Goal: Task Accomplishment & Management: Manage account settings

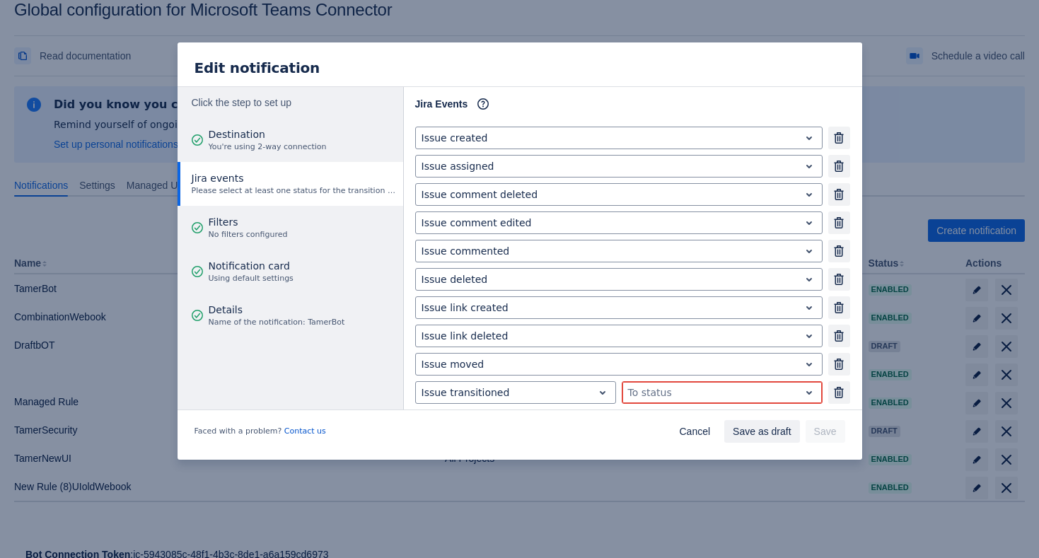
scroll to position [238, 0]
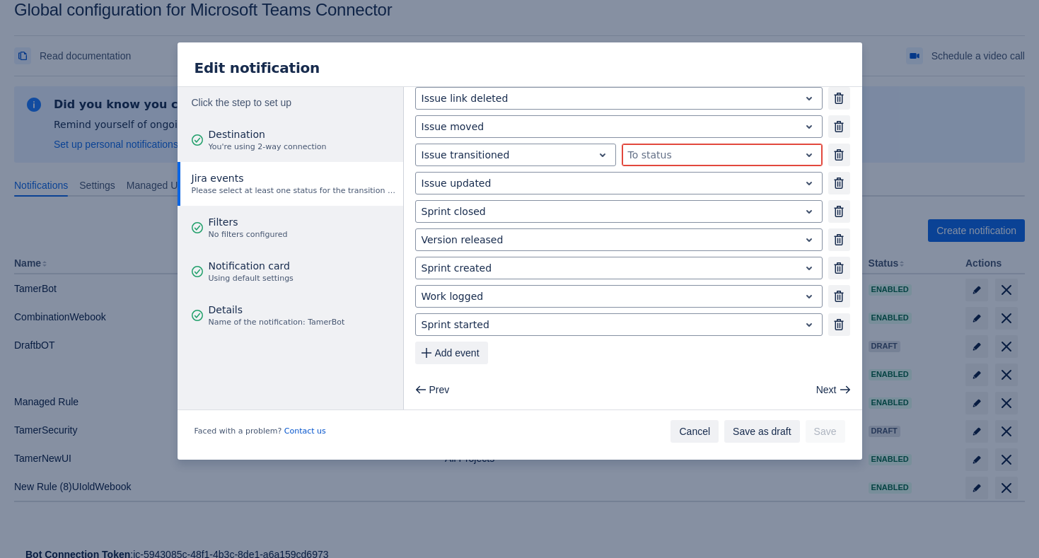
click at [680, 439] on span "Cancel" at bounding box center [694, 431] width 31 height 23
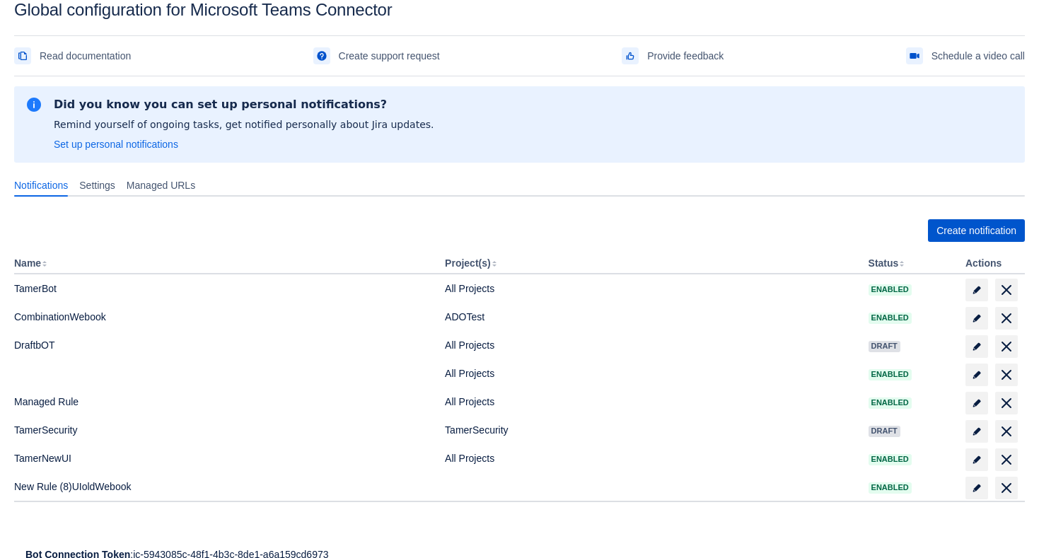
click at [947, 229] on span "Create notification" at bounding box center [977, 230] width 80 height 23
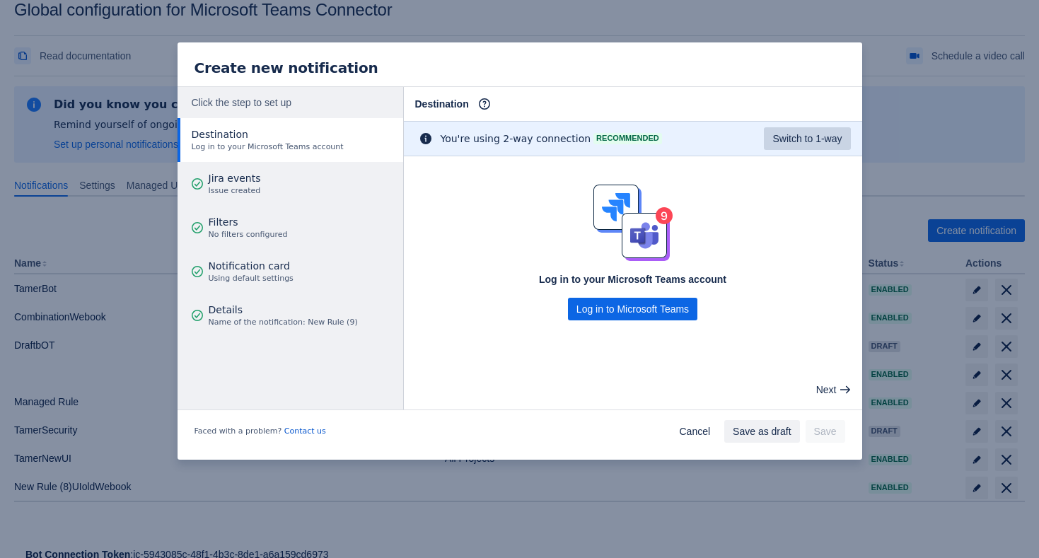
click at [772, 138] on span "Switch to 1-way" at bounding box center [806, 138] width 69 height 23
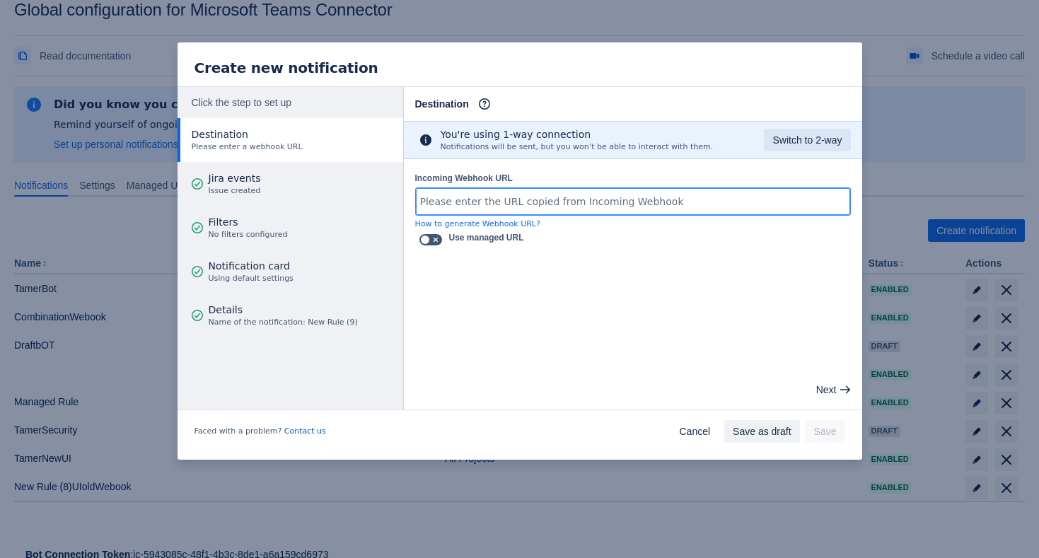
click at [620, 197] on input "Incoming Webhook URL" at bounding box center [633, 201] width 434 height 25
paste input "[URL][DOMAIN_NAME]"
type input "[URL][DOMAIN_NAME]"
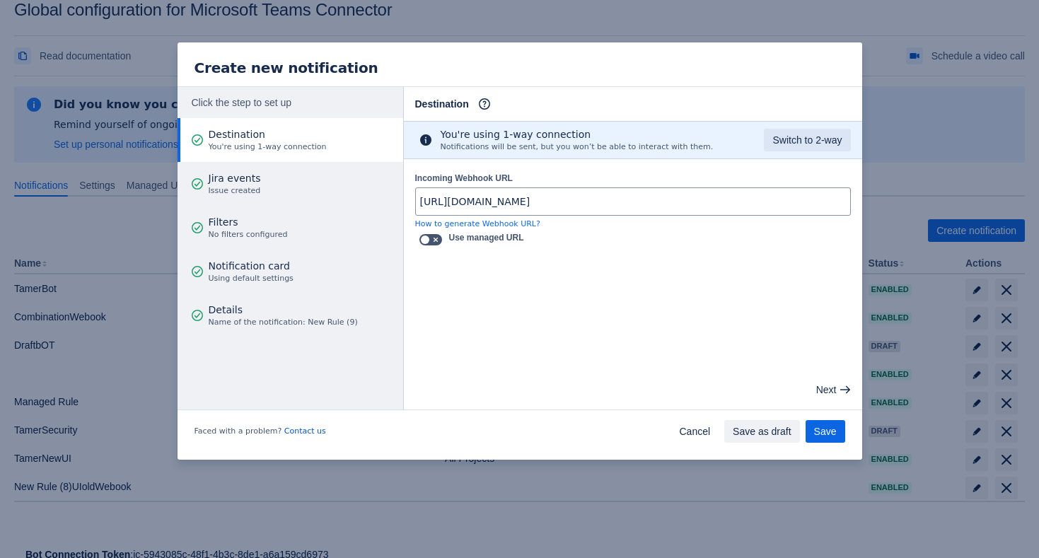
click at [482, 305] on main "Destination Info This determines how and where the bot will send notifications …" at bounding box center [633, 248] width 458 height 323
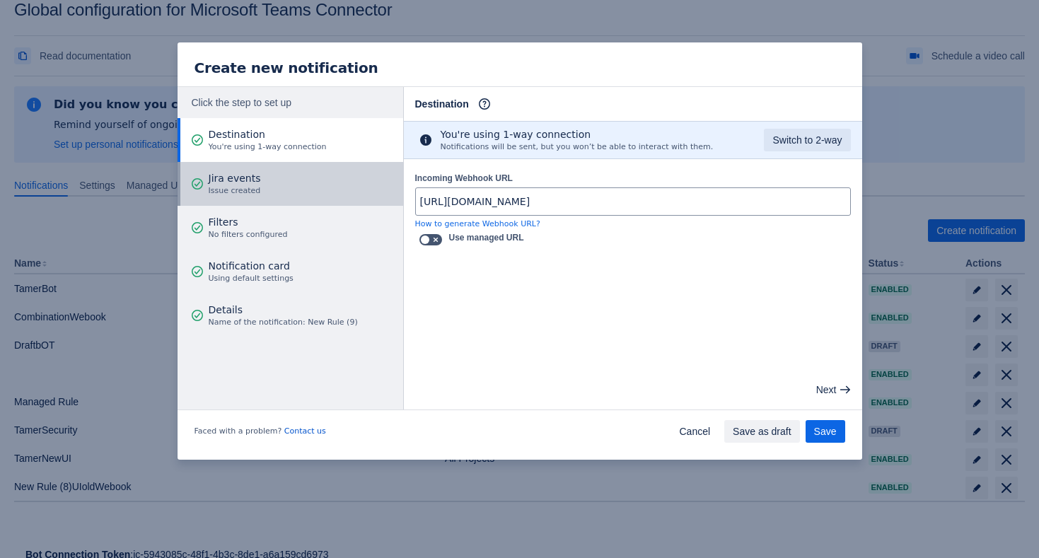
click at [250, 180] on span "Jira events" at bounding box center [235, 178] width 52 height 14
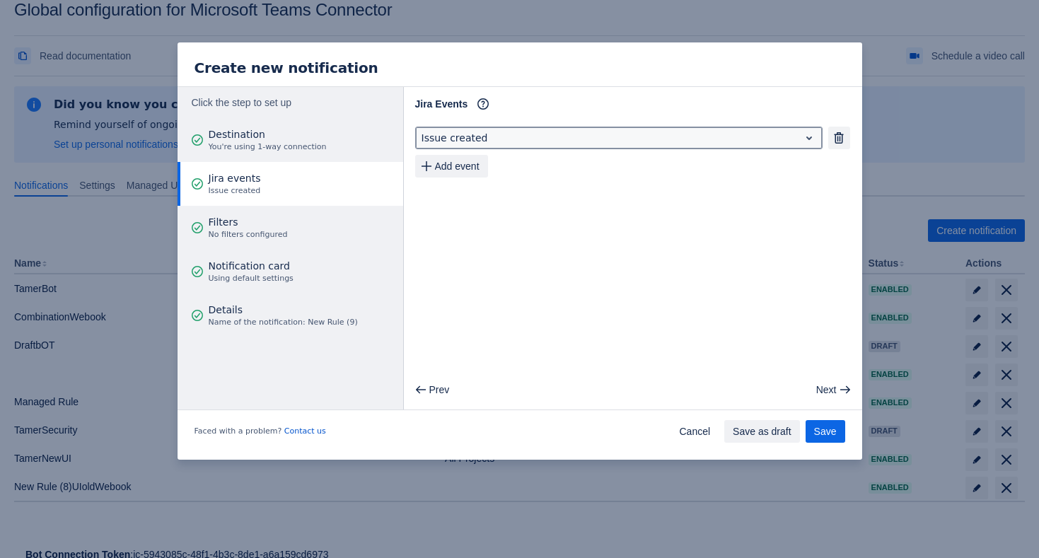
click at [498, 136] on div at bounding box center [608, 137] width 372 height 17
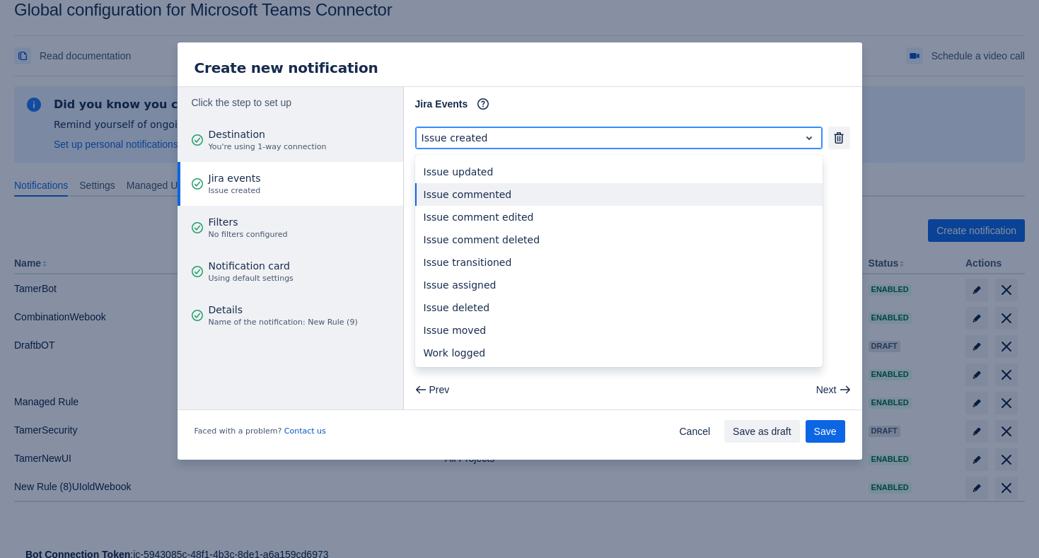
click at [499, 190] on div "Issue commented" at bounding box center [618, 194] width 407 height 23
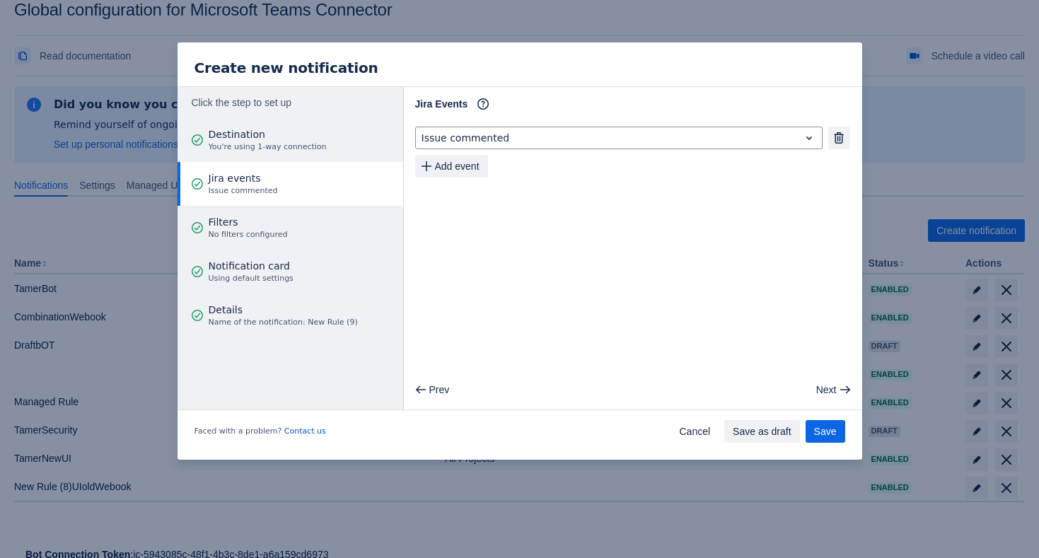
click at [497, 196] on main "Jira Events Info Issue commented Remove Add event Prev Next" at bounding box center [633, 248] width 458 height 323
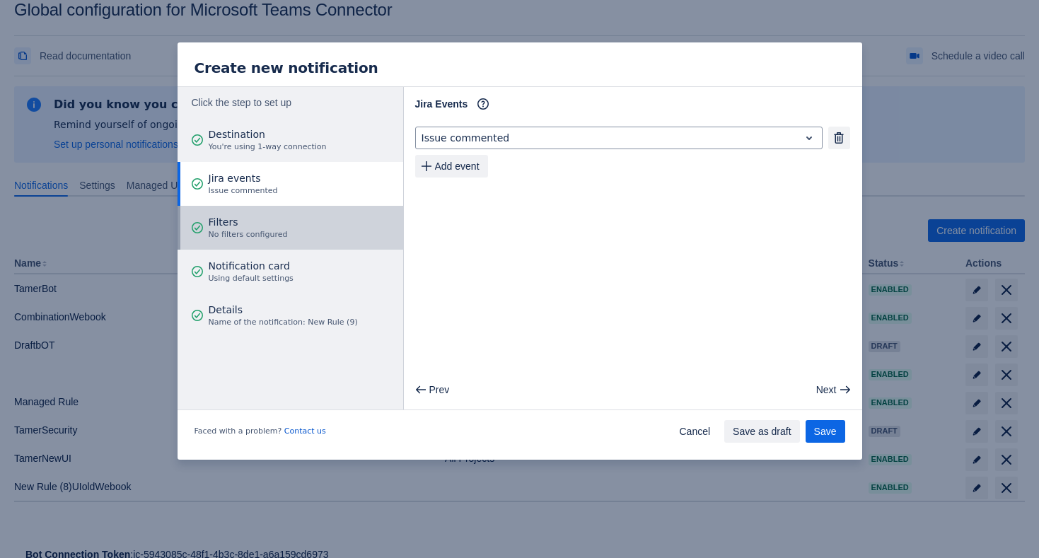
click at [317, 225] on button "Filters No filters configured" at bounding box center [291, 228] width 226 height 44
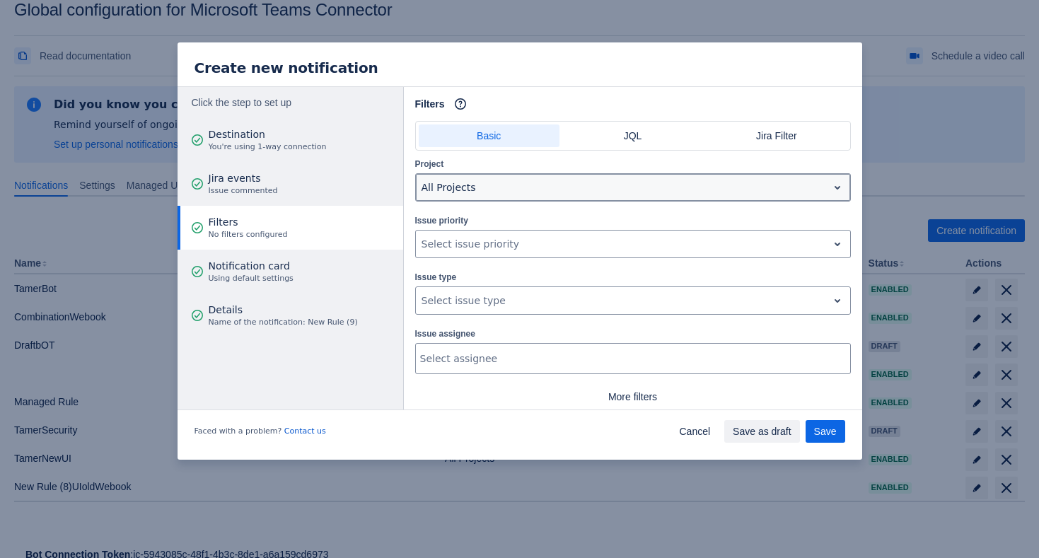
click at [490, 187] on div at bounding box center [622, 187] width 400 height 17
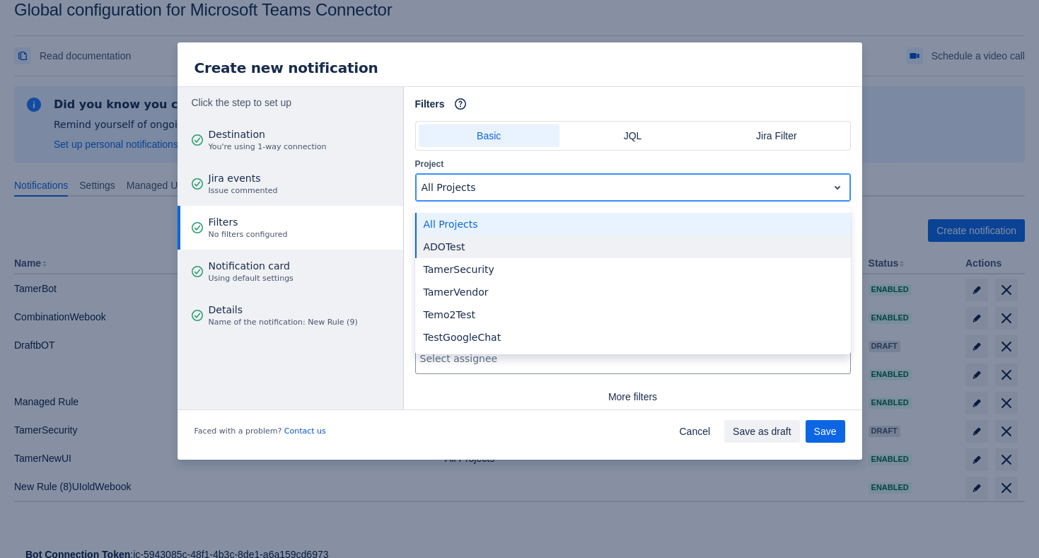
click at [500, 239] on div "ADOTest" at bounding box center [633, 247] width 436 height 23
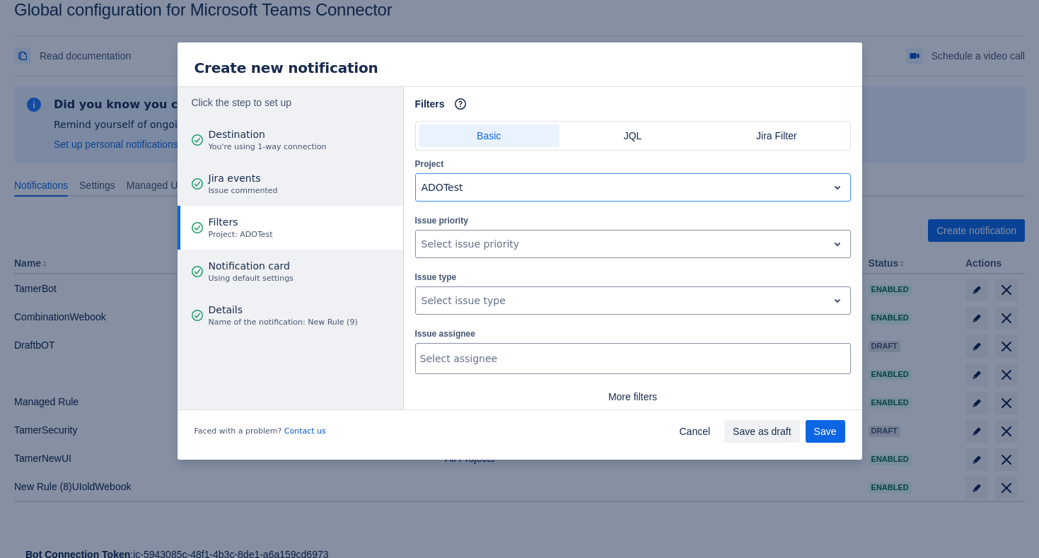
click at [560, 168] on div "Project option ADOTest, selected. ADOTest" at bounding box center [633, 178] width 436 height 45
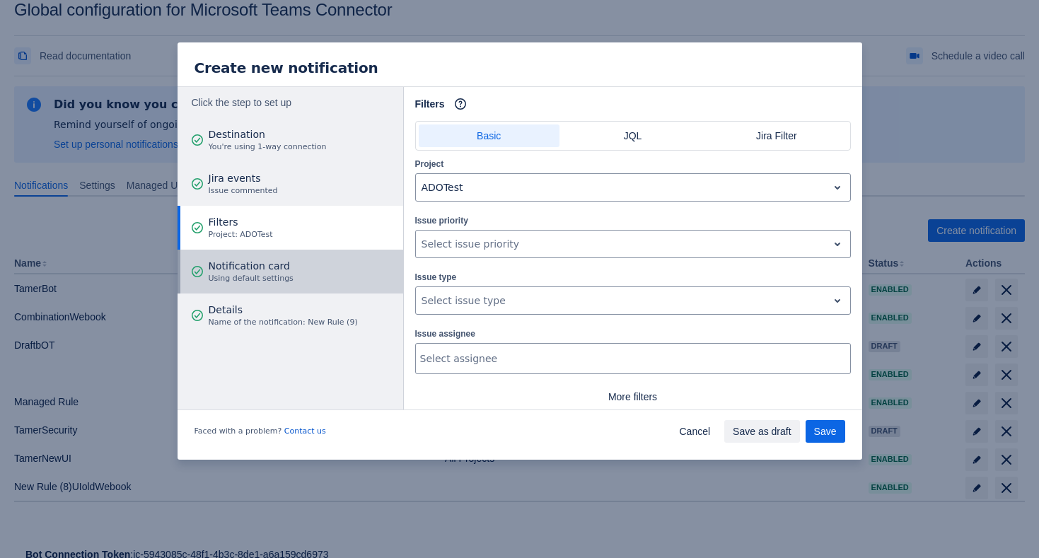
click at [314, 264] on button "Notification card Using default settings" at bounding box center [291, 272] width 226 height 44
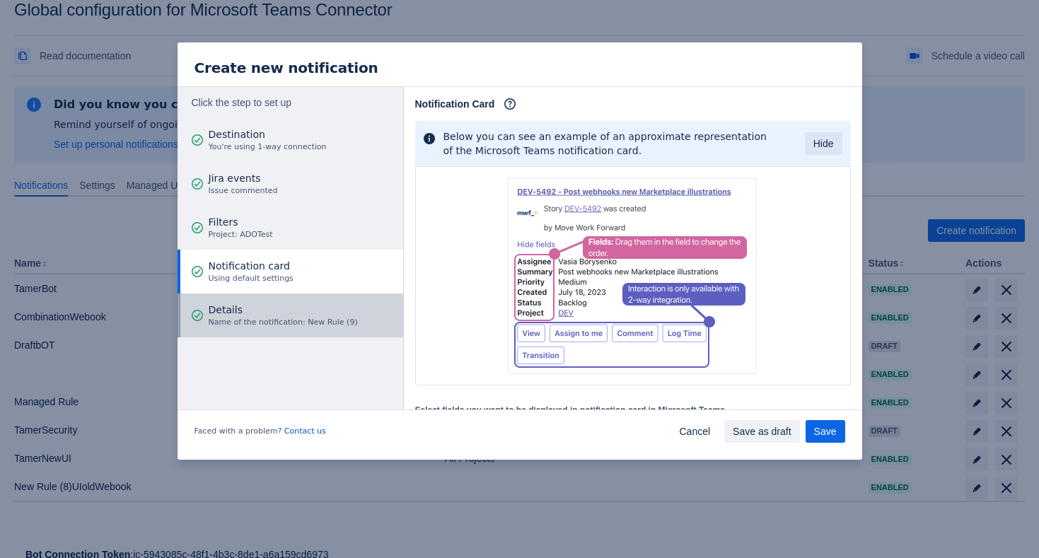
click at [349, 305] on span "Details" at bounding box center [283, 310] width 149 height 14
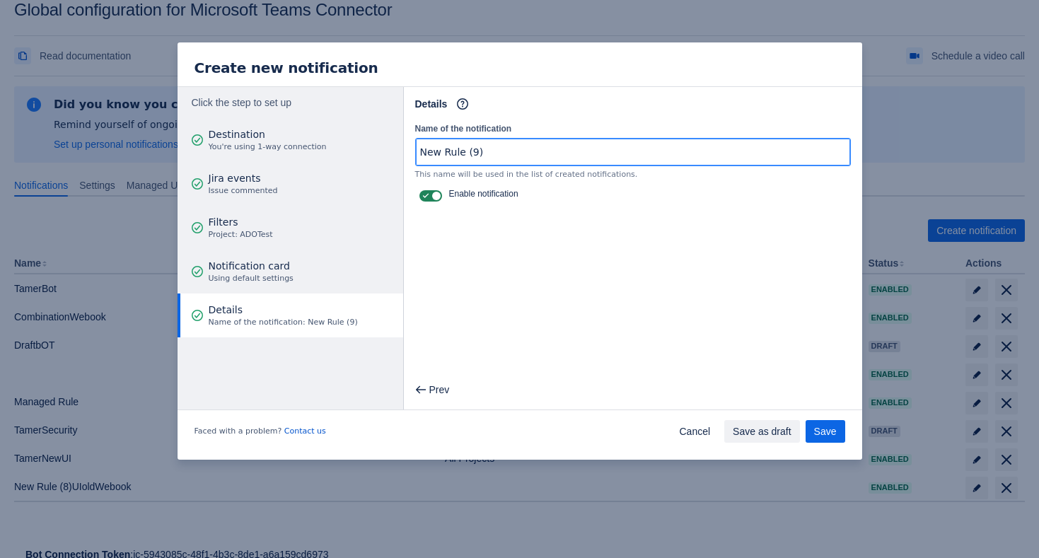
click at [516, 155] on input "New Rule (9)" at bounding box center [633, 151] width 434 height 25
type input "FiltersTest"
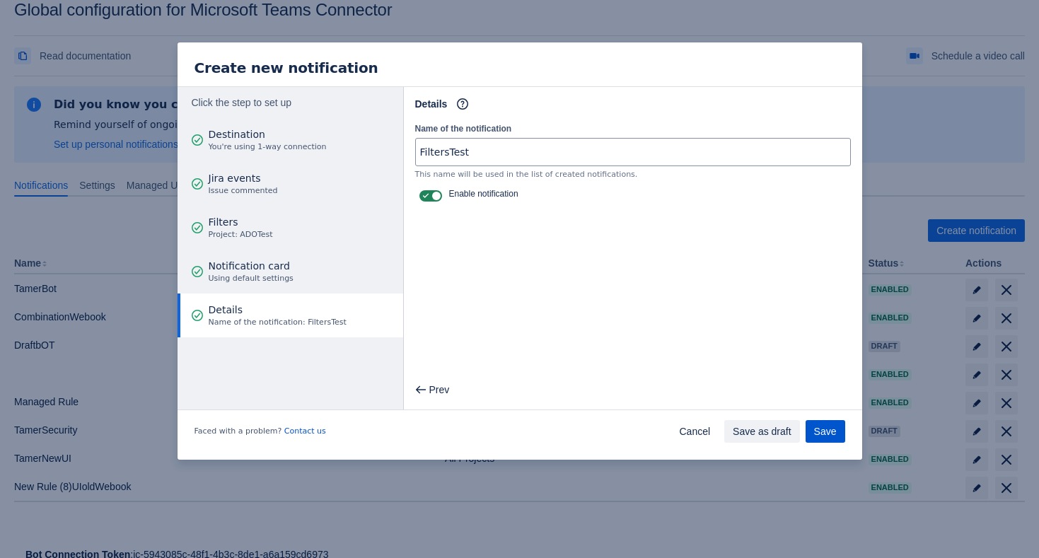
click at [813, 426] on button "Save" at bounding box center [826, 431] width 40 height 23
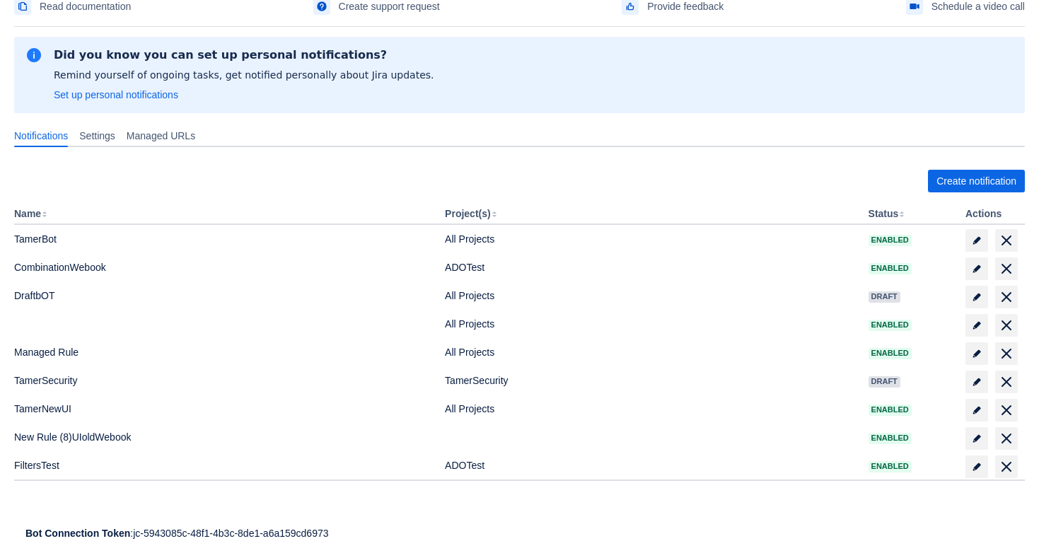
scroll to position [75, 0]
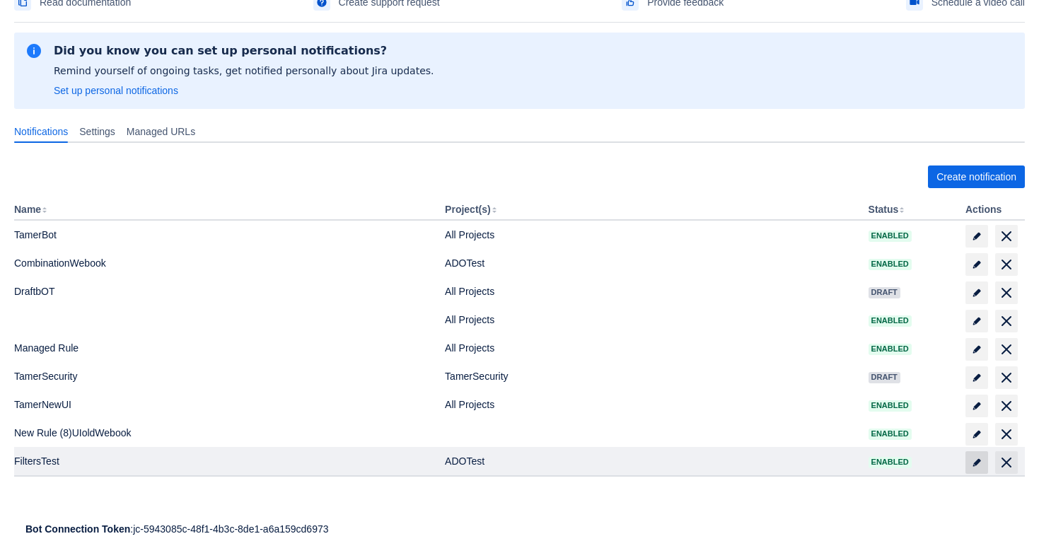
click at [978, 458] on span "edit" at bounding box center [976, 462] width 11 height 11
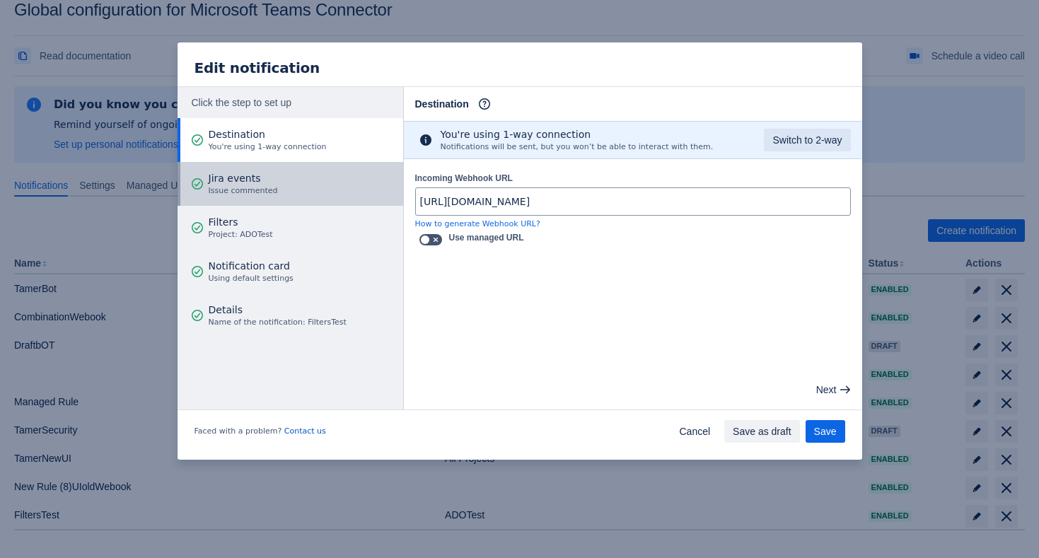
click at [244, 195] on span "Issue commented" at bounding box center [243, 190] width 69 height 11
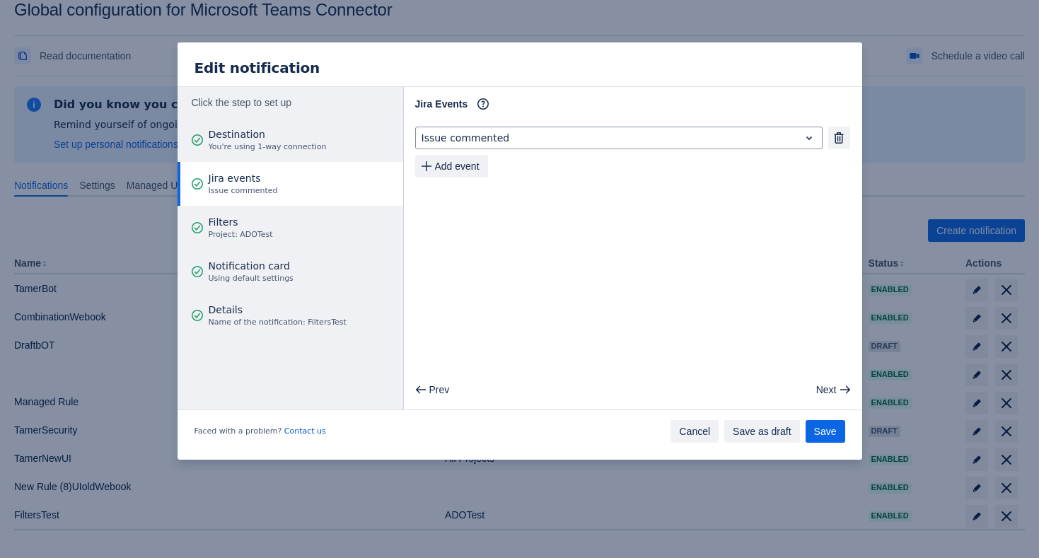
click at [695, 436] on span "Cancel" at bounding box center [694, 431] width 31 height 23
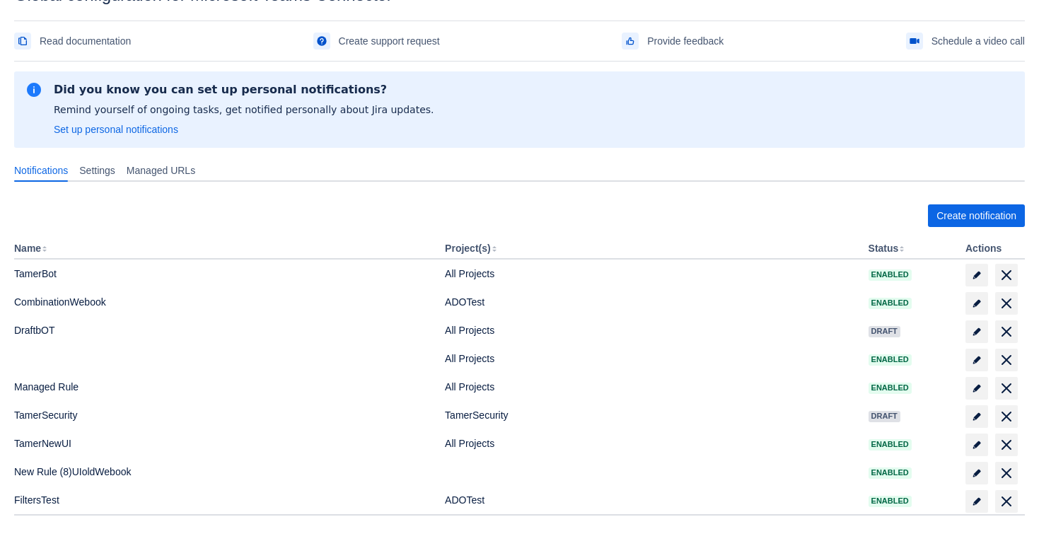
scroll to position [84, 0]
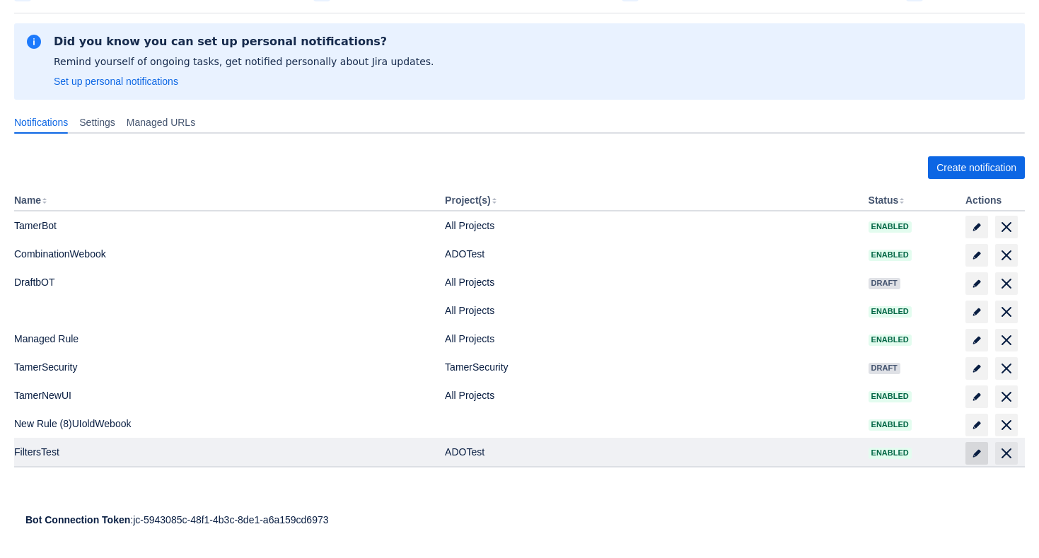
click at [980, 449] on span "edit" at bounding box center [976, 453] width 11 height 11
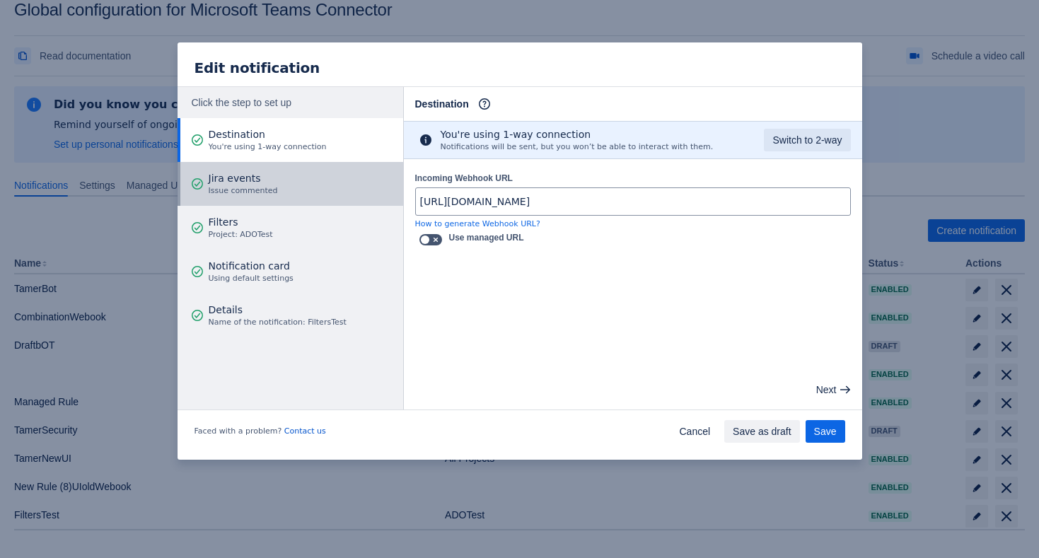
click at [340, 178] on button "Jira events Issue commented" at bounding box center [291, 184] width 226 height 44
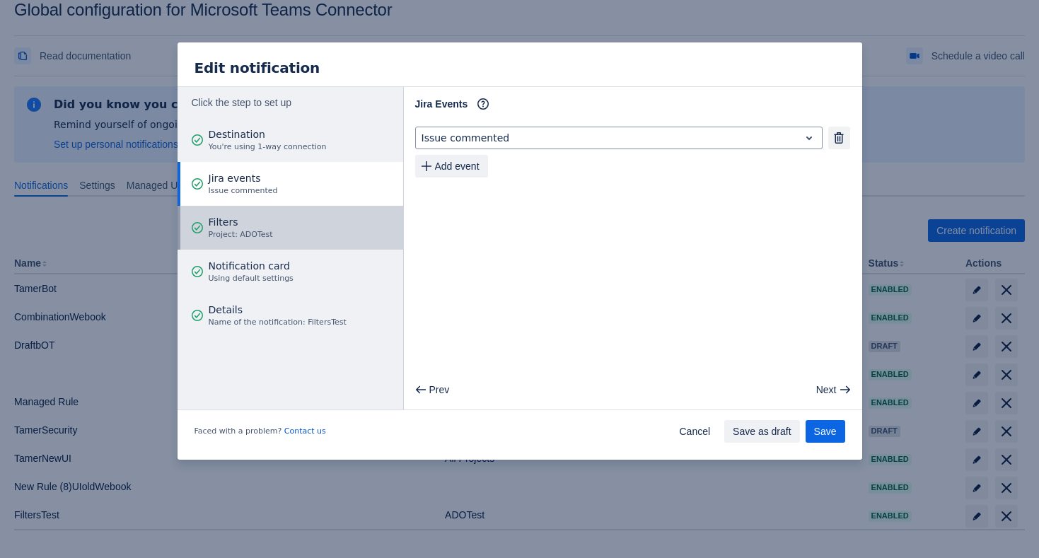
click at [269, 228] on span "Filters" at bounding box center [241, 222] width 64 height 14
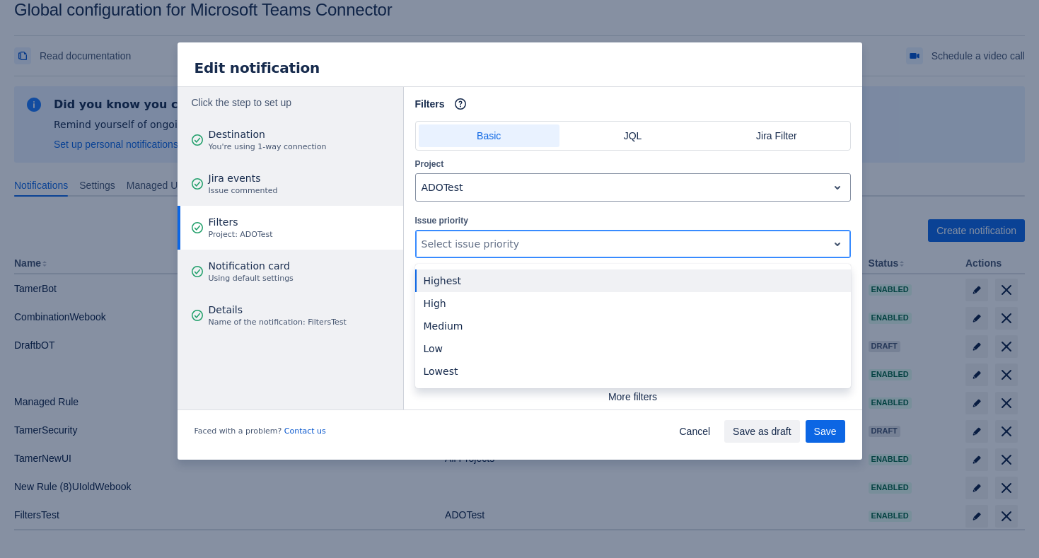
click at [458, 236] on div at bounding box center [622, 244] width 400 height 17
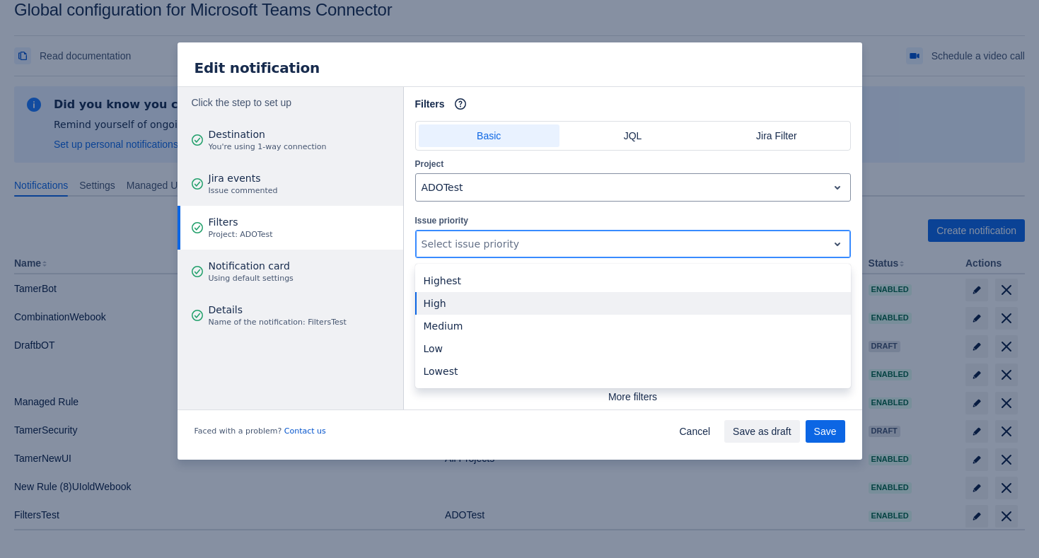
click at [477, 297] on div "High" at bounding box center [633, 303] width 436 height 23
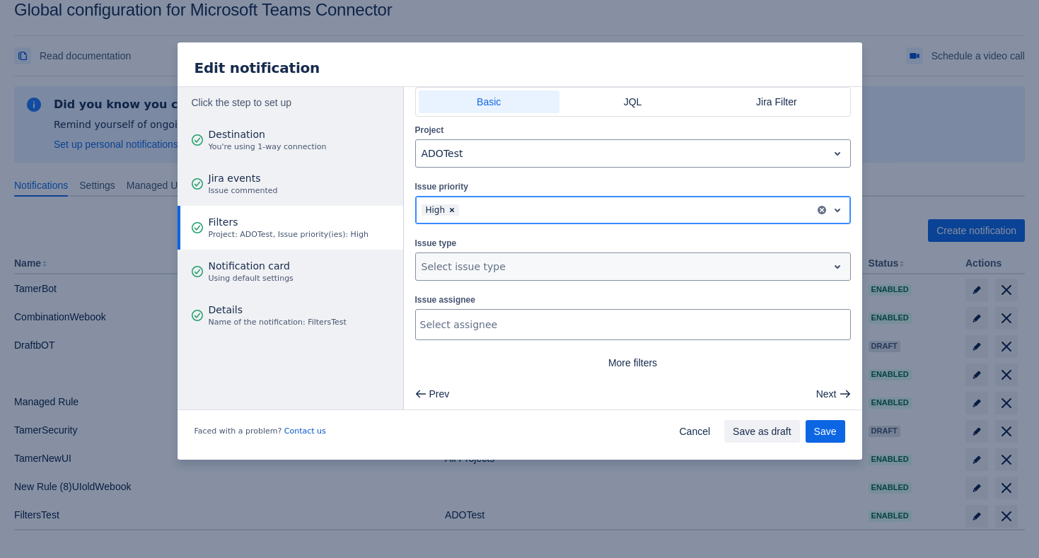
scroll to position [32, 0]
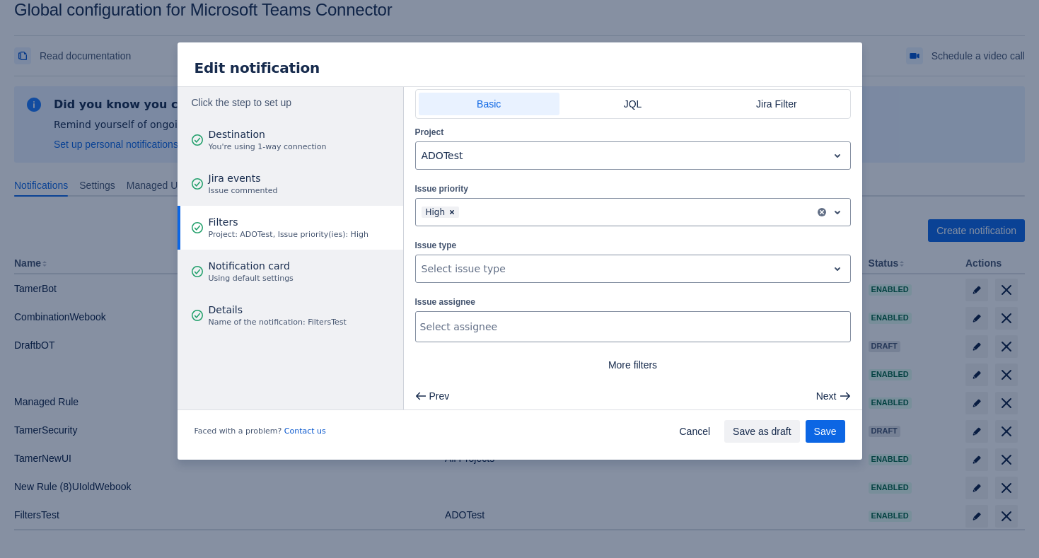
click at [727, 284] on div "Project ADOTest Issue priority , multiple selections available, High Issue type…" at bounding box center [633, 251] width 436 height 252
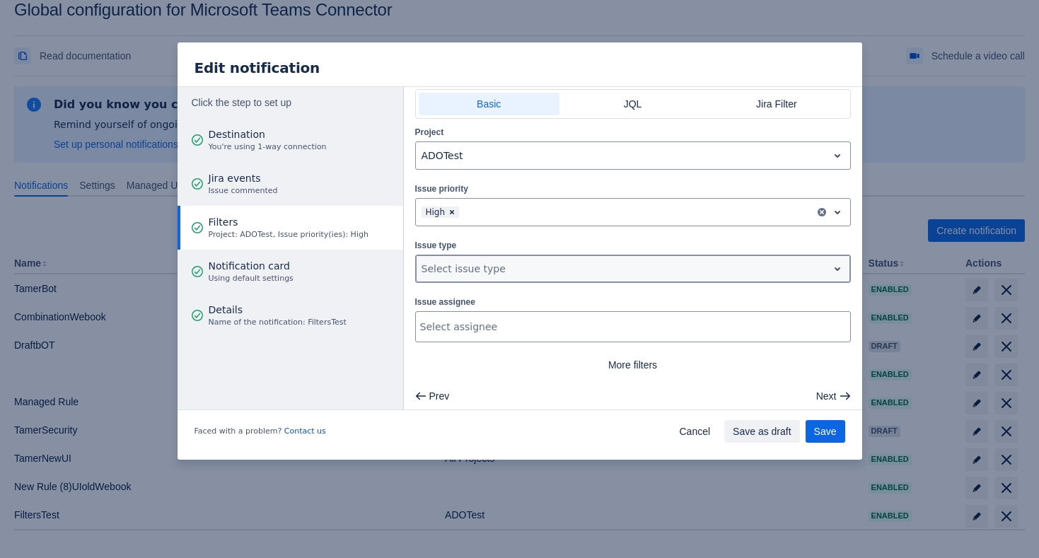
click at [729, 273] on div at bounding box center [622, 268] width 400 height 17
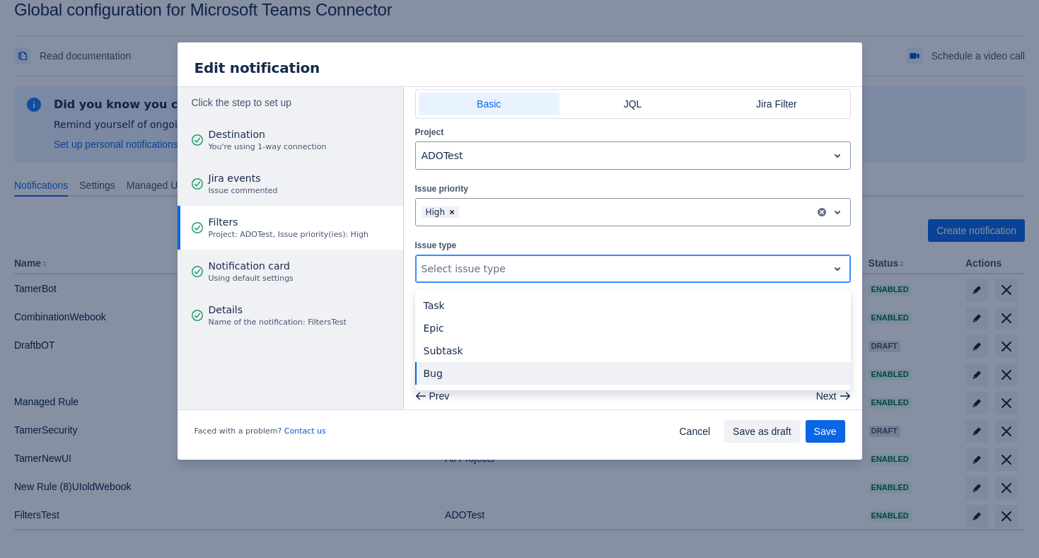
click at [693, 374] on div "Bug" at bounding box center [633, 373] width 436 height 23
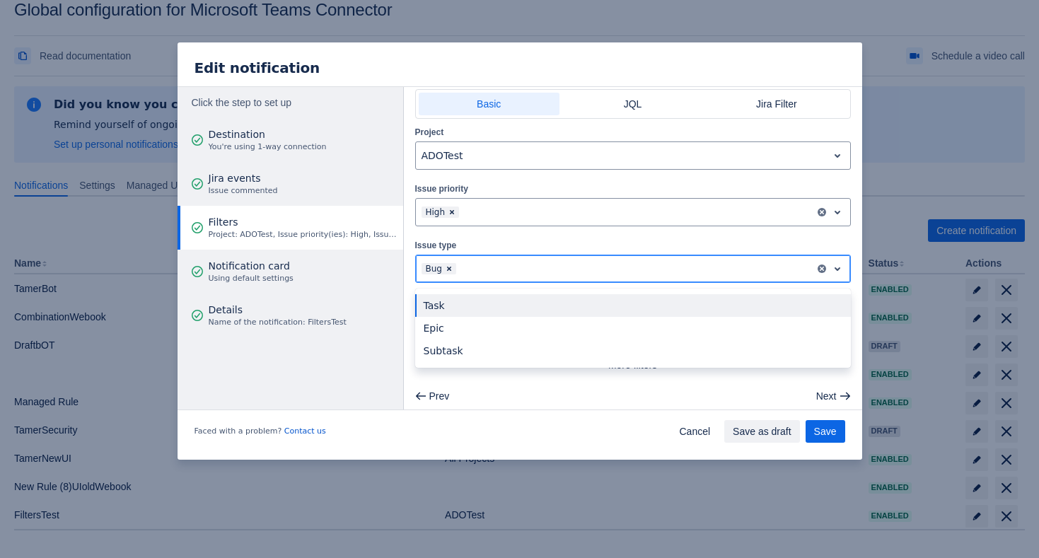
click at [769, 270] on div at bounding box center [635, 268] width 352 height 17
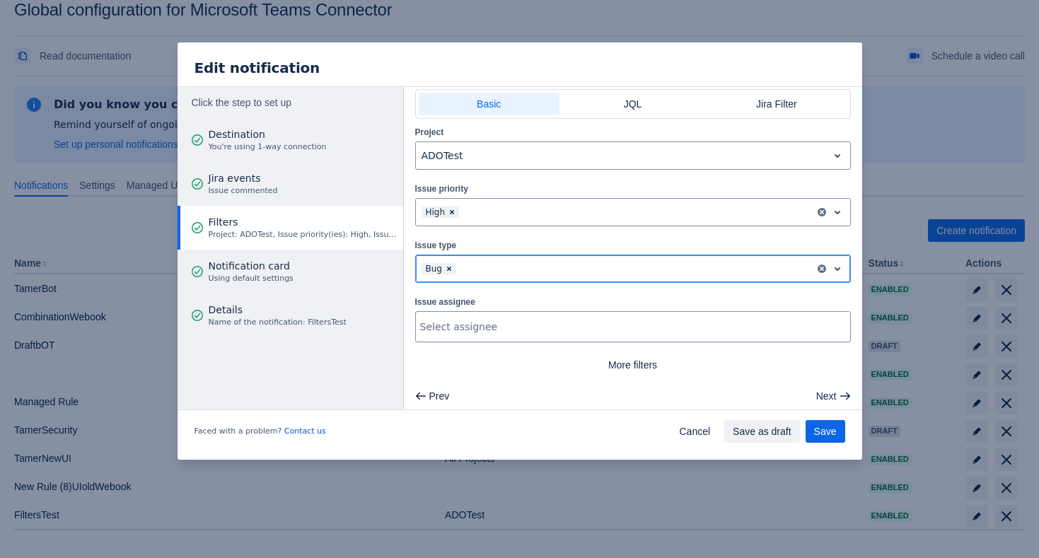
scroll to position [0, 0]
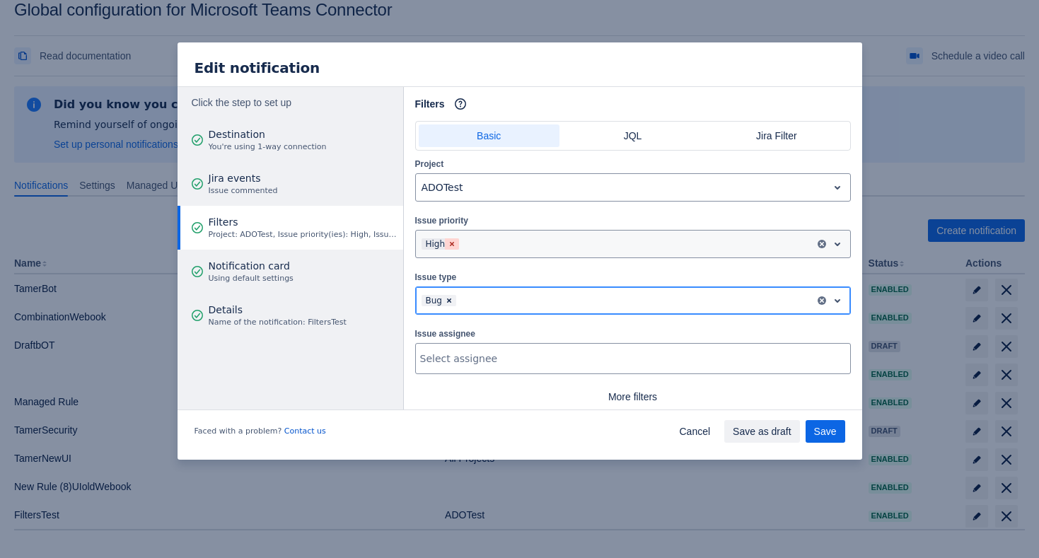
click at [456, 244] on span "Clear" at bounding box center [451, 243] width 11 height 11
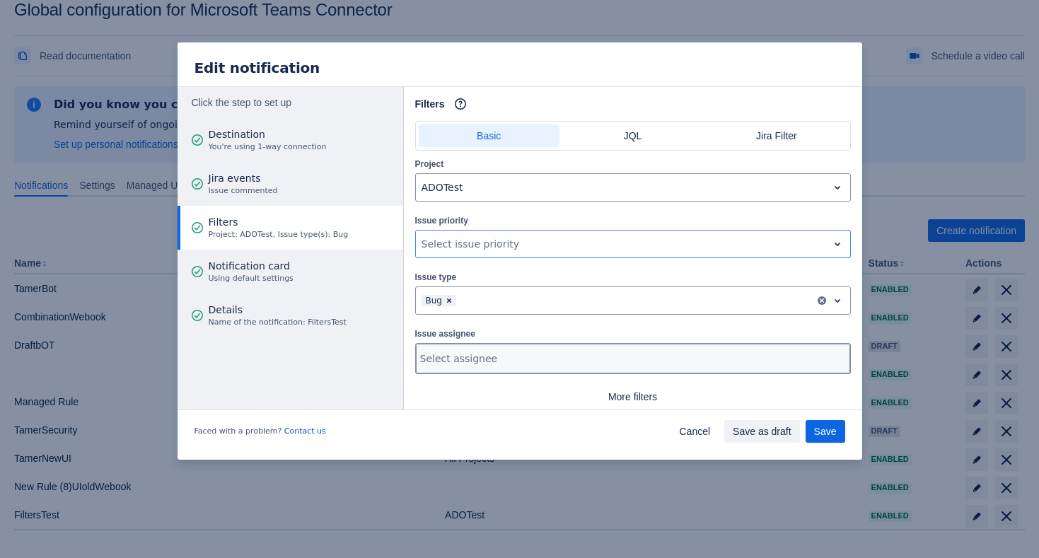
click at [501, 360] on div at bounding box center [631, 359] width 423 height 14
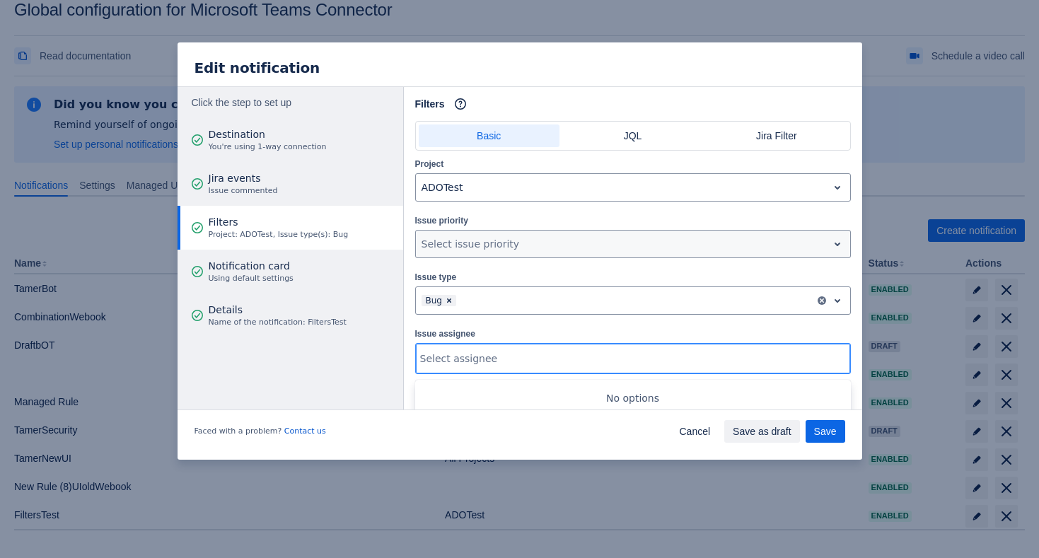
scroll to position [34, 0]
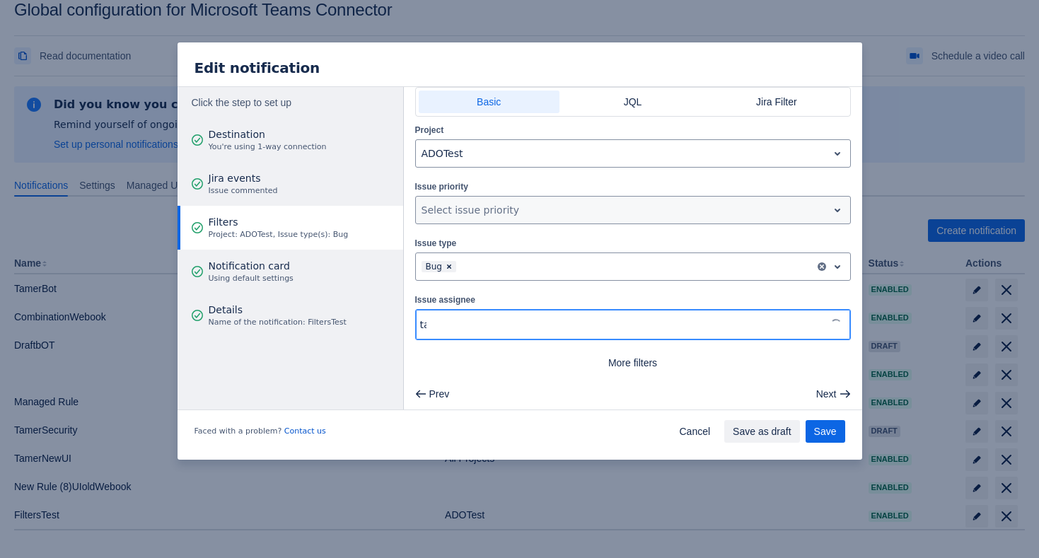
type input "tam"
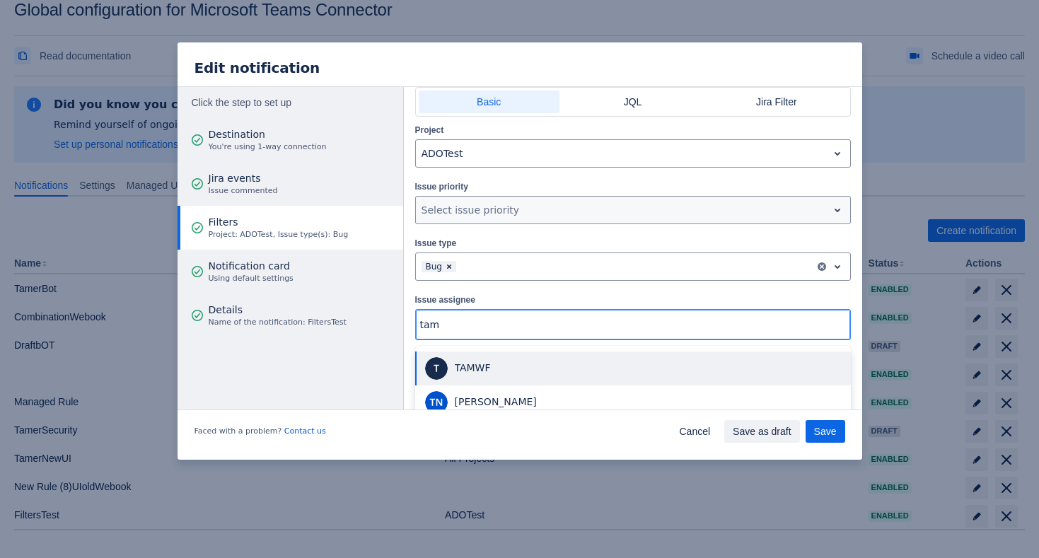
click at [552, 377] on span "TAMWF" at bounding box center [633, 368] width 419 height 25
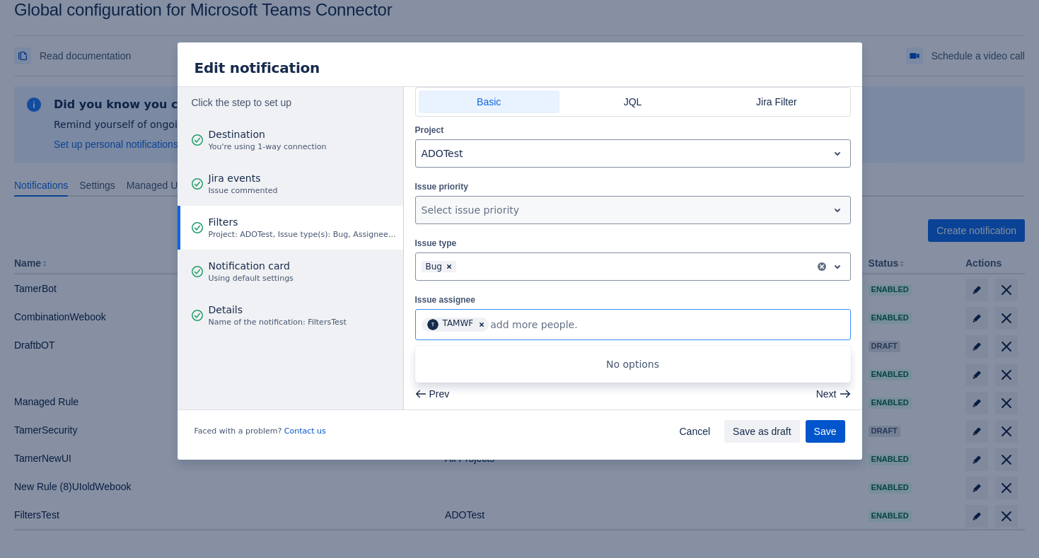
click at [817, 428] on span "Save" at bounding box center [825, 431] width 23 height 23
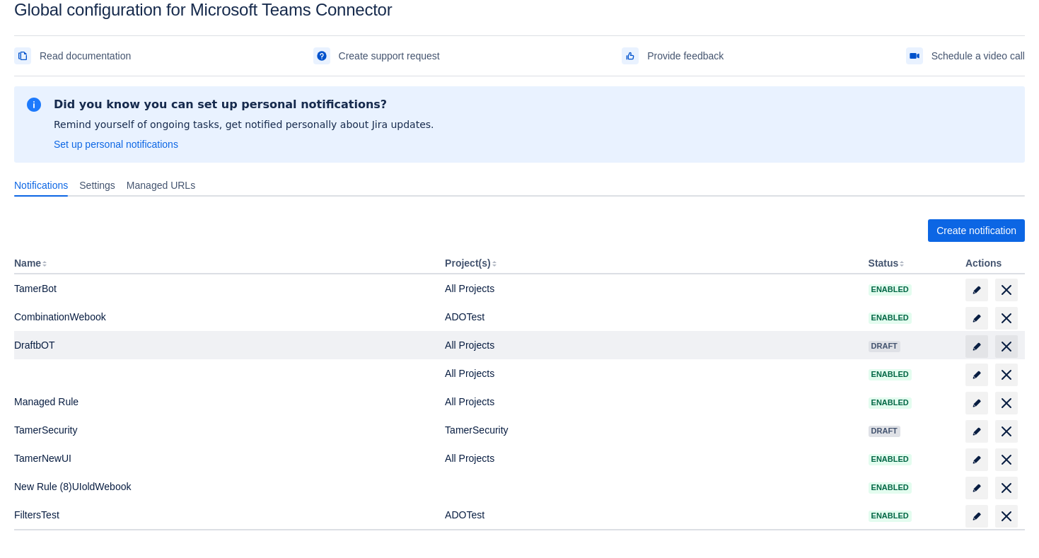
scroll to position [84, 0]
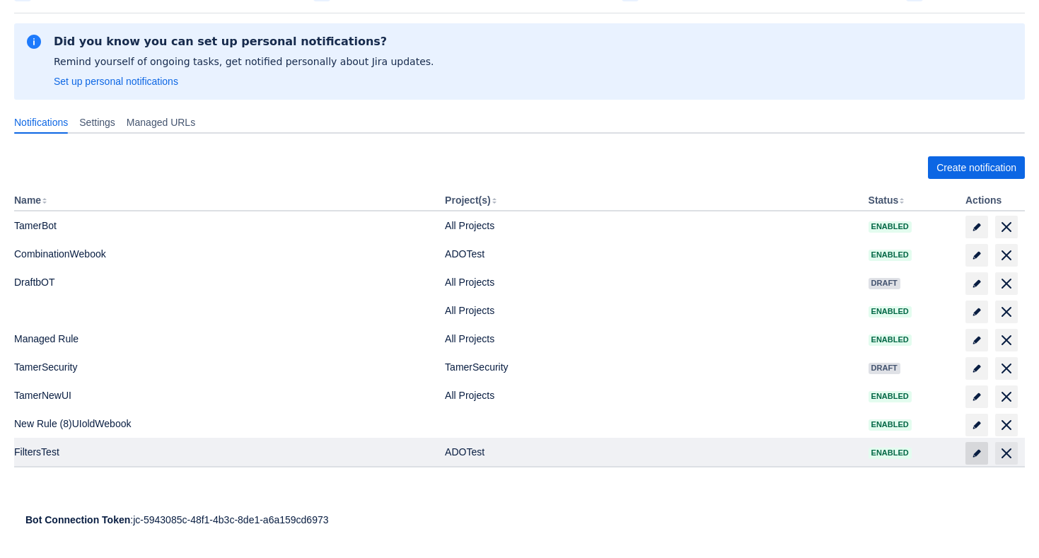
click at [975, 458] on span at bounding box center [977, 453] width 23 height 23
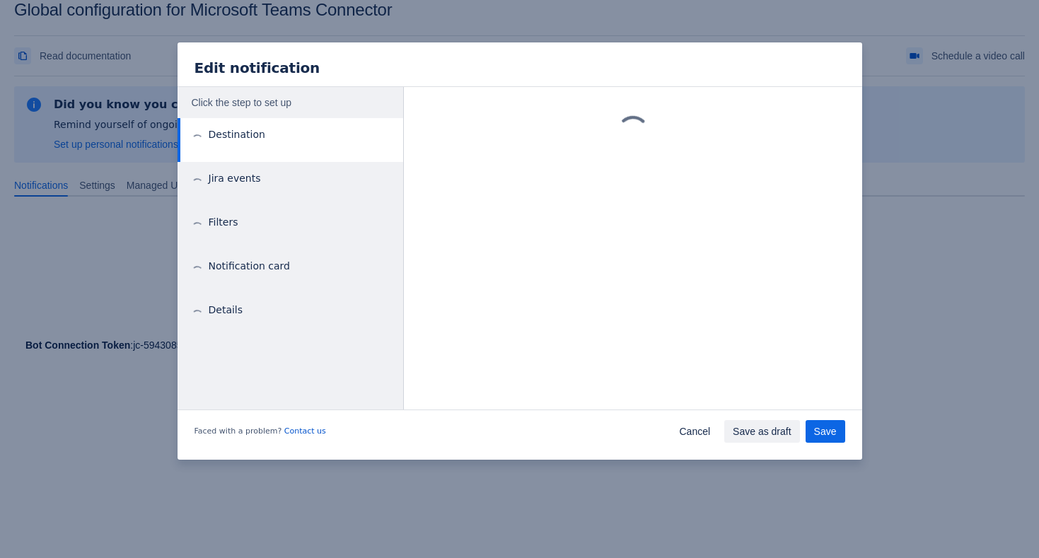
scroll to position [21, 0]
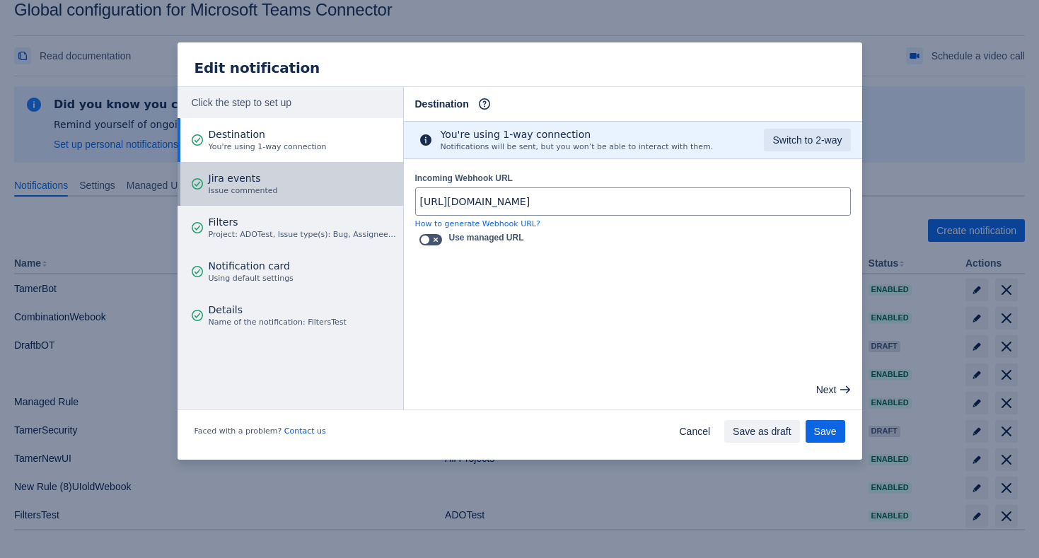
click at [313, 183] on button "Jira events Issue commented" at bounding box center [291, 184] width 226 height 44
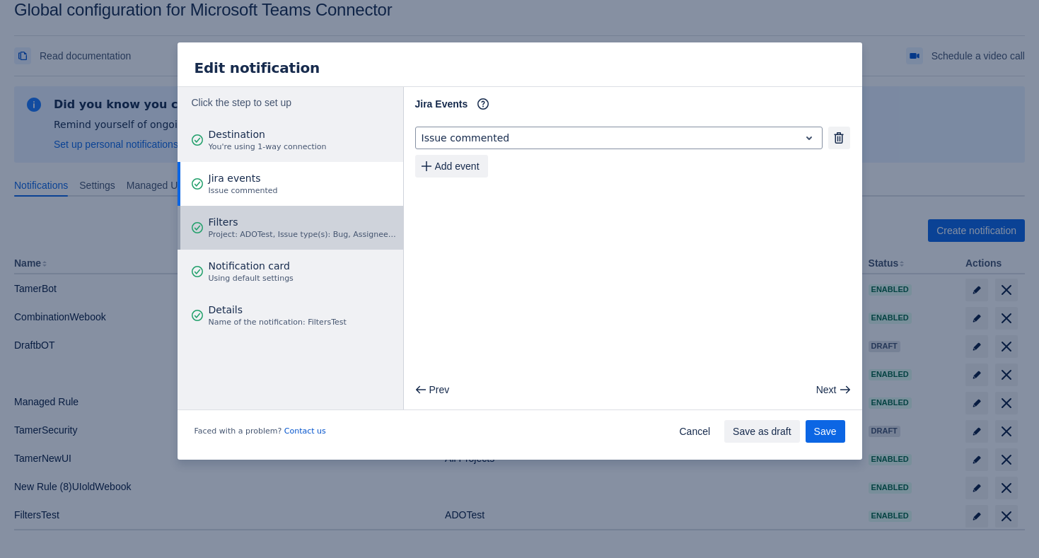
click at [303, 223] on span "Filters" at bounding box center [304, 222] width 190 height 14
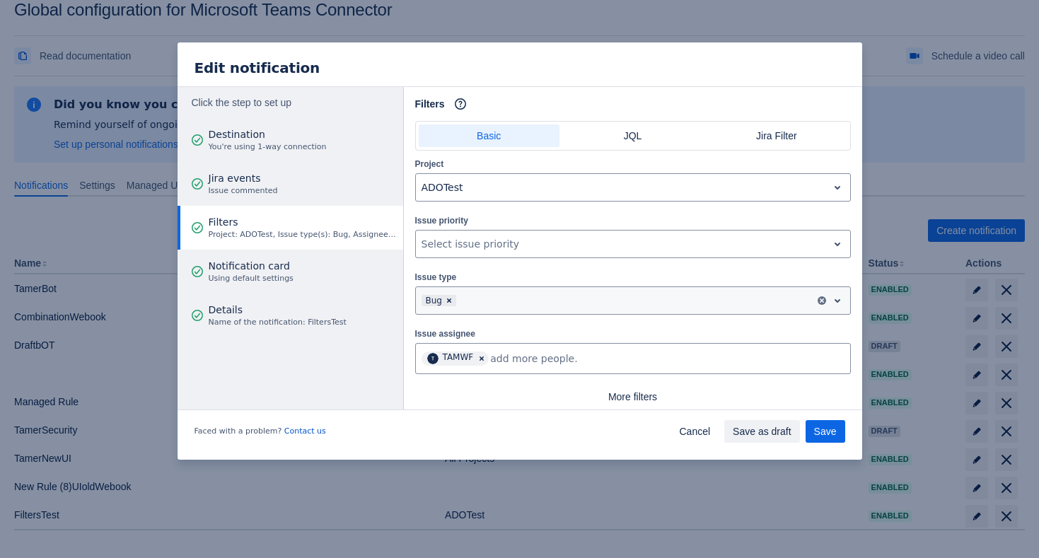
scroll to position [34, 0]
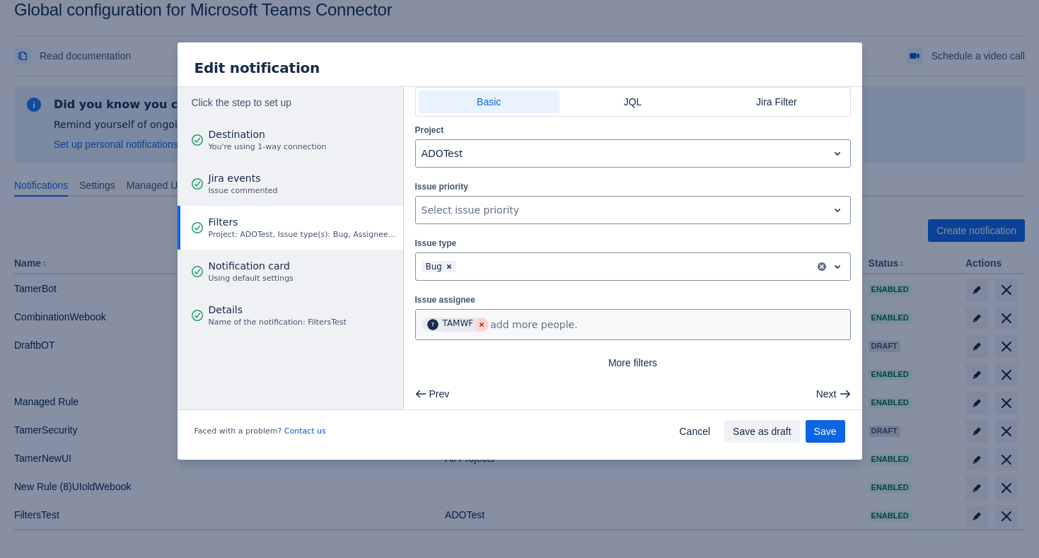
click at [480, 320] on span "Clear" at bounding box center [481, 324] width 11 height 11
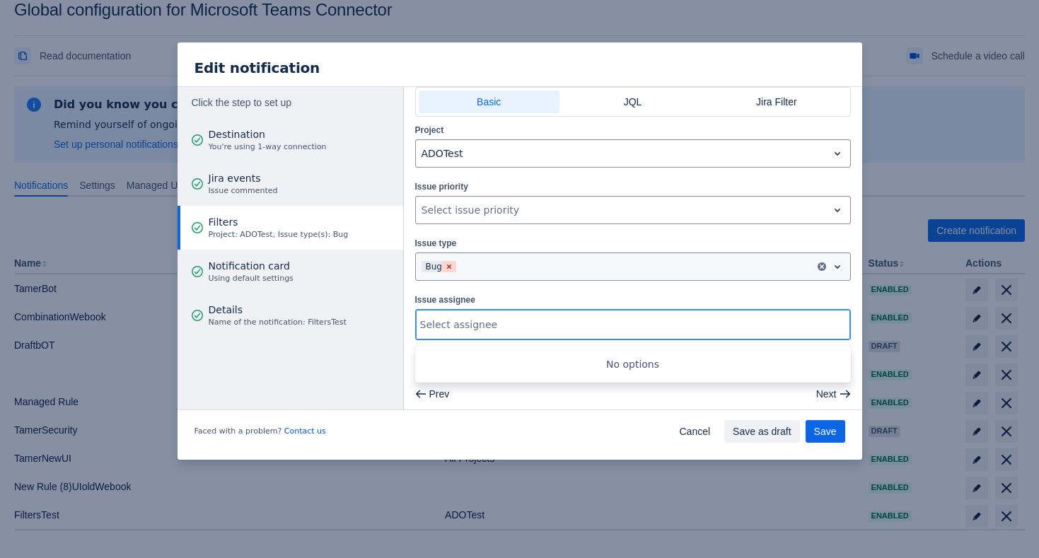
click at [448, 261] on span "Clear" at bounding box center [449, 266] width 11 height 11
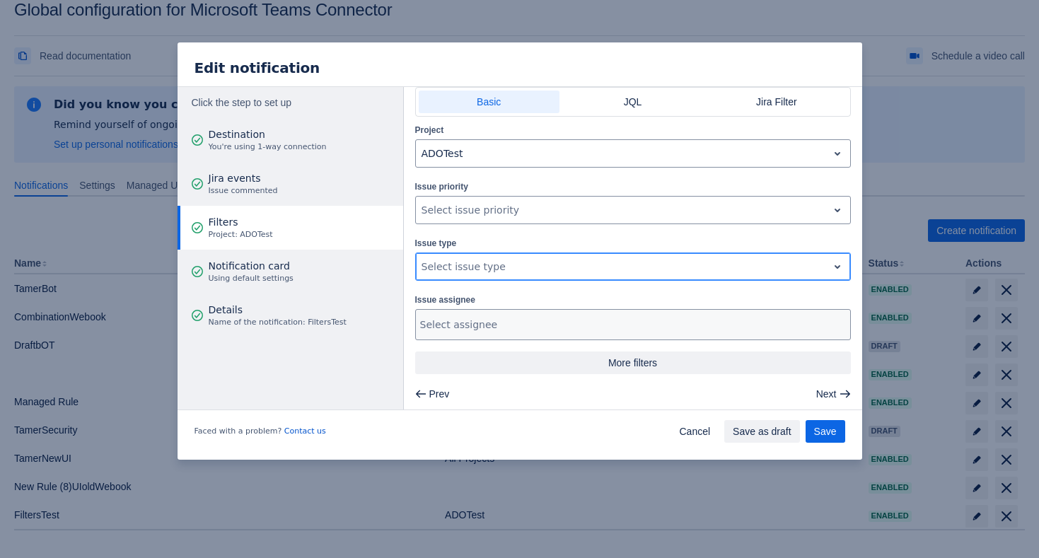
click at [647, 366] on span "More filters" at bounding box center [633, 363] width 419 height 23
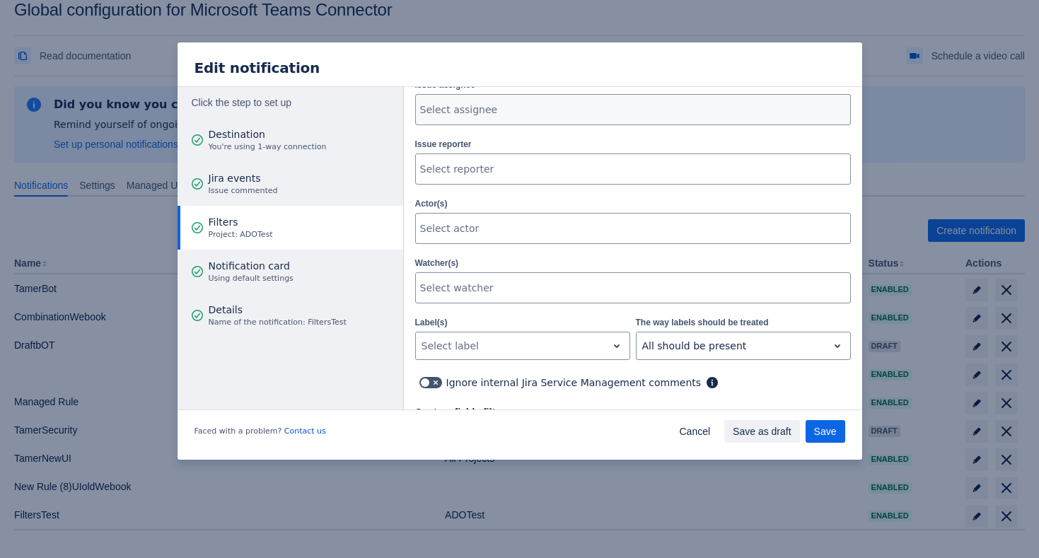
scroll to position [302, 0]
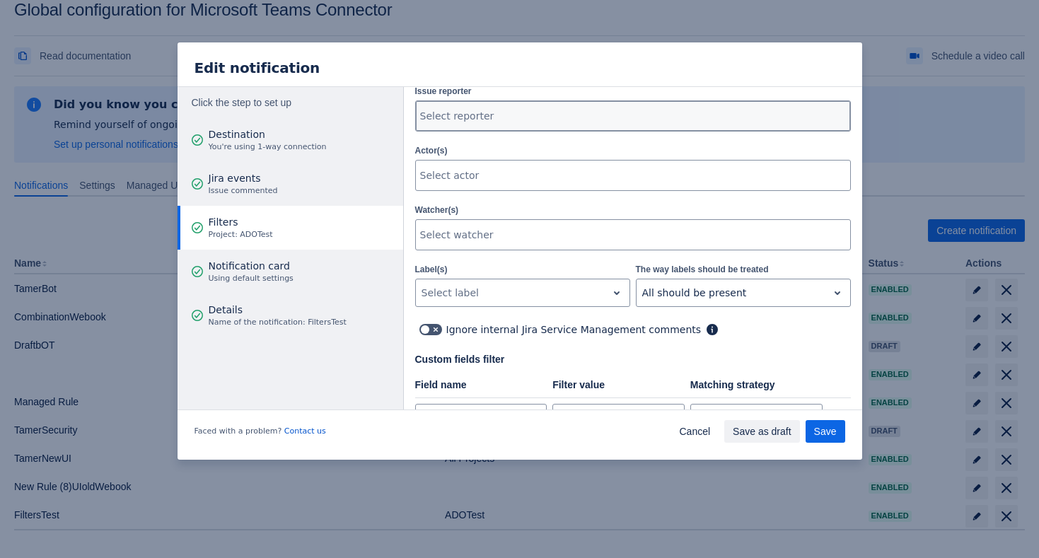
click at [637, 109] on div at bounding box center [631, 116] width 423 height 14
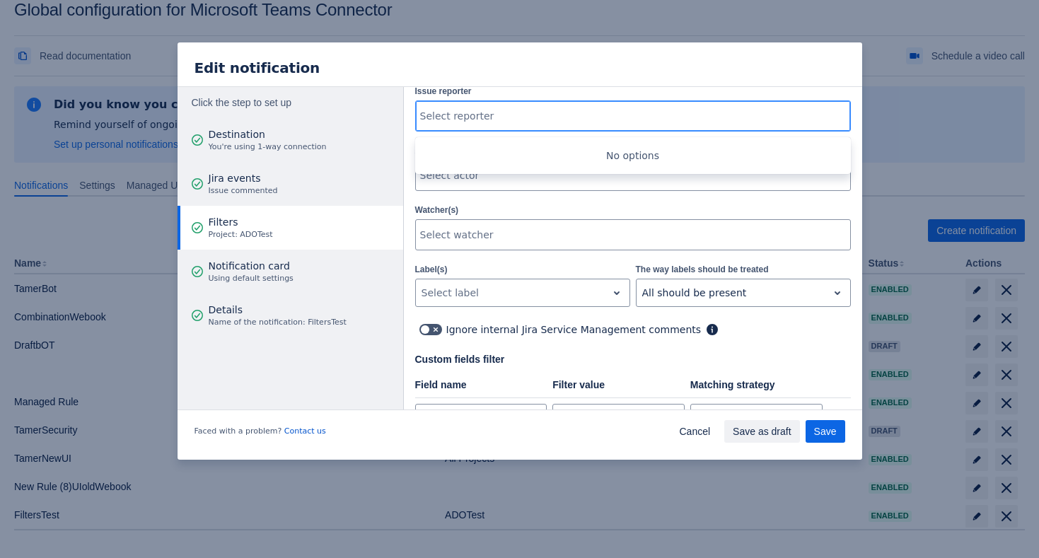
type input "t"
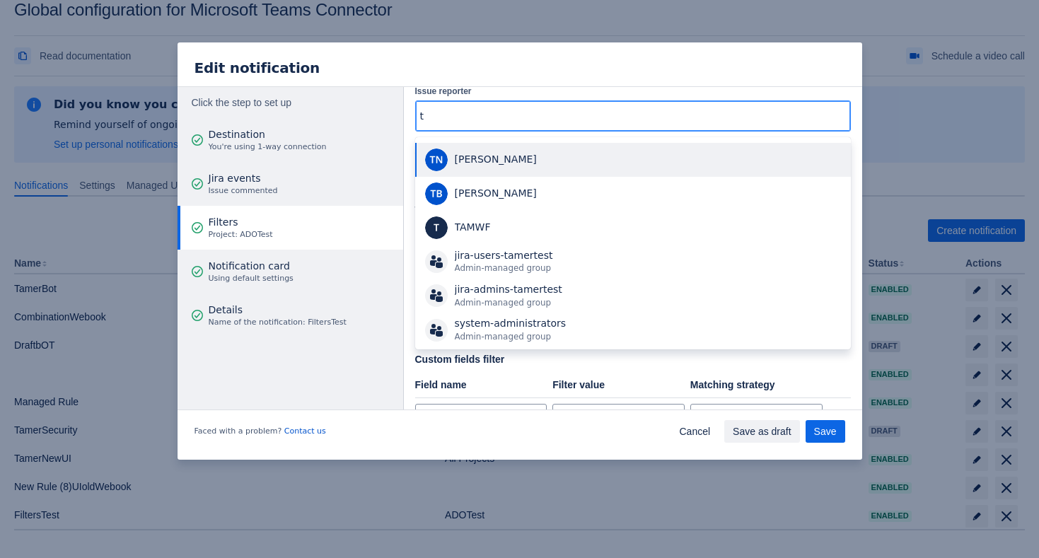
click at [573, 168] on span "Tamer Nabil" at bounding box center [633, 159] width 419 height 25
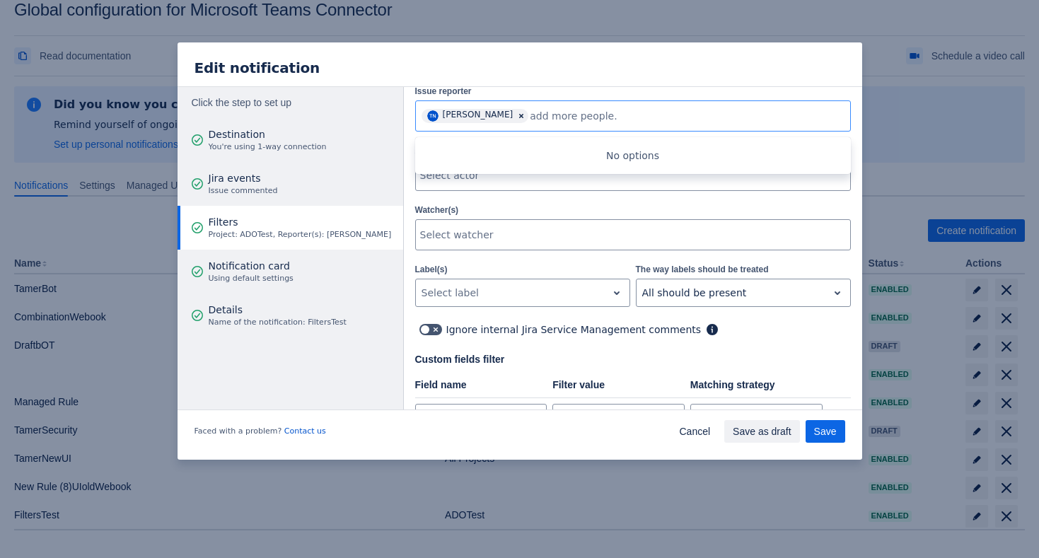
click at [623, 202] on div "Watcher(s) Select watcher" at bounding box center [633, 226] width 436 height 48
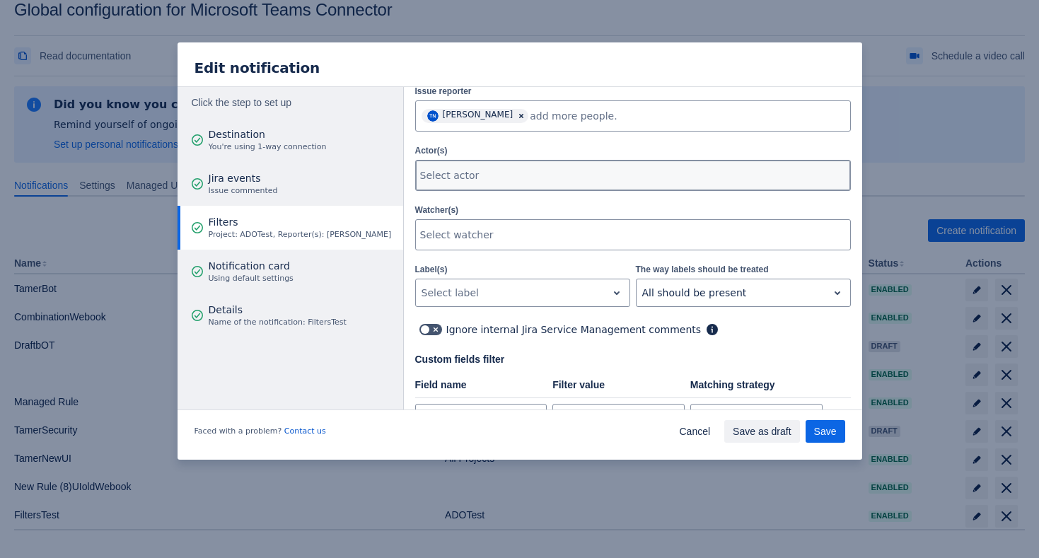
click at [605, 177] on div at bounding box center [631, 175] width 423 height 14
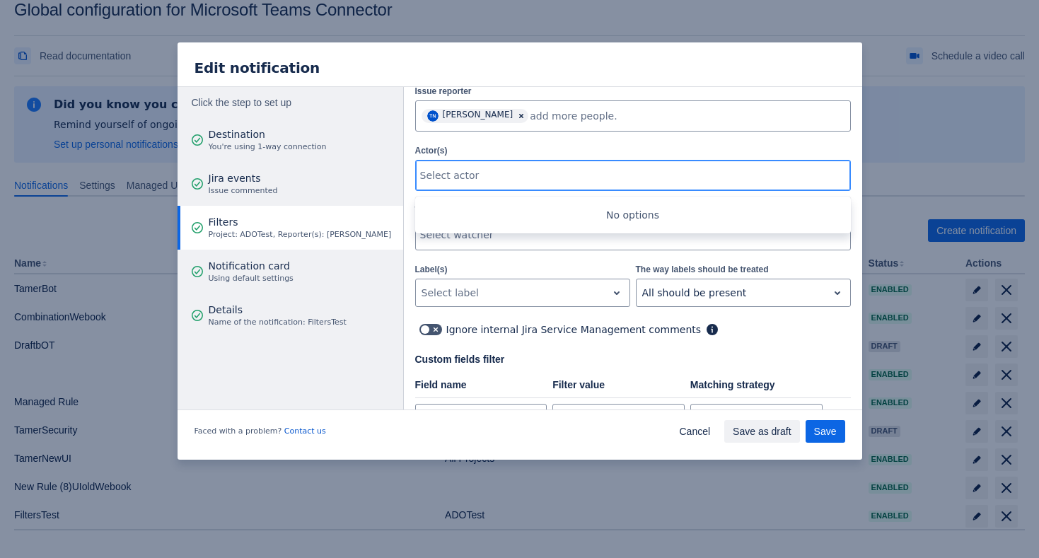
click at [594, 170] on div at bounding box center [631, 175] width 423 height 14
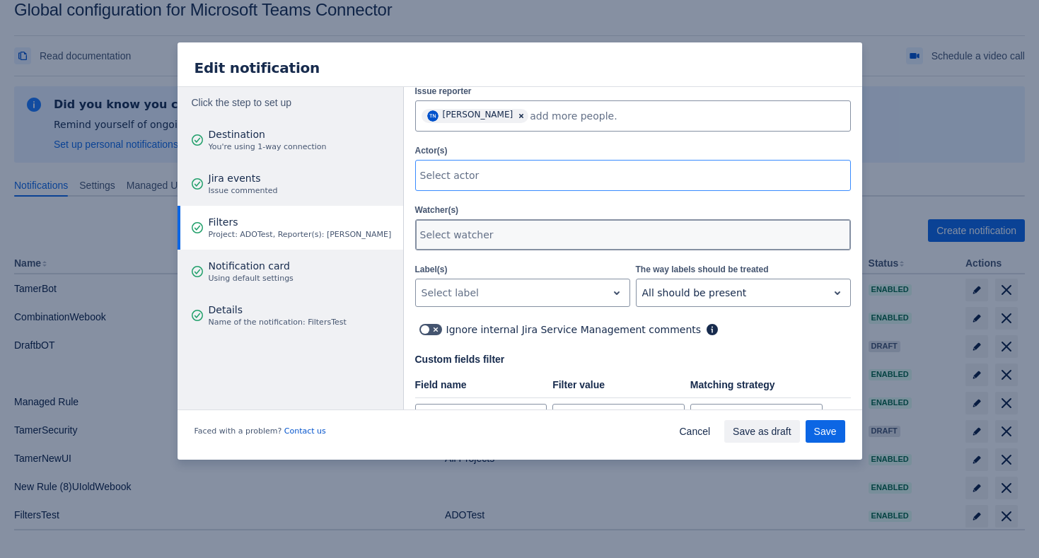
click at [568, 228] on div at bounding box center [631, 235] width 423 height 14
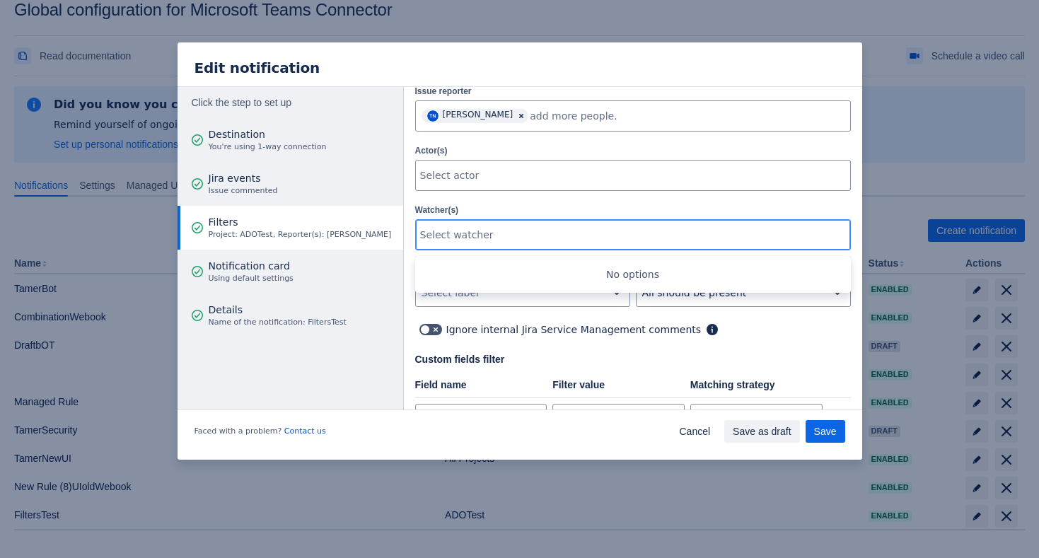
click at [568, 228] on div at bounding box center [631, 235] width 423 height 14
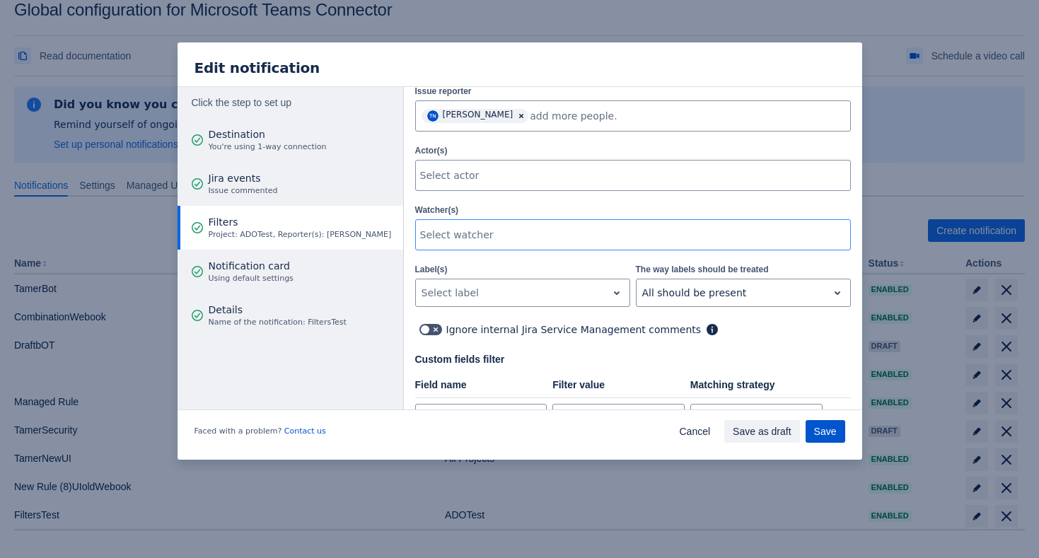
click at [818, 432] on span "Save" at bounding box center [825, 431] width 23 height 23
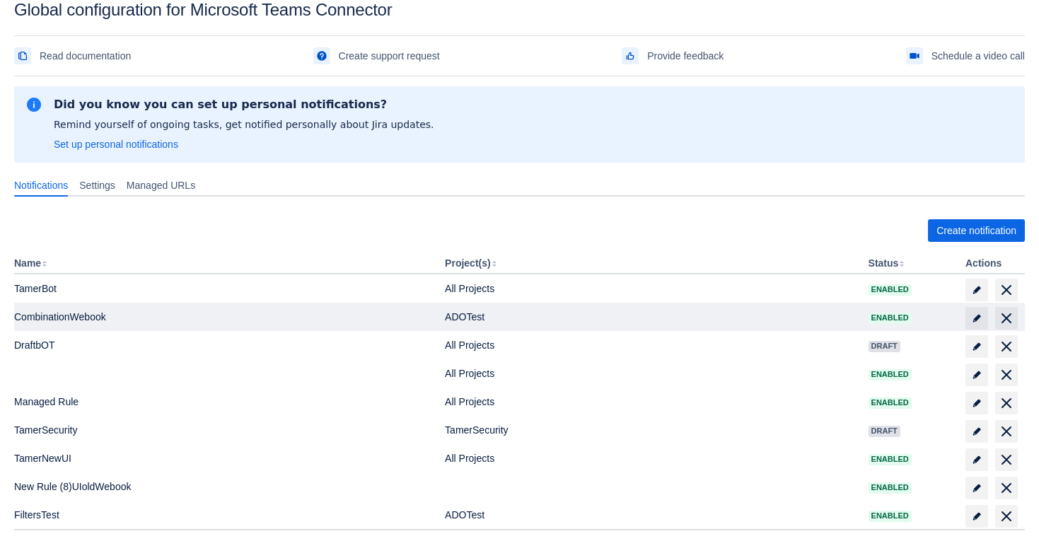
scroll to position [84, 0]
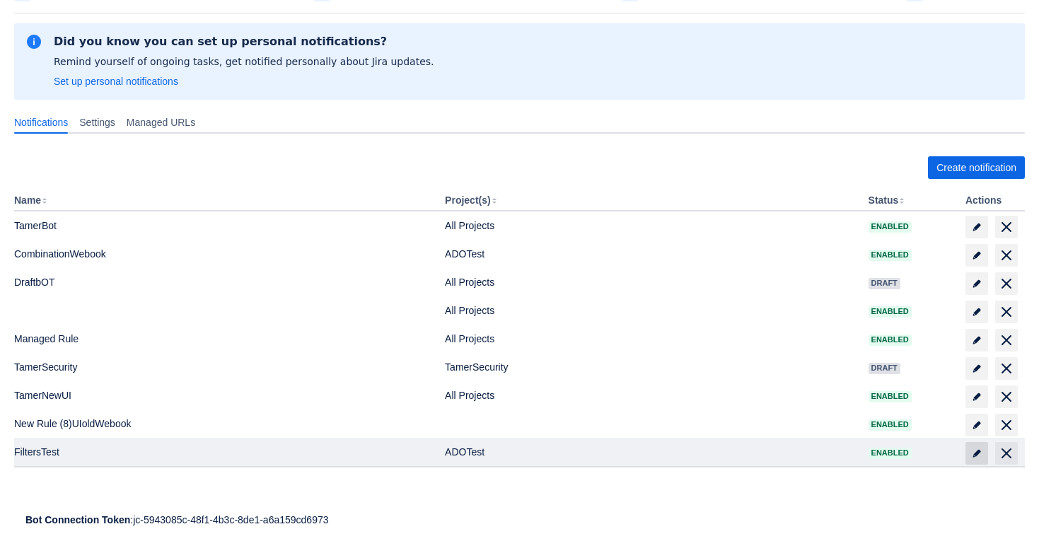
click at [975, 450] on span "edit" at bounding box center [976, 453] width 11 height 11
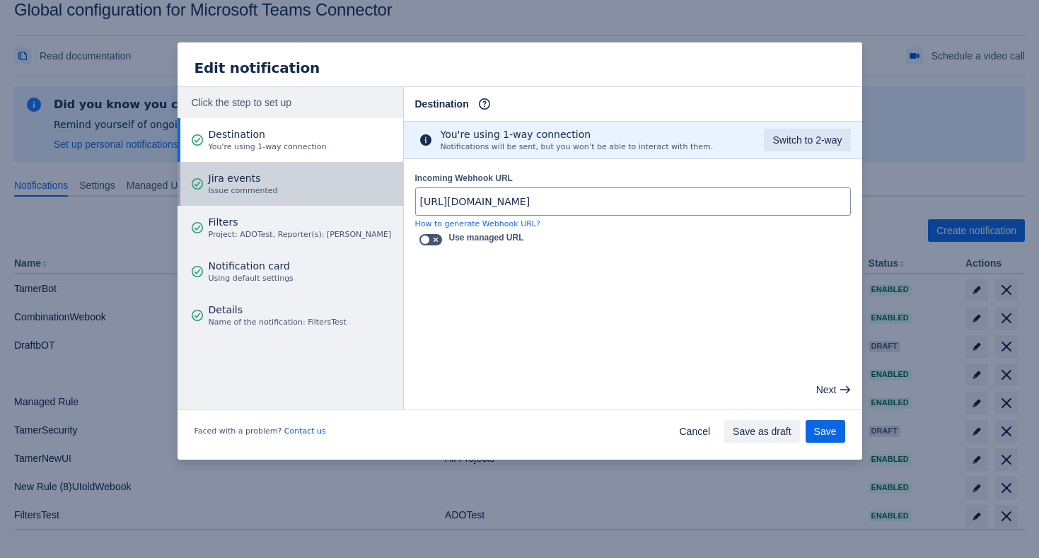
click at [326, 179] on button "Jira events Issue commented" at bounding box center [291, 184] width 226 height 44
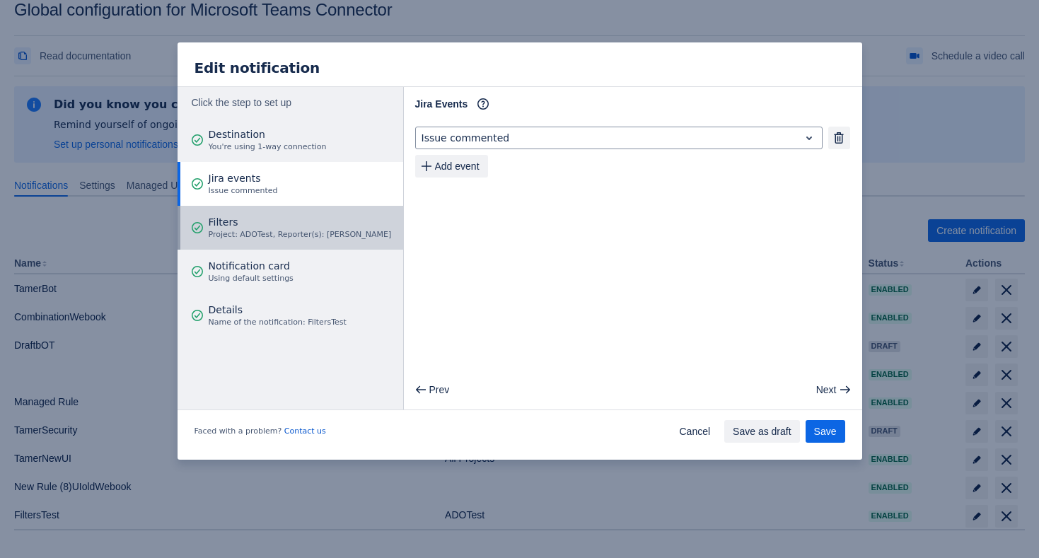
click at [325, 227] on span "Filters" at bounding box center [300, 222] width 183 height 14
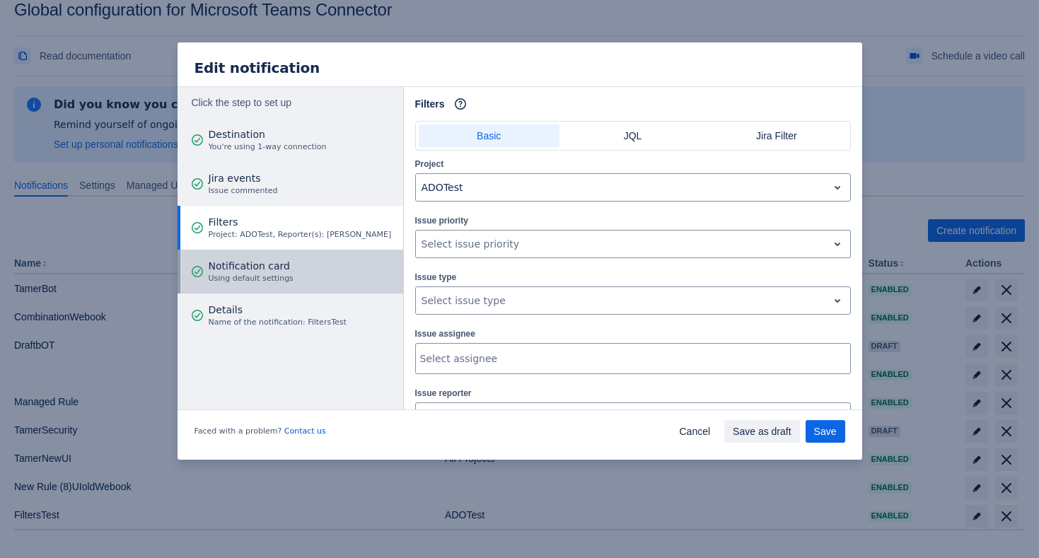
click at [342, 268] on button "Notification card Using default settings" at bounding box center [291, 272] width 226 height 44
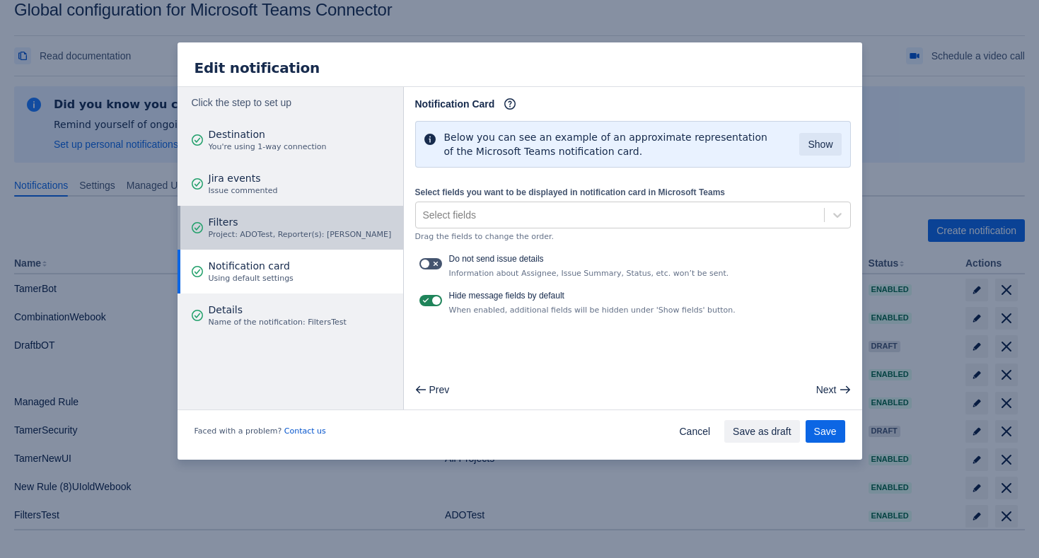
click at [352, 233] on span "Project: ADOTest, Reporter(s): Tamer Nabil" at bounding box center [300, 234] width 183 height 11
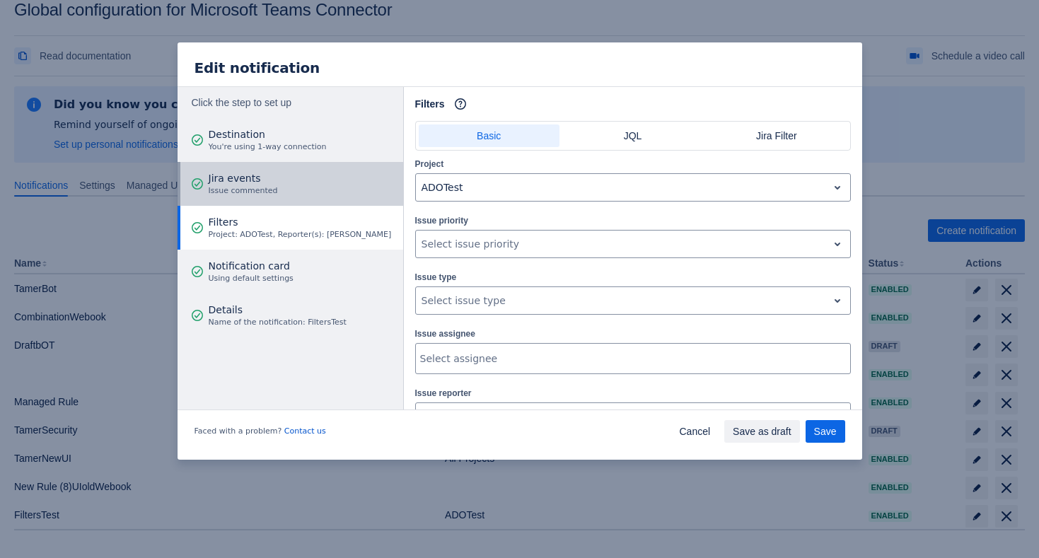
click at [356, 192] on button "Jira events Issue commented" at bounding box center [291, 184] width 226 height 44
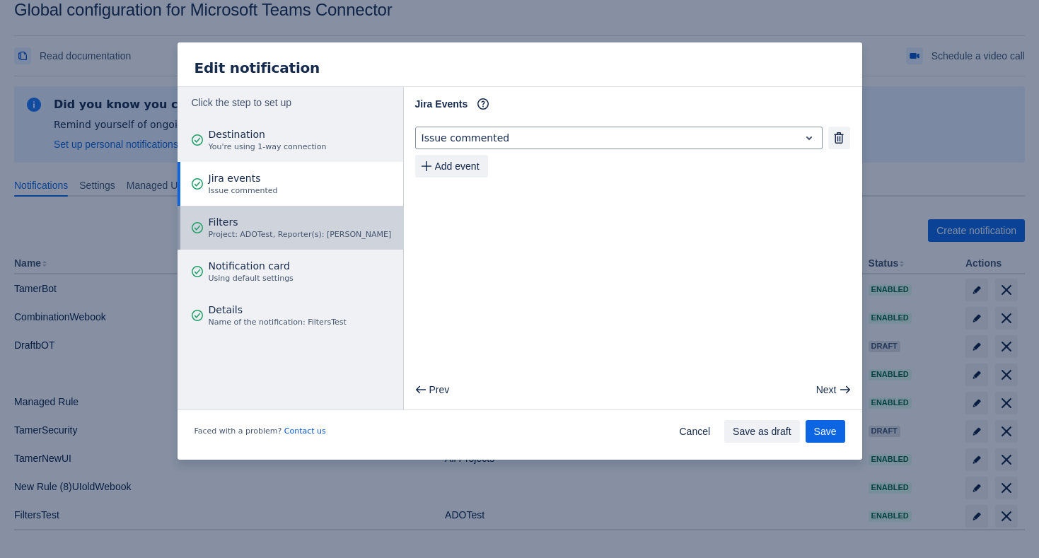
click at [342, 234] on span "Project: ADOTest, Reporter(s): Tamer Nabil" at bounding box center [300, 234] width 183 height 11
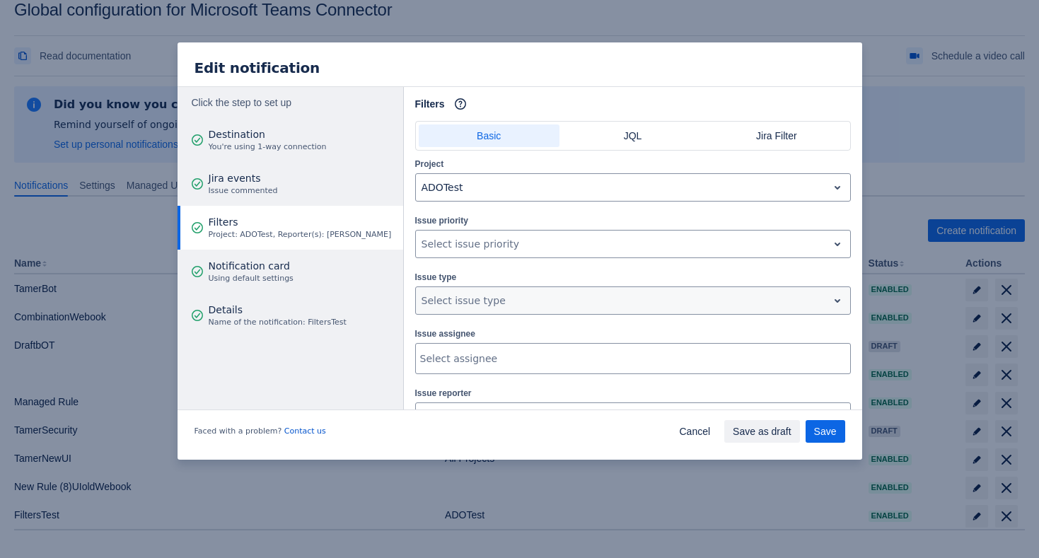
scroll to position [127, 0]
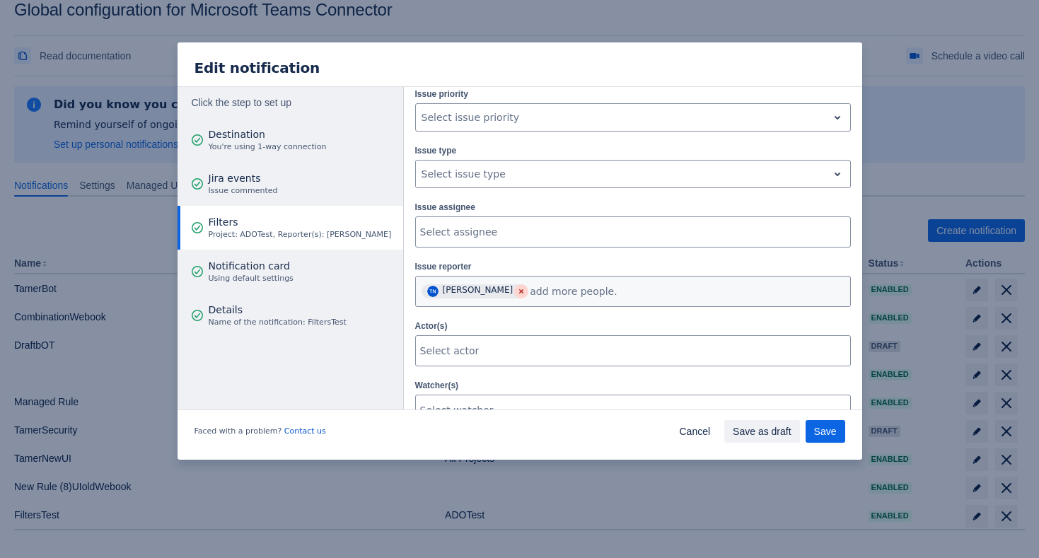
click at [516, 291] on span "Clear" at bounding box center [521, 291] width 11 height 11
click at [490, 252] on div "Project ADOTest Issue priority , multiple selections available, Select issue pr…" at bounding box center [633, 350] width 436 height 640
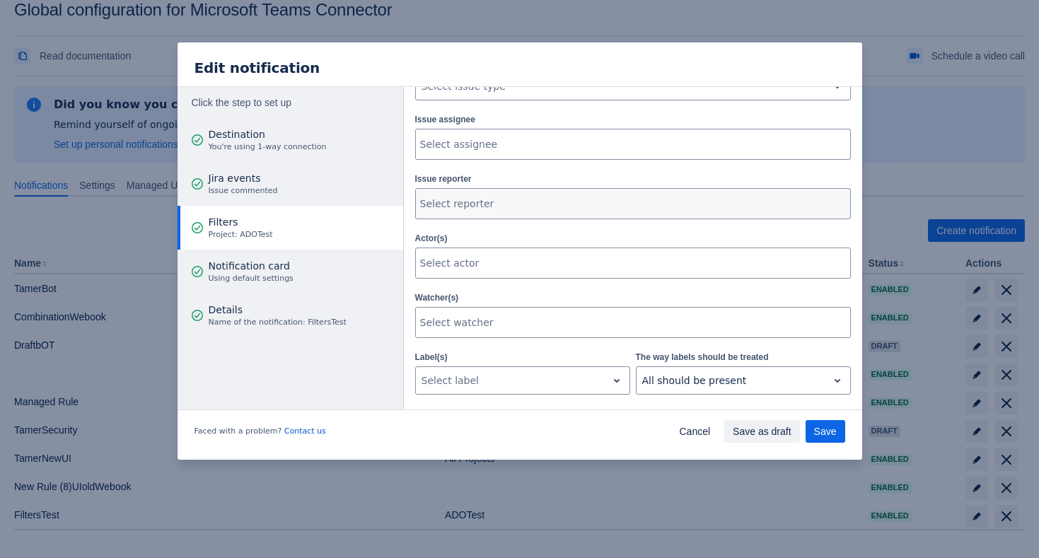
scroll to position [260, 0]
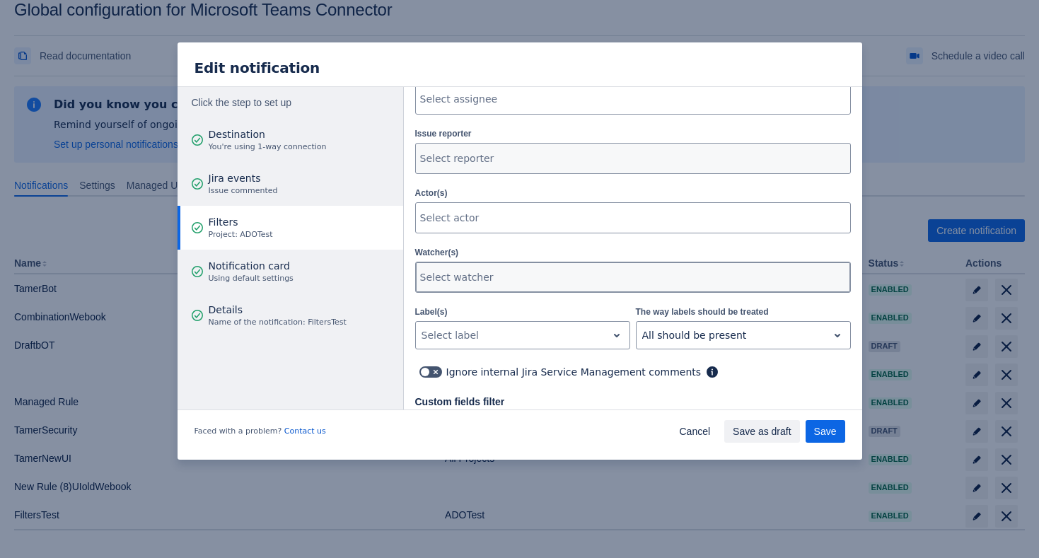
click at [494, 275] on div at bounding box center [631, 277] width 423 height 14
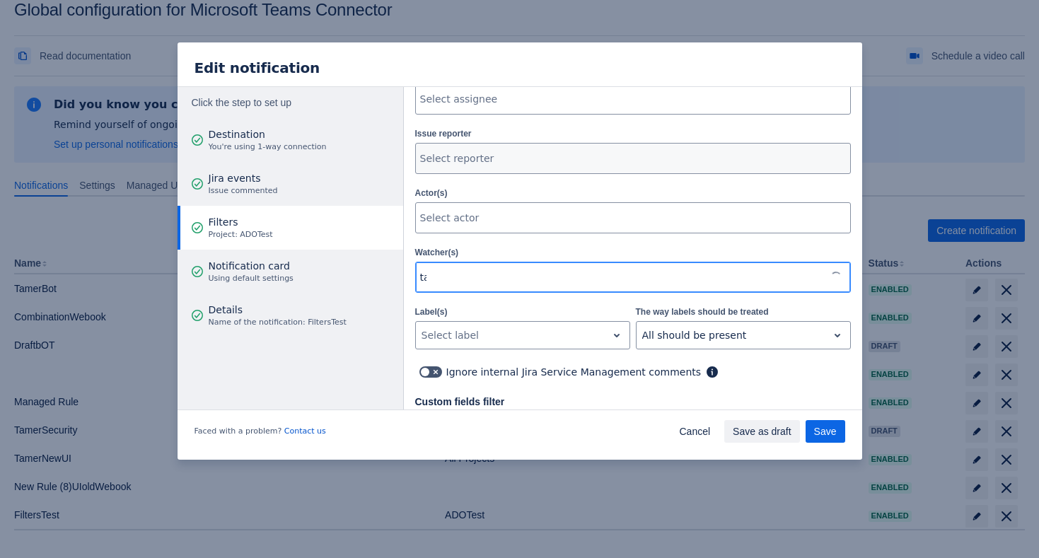
type input "tam"
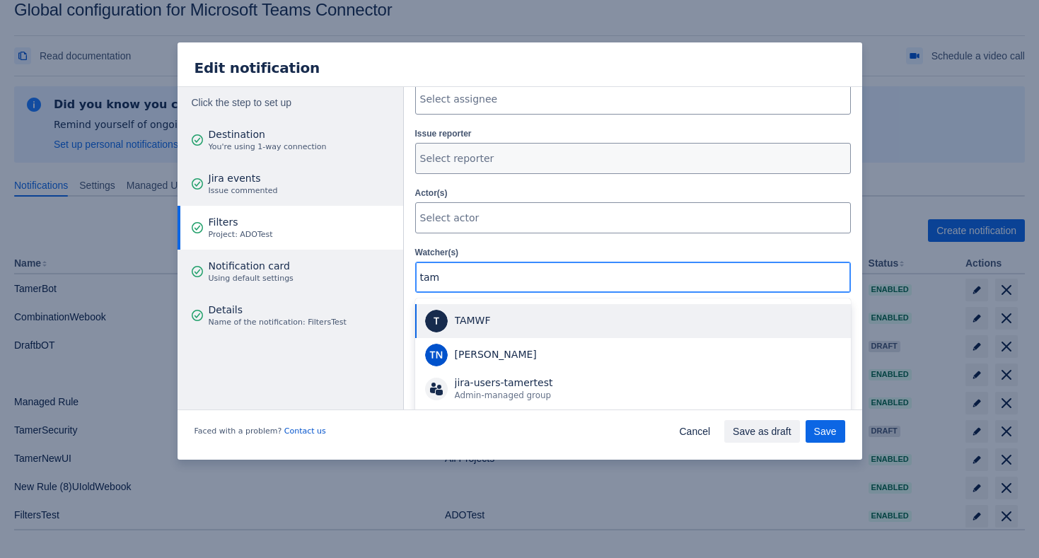
click at [534, 314] on div "TAMWF" at bounding box center [649, 321] width 388 height 14
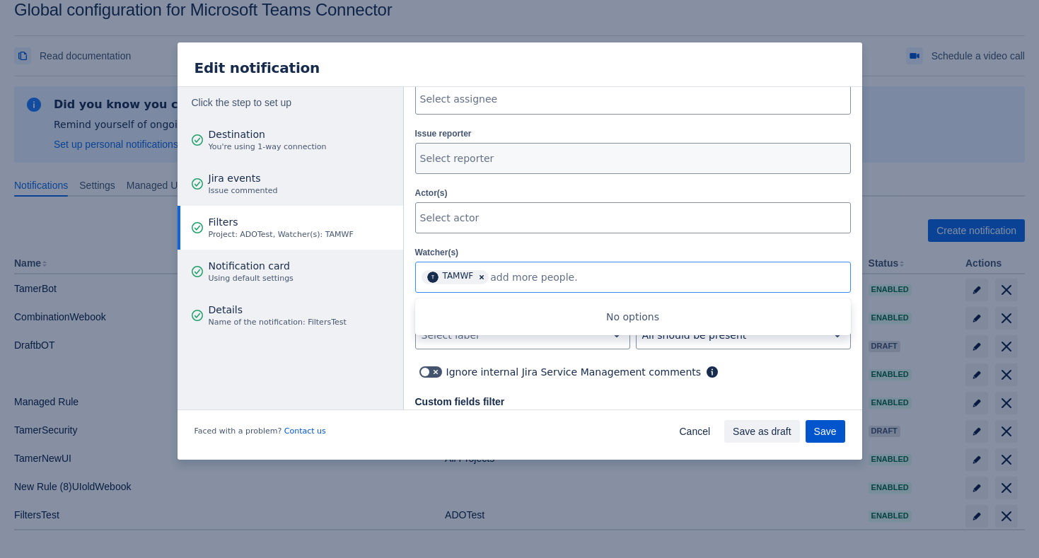
click at [823, 435] on span "Save" at bounding box center [825, 431] width 23 height 23
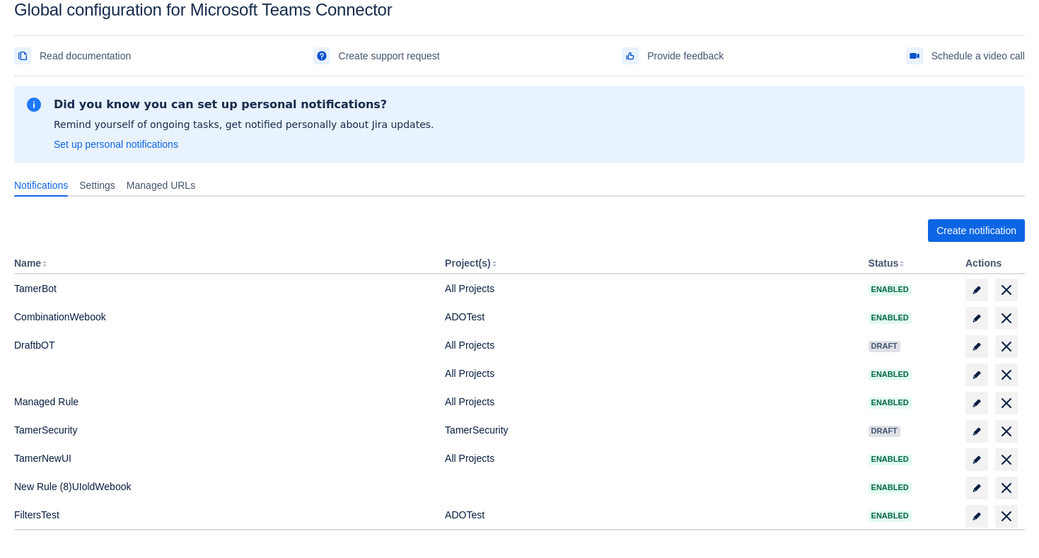
scroll to position [84, 0]
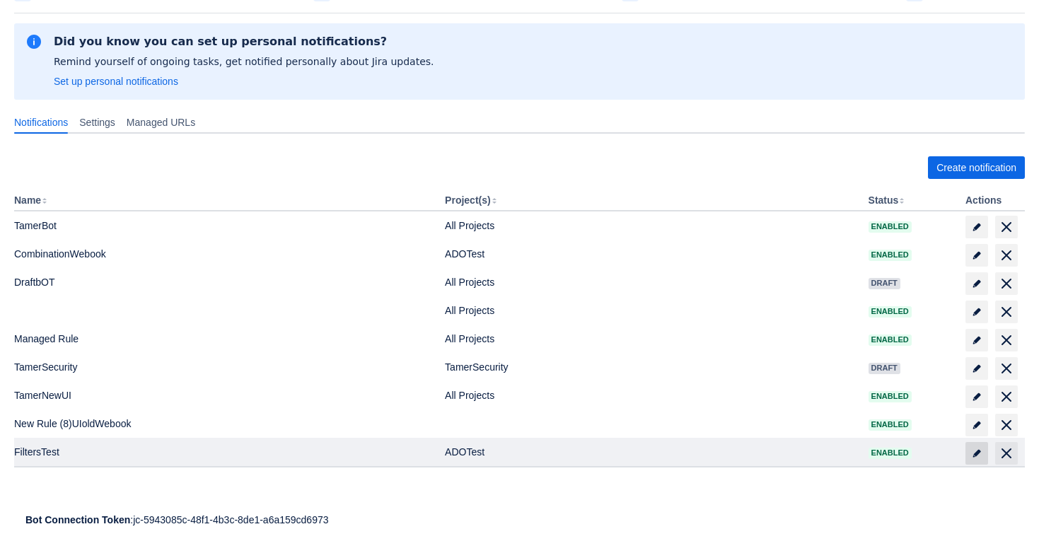
click at [978, 442] on span at bounding box center [977, 453] width 23 height 23
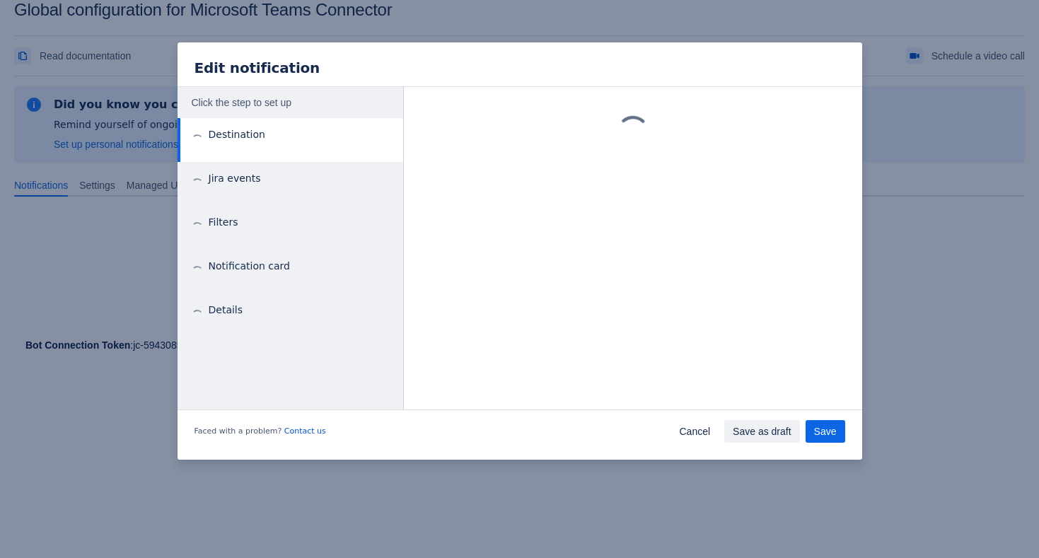
scroll to position [21, 0]
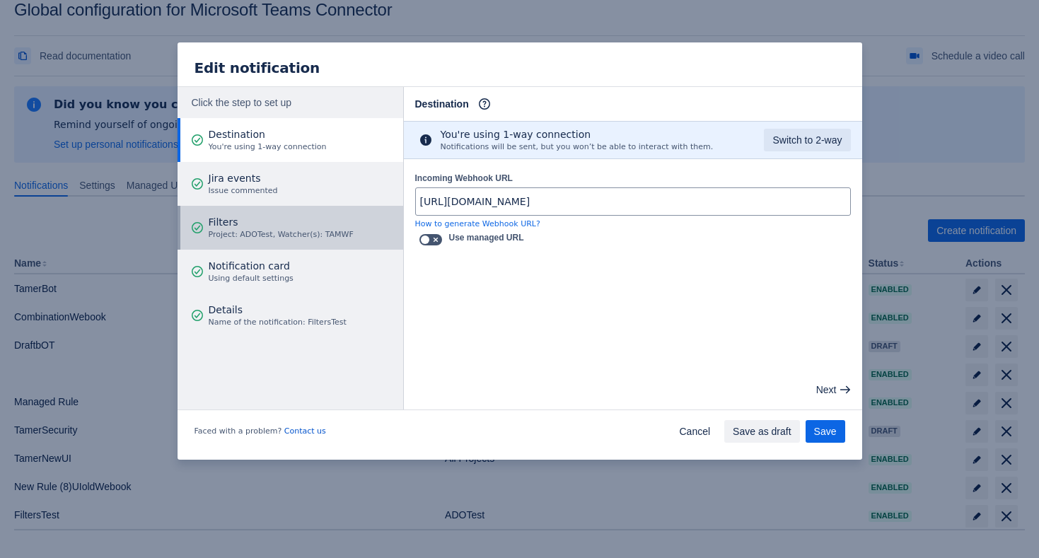
click at [288, 239] on span "Project: ADOTest, Watcher(s): TAMWF" at bounding box center [281, 234] width 145 height 11
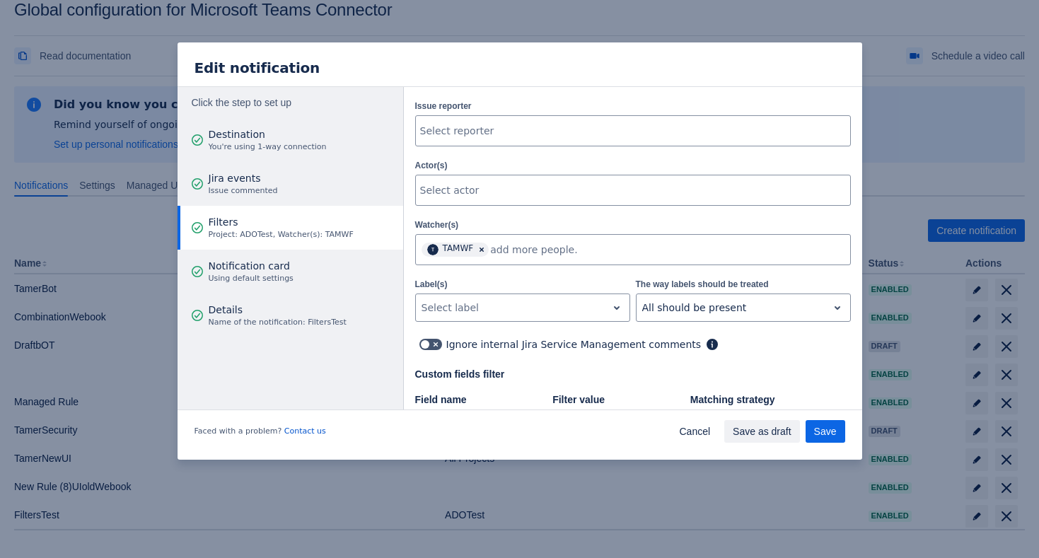
scroll to position [316, 0]
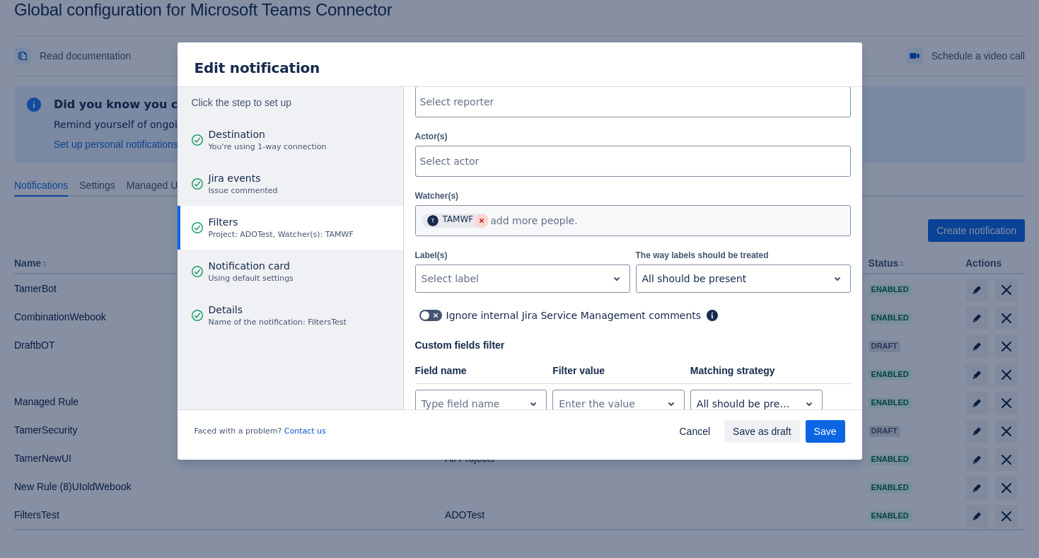
click at [482, 217] on span "Clear" at bounding box center [481, 220] width 11 height 11
click at [514, 304] on div "Ignore internal Jira Service Management comments Ignore internal Jira Service M…" at bounding box center [633, 315] width 436 height 23
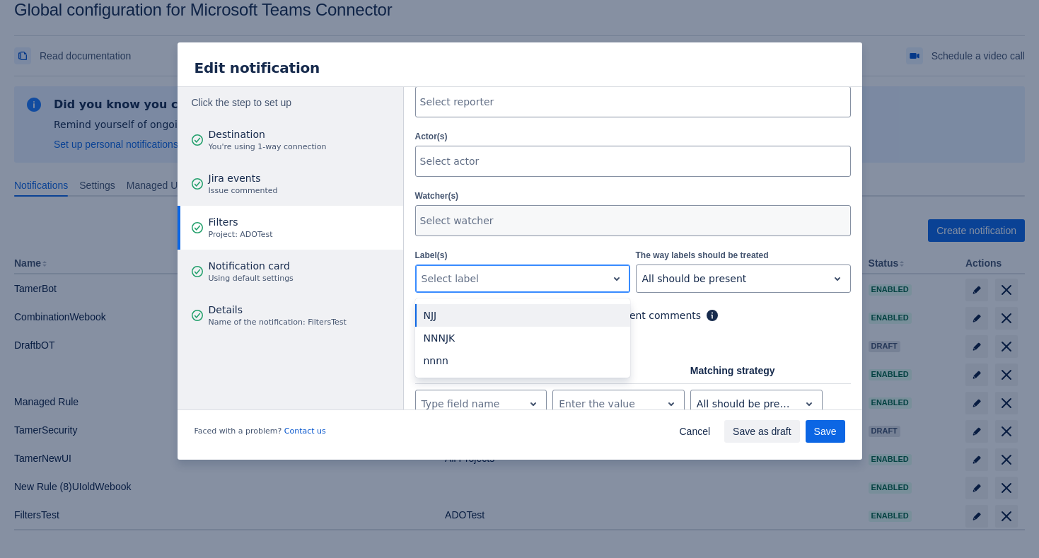
click at [527, 272] on div at bounding box center [512, 278] width 180 height 17
click at [537, 304] on div "NJJ" at bounding box center [522, 315] width 215 height 23
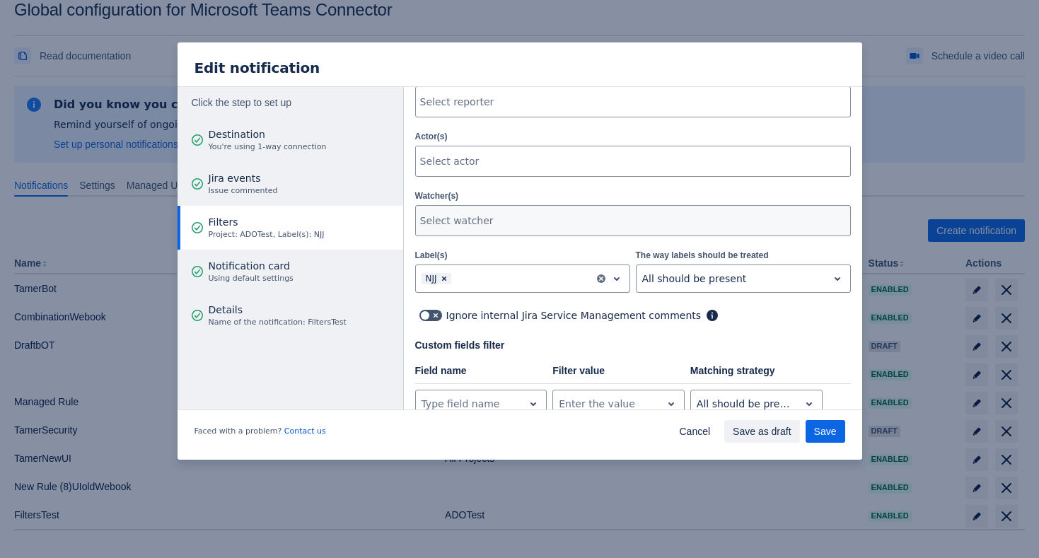
click at [780, 286] on div "Project ADOTest Issue priority , multiple selections available, Select issue pr…" at bounding box center [633, 160] width 436 height 640
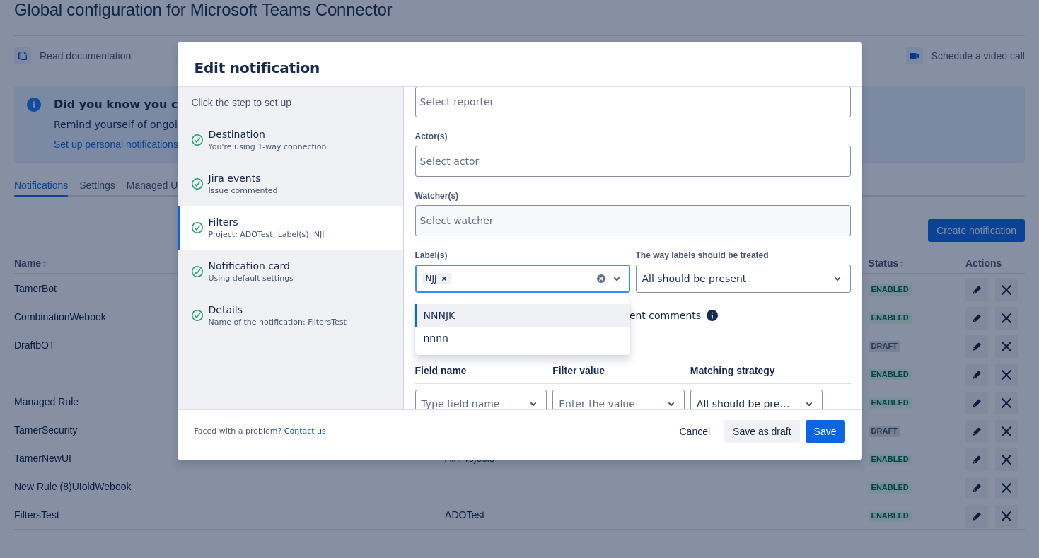
click at [546, 273] on div at bounding box center [522, 278] width 136 height 17
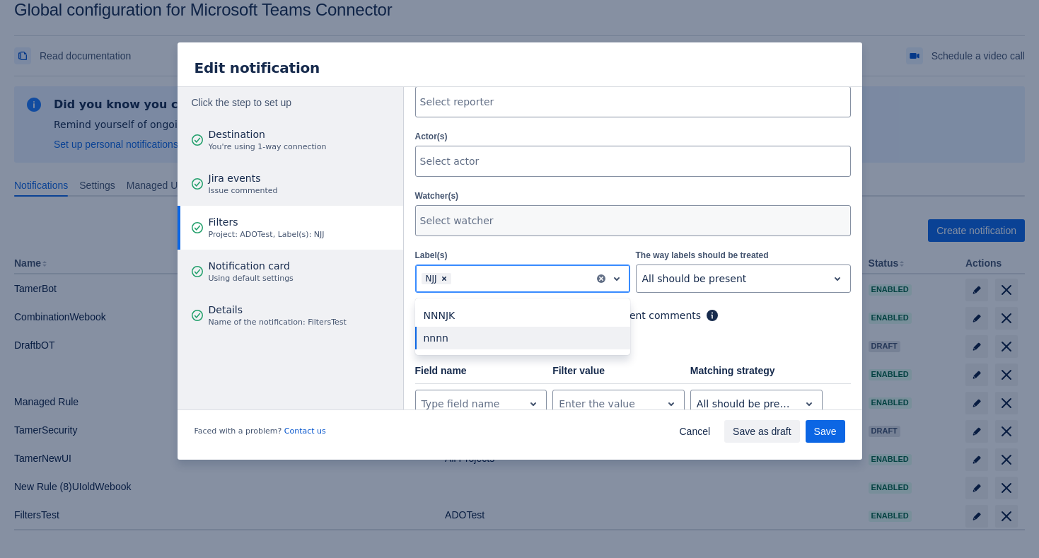
click at [535, 334] on div "nnnn" at bounding box center [522, 338] width 215 height 23
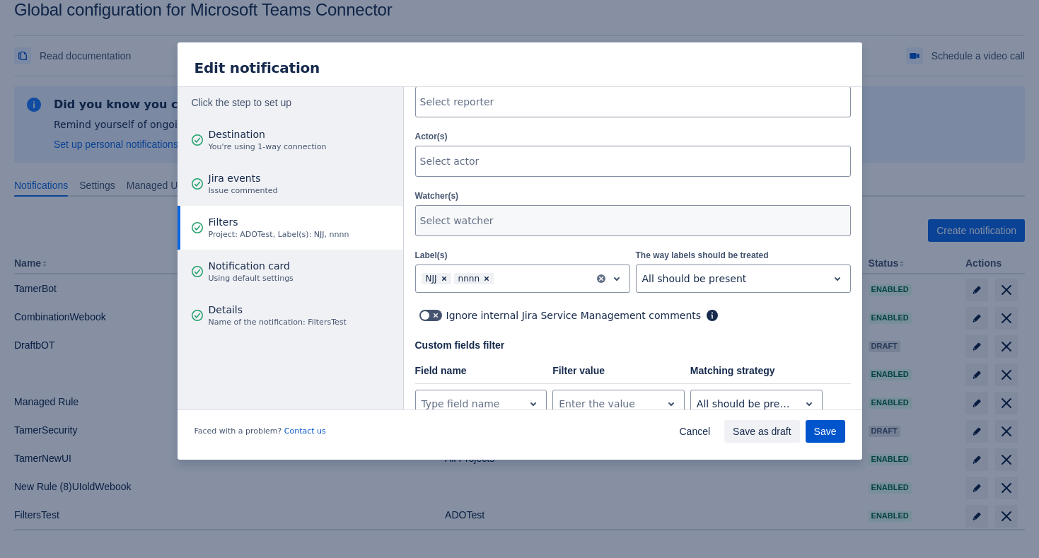
click at [835, 435] on span "Save" at bounding box center [825, 431] width 23 height 23
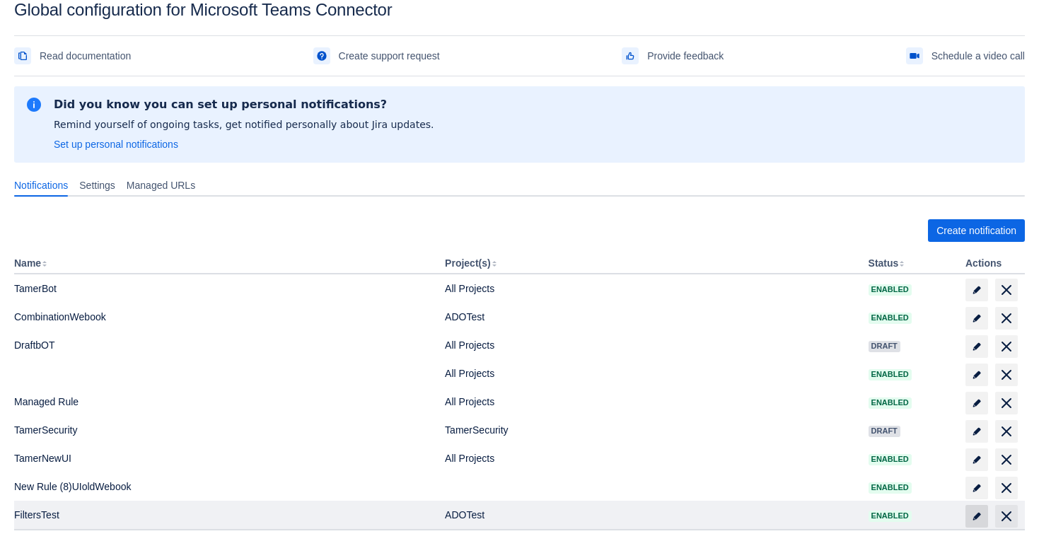
click at [975, 511] on span "edit" at bounding box center [976, 516] width 11 height 11
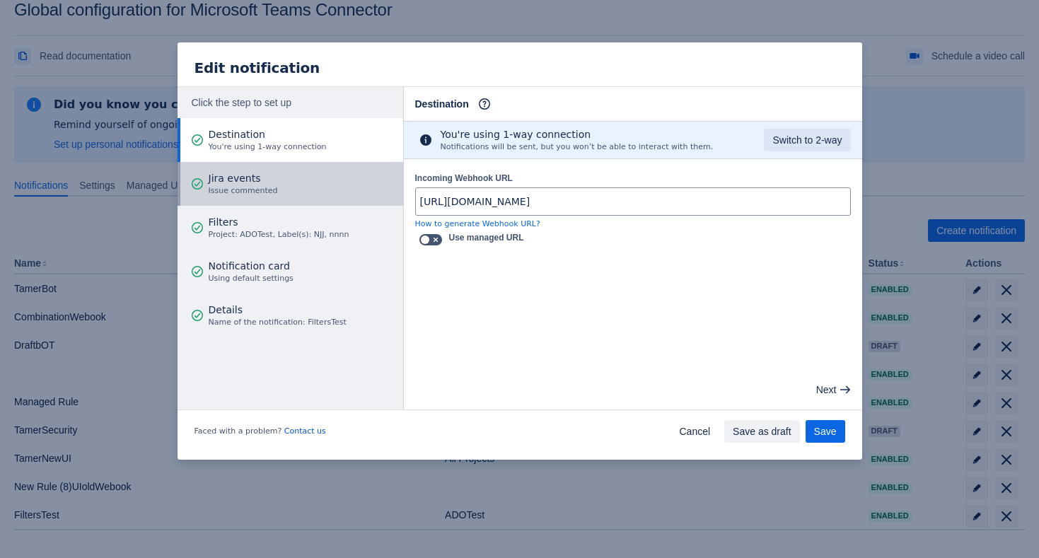
click at [261, 181] on span "Jira events" at bounding box center [243, 178] width 69 height 14
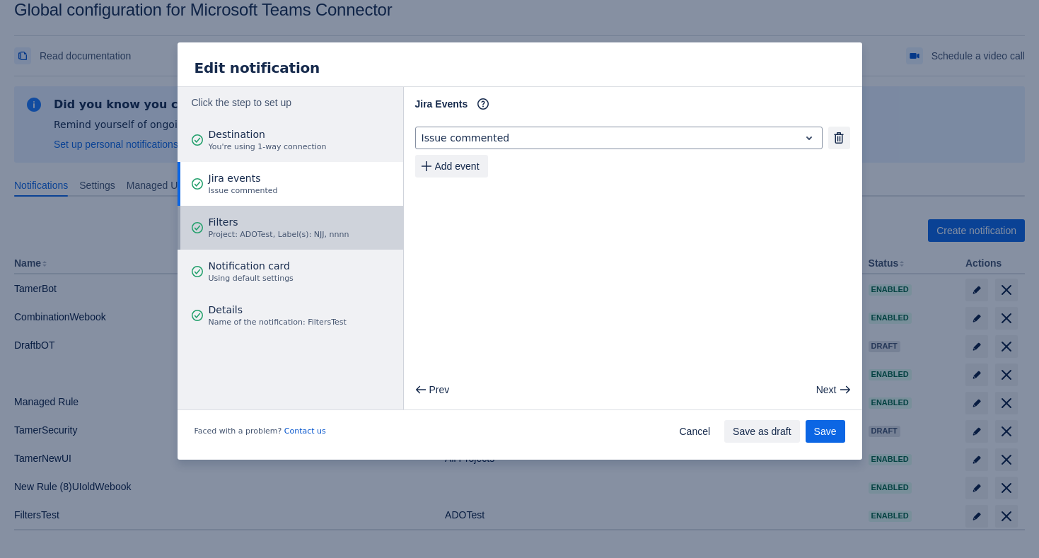
click at [282, 231] on span "Project: ADOTest, Label(s): NJJ, nnnn" at bounding box center [279, 234] width 141 height 11
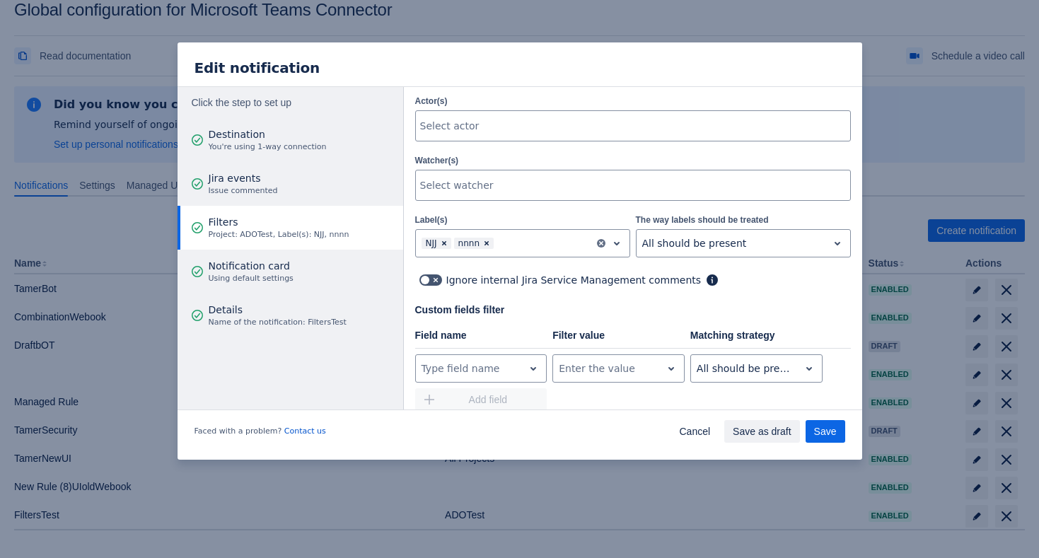
scroll to position [418, 0]
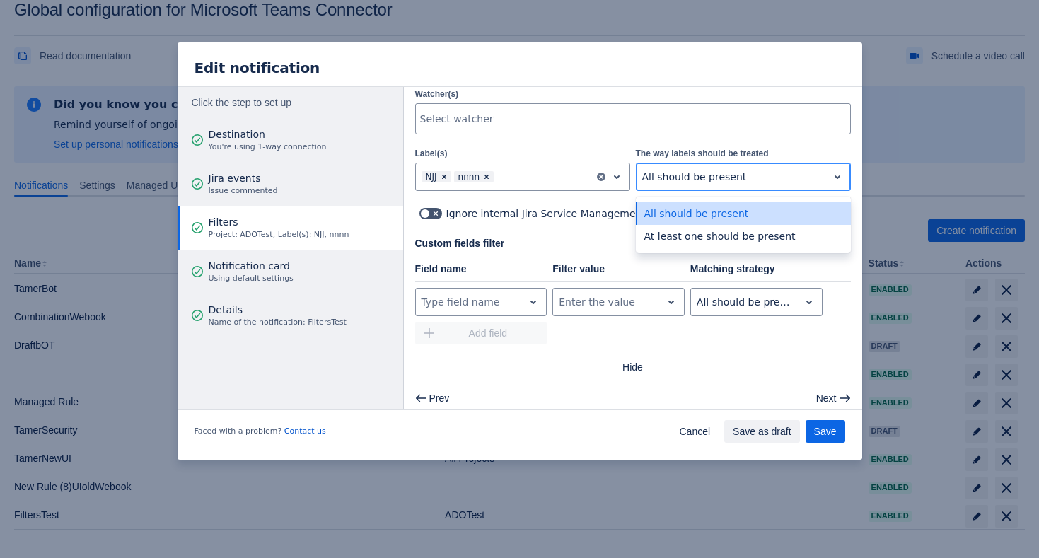
click at [778, 168] on div at bounding box center [732, 176] width 180 height 17
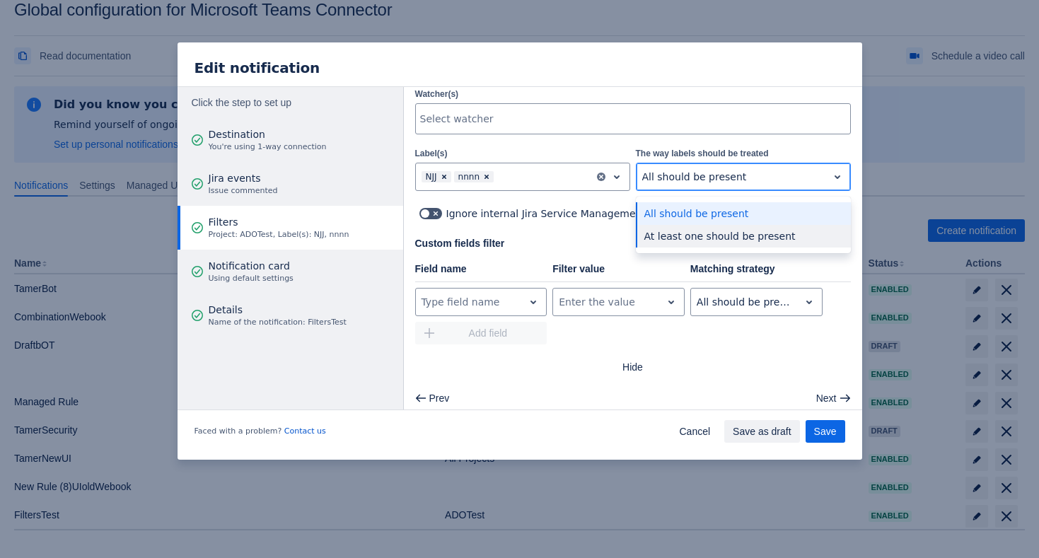
click at [753, 227] on div "At least one should be present" at bounding box center [743, 236] width 215 height 23
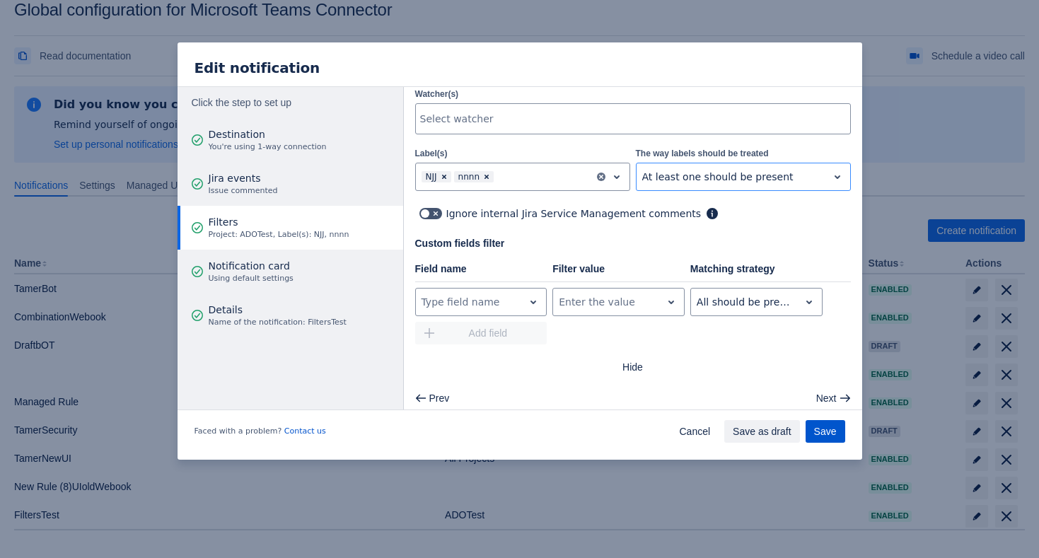
click at [832, 430] on span "Save" at bounding box center [825, 431] width 23 height 23
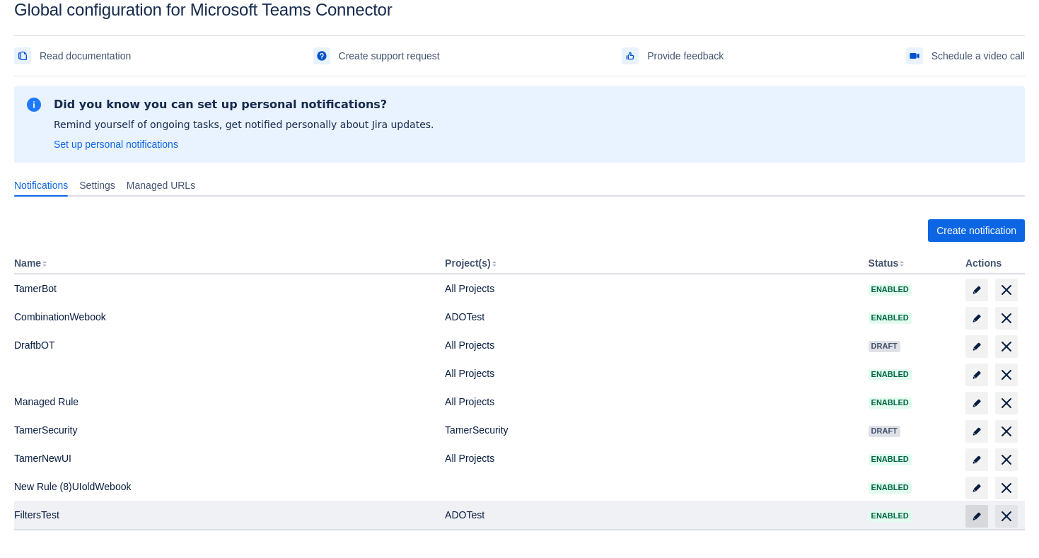
click at [976, 518] on span "edit" at bounding box center [976, 516] width 11 height 11
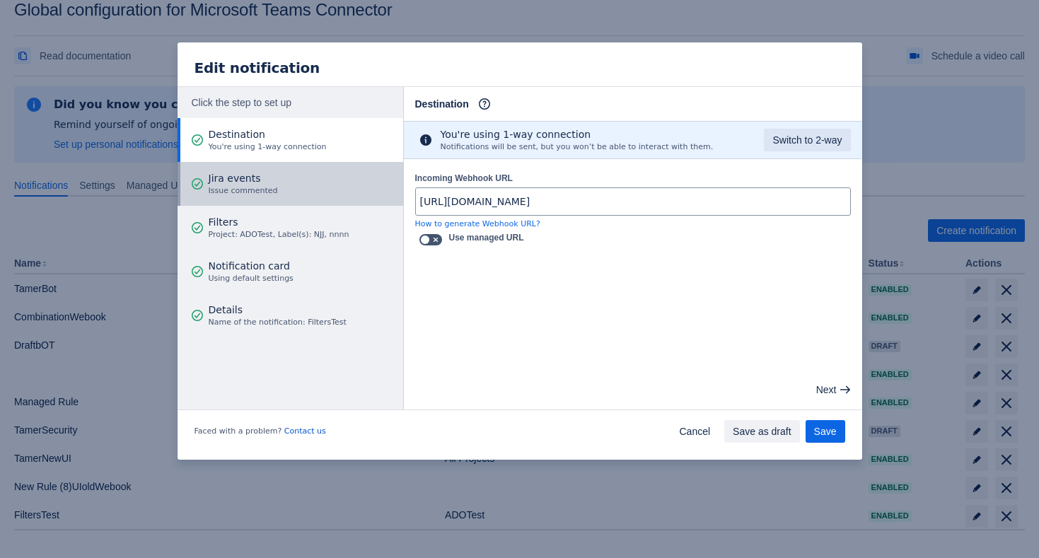
click at [275, 166] on button "Jira events Issue commented" at bounding box center [291, 184] width 226 height 44
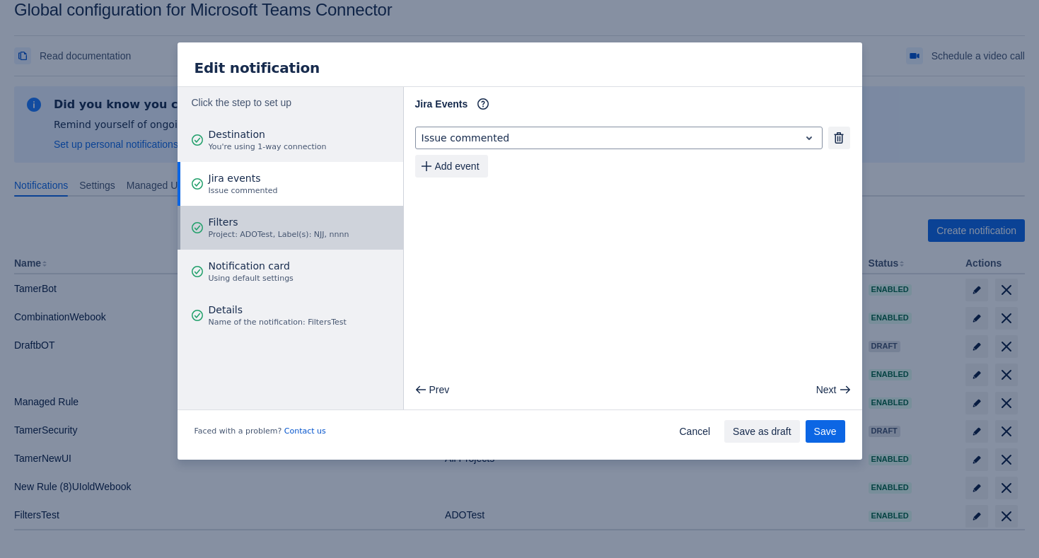
click at [293, 219] on span "Filters" at bounding box center [279, 222] width 141 height 14
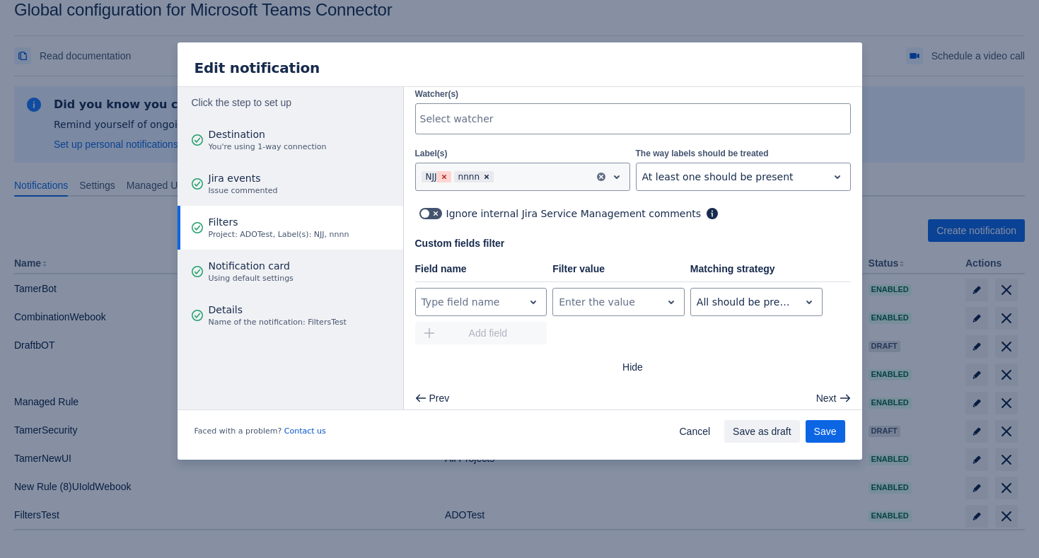
click at [444, 171] on span "Clear" at bounding box center [444, 176] width 11 height 11
click at [458, 171] on span "Clear" at bounding box center [453, 176] width 11 height 11
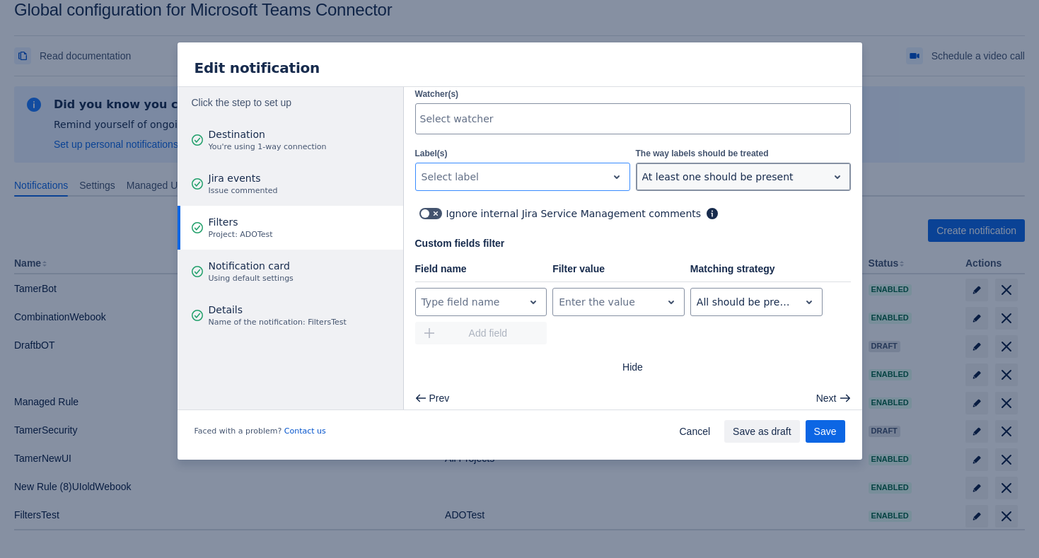
click at [678, 173] on div at bounding box center [732, 176] width 180 height 17
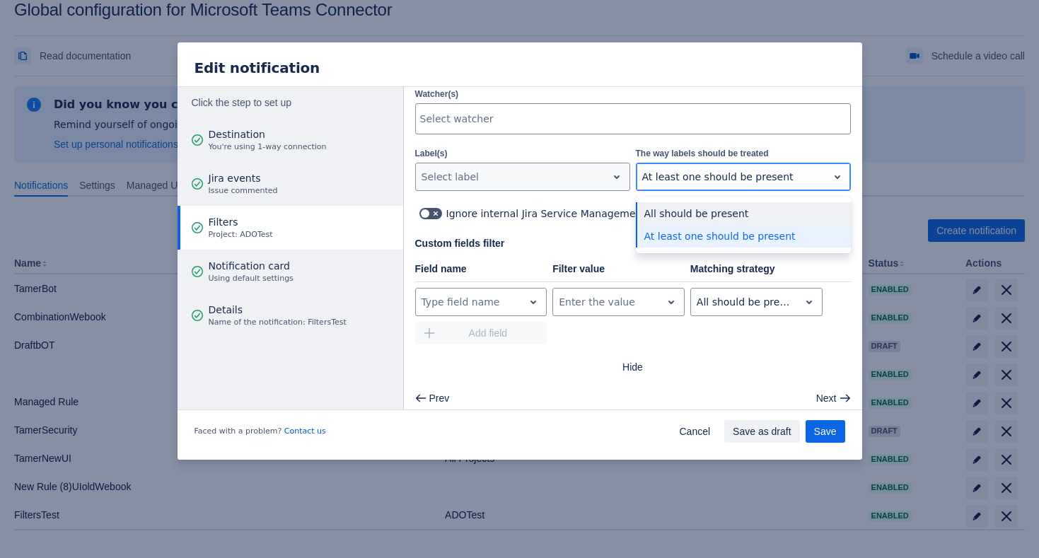
click at [673, 202] on div "All should be present" at bounding box center [743, 213] width 215 height 23
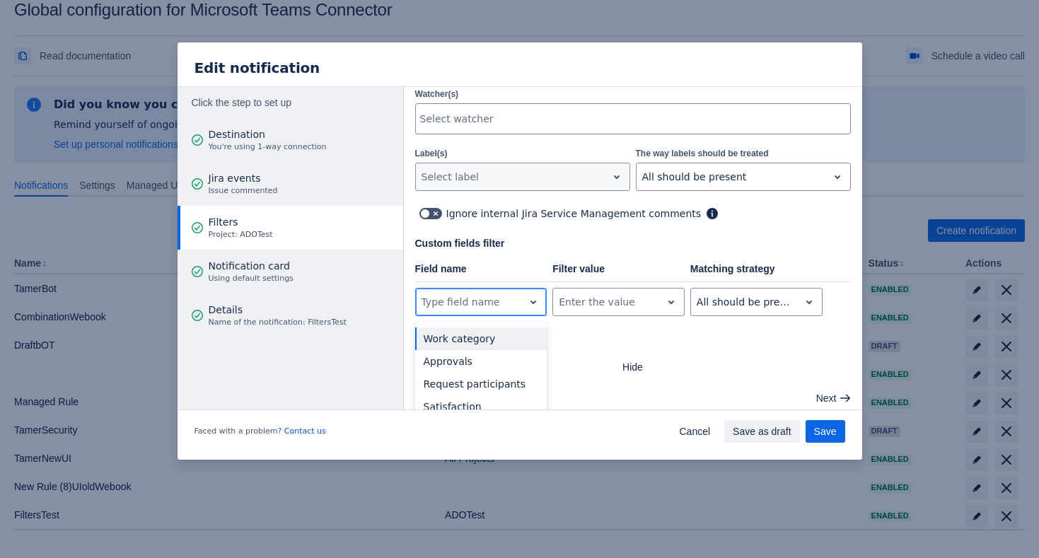
click at [507, 297] on div at bounding box center [470, 302] width 97 height 17
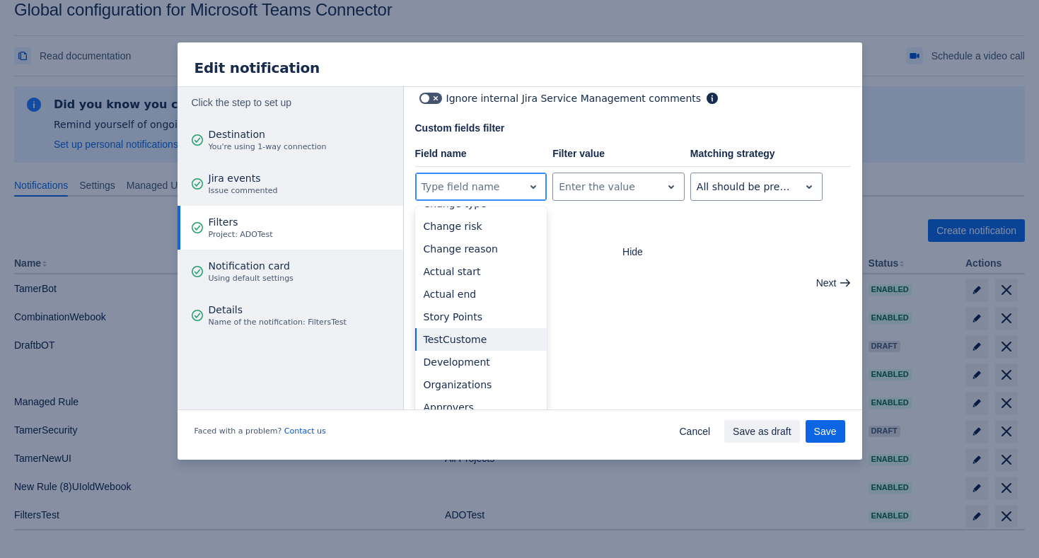
scroll to position [0, 0]
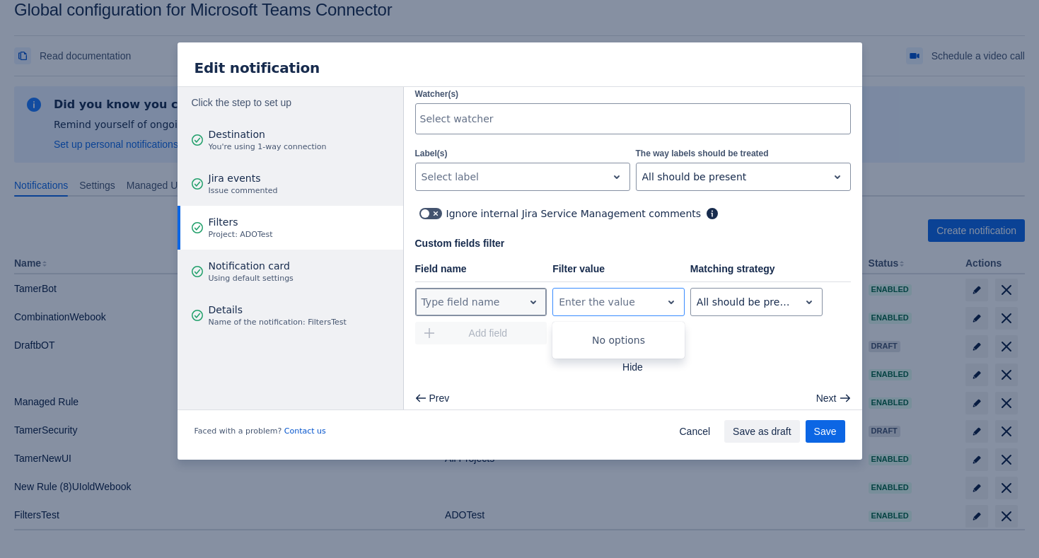
click at [476, 294] on div at bounding box center [470, 302] width 97 height 17
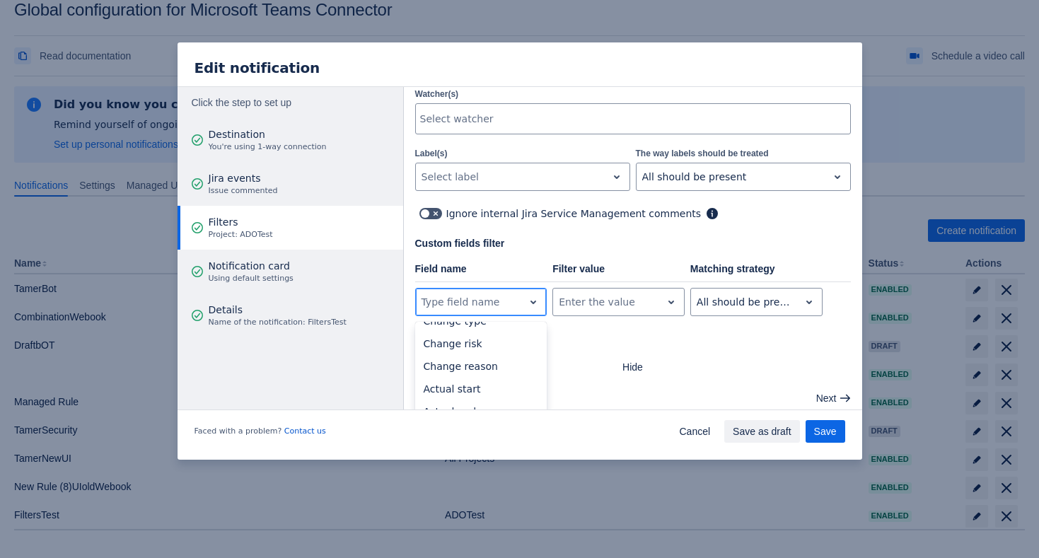
scroll to position [651, 0]
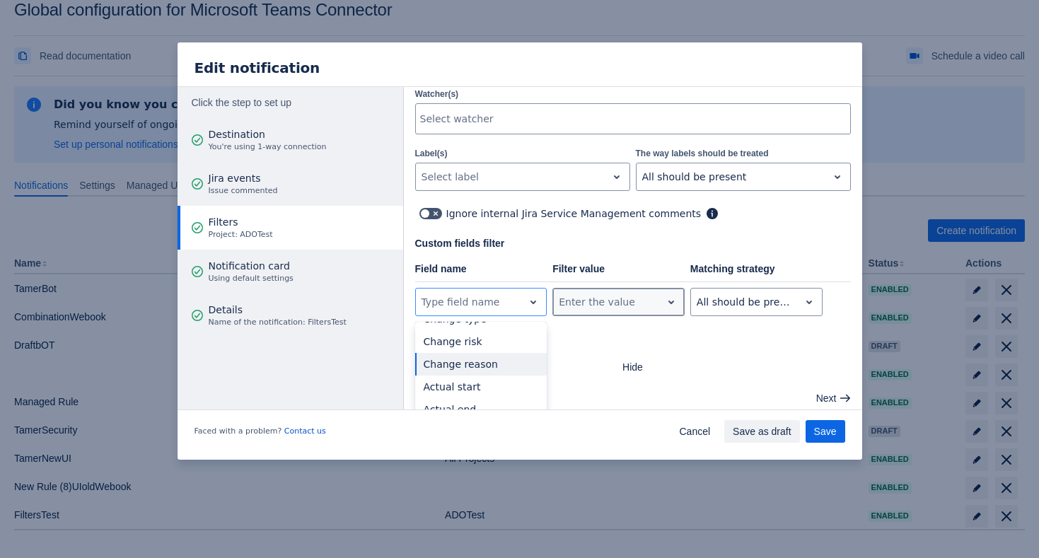
click at [594, 294] on div at bounding box center [607, 302] width 97 height 17
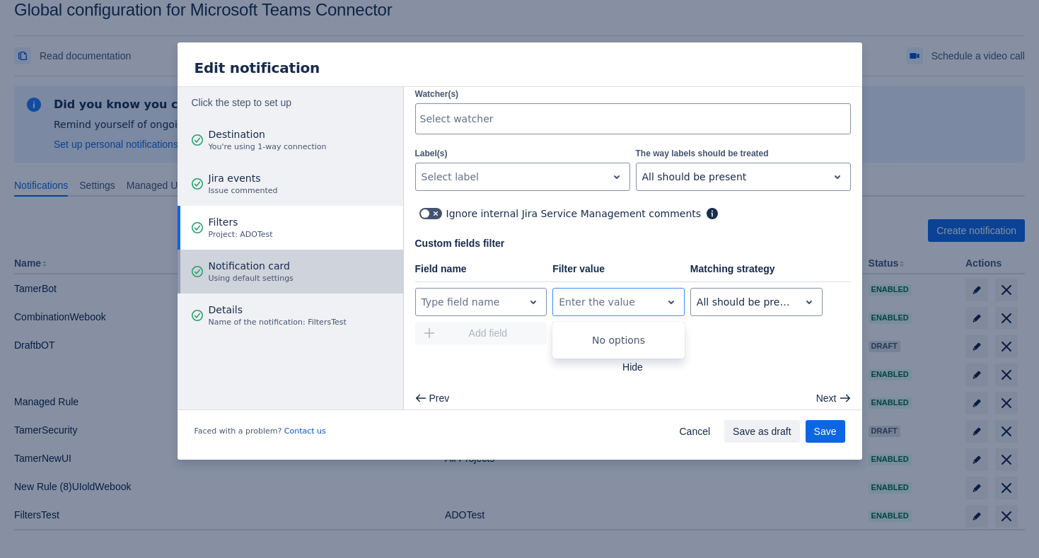
click at [327, 273] on button "Notification card Using default settings" at bounding box center [291, 272] width 226 height 44
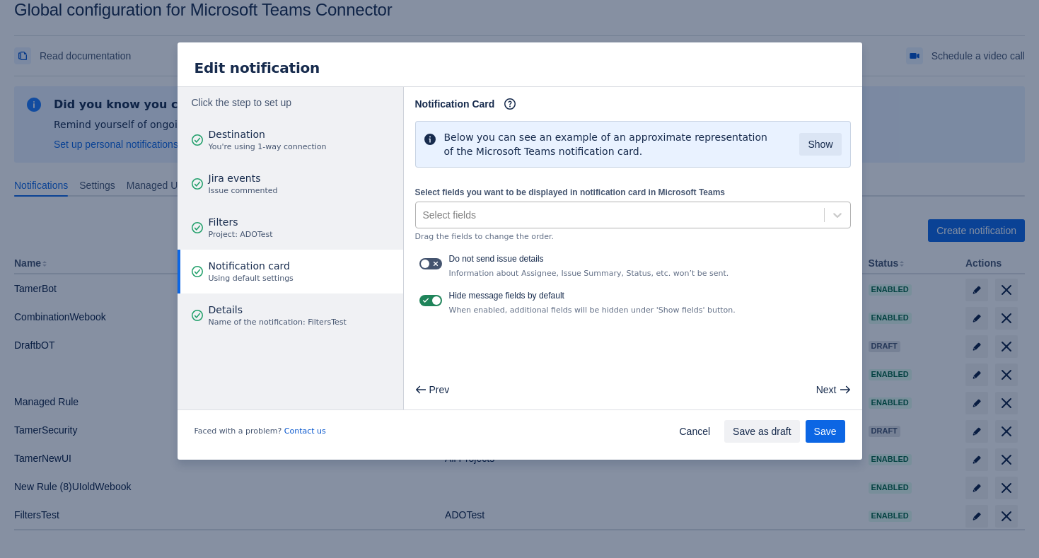
click at [483, 212] on div "Select fields" at bounding box center [620, 215] width 408 height 23
click at [464, 185] on div "Select fields you want to be displayed in notification card in Microsoft Teams …" at bounding box center [633, 214] width 436 height 58
click at [441, 219] on div "Select fields" at bounding box center [449, 215] width 53 height 14
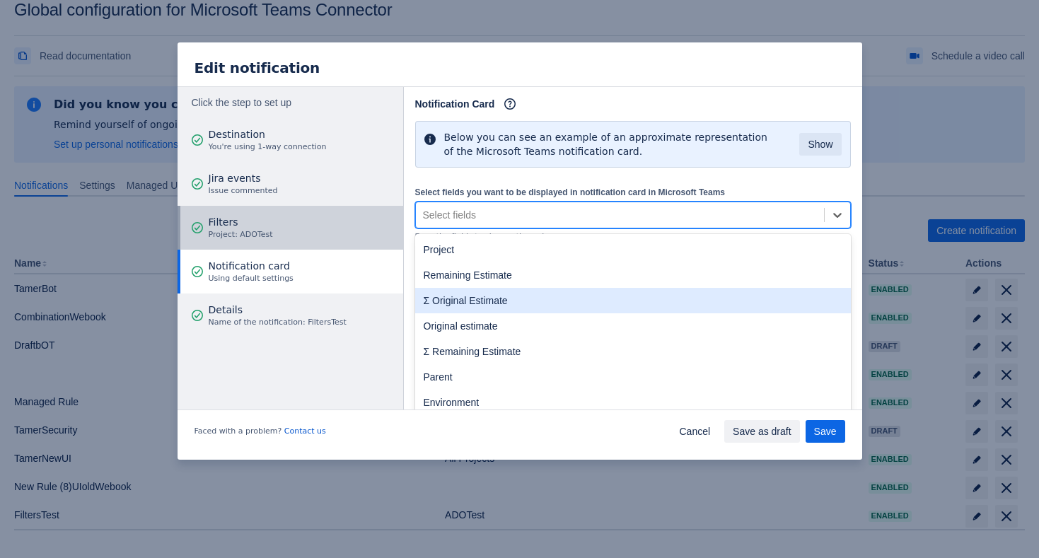
click at [270, 234] on span "Project: ADOTest" at bounding box center [241, 234] width 64 height 11
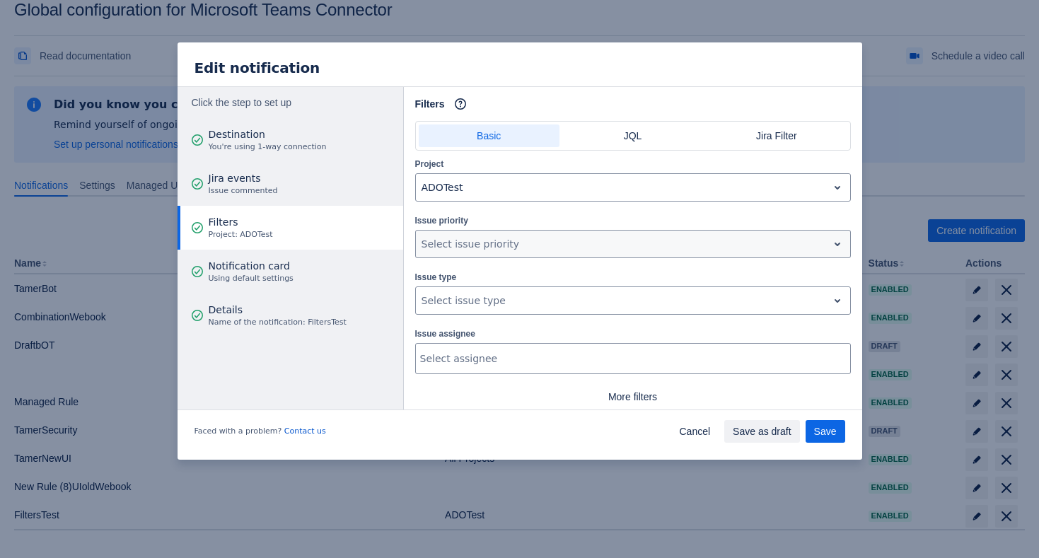
scroll to position [34, 0]
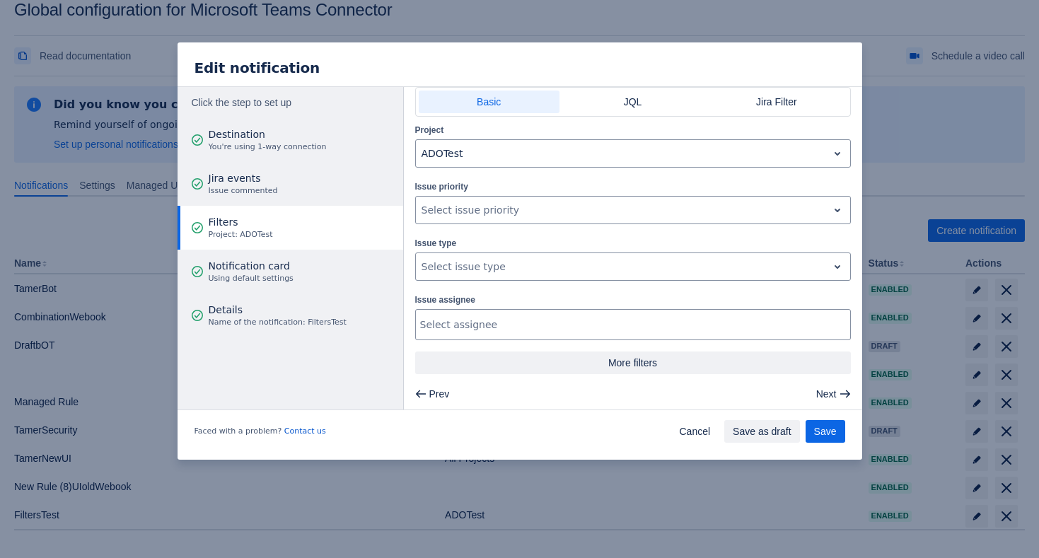
click at [658, 357] on span "More filters" at bounding box center [633, 363] width 419 height 23
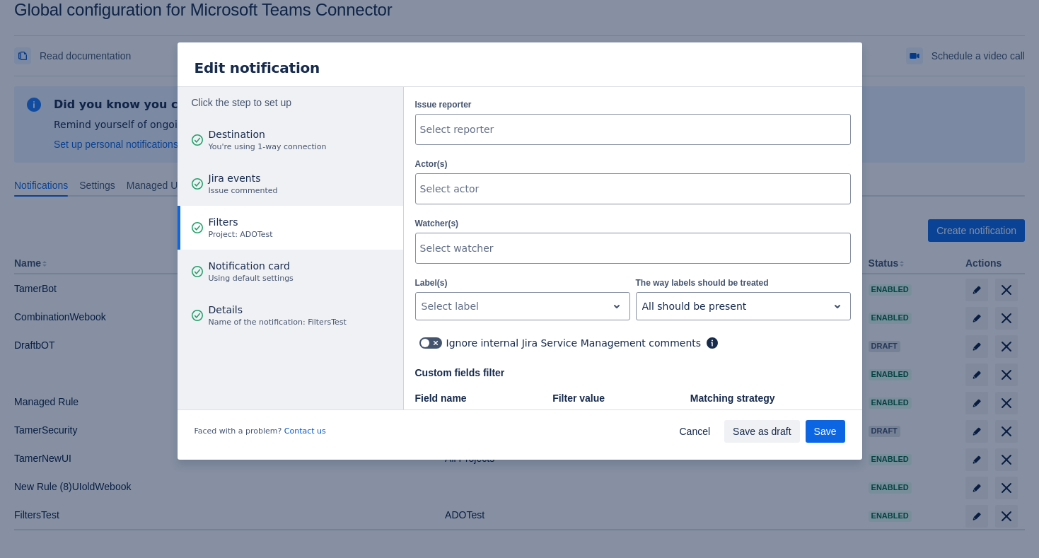
scroll to position [418, 0]
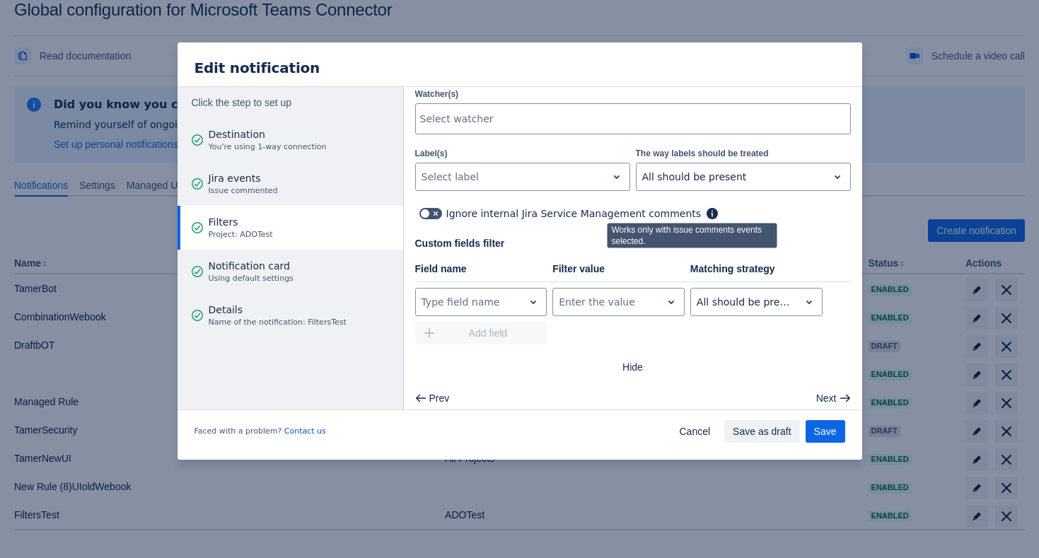
click at [701, 183] on div "Project ADOTest Issue priority , multiple selections available, Select issue pr…" at bounding box center [633, 58] width 436 height 640
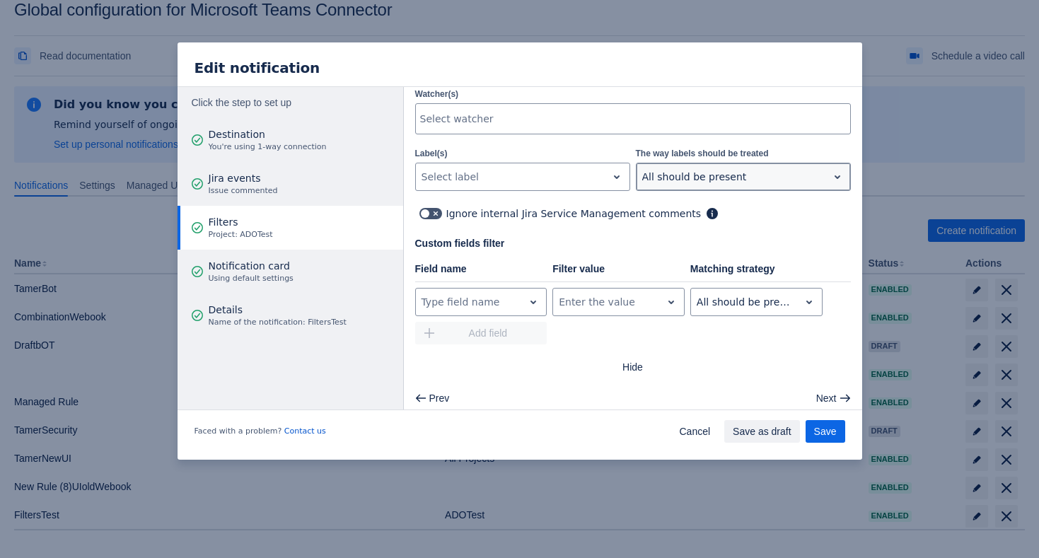
click at [704, 178] on div "All should be present" at bounding box center [732, 177] width 191 height 23
click at [620, 277] on div "Field name Filter value Matching strategy Type field name , multiple selections…" at bounding box center [633, 303] width 436 height 83
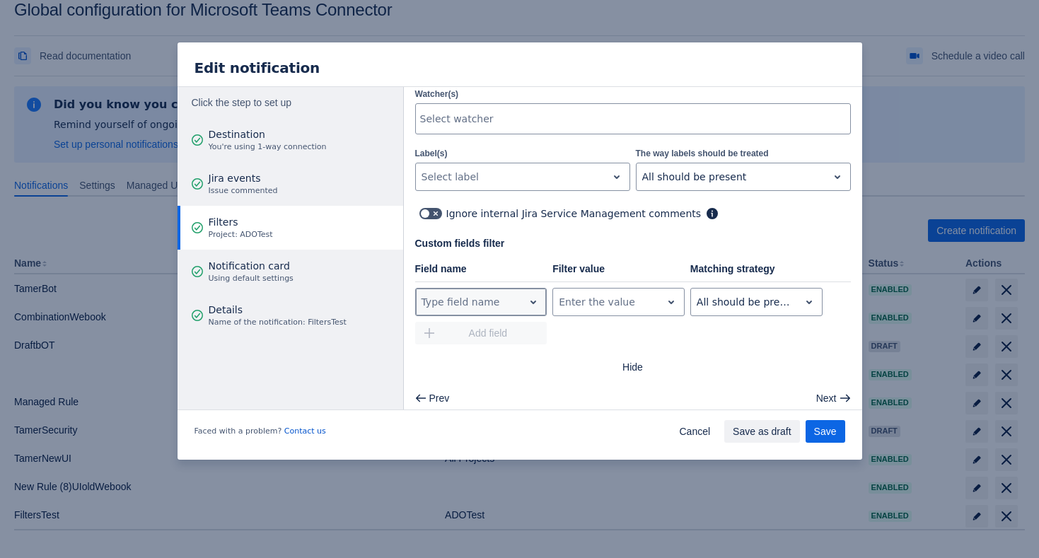
click at [511, 296] on div at bounding box center [470, 302] width 97 height 17
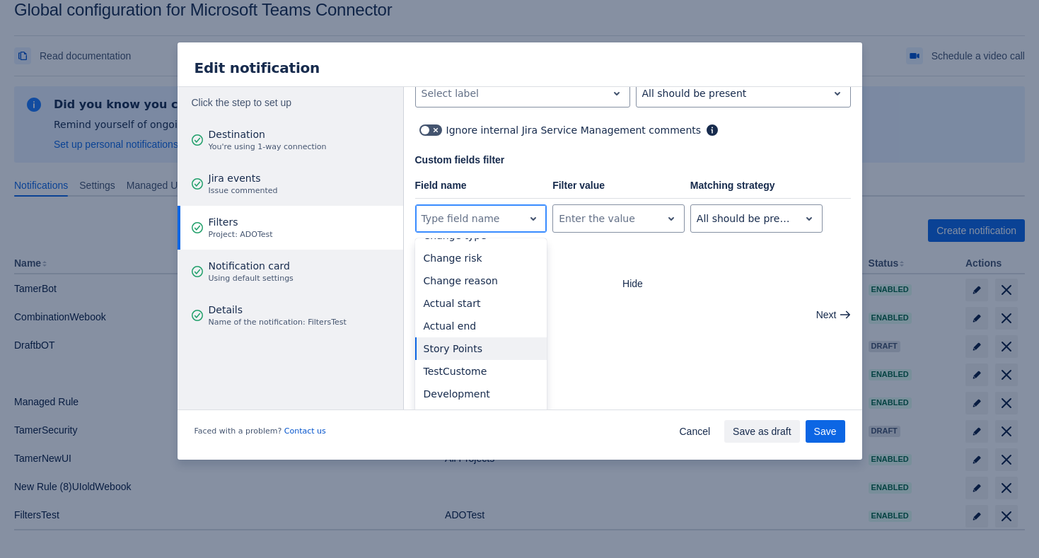
scroll to position [534, 0]
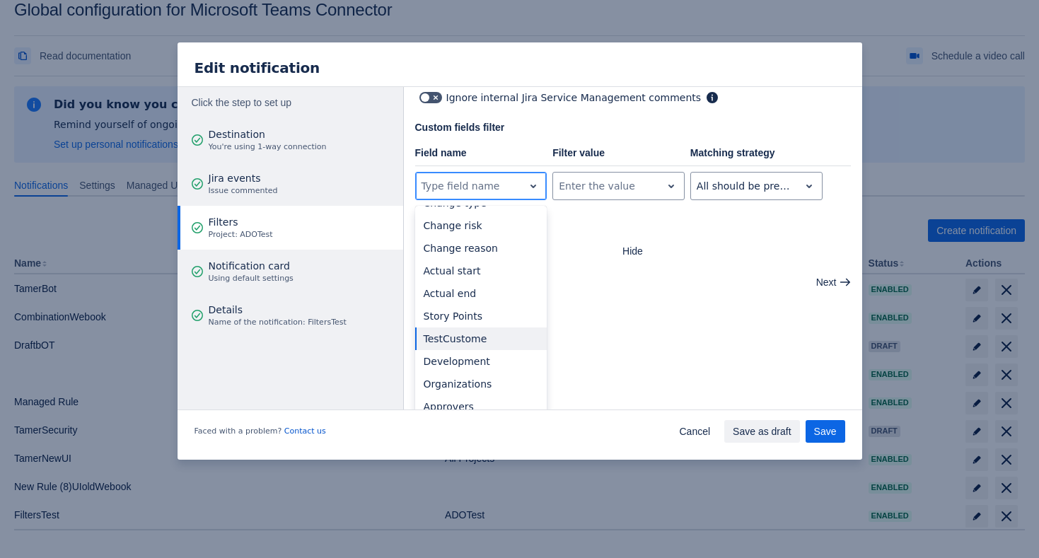
click at [478, 328] on div "TestCustome" at bounding box center [481, 339] width 132 height 23
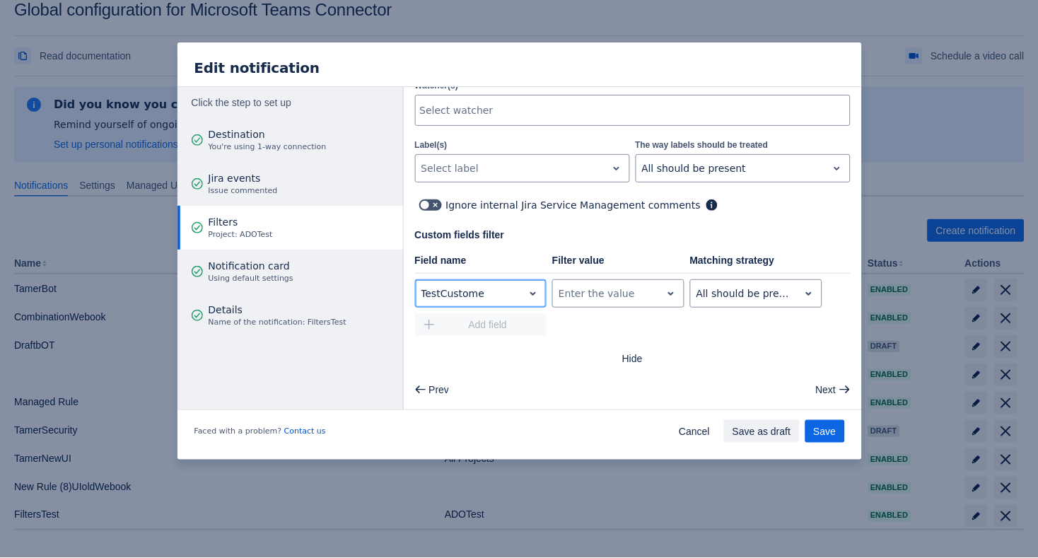
scroll to position [418, 0]
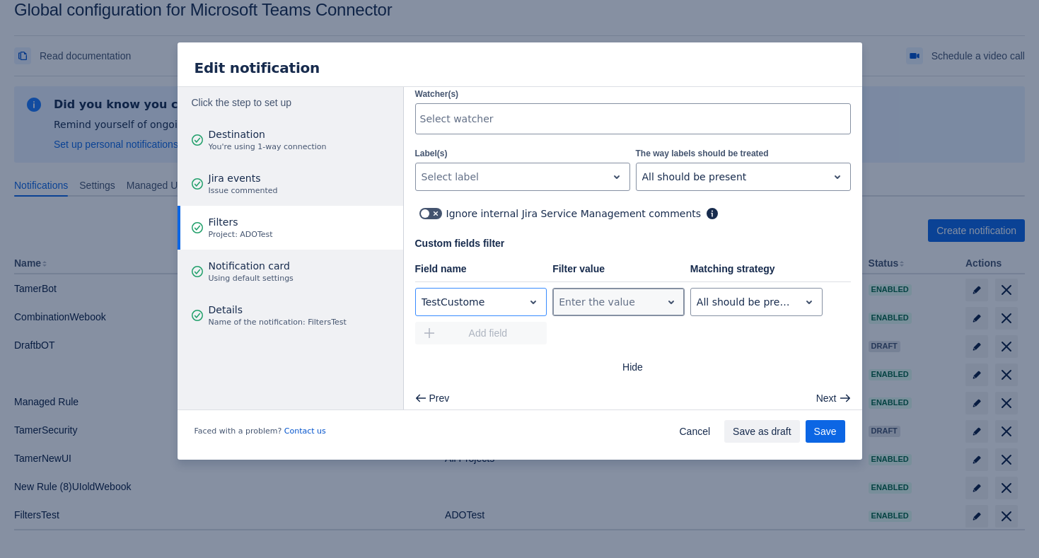
click at [600, 294] on div at bounding box center [607, 302] width 97 height 17
click at [476, 301] on div at bounding box center [469, 302] width 97 height 17
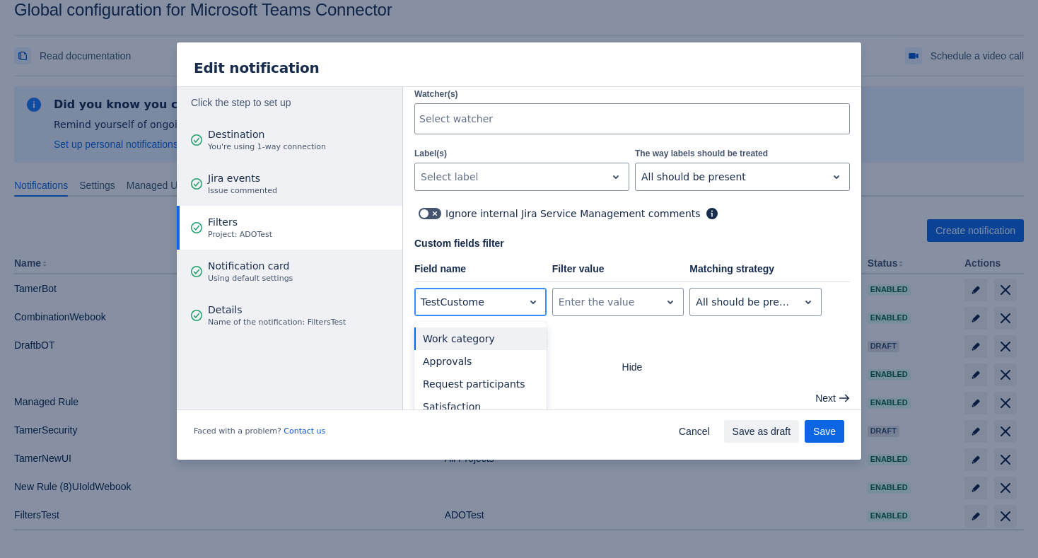
paste input "TamerTestFilter"
type input "TamerTestFilter"
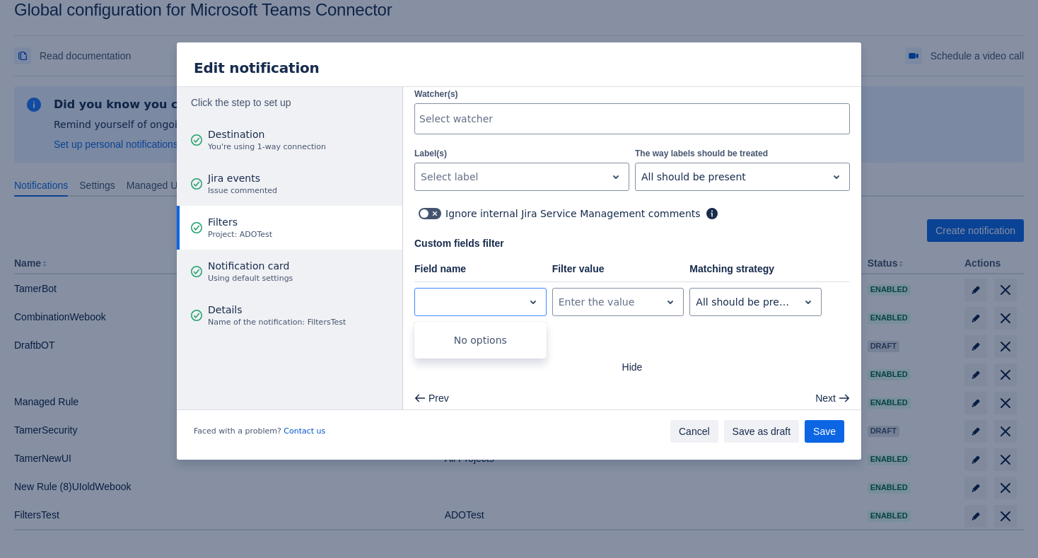
click at [694, 436] on span "Cancel" at bounding box center [694, 431] width 31 height 23
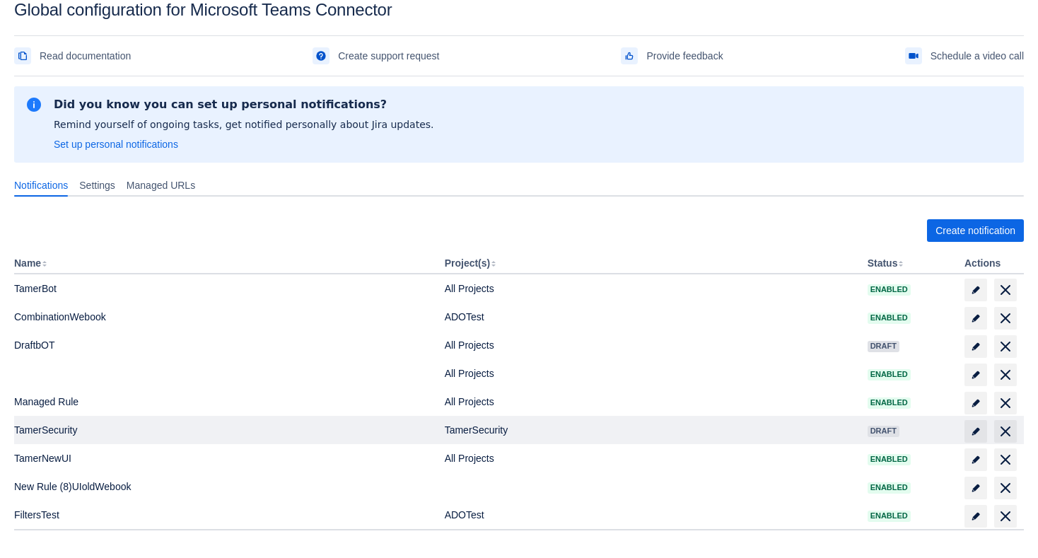
scroll to position [36, 0]
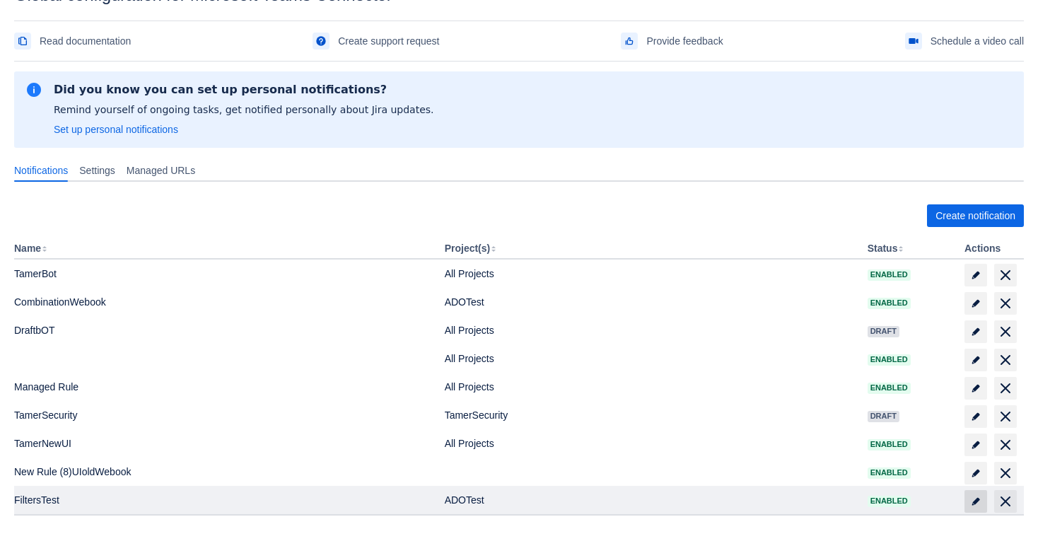
click at [968, 497] on span at bounding box center [976, 501] width 23 height 23
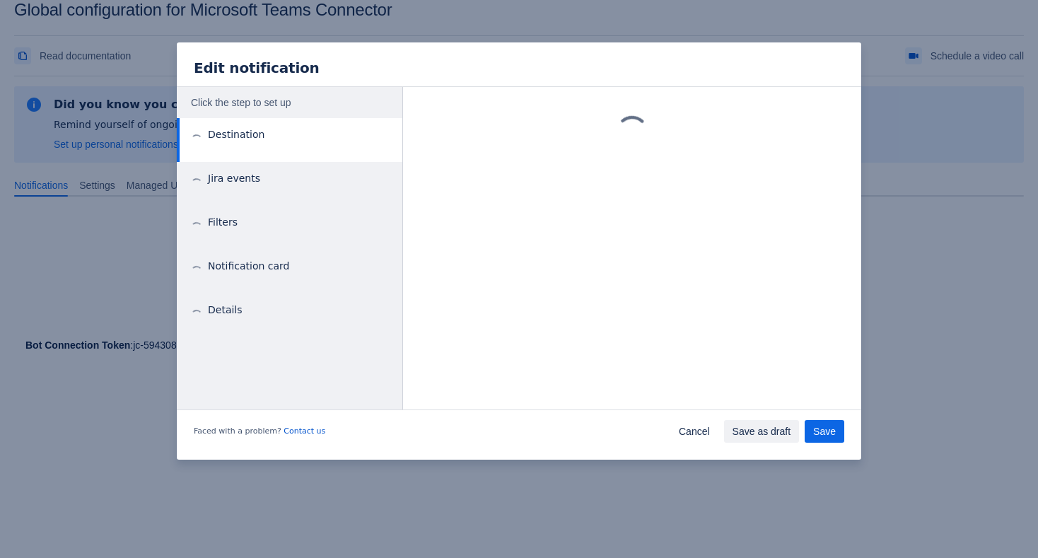
scroll to position [21, 0]
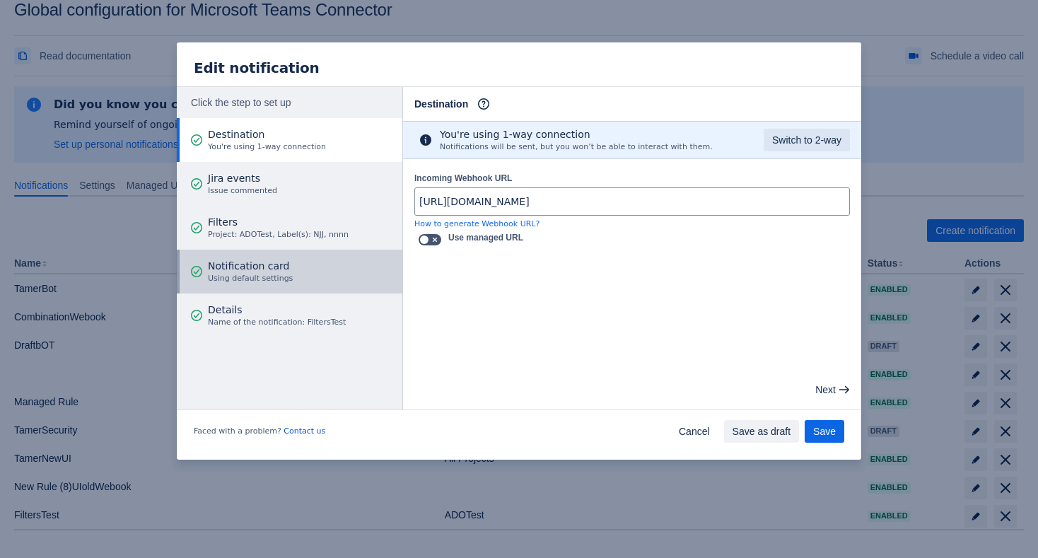
click at [311, 267] on button "Notification card Using default settings" at bounding box center [290, 272] width 226 height 44
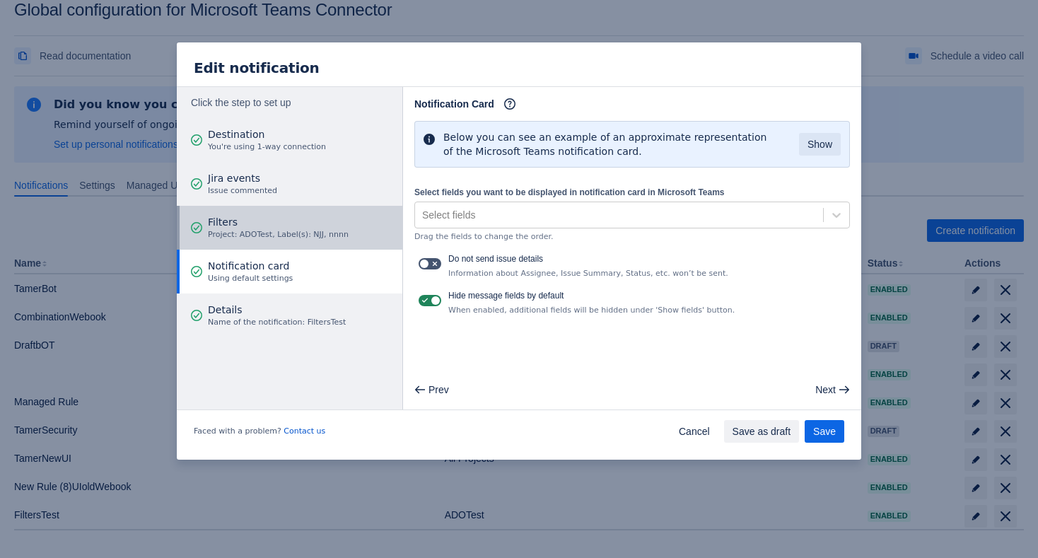
click at [316, 228] on span "Filters" at bounding box center [278, 222] width 141 height 14
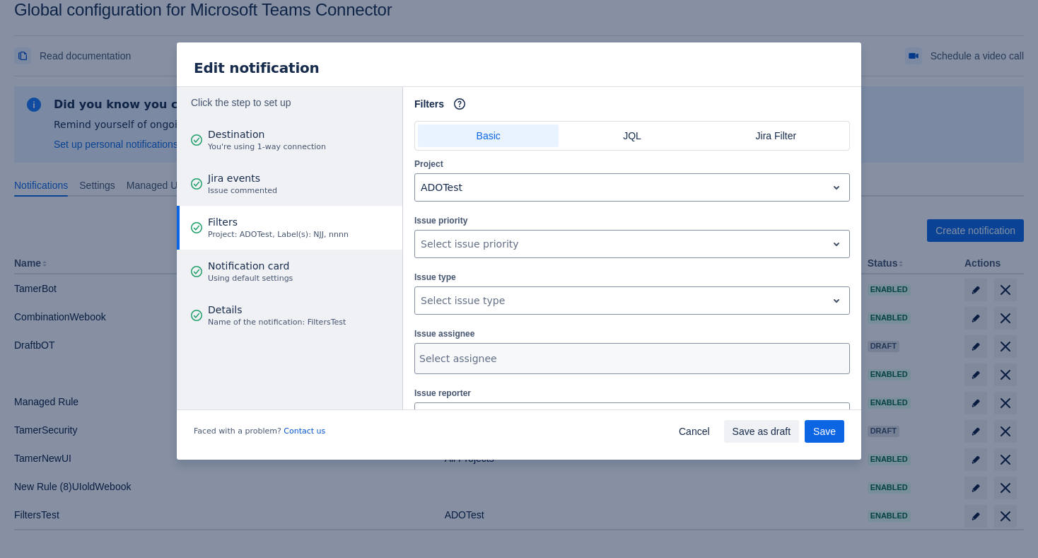
scroll to position [418, 0]
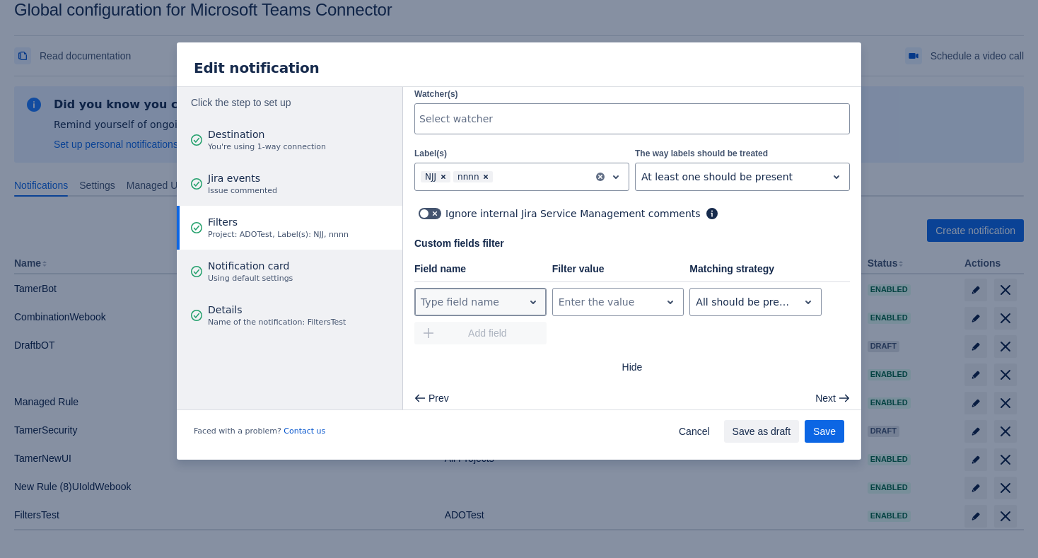
click at [517, 299] on div "Type field name" at bounding box center [469, 302] width 108 height 23
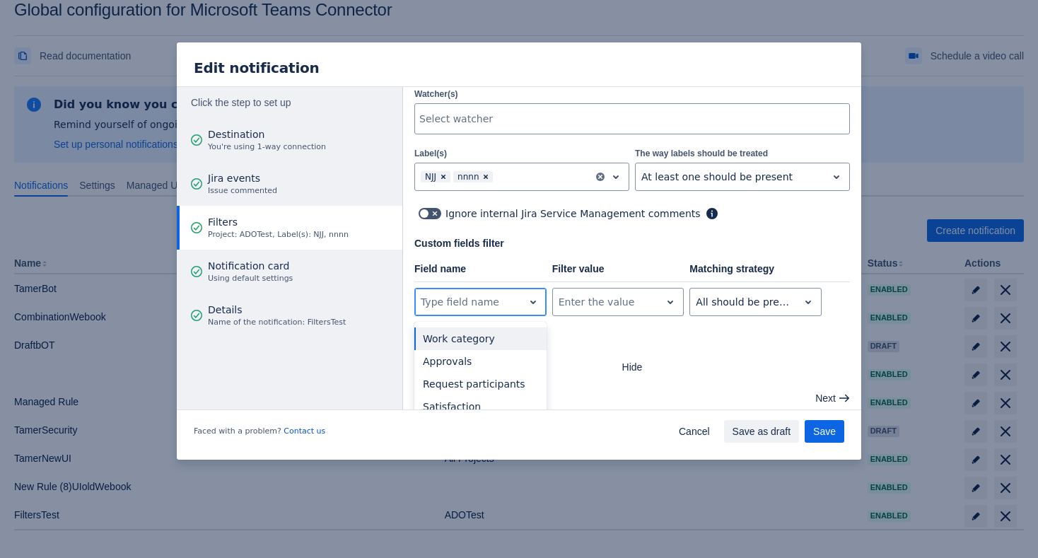
paste input "TamerTestFilter"
type input "TamerTestFilter"
click at [499, 298] on div at bounding box center [469, 302] width 97 height 17
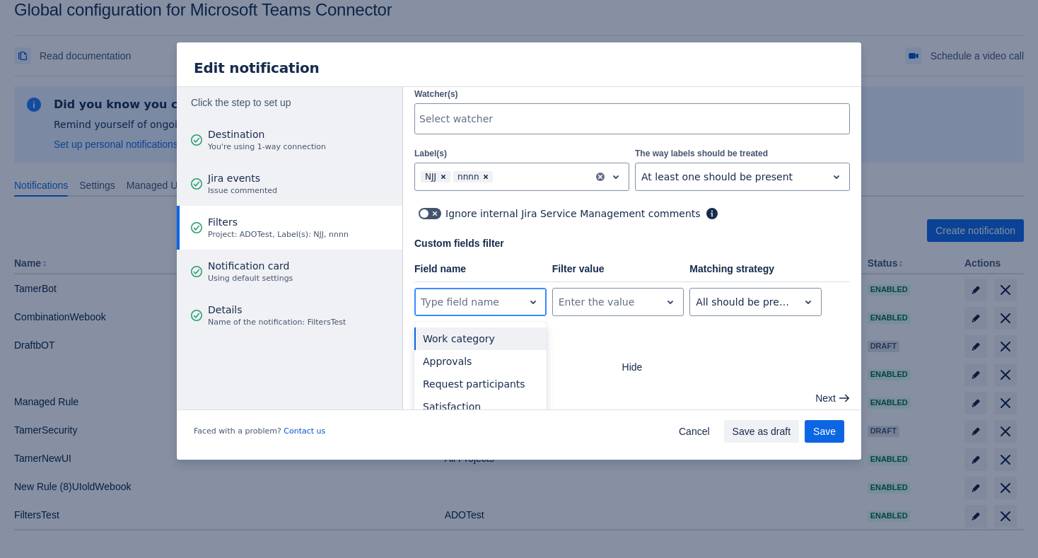
click at [499, 298] on div at bounding box center [469, 302] width 97 height 17
type input "t"
click at [702, 434] on span "Cancel" at bounding box center [694, 431] width 31 height 23
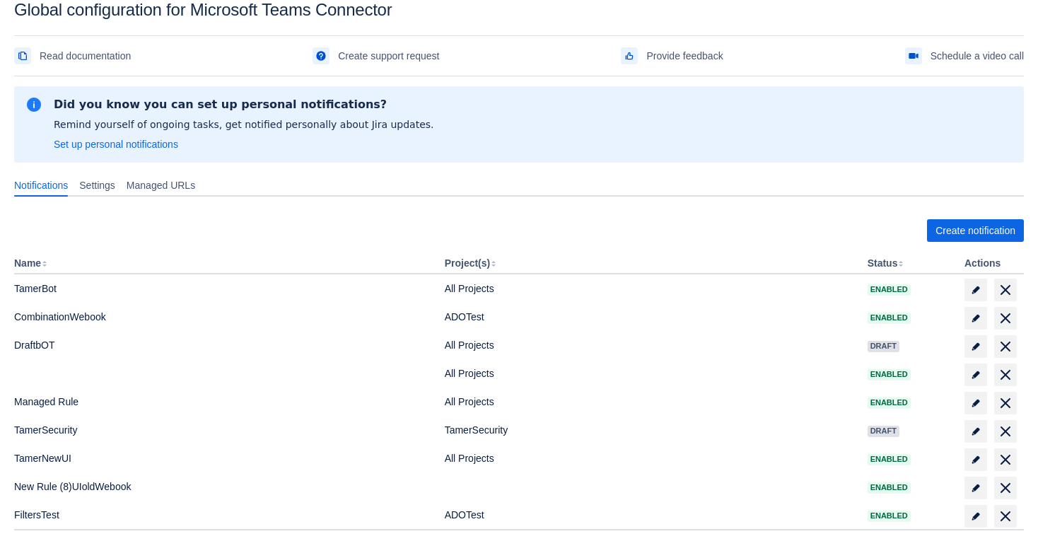
scroll to position [36, 0]
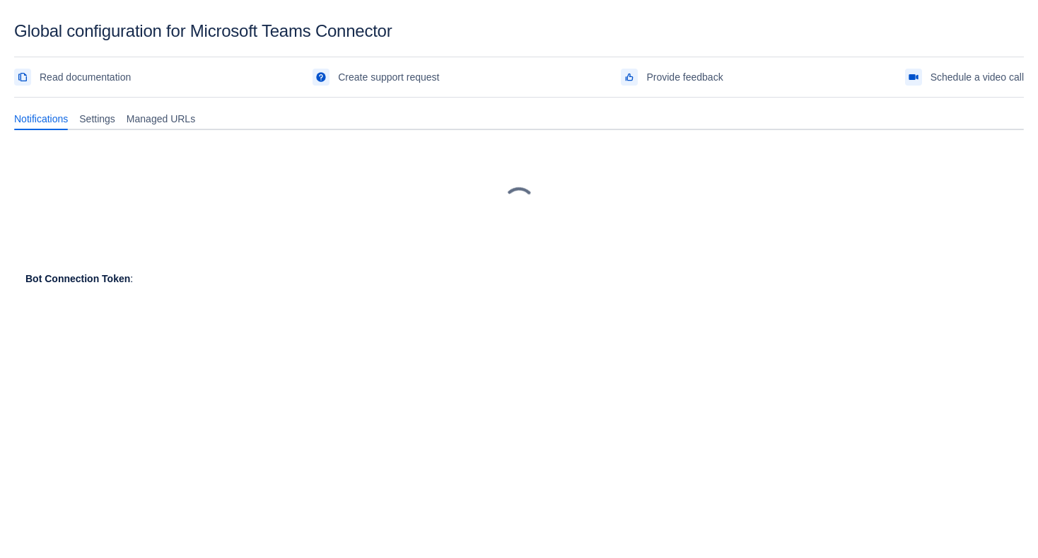
scroll to position [21, 0]
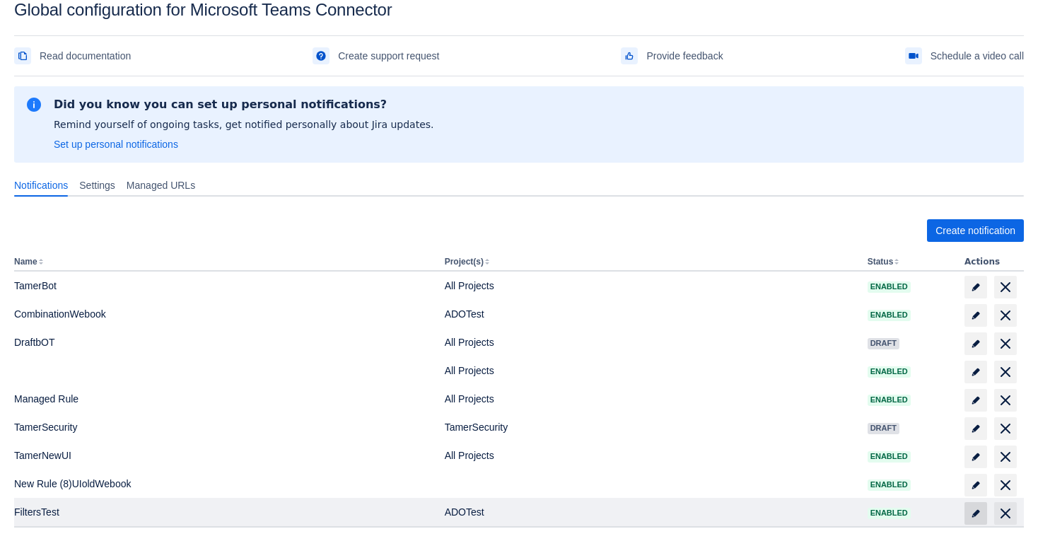
click at [972, 509] on span "edit" at bounding box center [976, 513] width 11 height 11
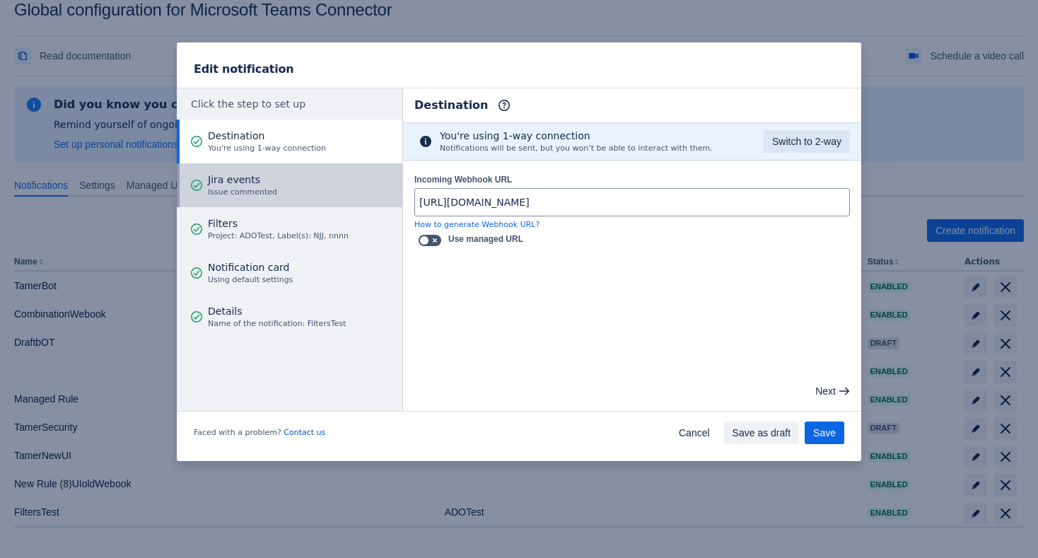
click at [294, 175] on button "Jira events Issue commented" at bounding box center [290, 185] width 226 height 44
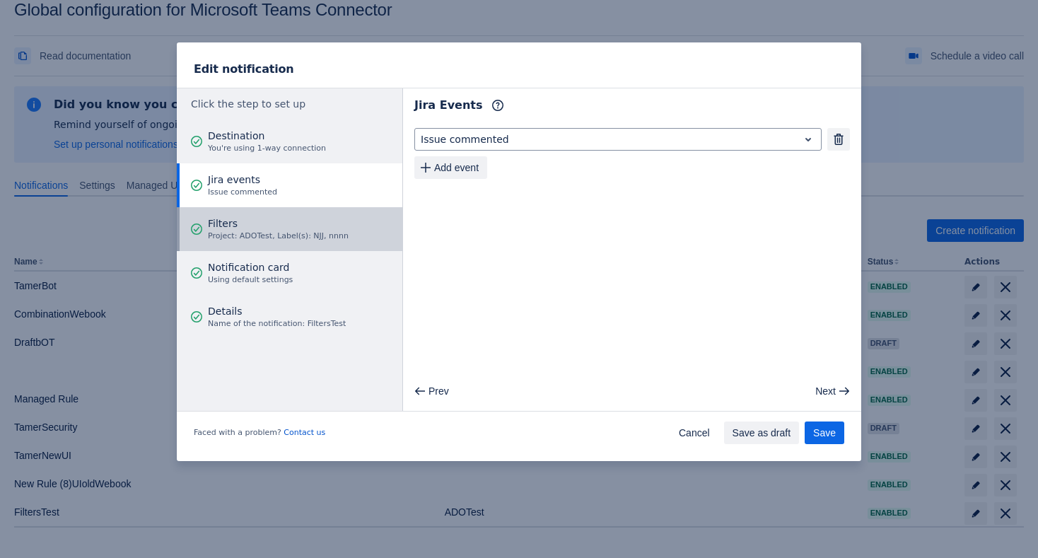
click at [311, 216] on span "Filters" at bounding box center [278, 223] width 141 height 14
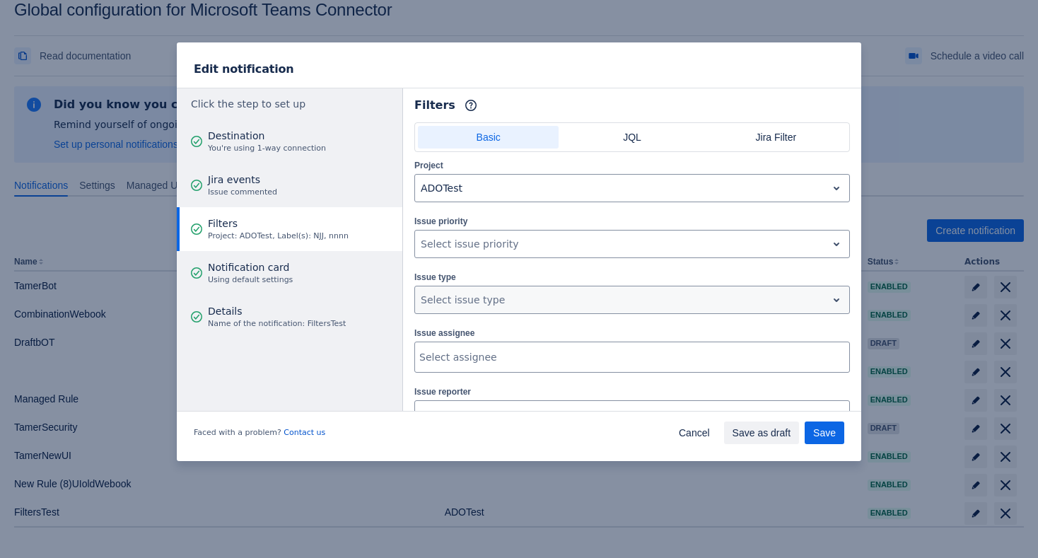
scroll to position [418, 0]
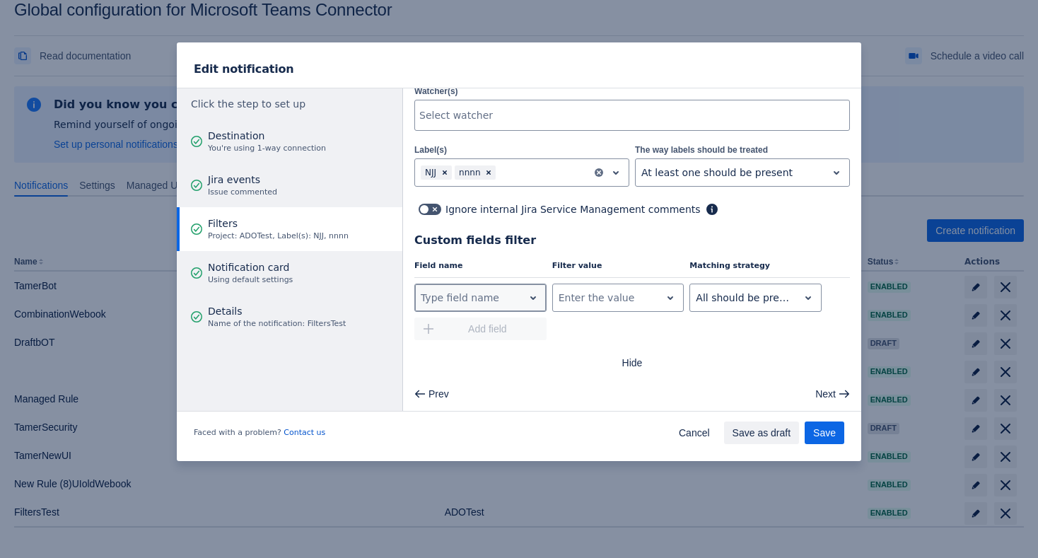
click at [510, 299] on div at bounding box center [469, 297] width 97 height 17
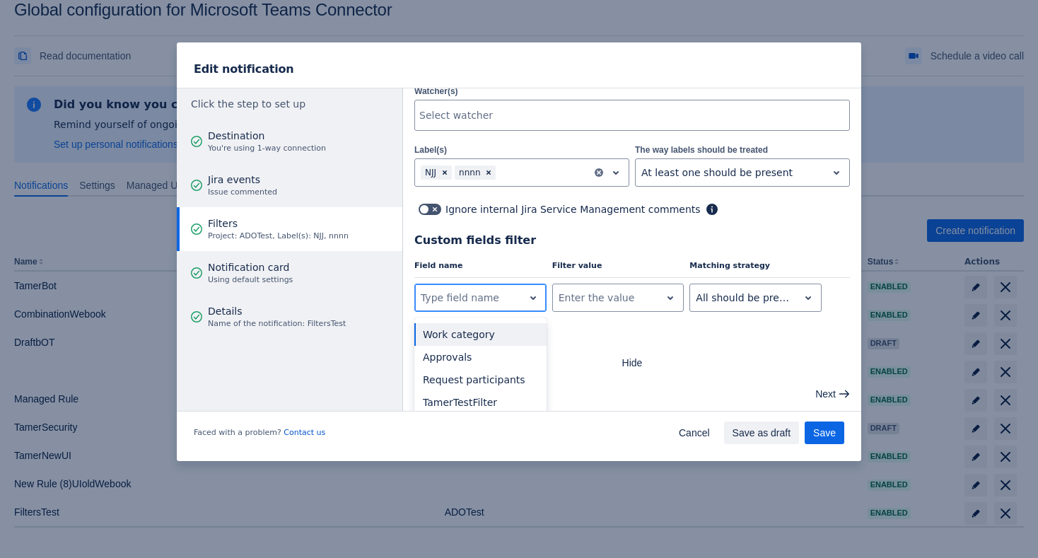
paste input "TamerTestFilter"
type input "TamerTestFilter"
click at [504, 330] on div "TamerTestFilter" at bounding box center [481, 334] width 132 height 23
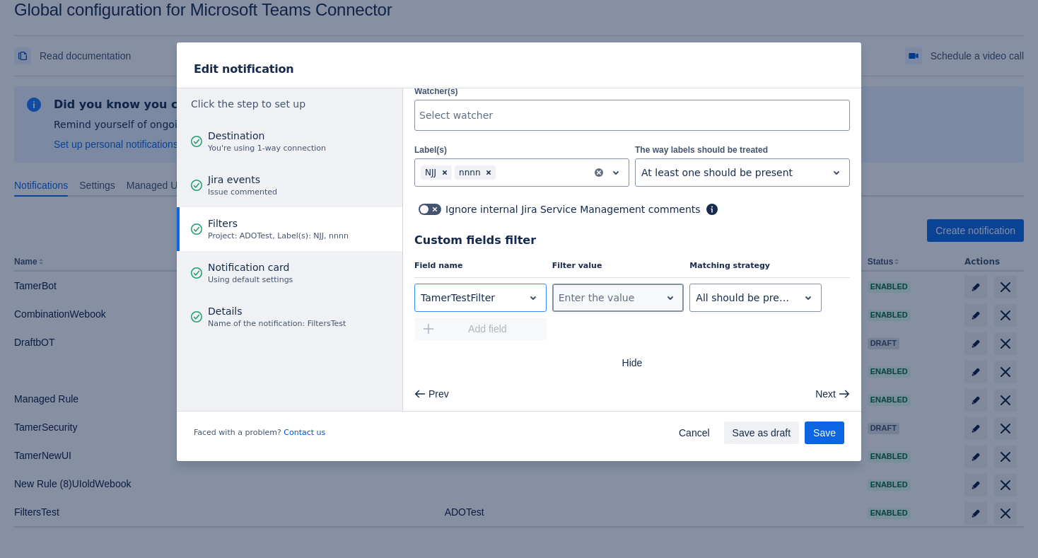
click at [568, 301] on div at bounding box center [607, 297] width 97 height 17
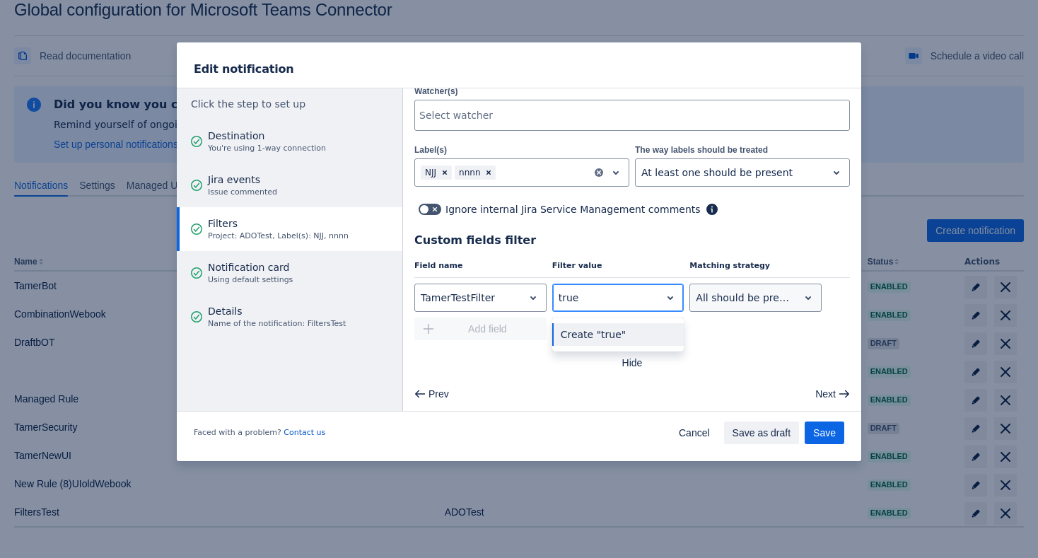
type input "true"
click at [785, 300] on div at bounding box center [744, 297] width 97 height 17
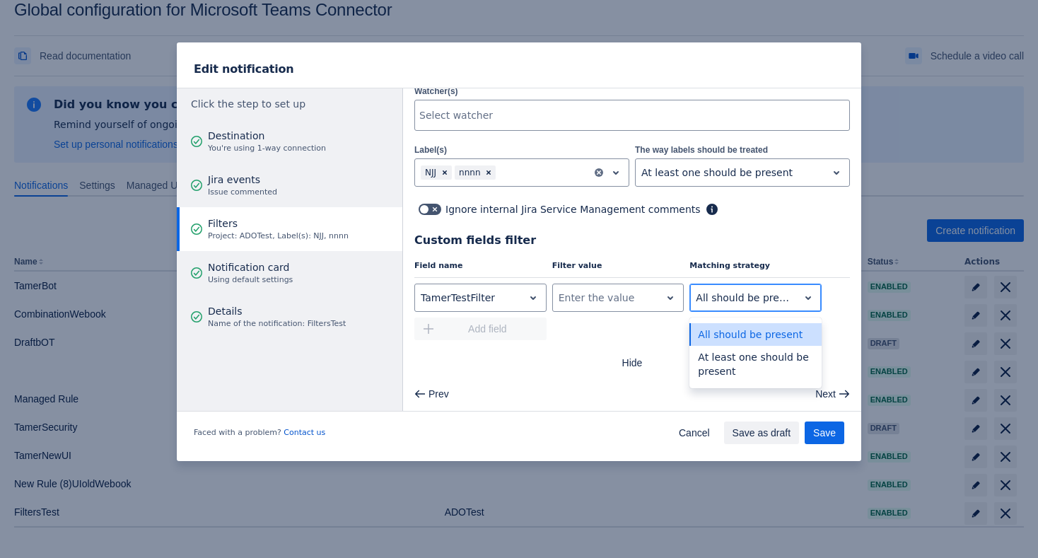
click at [785, 300] on div at bounding box center [744, 297] width 97 height 17
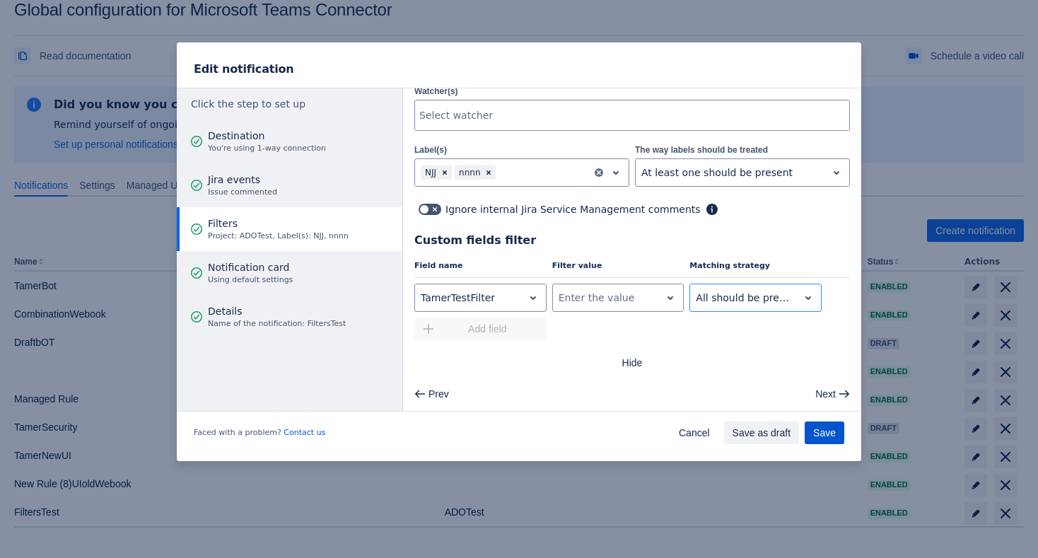
click at [821, 428] on span "Save" at bounding box center [825, 433] width 23 height 23
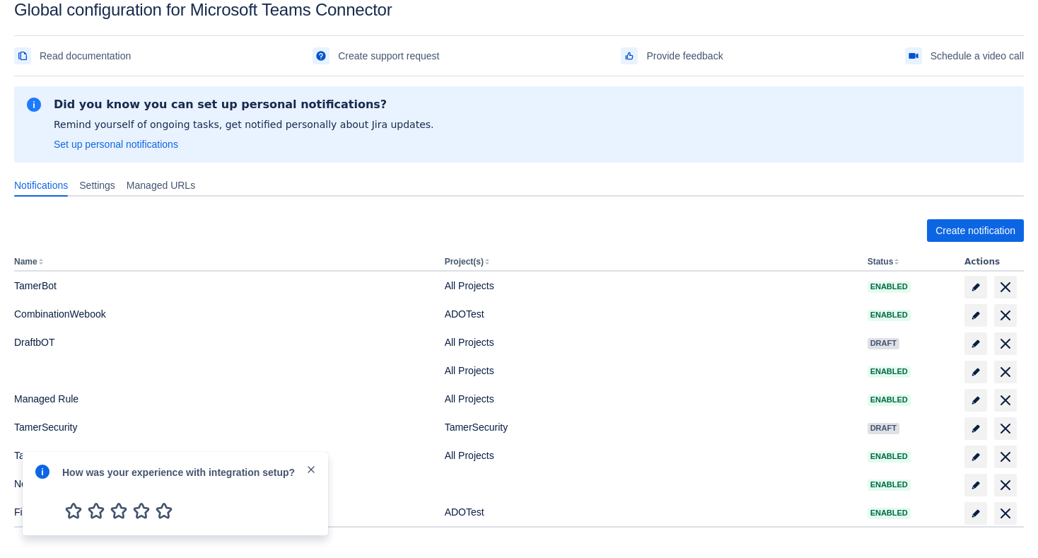
scroll to position [84, 0]
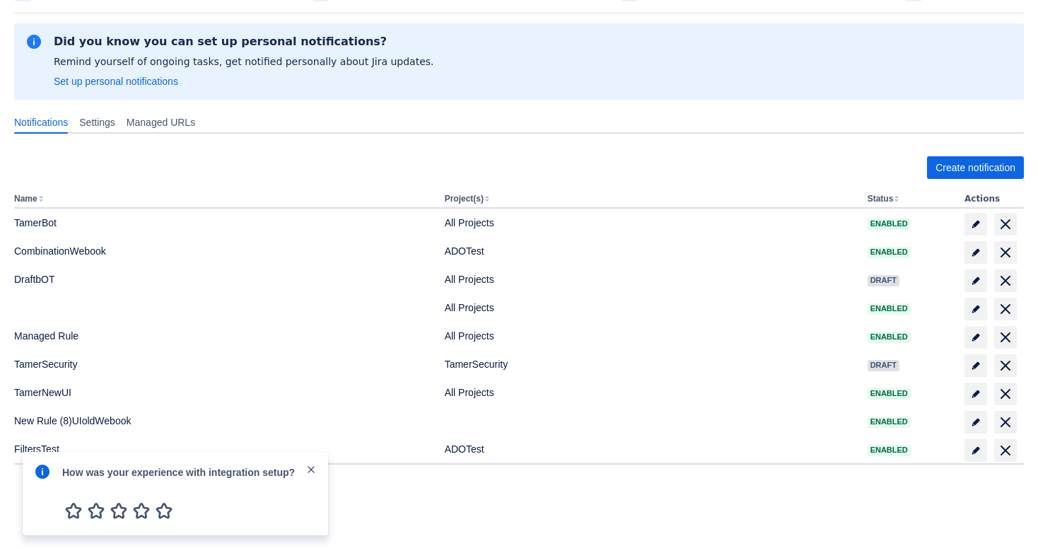
click at [315, 473] on span "close" at bounding box center [311, 469] width 11 height 11
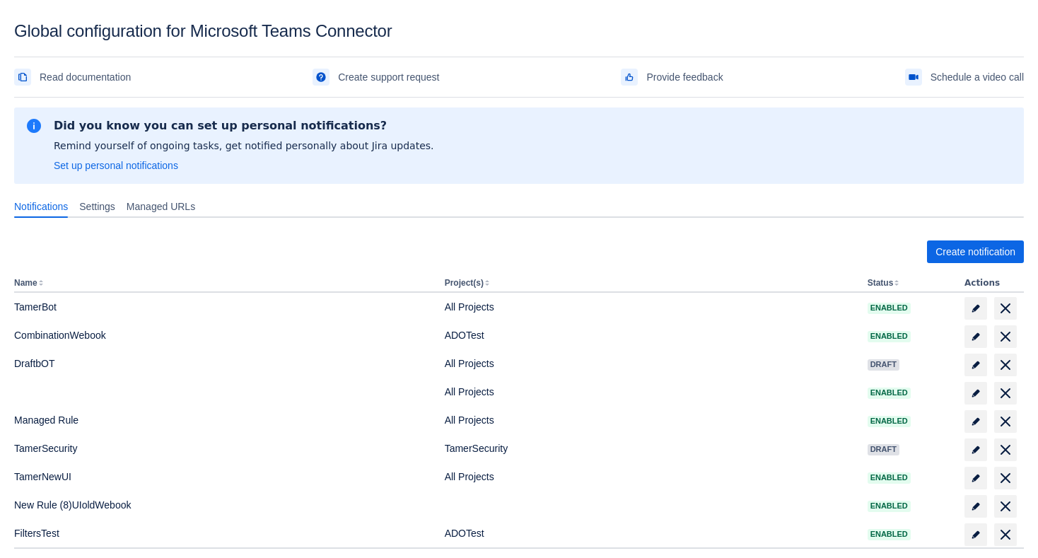
scroll to position [84, 0]
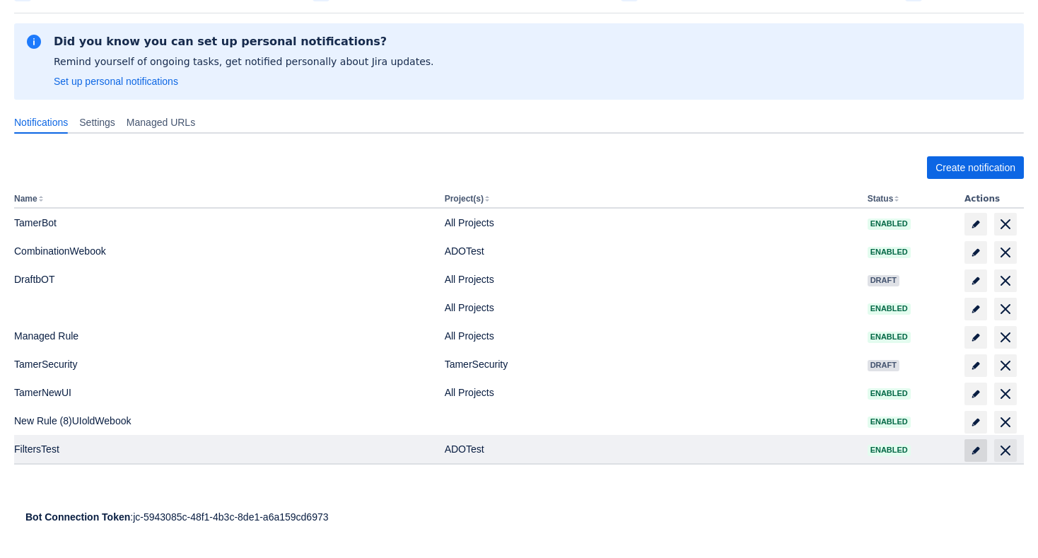
click at [975, 451] on span "edit" at bounding box center [976, 450] width 11 height 11
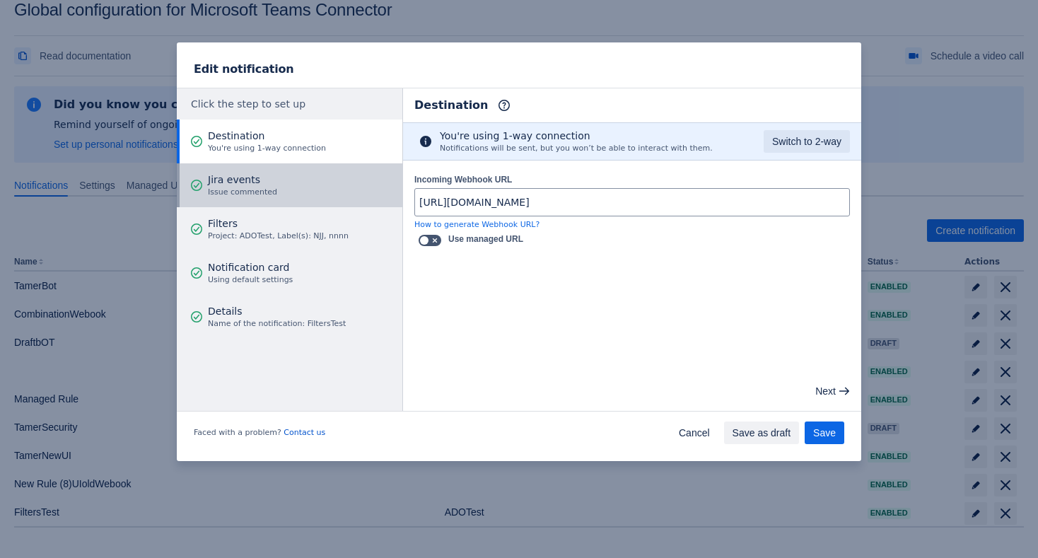
click at [251, 175] on span "Jira events" at bounding box center [242, 180] width 69 height 14
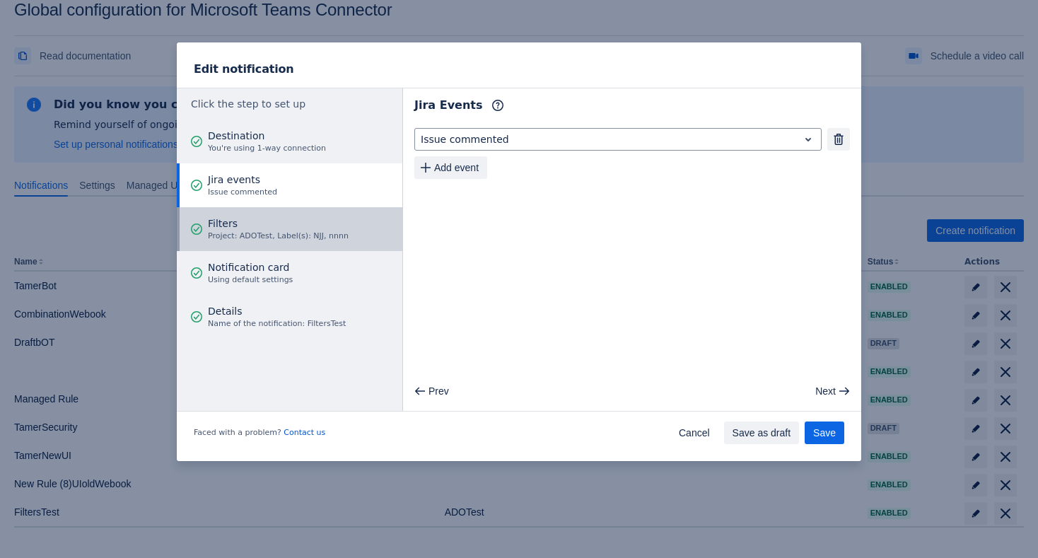
click at [277, 221] on span "Filters" at bounding box center [278, 223] width 141 height 14
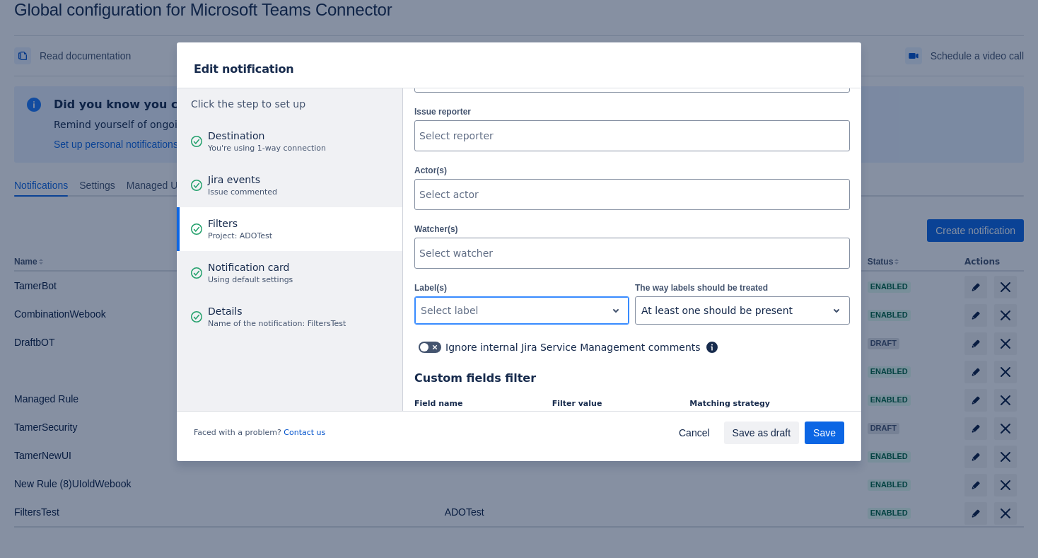
scroll to position [418, 0]
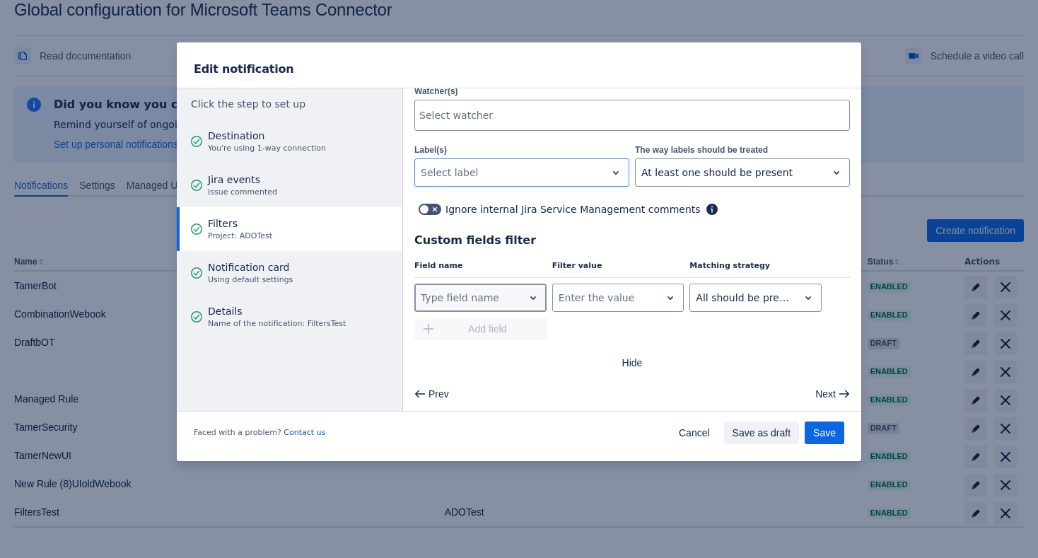
click at [497, 299] on div at bounding box center [469, 297] width 97 height 17
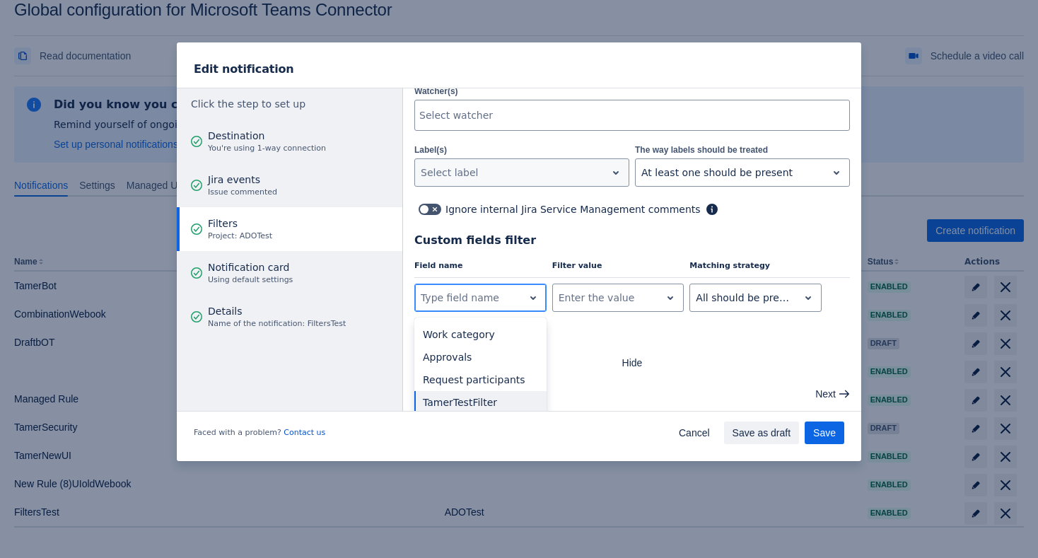
click at [483, 402] on div "TamerTestFilter" at bounding box center [481, 402] width 132 height 23
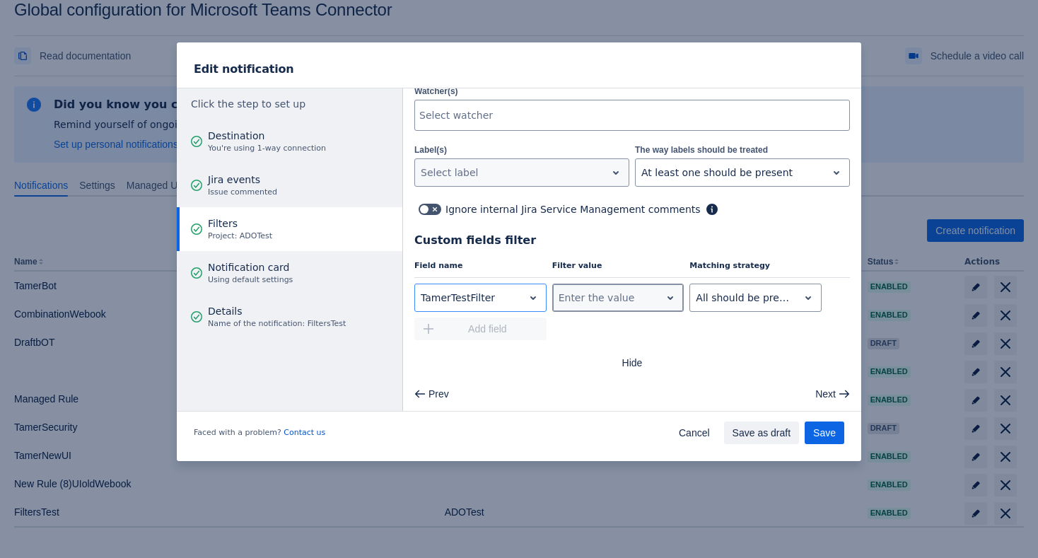
click at [596, 298] on div at bounding box center [607, 297] width 97 height 17
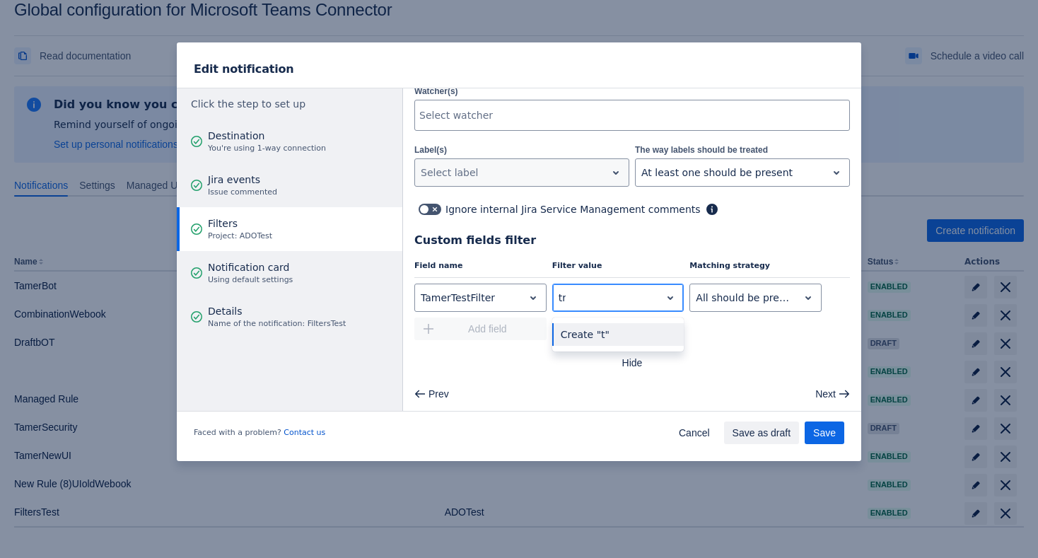
type input "true"
click at [608, 338] on div "Create "true"" at bounding box center [618, 334] width 132 height 23
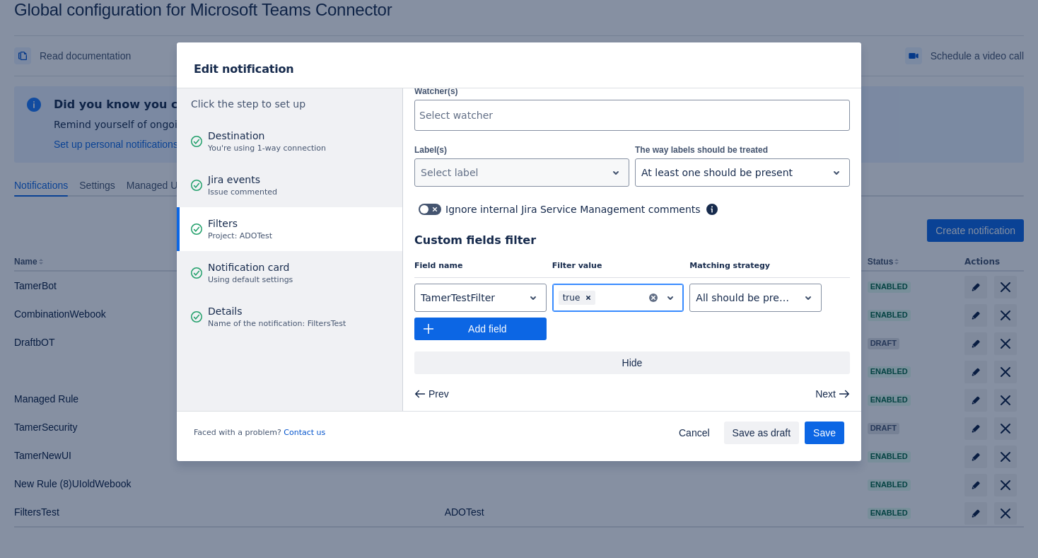
click at [500, 360] on span "Hide" at bounding box center [632, 363] width 419 height 23
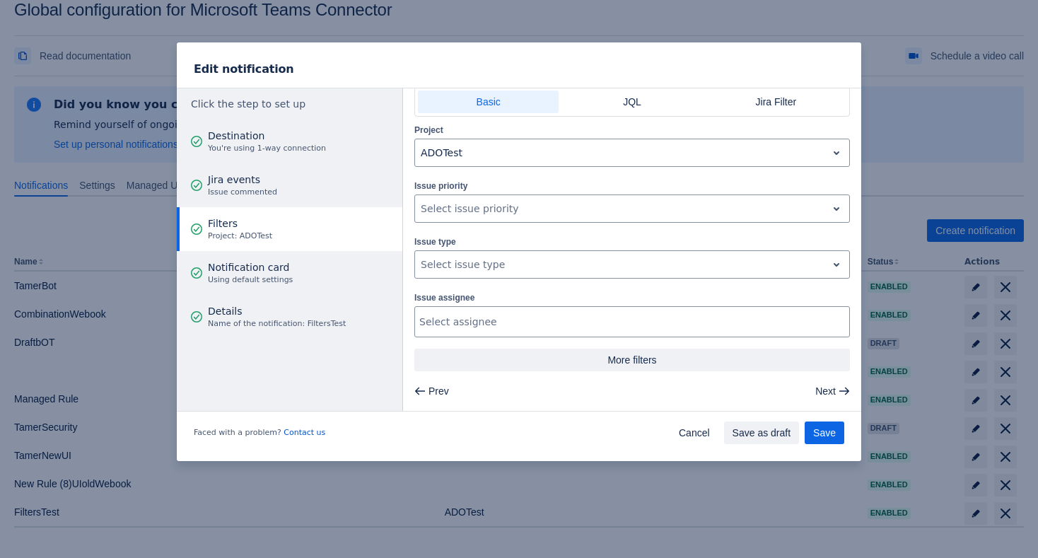
scroll to position [34, 0]
click at [500, 360] on span "More filters" at bounding box center [632, 361] width 419 height 23
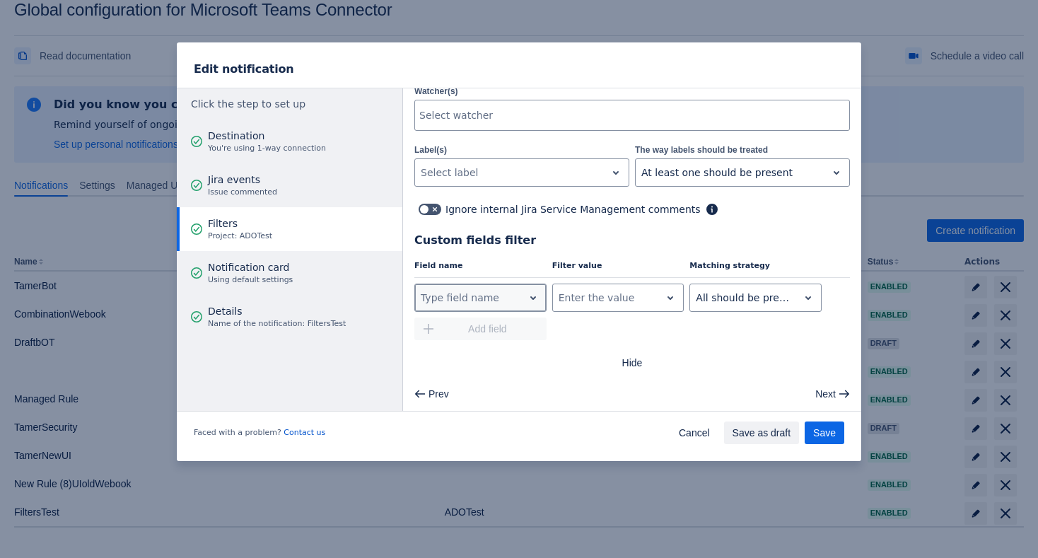
click at [509, 295] on div at bounding box center [469, 297] width 97 height 17
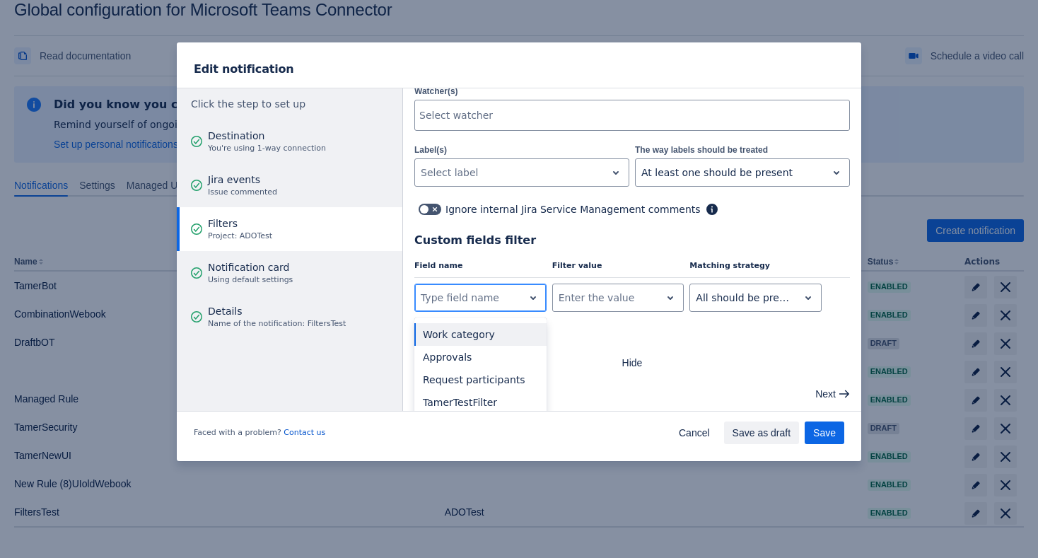
paste input "TamerTestFilter"
type input "TamerTestFilter"
click at [488, 324] on div "TamerTestFilter" at bounding box center [481, 334] width 132 height 23
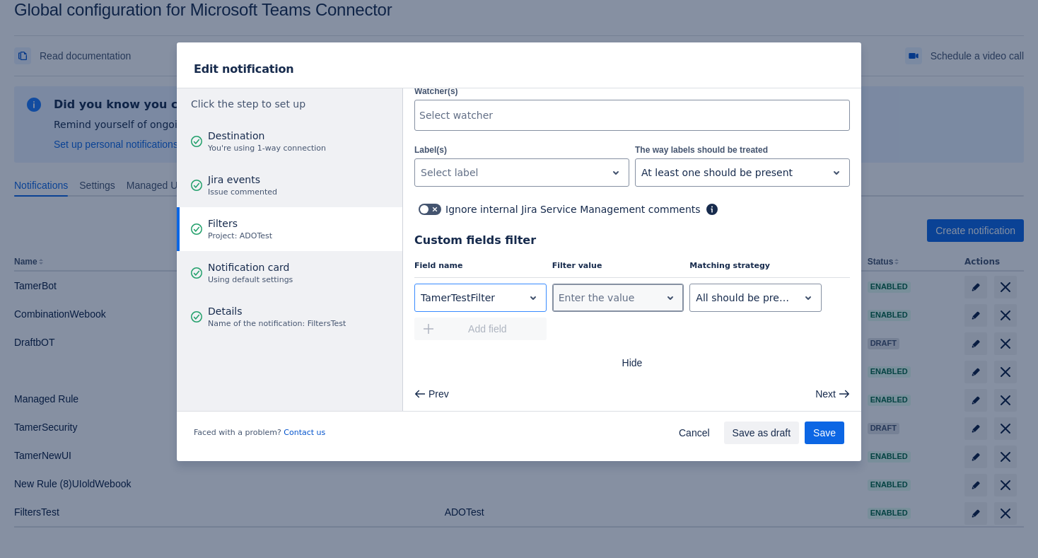
click at [588, 294] on div at bounding box center [607, 297] width 97 height 17
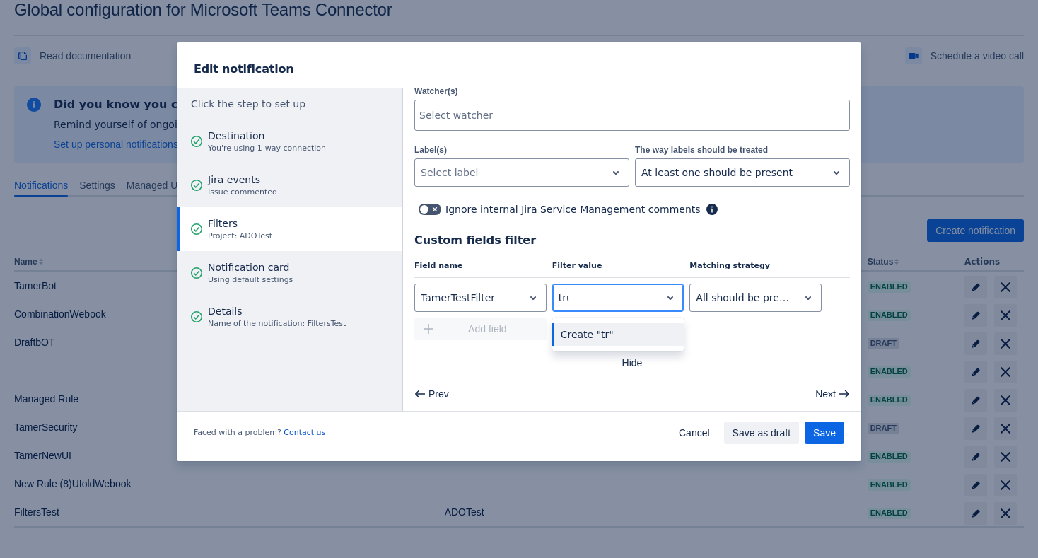
type input "true"
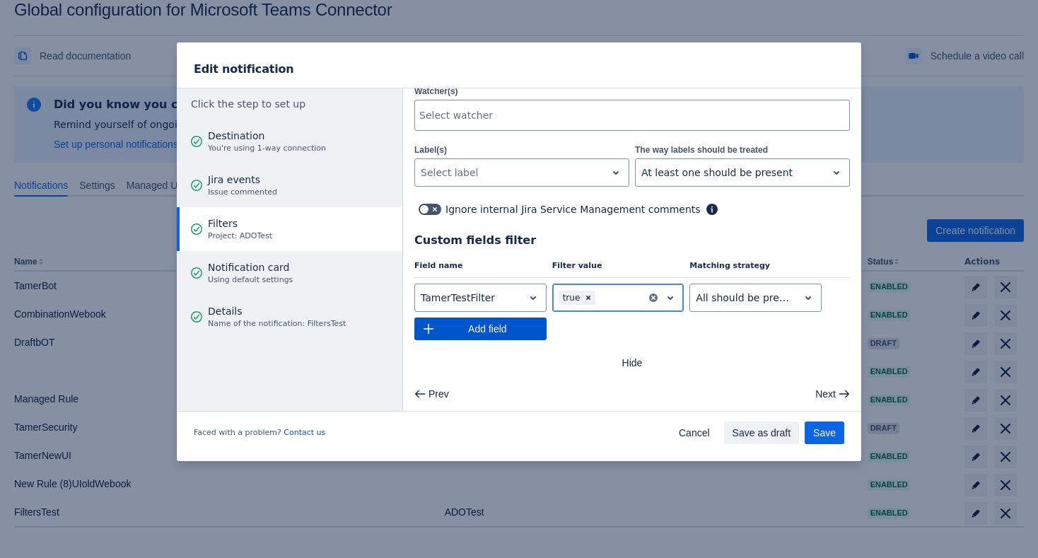
click at [507, 332] on span "Add field" at bounding box center [487, 329] width 101 height 23
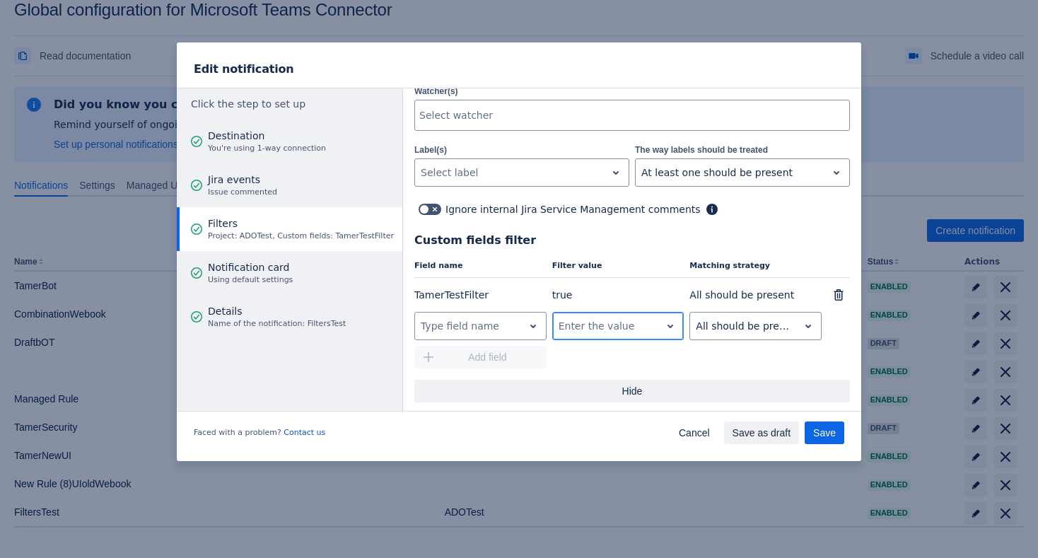
click at [569, 399] on span "Hide" at bounding box center [632, 391] width 419 height 23
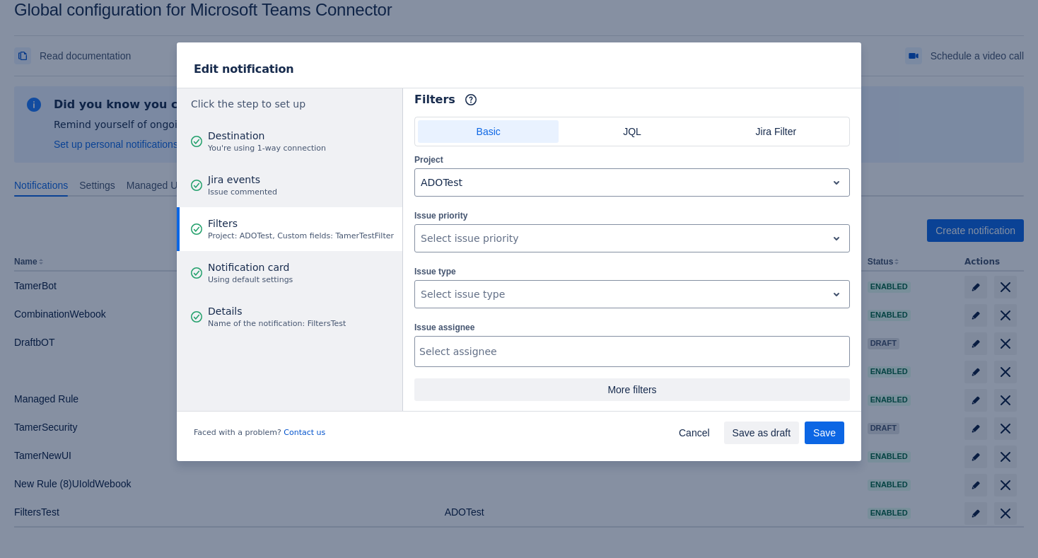
click at [569, 398] on span "More filters" at bounding box center [632, 389] width 419 height 23
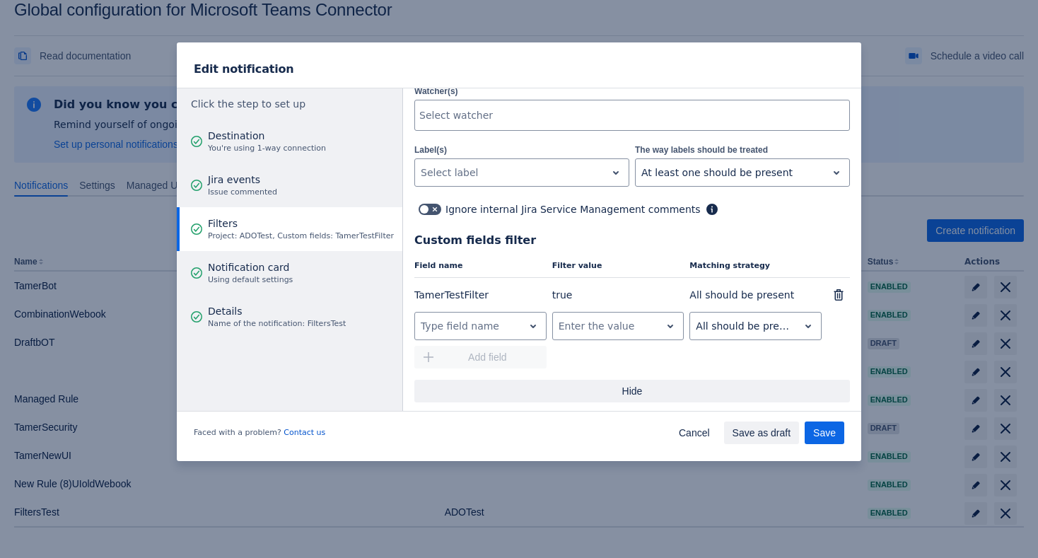
click at [571, 383] on span "Hide" at bounding box center [632, 391] width 419 height 23
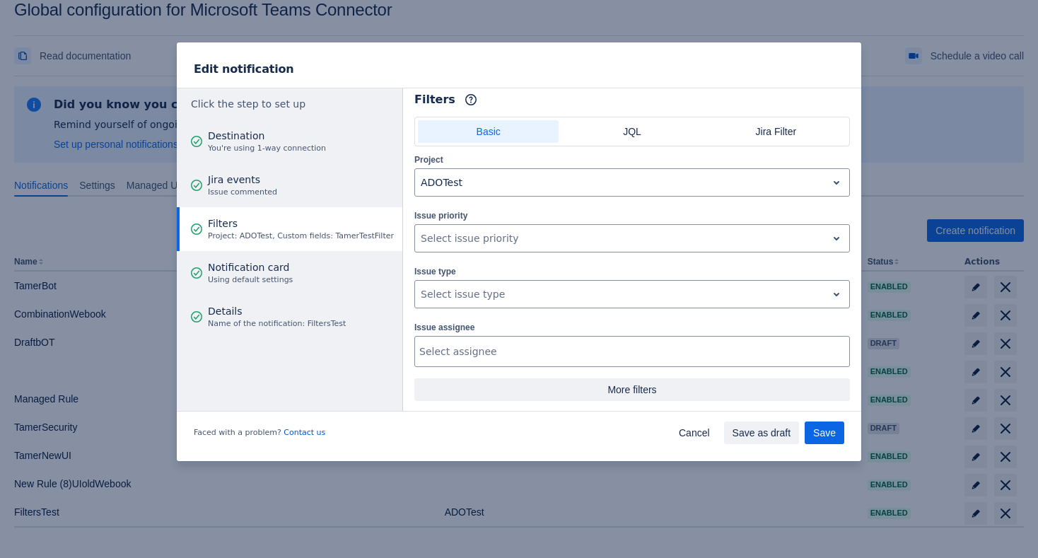
click at [571, 383] on span "More filters" at bounding box center [632, 389] width 419 height 23
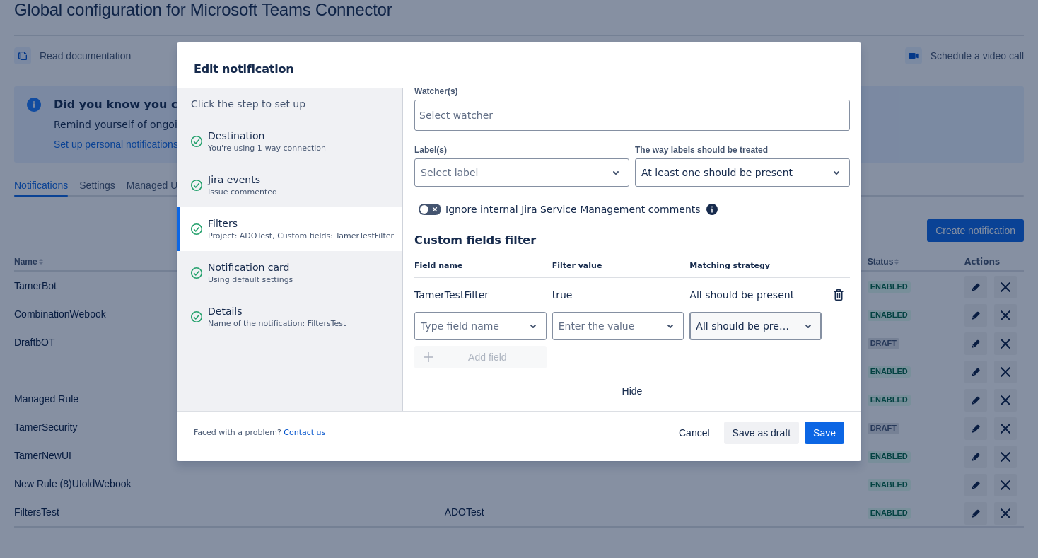
click at [732, 325] on div at bounding box center [744, 326] width 97 height 17
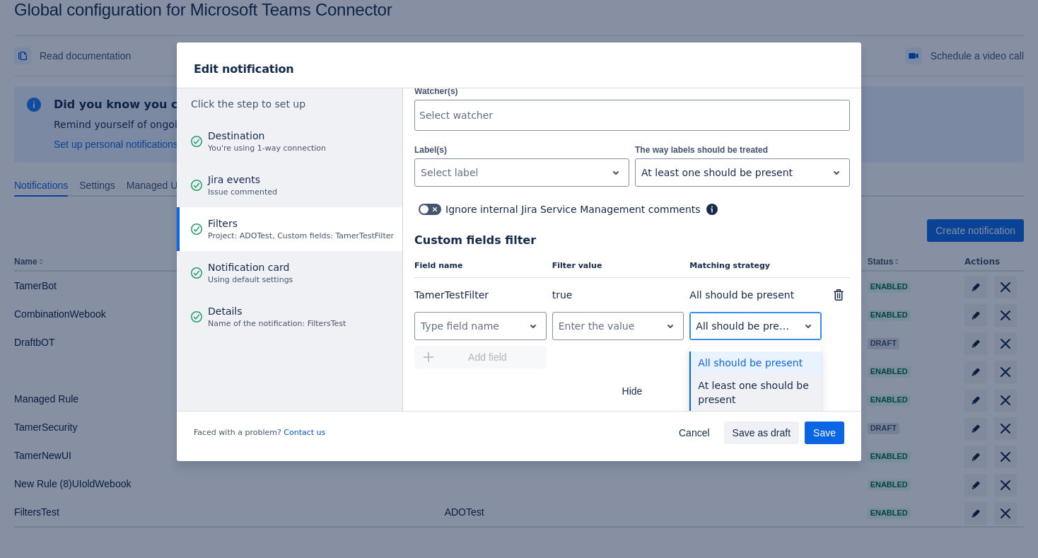
click at [719, 388] on div "At least one should be present" at bounding box center [756, 392] width 132 height 37
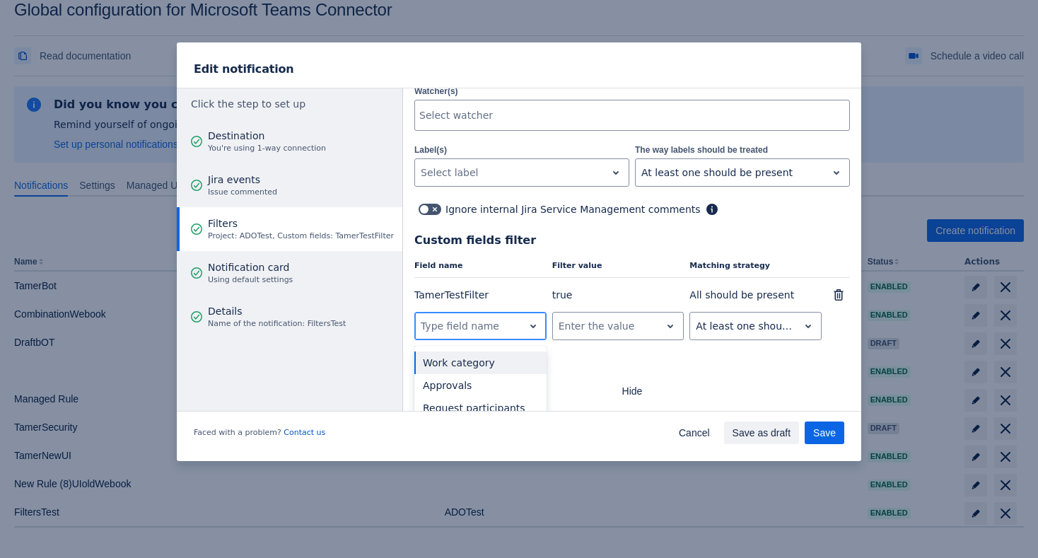
click at [510, 318] on div at bounding box center [469, 326] width 97 height 17
click at [493, 358] on div "Work category" at bounding box center [481, 363] width 132 height 23
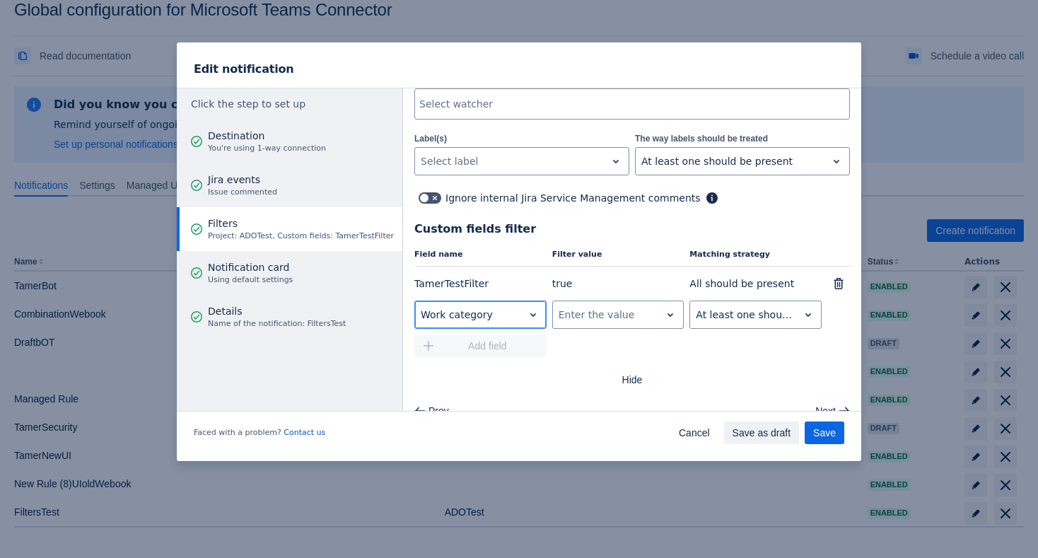
scroll to position [446, 0]
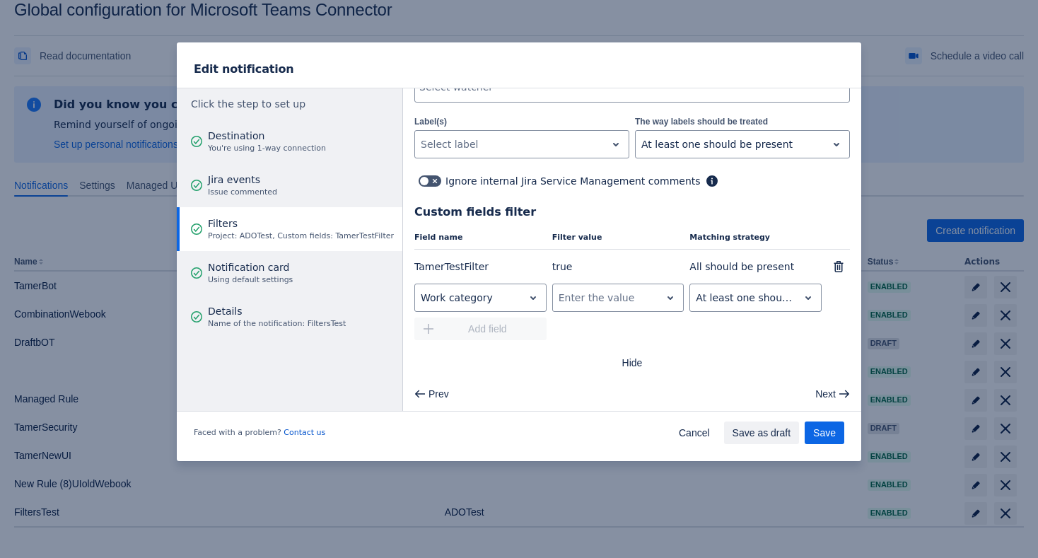
click at [746, 265] on span "All should be present" at bounding box center [742, 266] width 105 height 11
click at [741, 296] on div at bounding box center [744, 297] width 97 height 17
click at [573, 400] on div "Prev Next" at bounding box center [632, 394] width 447 height 23
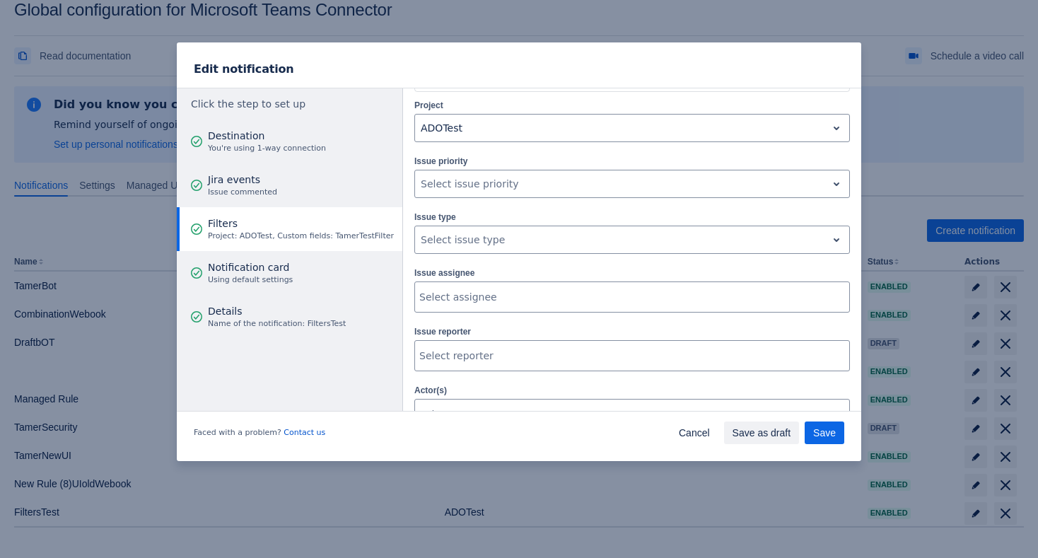
scroll to position [0, 0]
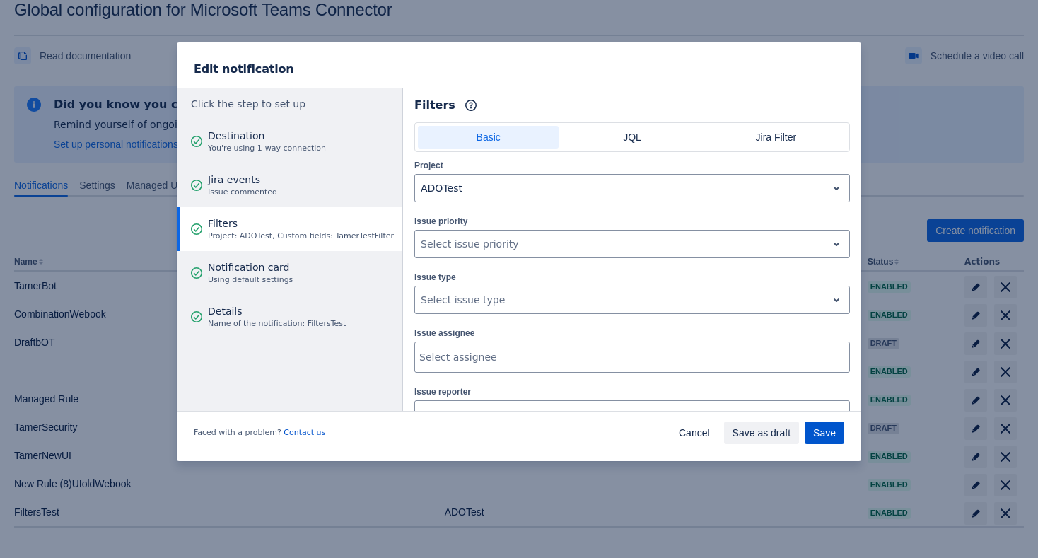
click at [839, 436] on button "Save" at bounding box center [825, 433] width 40 height 23
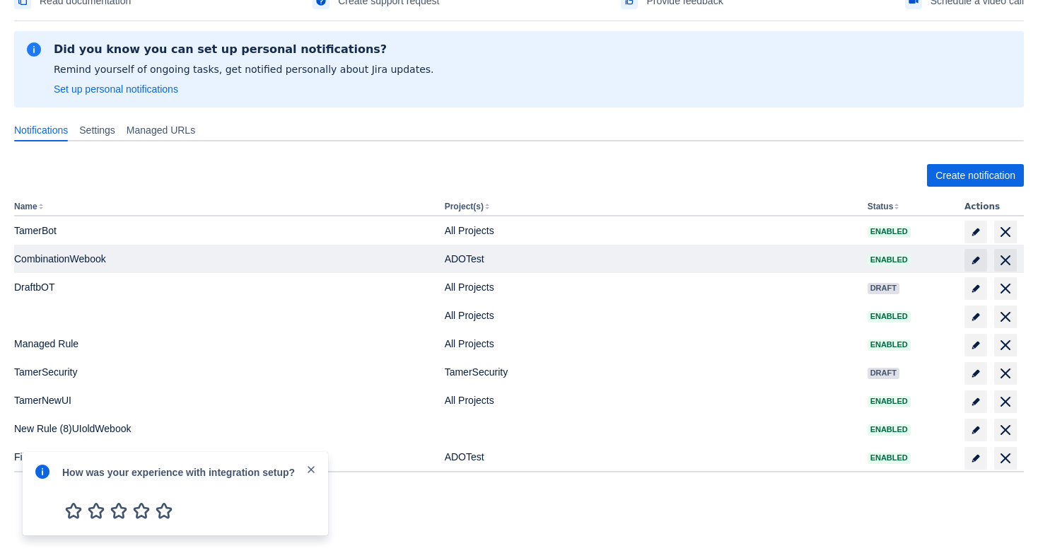
scroll to position [84, 0]
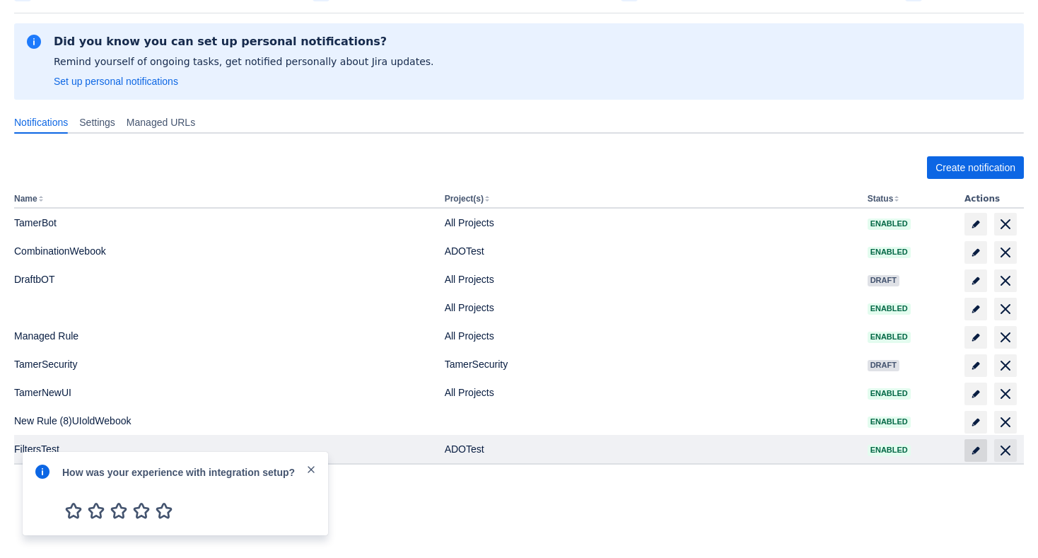
click at [978, 449] on span "edit" at bounding box center [976, 450] width 11 height 11
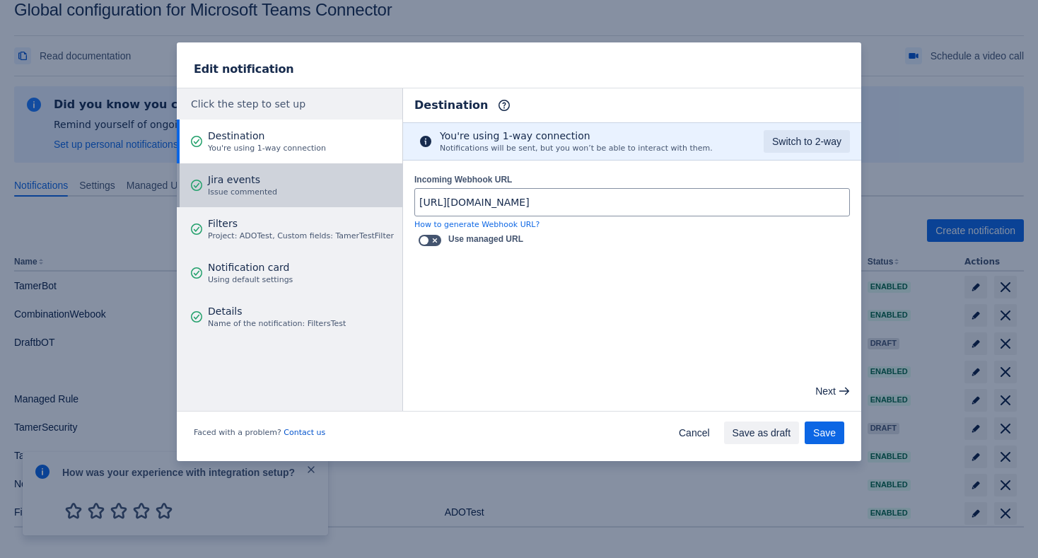
click at [307, 169] on button "Jira events Issue commented" at bounding box center [290, 185] width 226 height 44
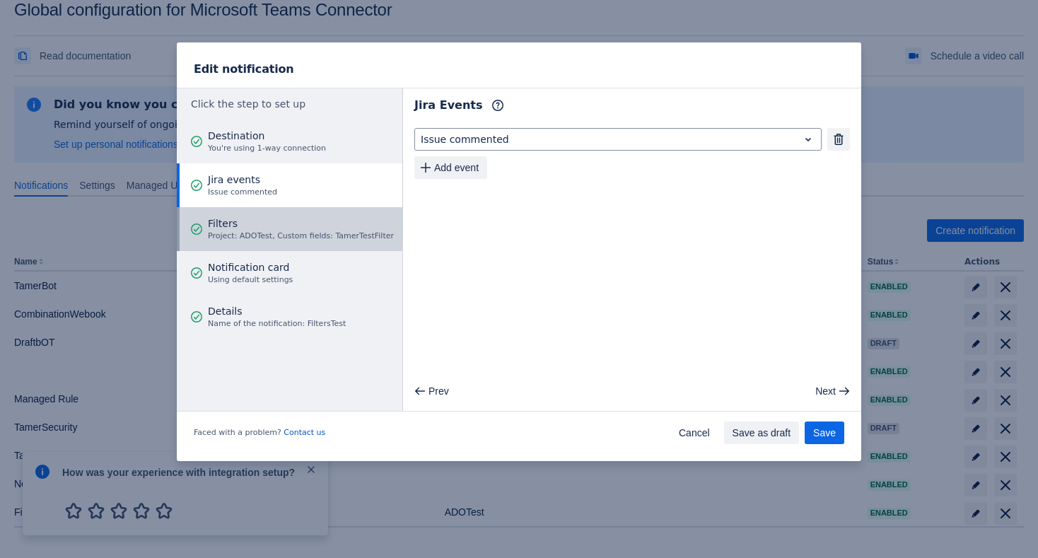
click at [300, 226] on span "Filters" at bounding box center [301, 223] width 186 height 14
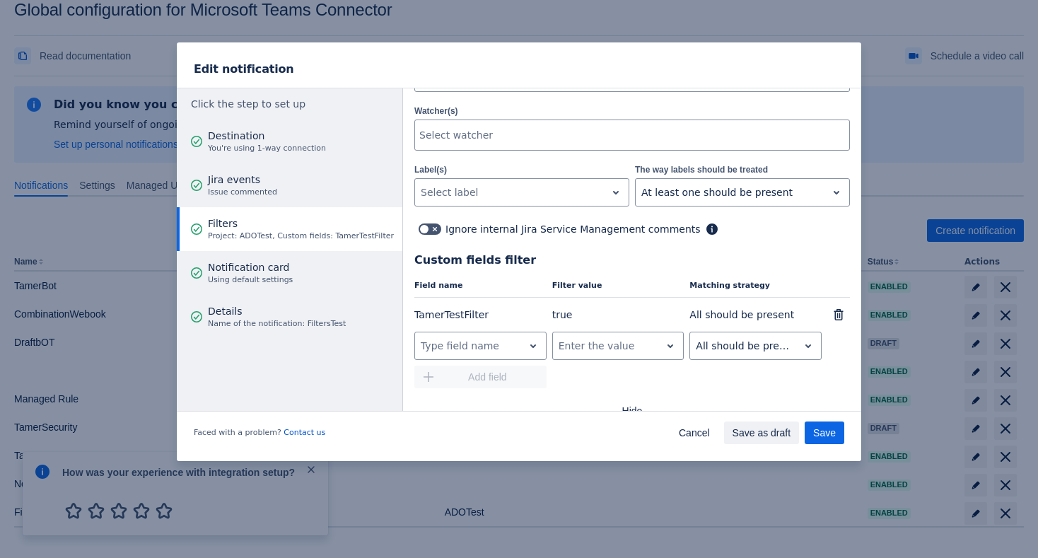
scroll to position [396, 0]
click at [498, 314] on div "TamerTestFilter" at bounding box center [481, 317] width 132 height 14
click at [474, 311] on span "TamerTestFilter" at bounding box center [452, 316] width 74 height 11
click at [598, 317] on div "true" at bounding box center [618, 317] width 132 height 14
click at [574, 317] on div "true" at bounding box center [618, 317] width 132 height 14
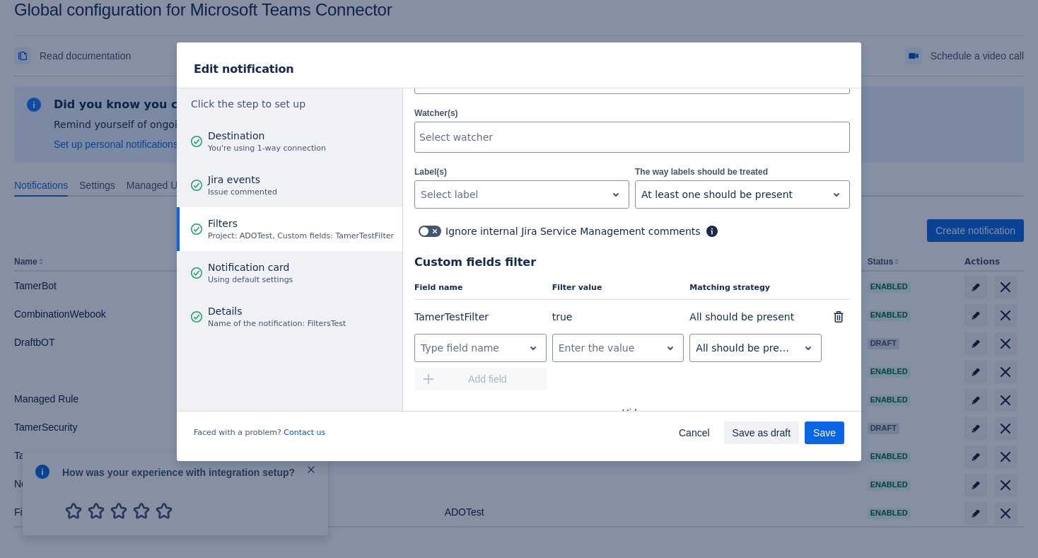
click at [568, 316] on span "true" at bounding box center [562, 316] width 21 height 11
click at [809, 313] on div "All should be present" at bounding box center [756, 317] width 132 height 14
click at [731, 313] on span "All should be present" at bounding box center [742, 316] width 105 height 11
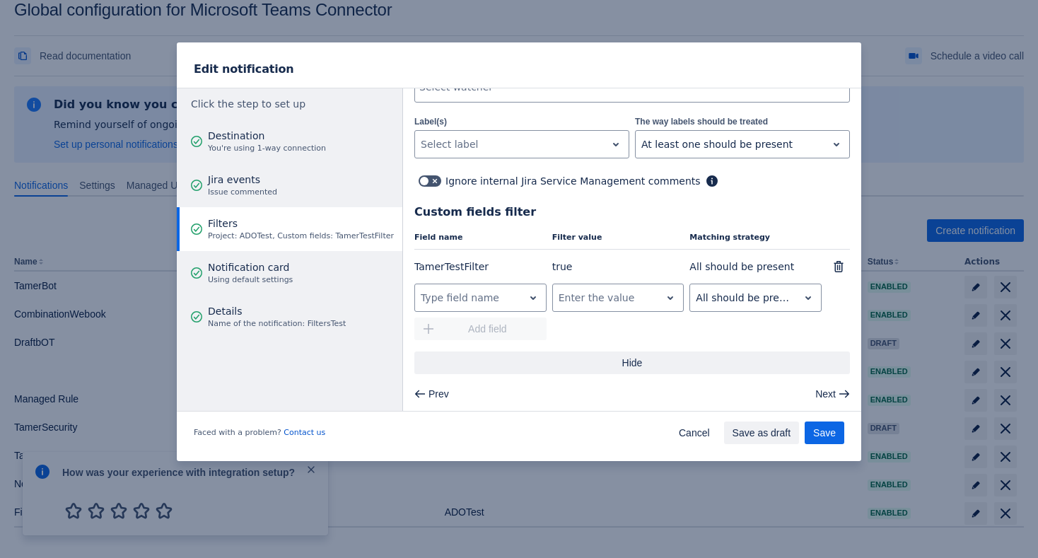
click at [638, 356] on span "Hide" at bounding box center [632, 363] width 419 height 23
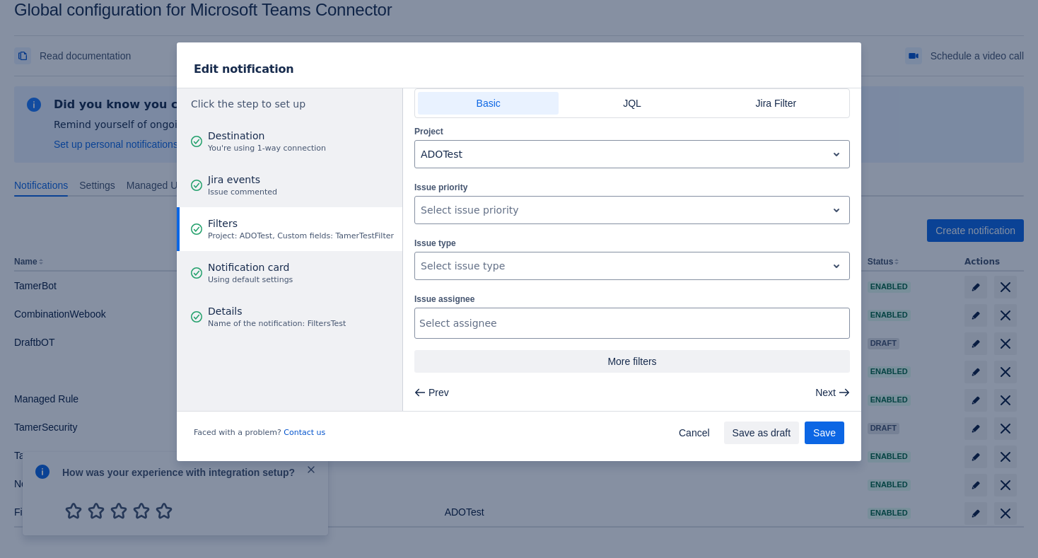
click at [549, 359] on span "More filters" at bounding box center [632, 361] width 419 height 23
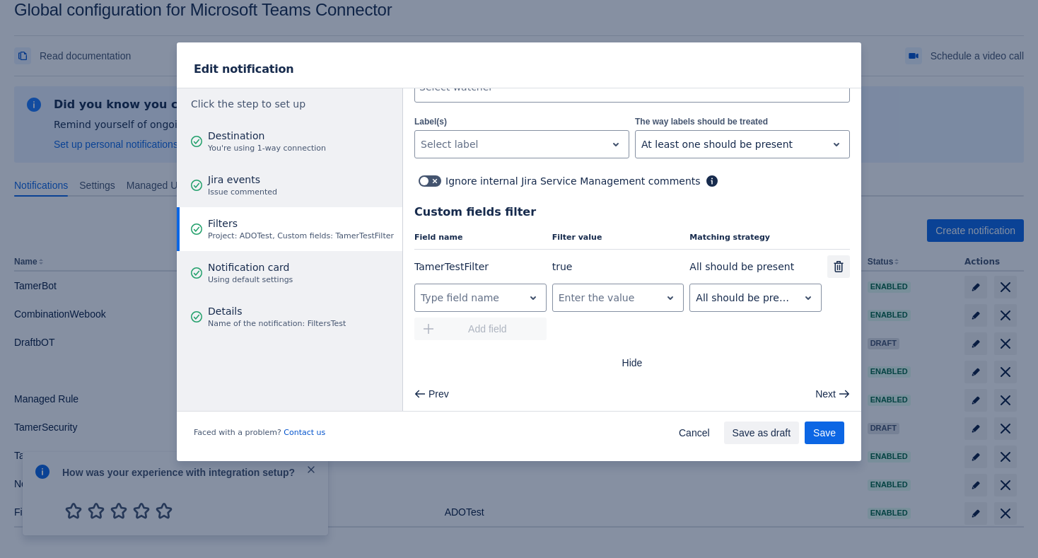
click at [835, 265] on span "Delete" at bounding box center [838, 266] width 11 height 11
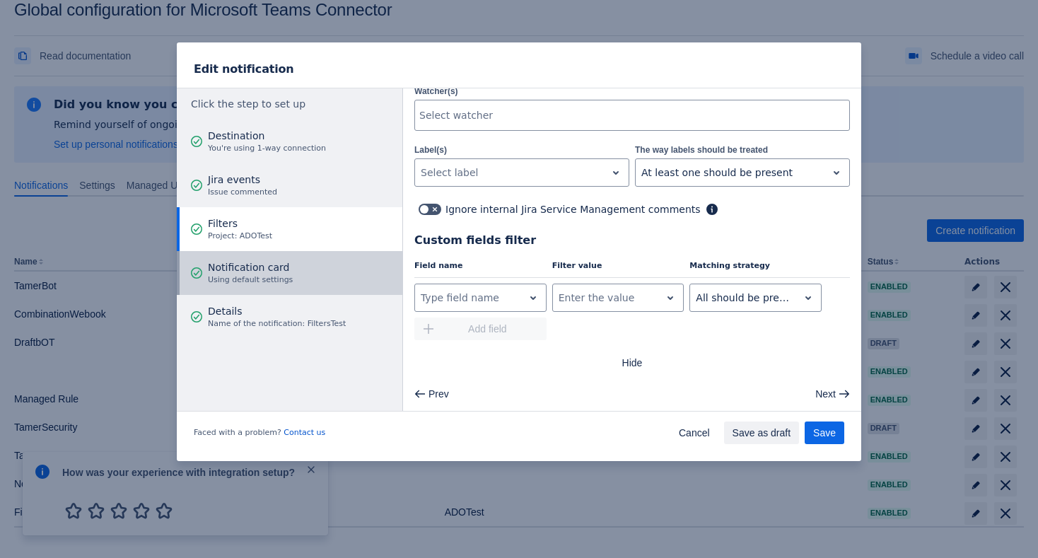
click at [316, 272] on button "Notification card Using default settings" at bounding box center [290, 273] width 226 height 44
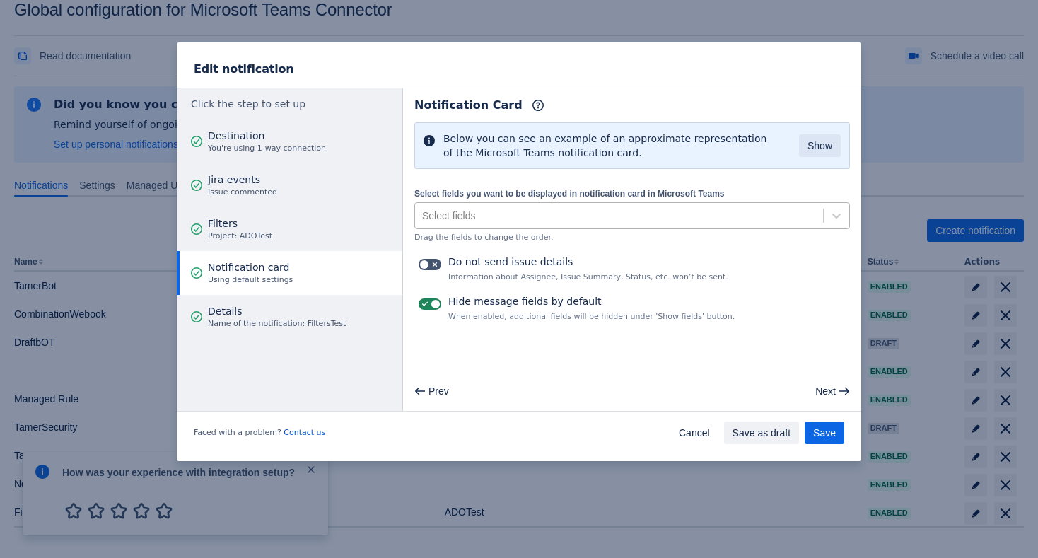
click at [485, 220] on div "Select fields" at bounding box center [619, 215] width 408 height 23
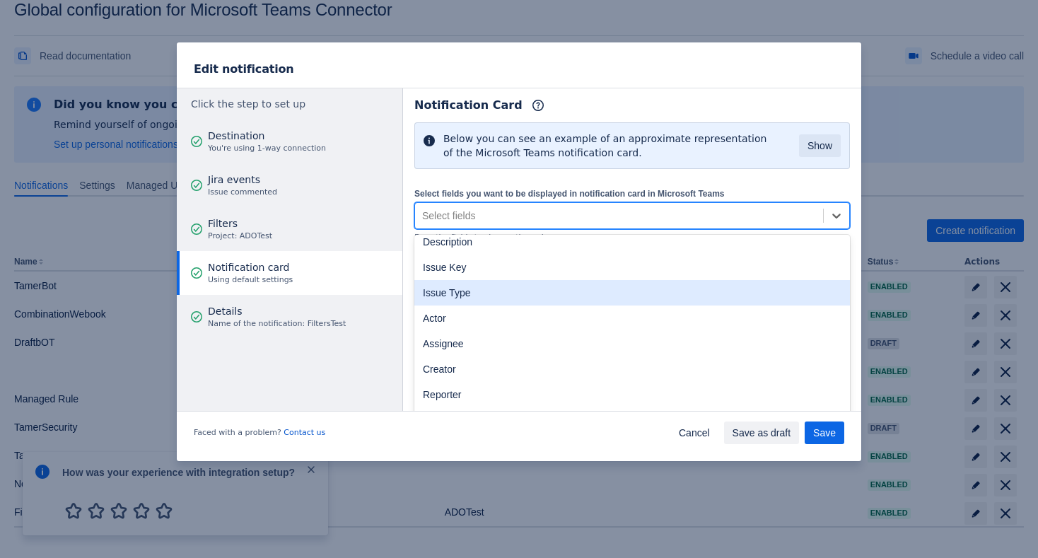
scroll to position [257, 0]
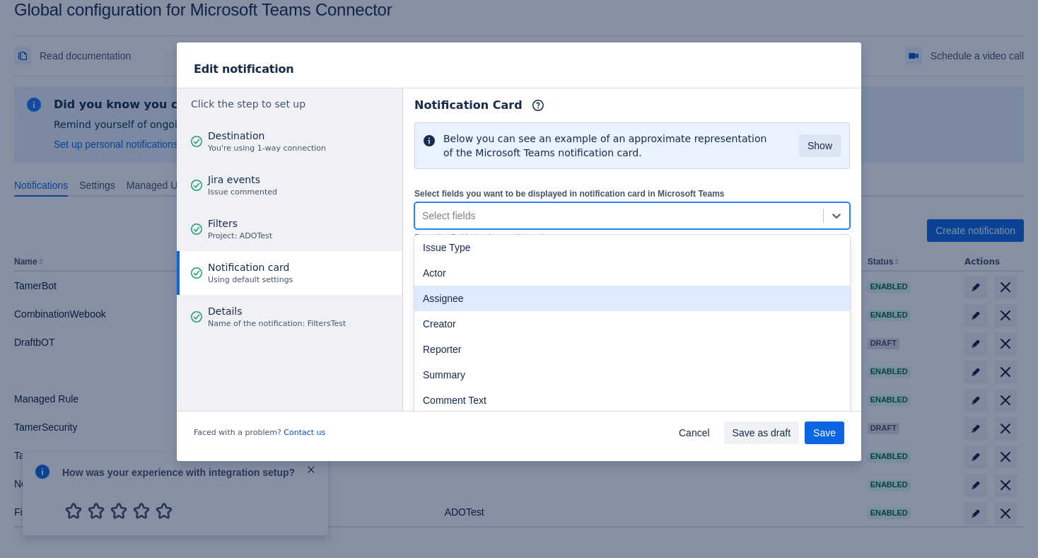
click at [490, 301] on div "Assignee" at bounding box center [633, 298] width 436 height 25
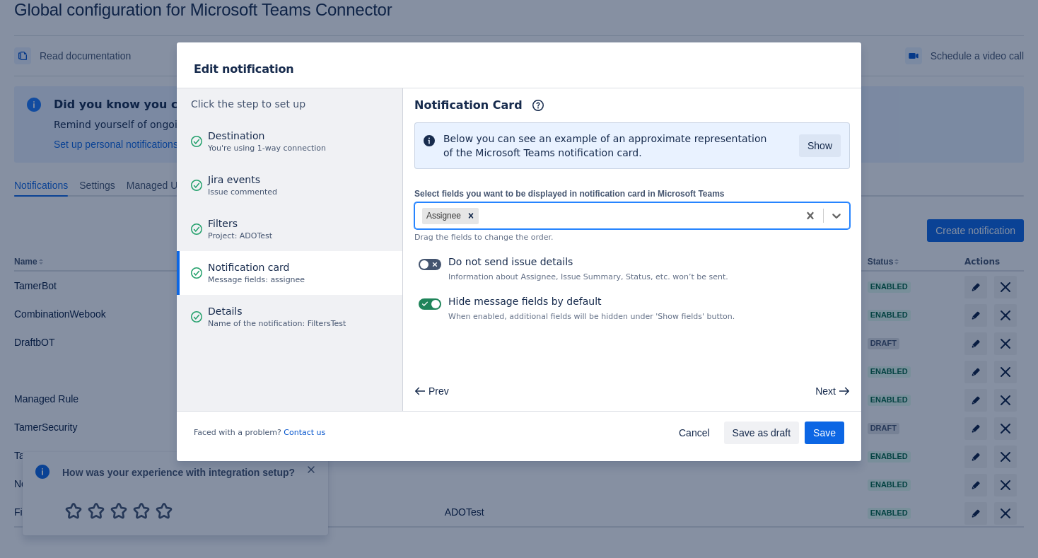
click at [534, 209] on div "Assignee" at bounding box center [606, 215] width 383 height 23
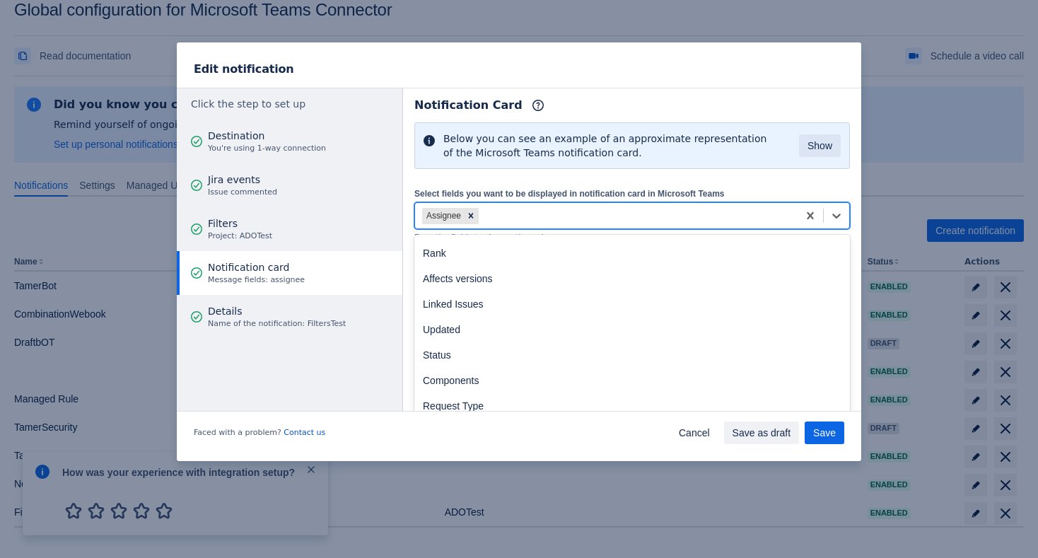
scroll to position [2264, 0]
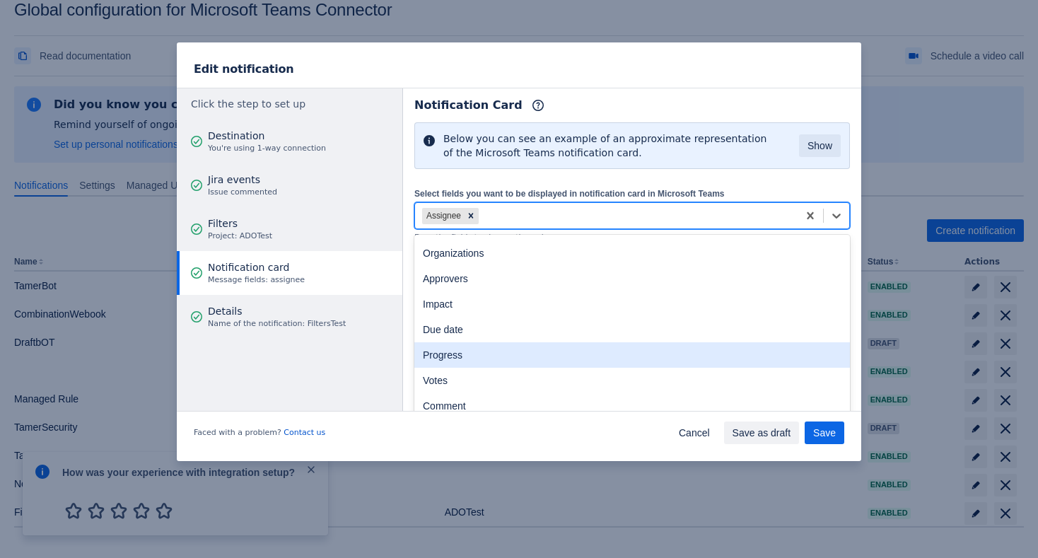
click at [484, 353] on div "Progress" at bounding box center [633, 354] width 436 height 25
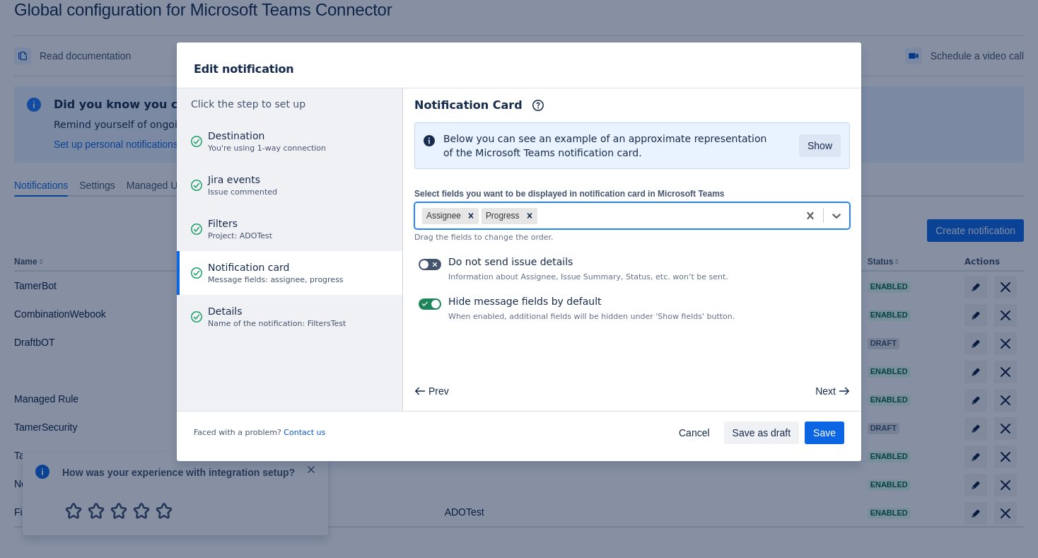
click at [561, 219] on div "Assignee Progress" at bounding box center [606, 215] width 383 height 23
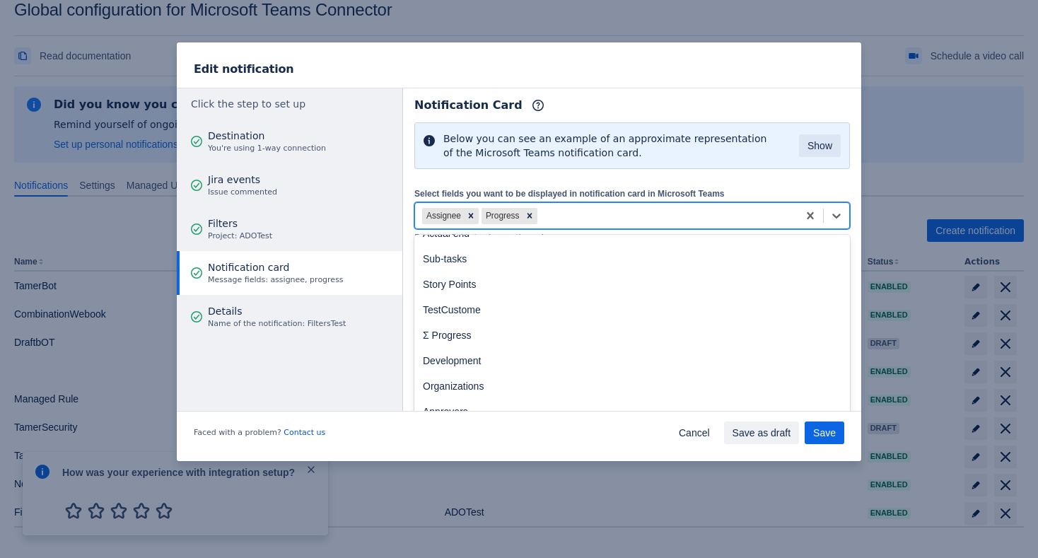
scroll to position [2238, 0]
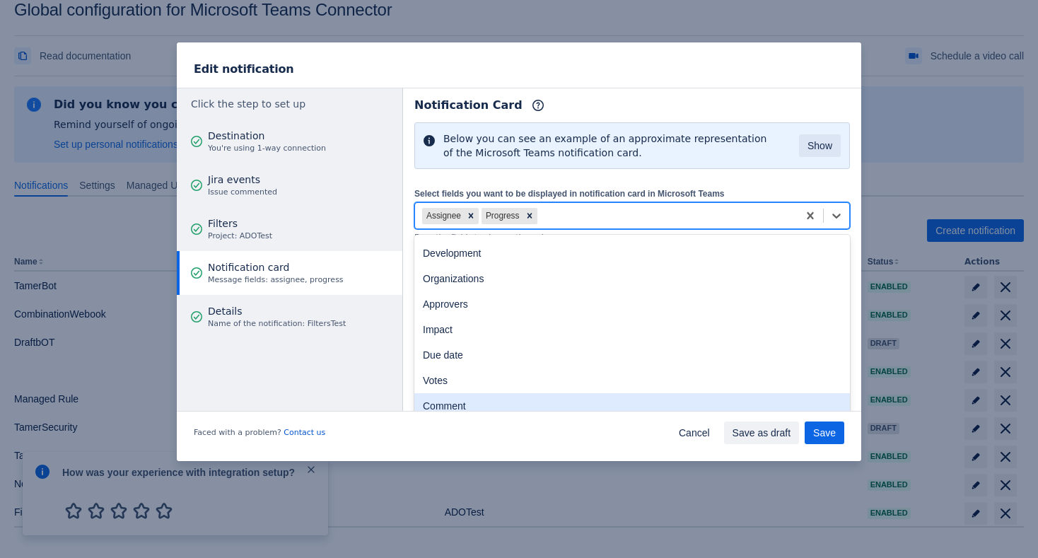
click at [485, 400] on div "Comment" at bounding box center [633, 405] width 436 height 25
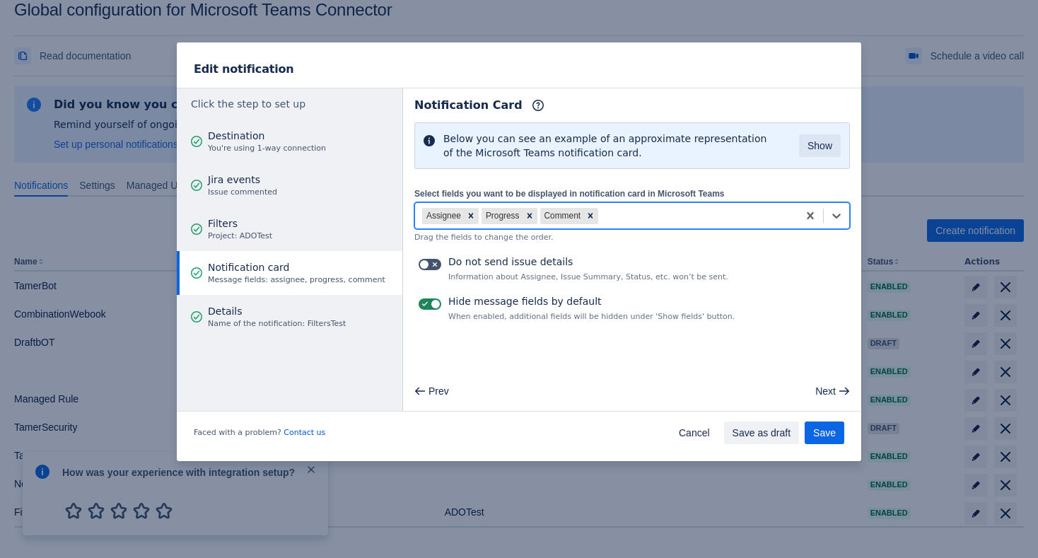
click at [632, 211] on div "Assignee Progress Comment" at bounding box center [606, 215] width 383 height 23
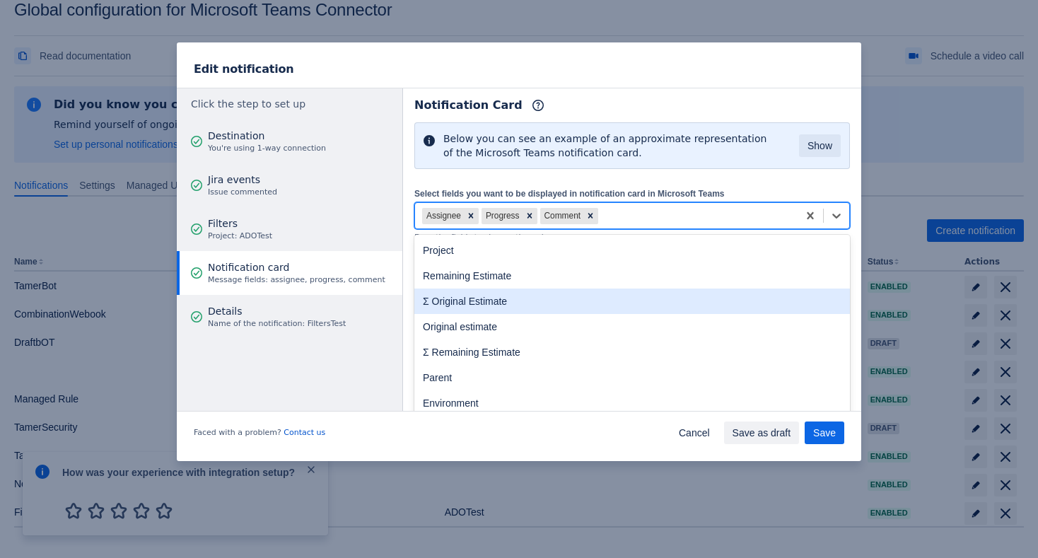
click at [562, 266] on div "Remaining Estimate" at bounding box center [633, 275] width 436 height 25
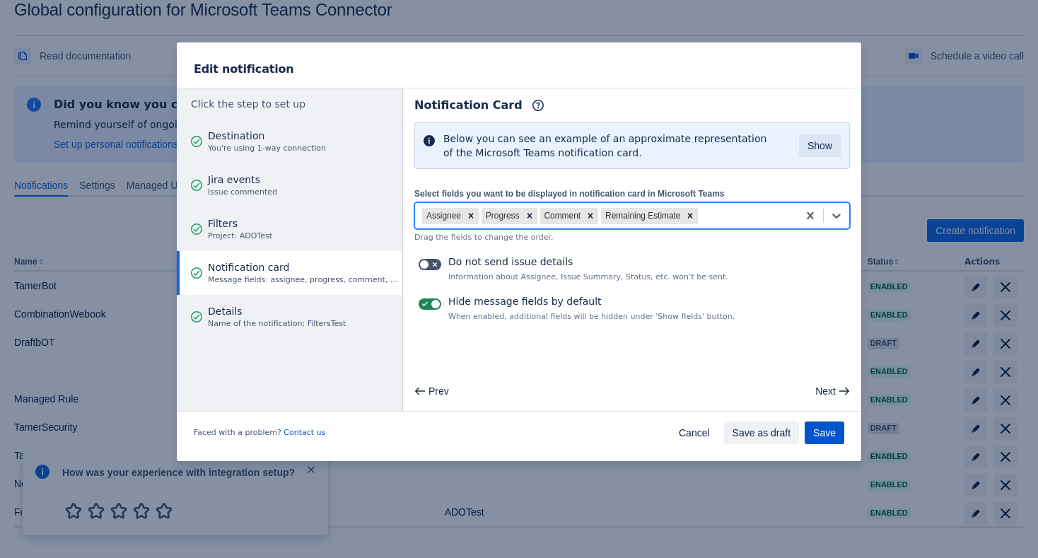
click at [814, 431] on span "Save" at bounding box center [825, 433] width 23 height 23
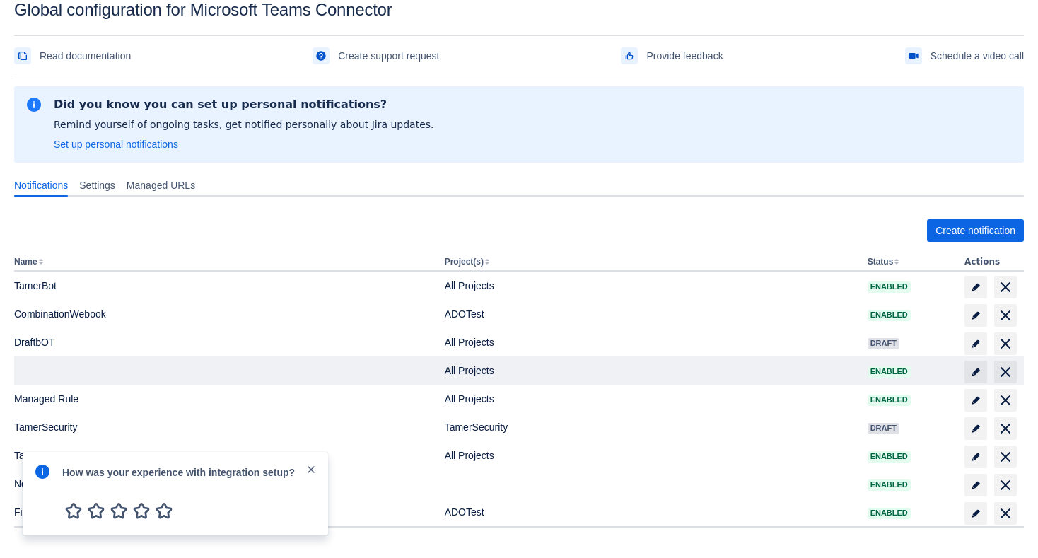
scroll to position [84, 0]
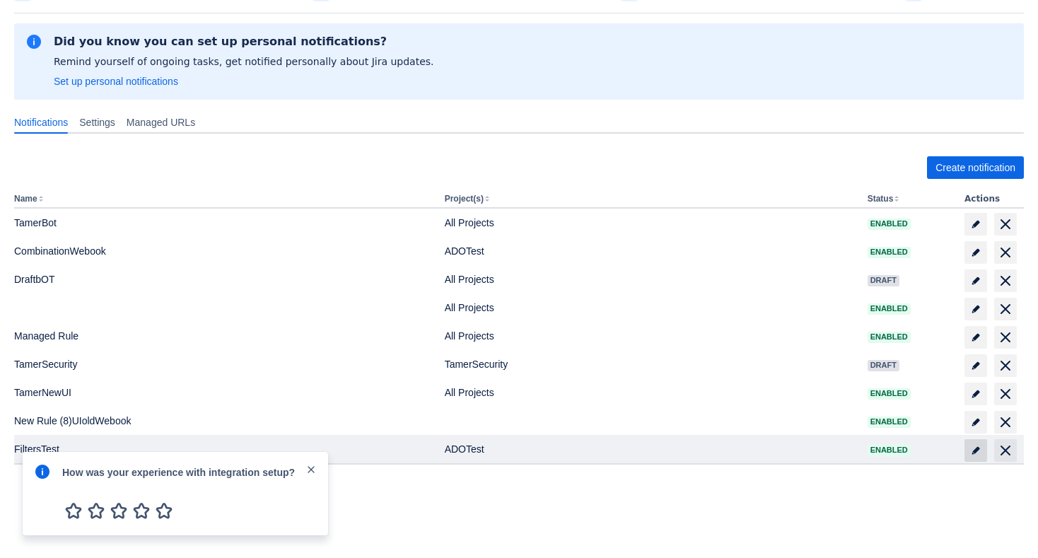
click at [976, 450] on span "edit" at bounding box center [976, 450] width 11 height 11
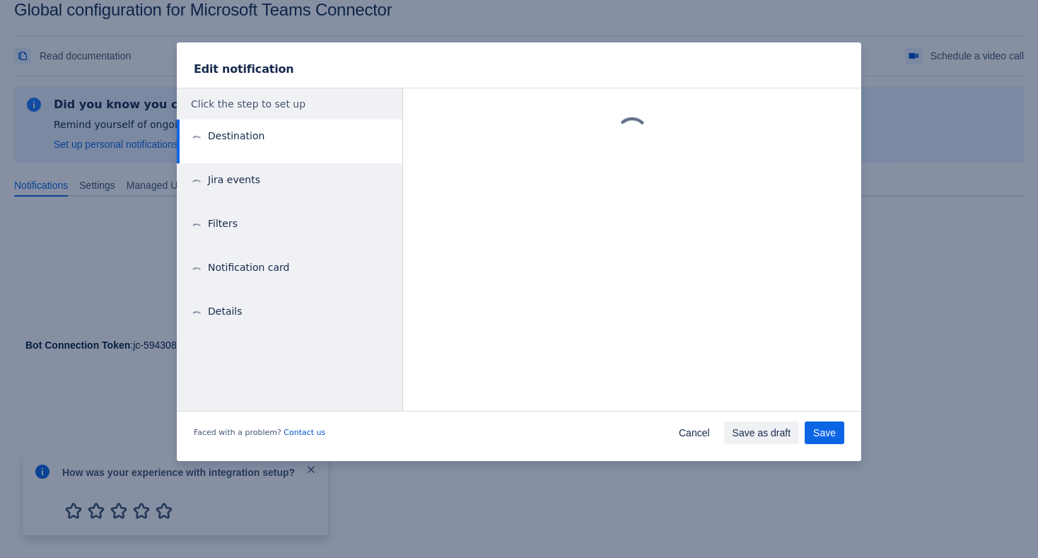
click at [316, 230] on button "Filters" at bounding box center [290, 229] width 226 height 44
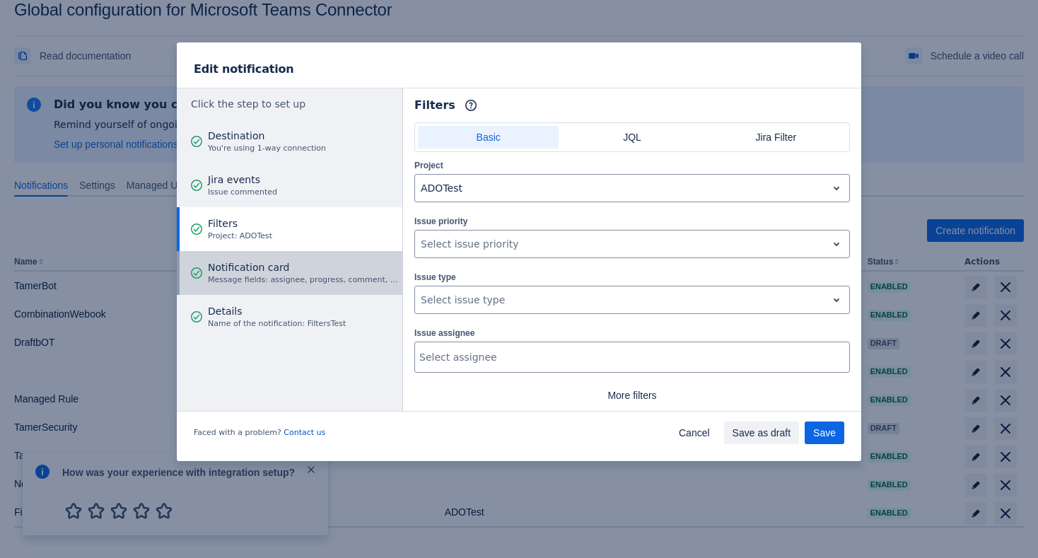
click at [311, 255] on div "Notification card Message fields: assignee, progress, comment, timeestimate" at bounding box center [303, 273] width 190 height 42
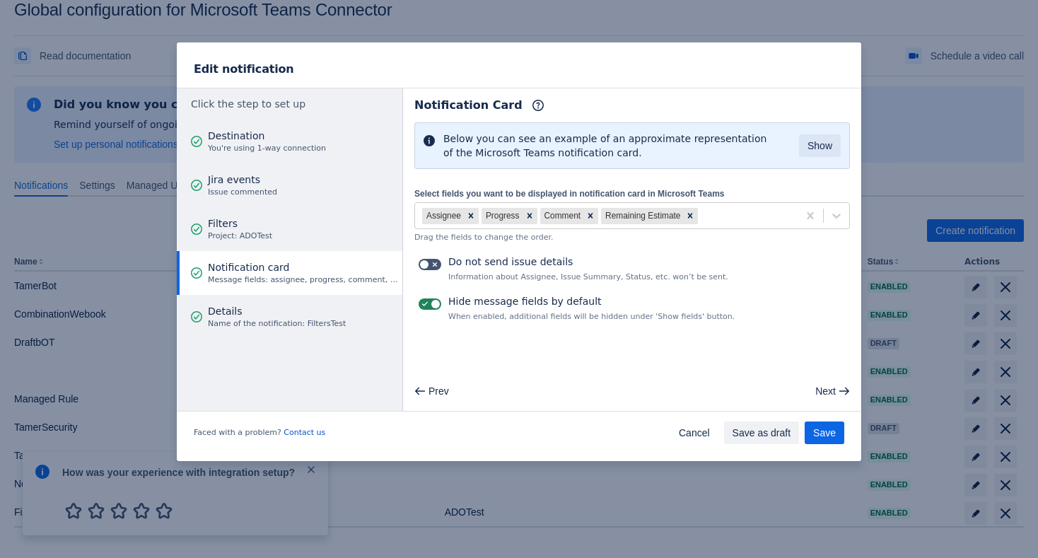
click at [321, 284] on span "Message fields: assignee, progress, comment, timeestimate" at bounding box center [303, 279] width 190 height 11
click at [430, 260] on span at bounding box center [434, 264] width 11 height 11
click at [428, 260] on input "checkbox" at bounding box center [423, 264] width 9 height 9
checkbox input "true"
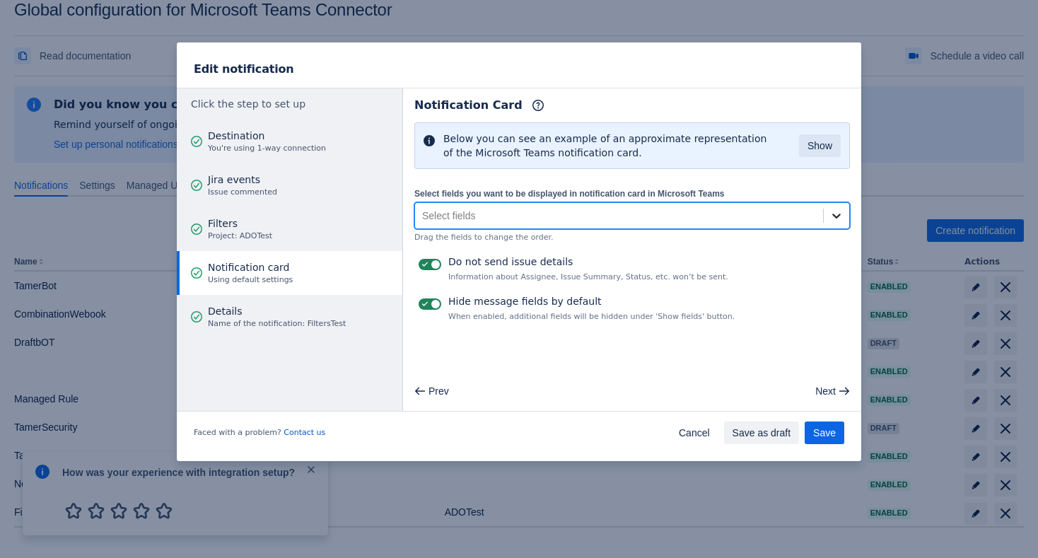
click at [830, 215] on icon at bounding box center [837, 216] width 14 height 14
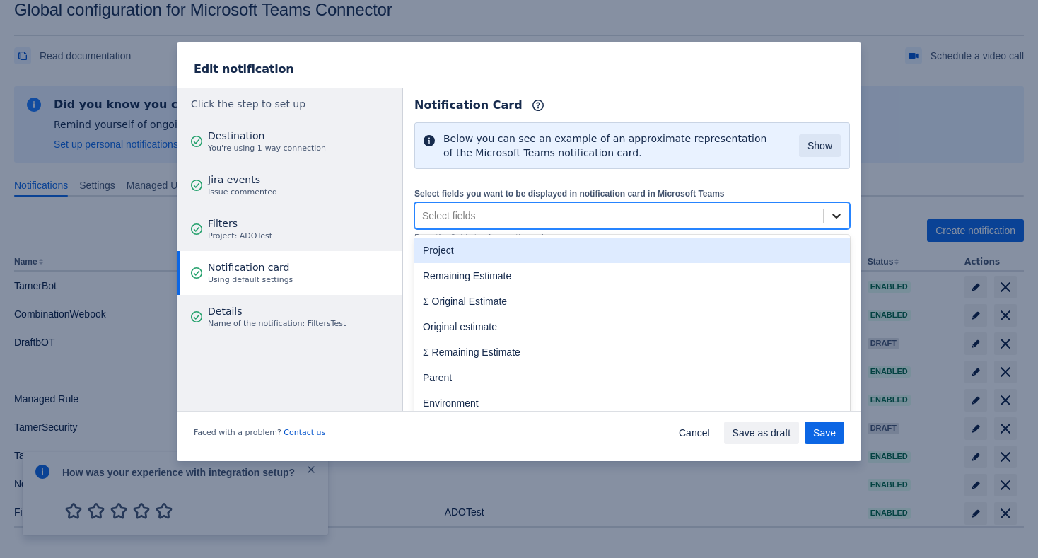
click at [830, 215] on icon at bounding box center [837, 216] width 14 height 14
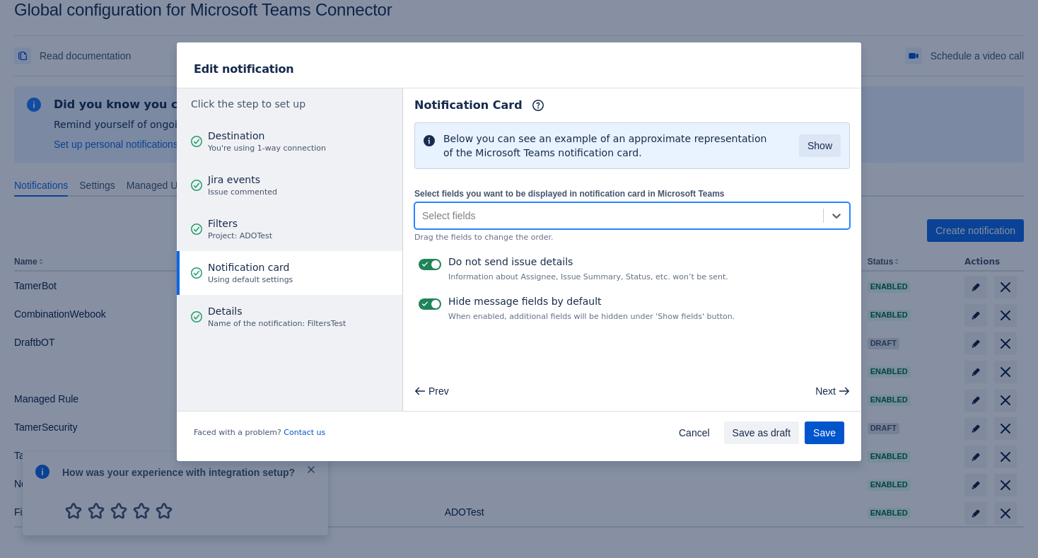
click at [819, 432] on span "Save" at bounding box center [825, 433] width 23 height 23
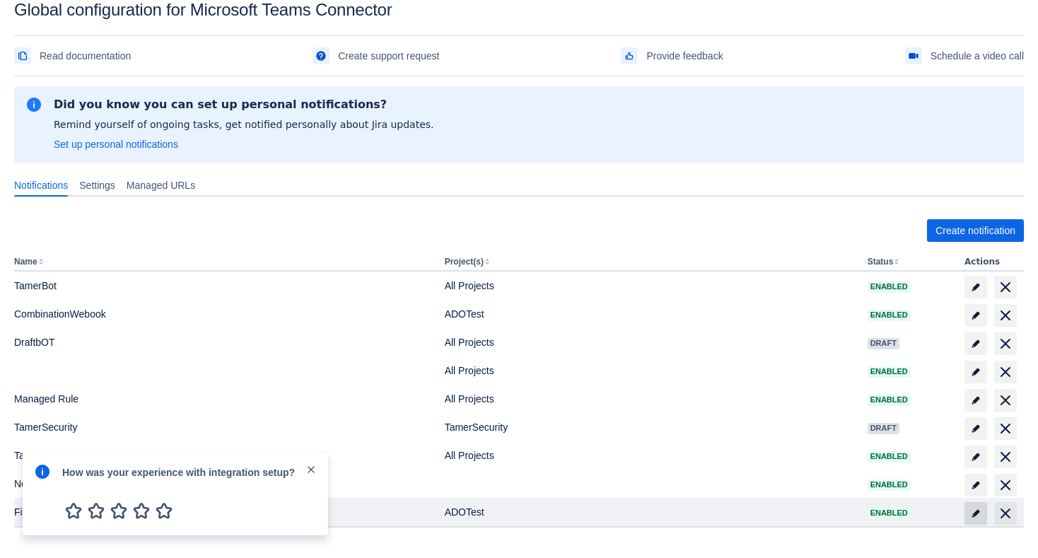
click at [976, 517] on span "edit" at bounding box center [976, 513] width 11 height 11
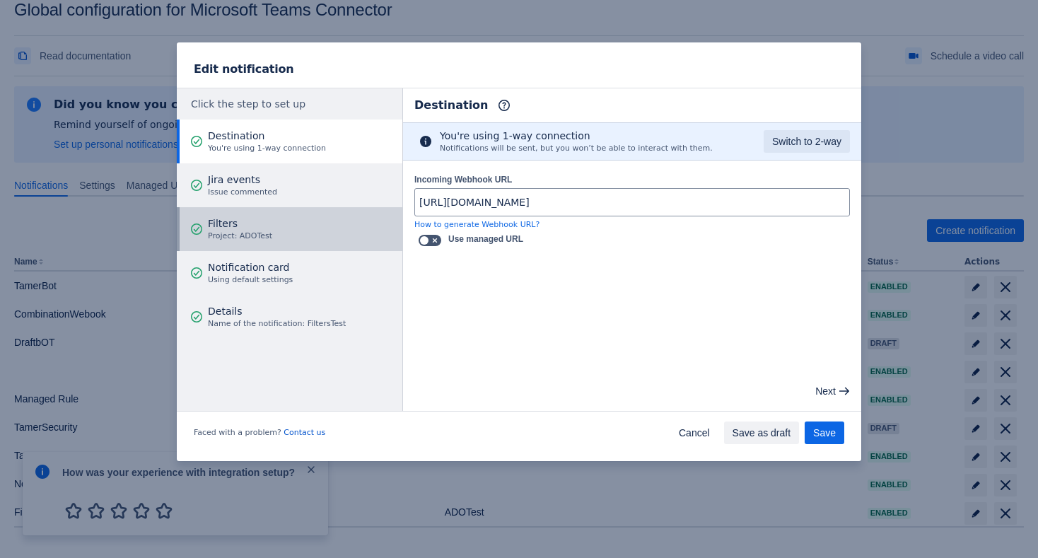
click at [300, 230] on button "Filters Project: ADOTest" at bounding box center [290, 229] width 226 height 44
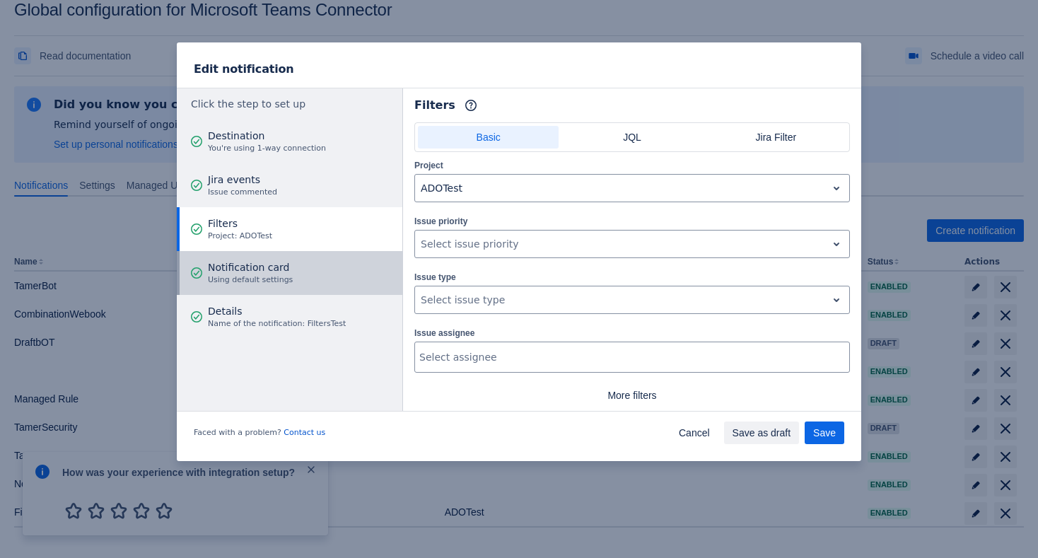
click at [298, 254] on button "Notification card Using default settings" at bounding box center [290, 273] width 226 height 44
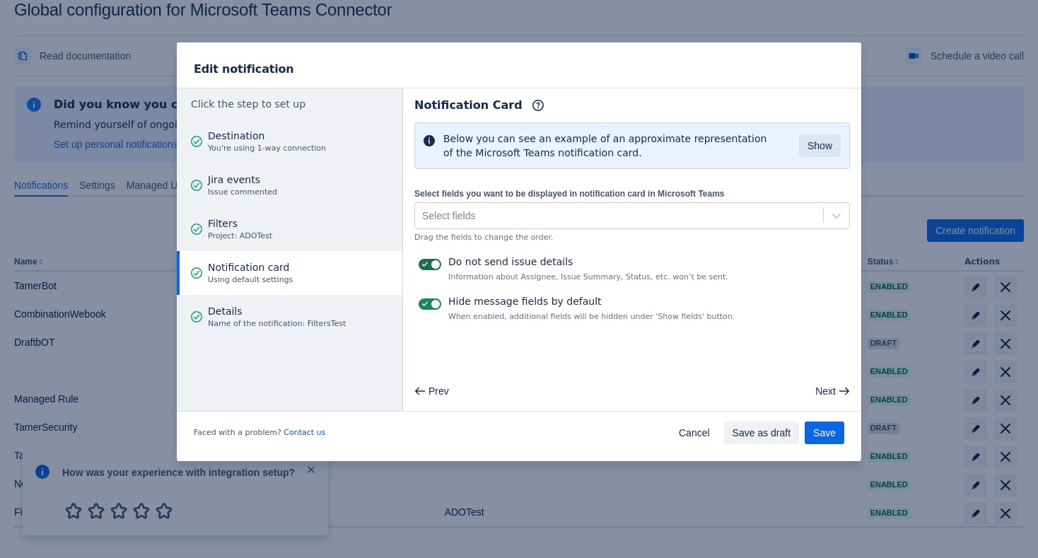
click at [434, 263] on span at bounding box center [434, 264] width 11 height 11
click at [428, 263] on input "checkbox" at bounding box center [423, 264] width 9 height 9
checkbox input "false"
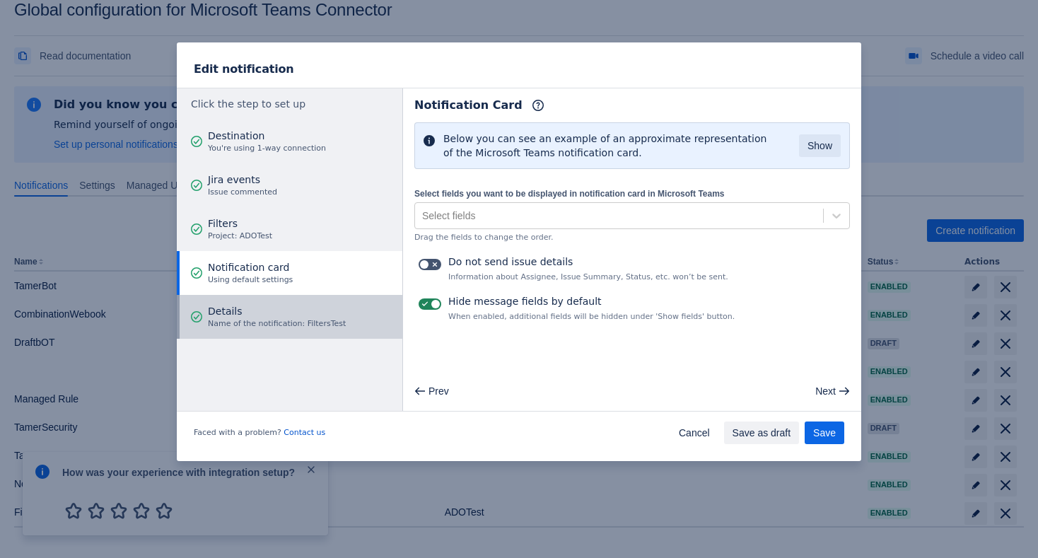
click at [356, 318] on button "Details Name of the notification: FiltersTest" at bounding box center [290, 317] width 226 height 44
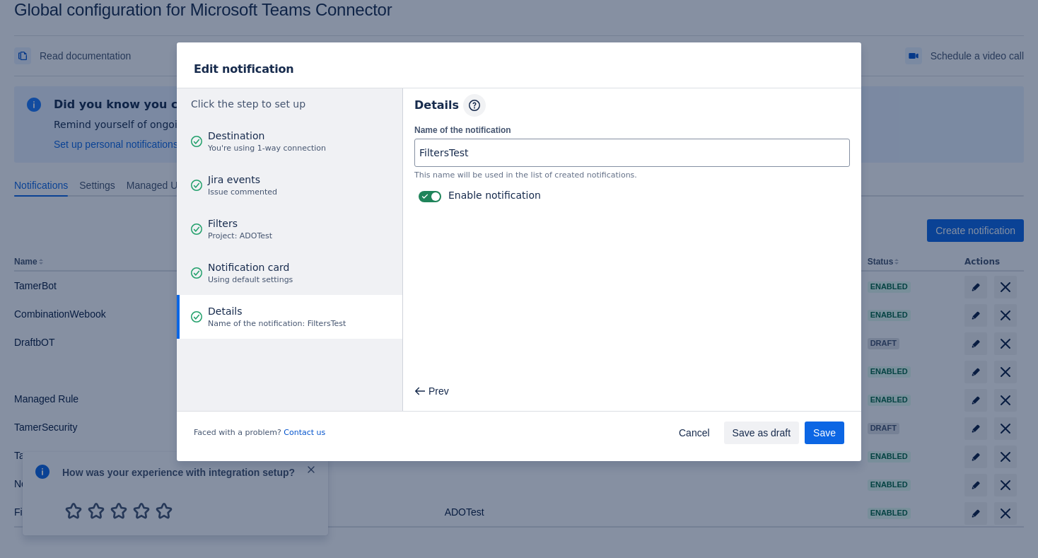
click at [469, 105] on span "button" at bounding box center [474, 105] width 11 height 11
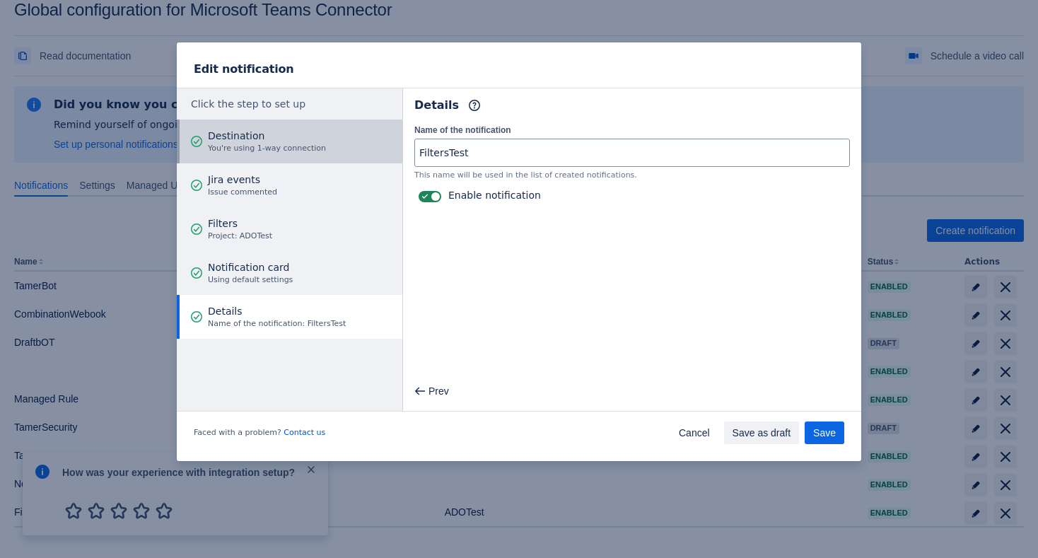
click at [320, 157] on div "Destination You're using 1-way connection" at bounding box center [267, 141] width 118 height 42
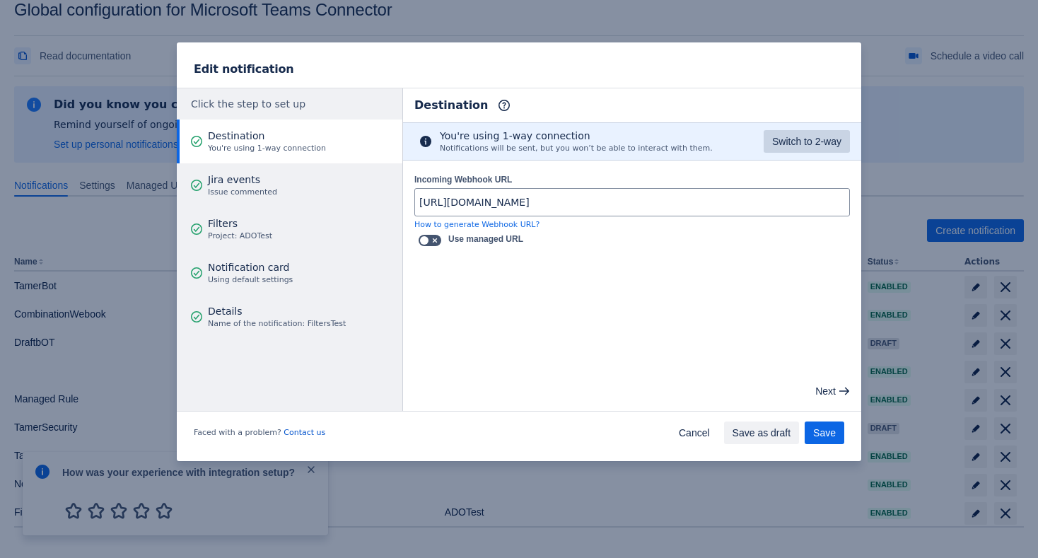
click at [772, 133] on span "Switch to 2-way" at bounding box center [806, 141] width 69 height 23
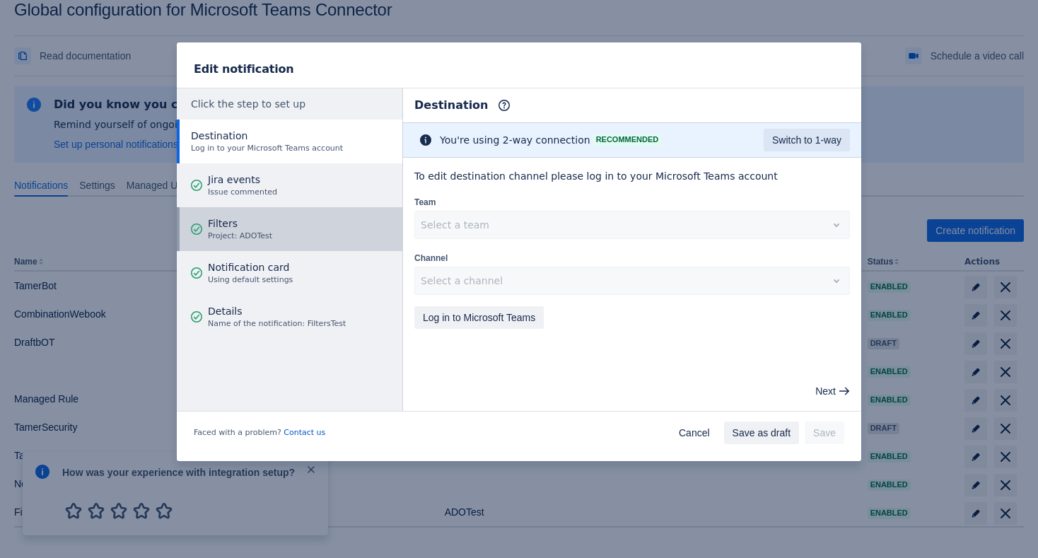
click at [256, 233] on span "Project: ADOTest" at bounding box center [240, 236] width 64 height 11
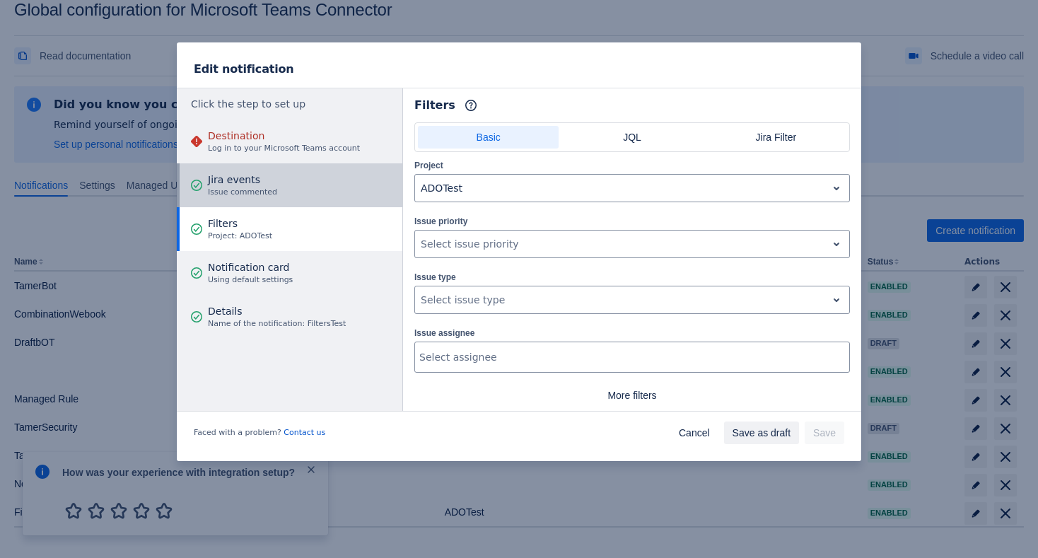
click at [278, 186] on button "Jira events Issue commented" at bounding box center [290, 185] width 226 height 44
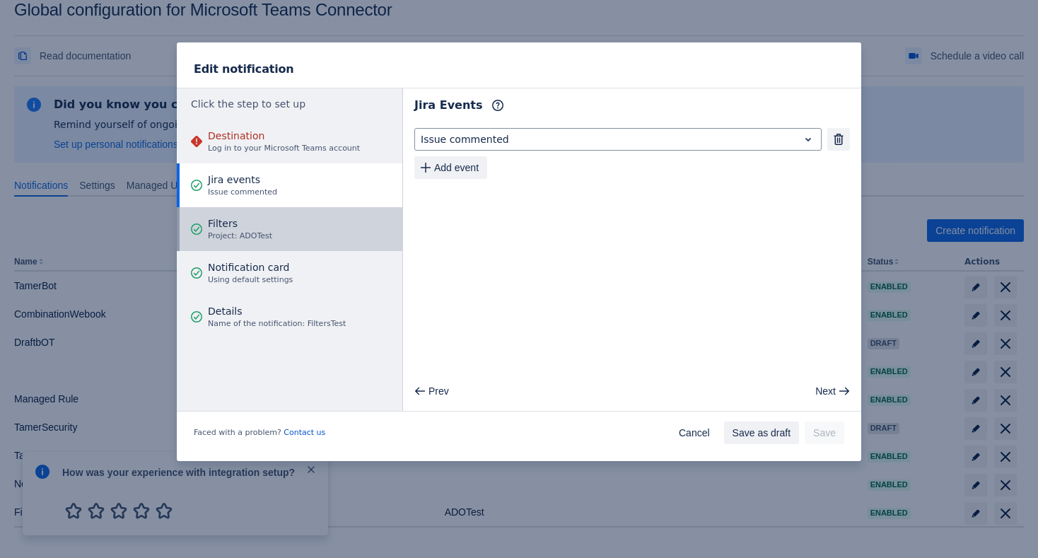
click at [275, 236] on button "Filters Project: ADOTest" at bounding box center [290, 229] width 226 height 44
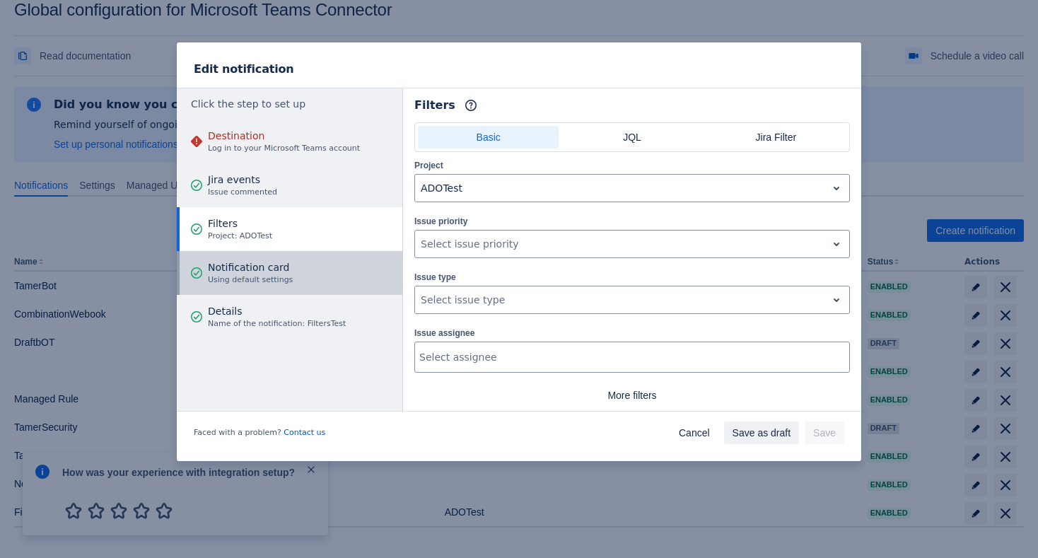
click at [276, 274] on span "Using default settings" at bounding box center [250, 279] width 85 height 11
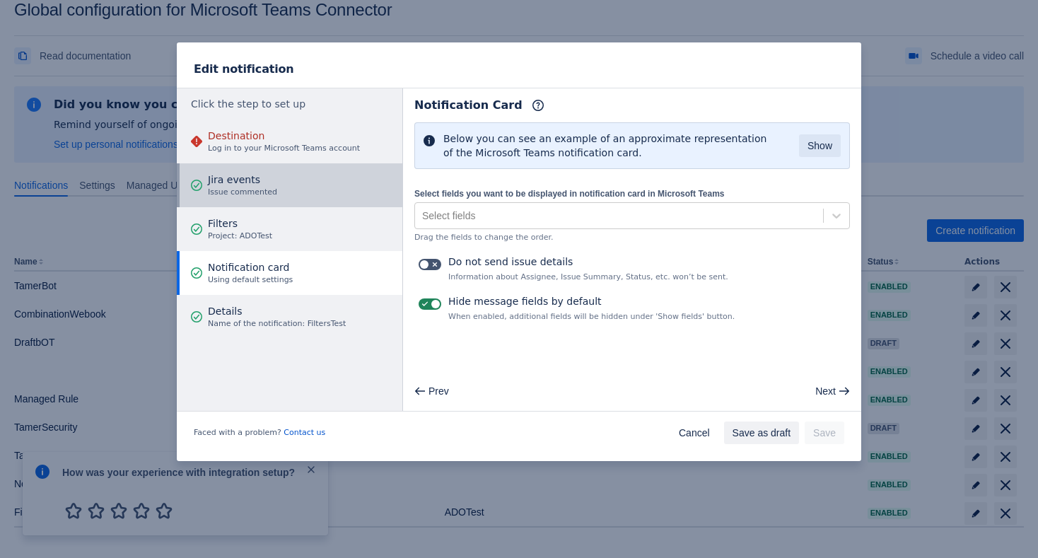
click at [342, 195] on button "Jira events Issue commented" at bounding box center [290, 185] width 226 height 44
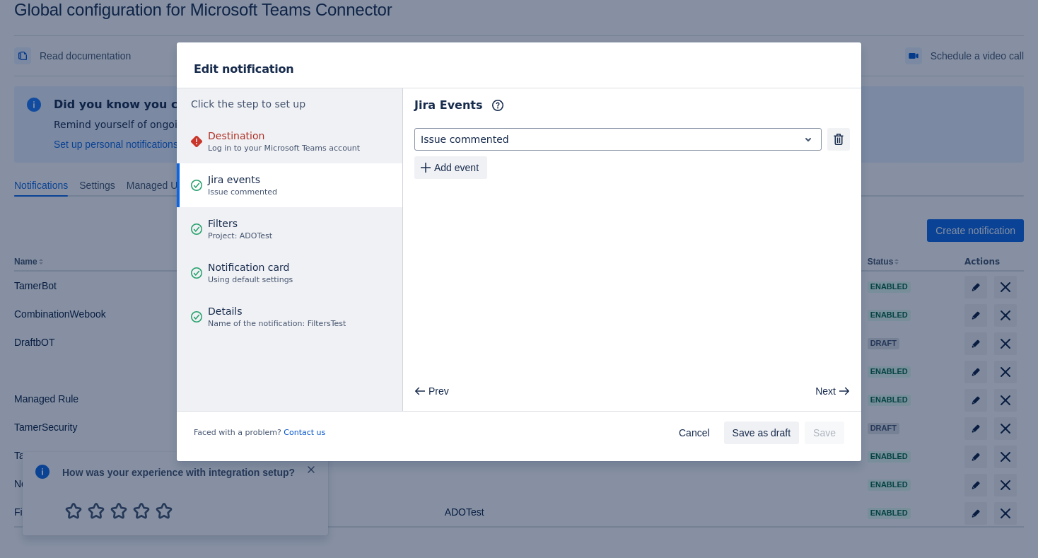
click at [354, 166] on button "Jira events Issue commented" at bounding box center [290, 185] width 226 height 44
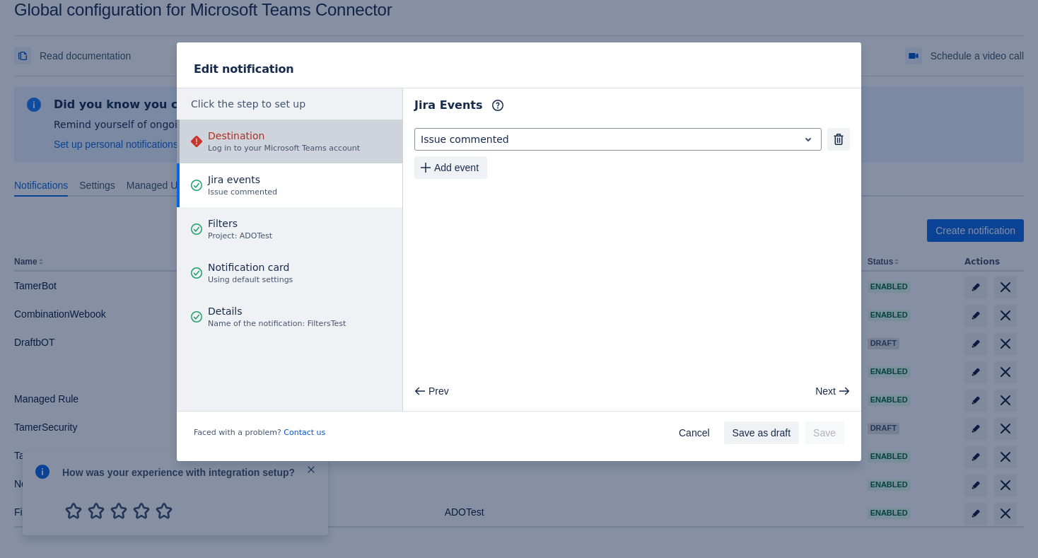
click at [361, 146] on button "Destination Log in to your Microsoft Teams account" at bounding box center [290, 142] width 226 height 44
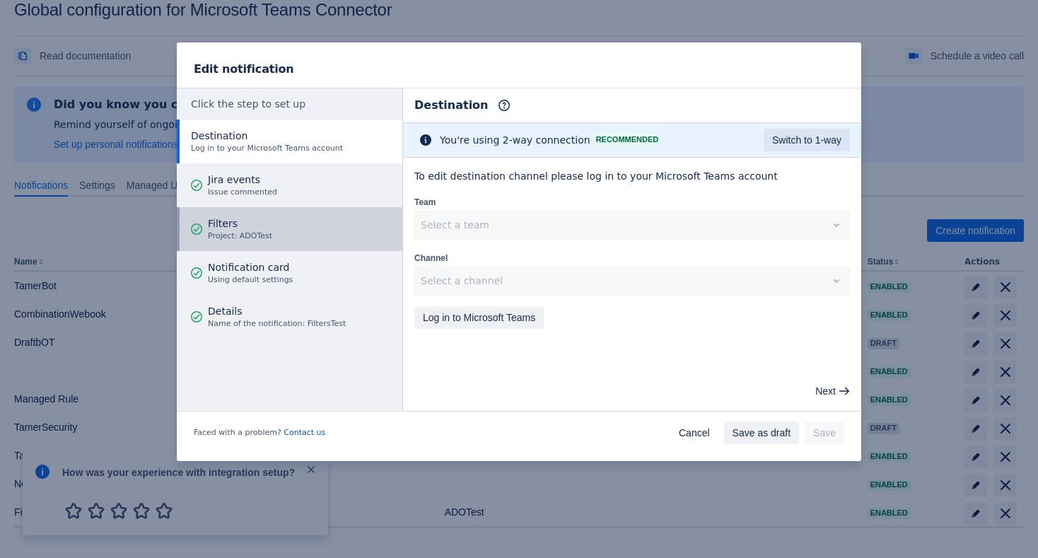
click at [344, 230] on button "Filters Project: ADOTest" at bounding box center [290, 229] width 226 height 44
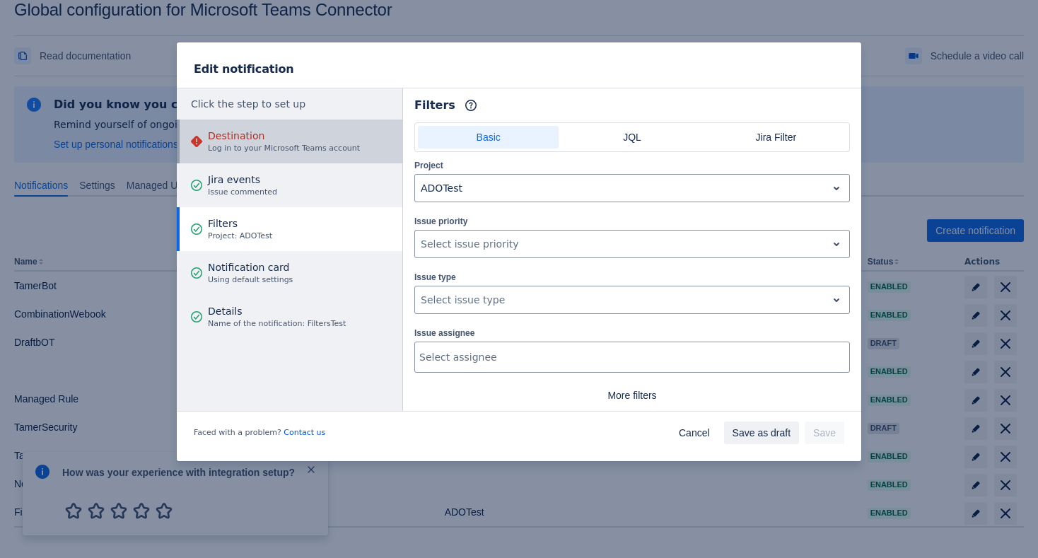
click at [348, 131] on span "Destination" at bounding box center [284, 136] width 152 height 14
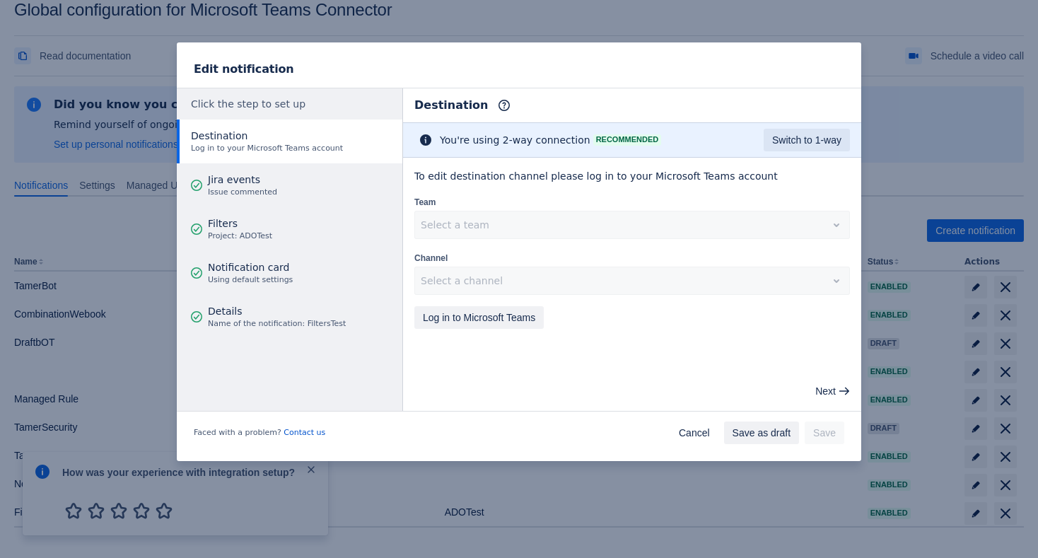
click at [518, 282] on div "Select a channel" at bounding box center [633, 281] width 436 height 28
click at [510, 310] on span "Log in to Microsoft Teams" at bounding box center [479, 317] width 112 height 23
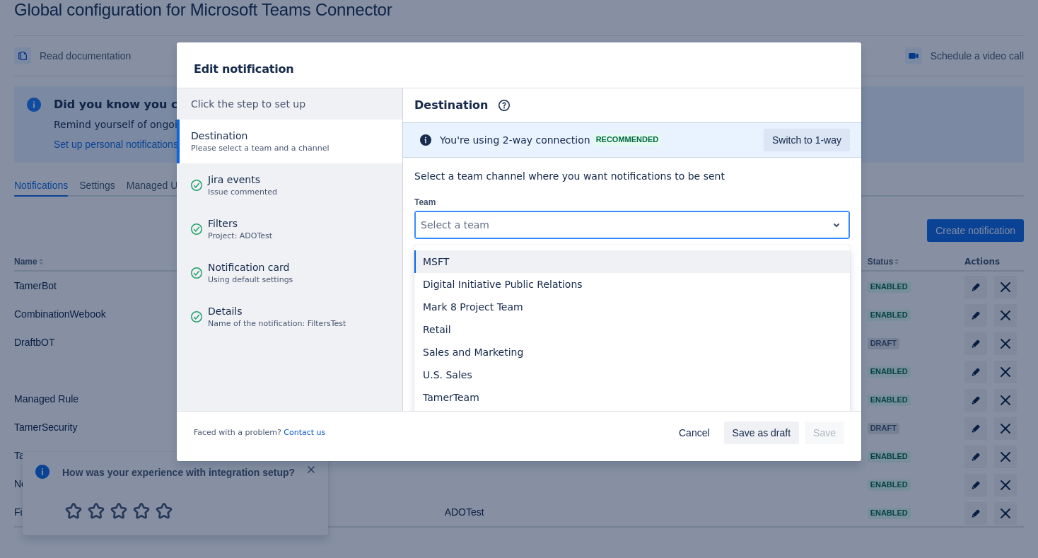
click at [515, 230] on div at bounding box center [621, 224] width 400 height 17
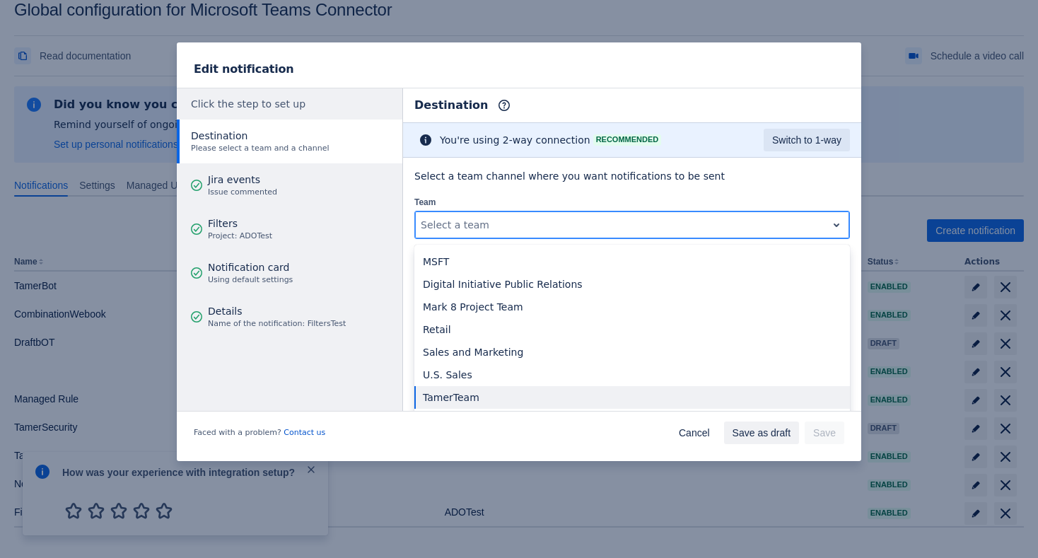
click at [497, 396] on div "TamerTeam" at bounding box center [633, 397] width 436 height 23
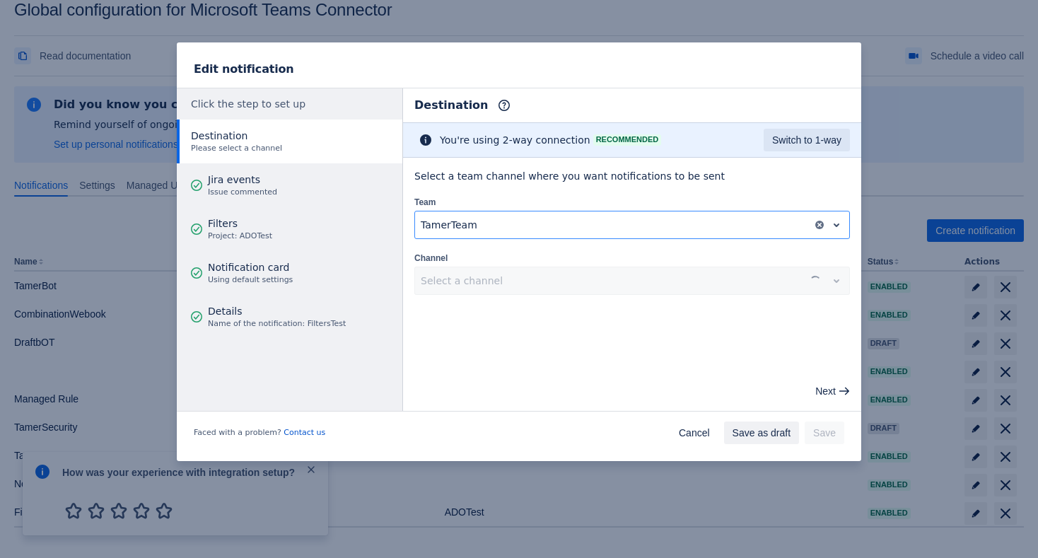
click at [510, 276] on div "Select a channel" at bounding box center [633, 281] width 436 height 28
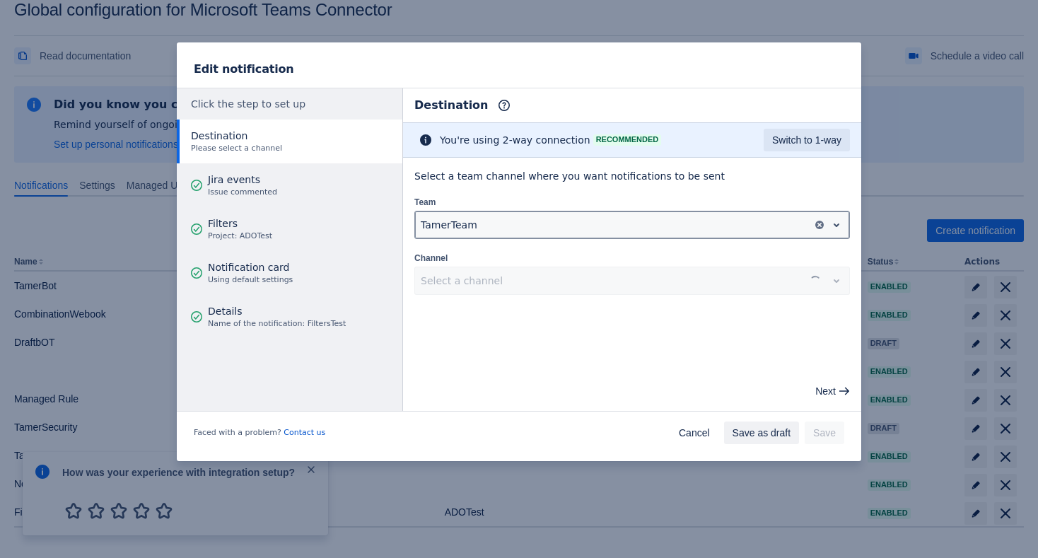
click at [538, 211] on div "TamerTeam" at bounding box center [633, 225] width 436 height 28
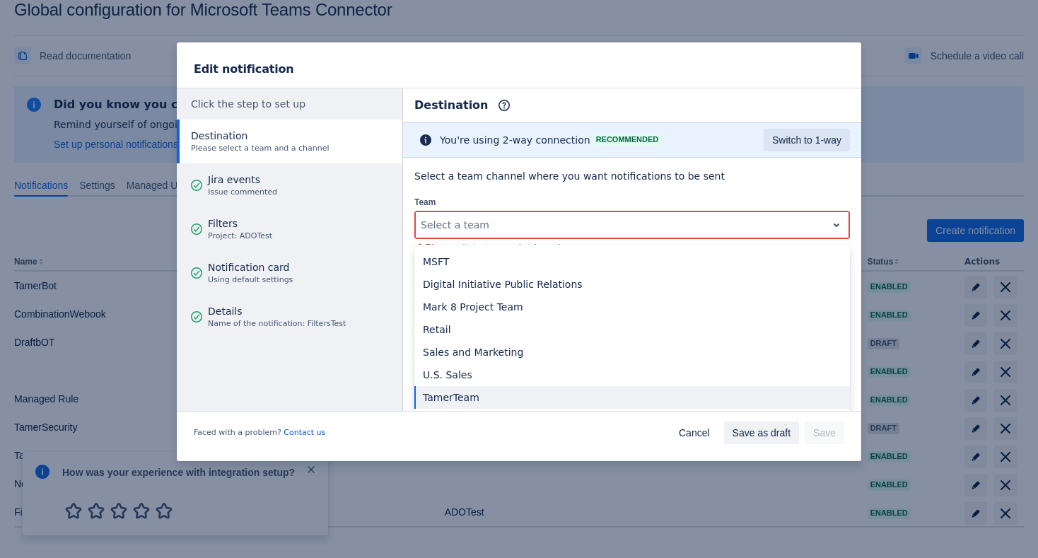
type input "g"
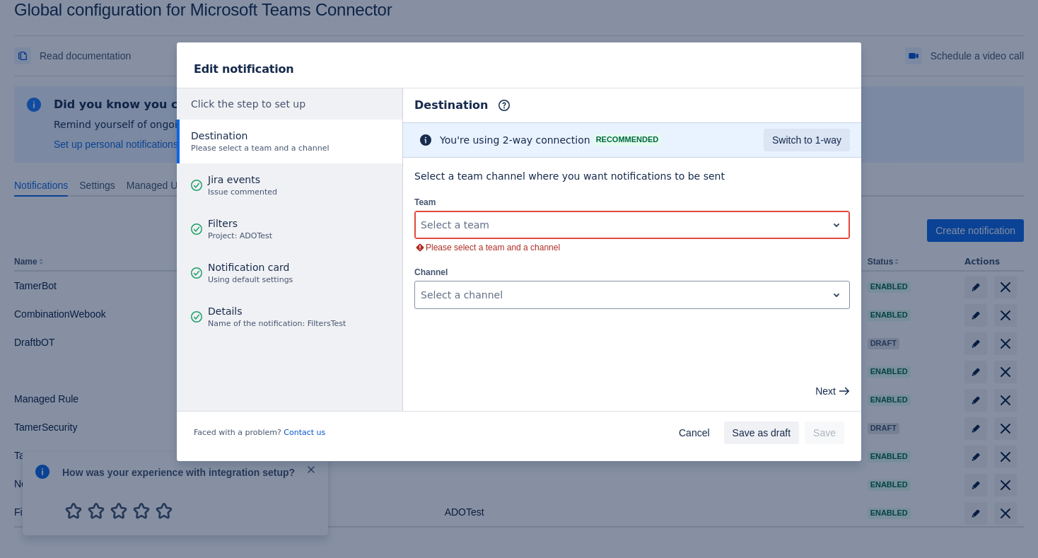
click at [689, 175] on span "Select a team channel where you want notifications to be sent" at bounding box center [633, 176] width 436 height 14
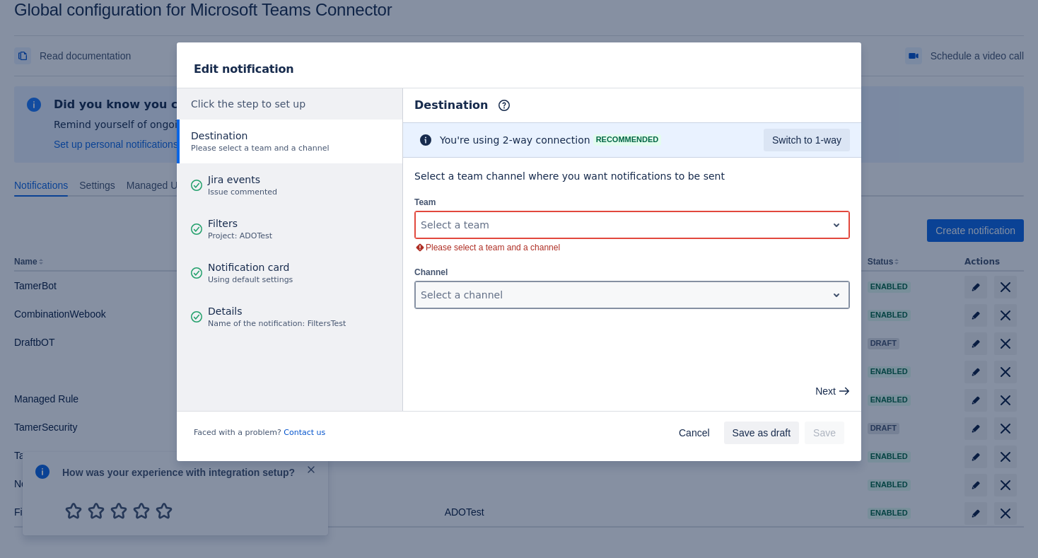
click at [609, 284] on div "Select a channel" at bounding box center [621, 295] width 412 height 23
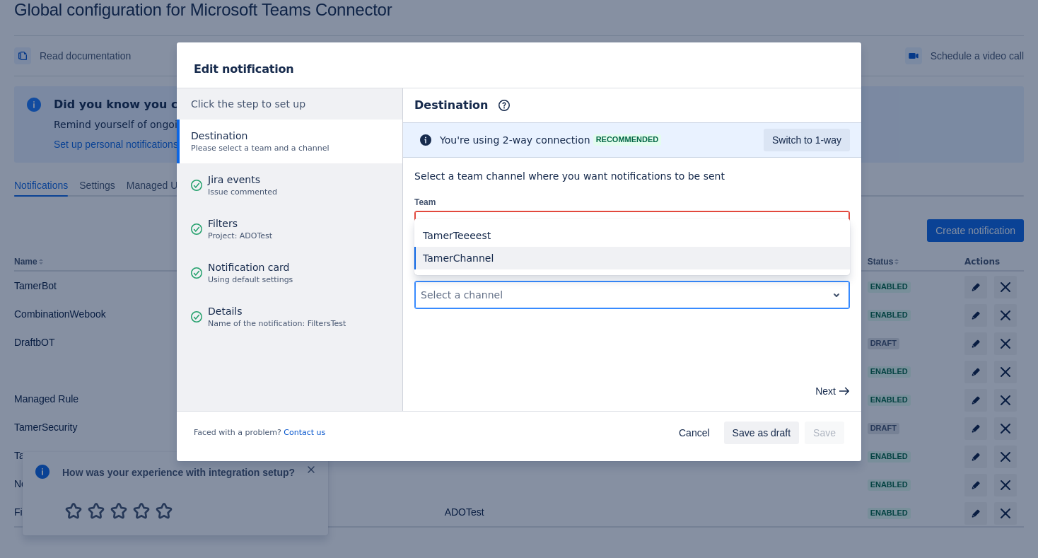
click at [598, 265] on div "TamerChannel" at bounding box center [633, 258] width 436 height 23
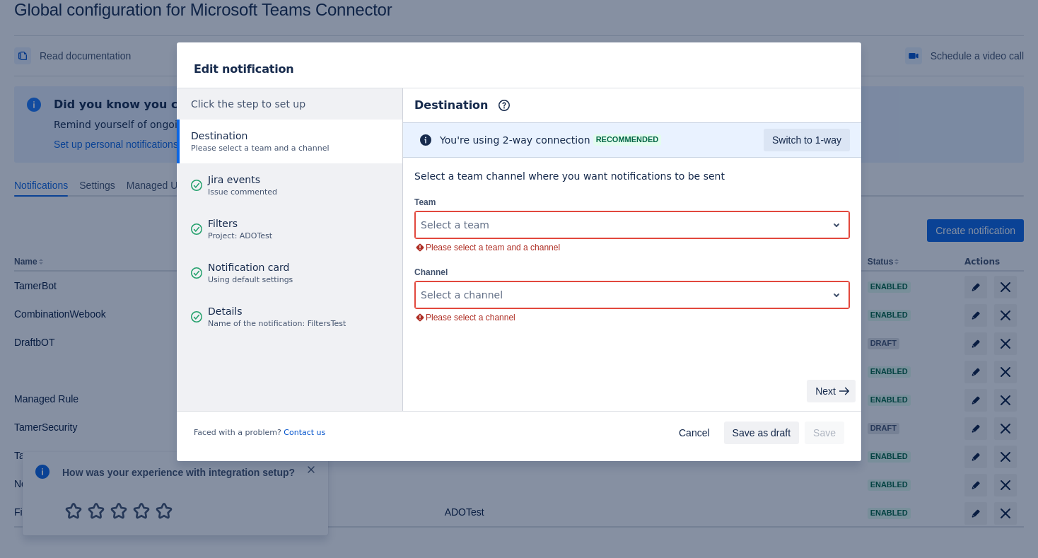
click at [823, 399] on span "Next" at bounding box center [826, 391] width 21 height 23
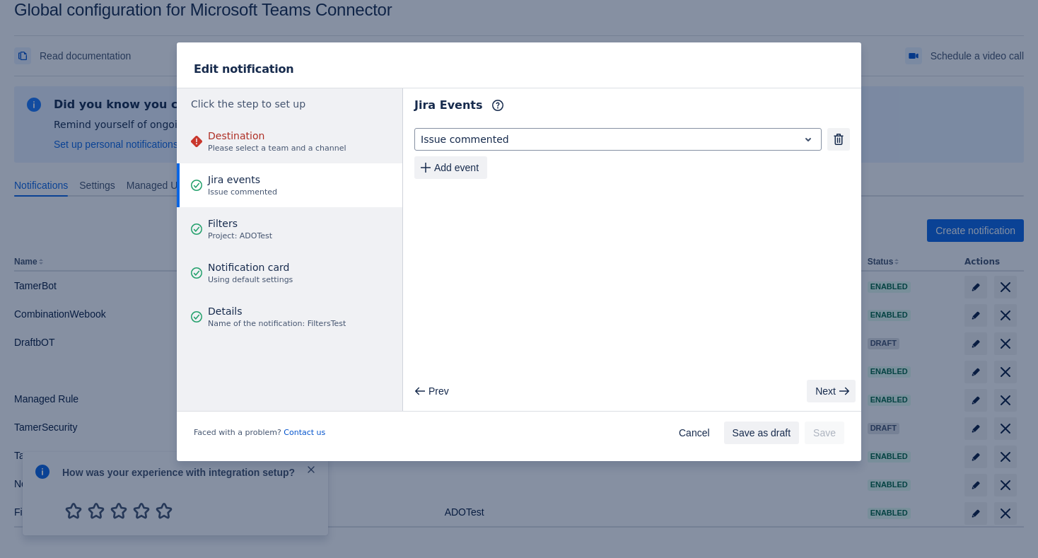
click at [823, 396] on span "Next" at bounding box center [826, 391] width 21 height 23
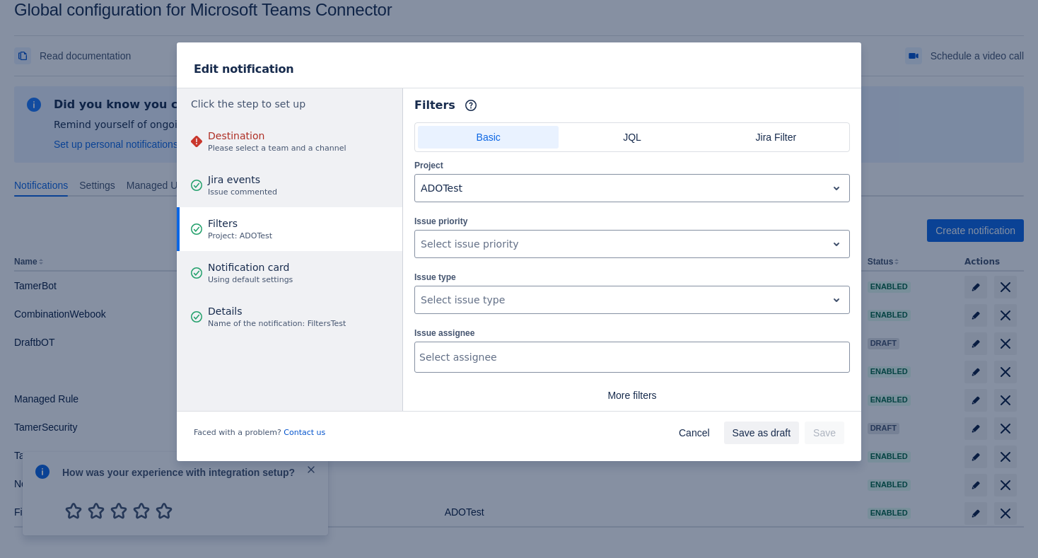
click at [823, 396] on span "More filters" at bounding box center [632, 395] width 419 height 23
click at [823, 396] on div "Issue reporter Select reporter" at bounding box center [633, 407] width 436 height 47
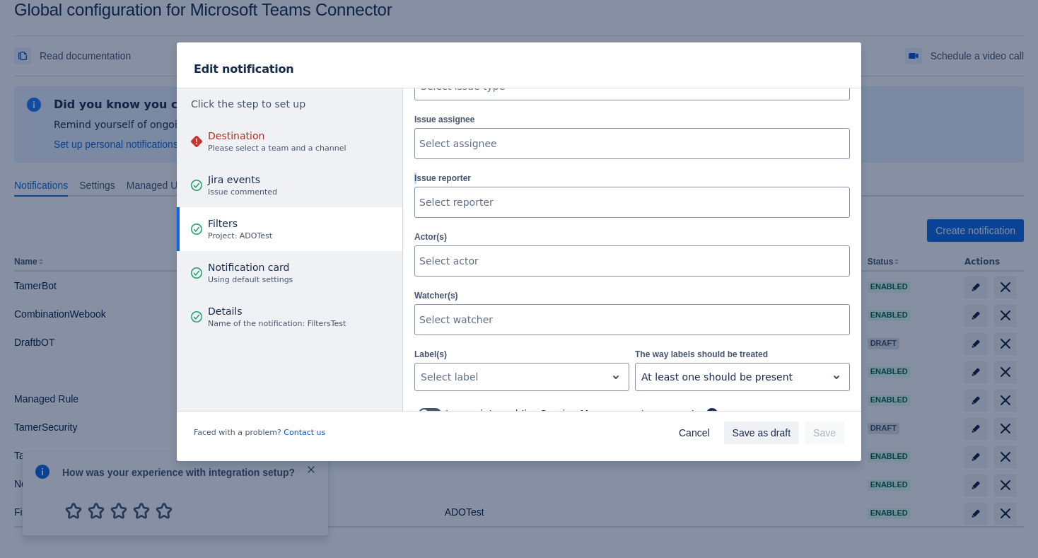
scroll to position [0, 0]
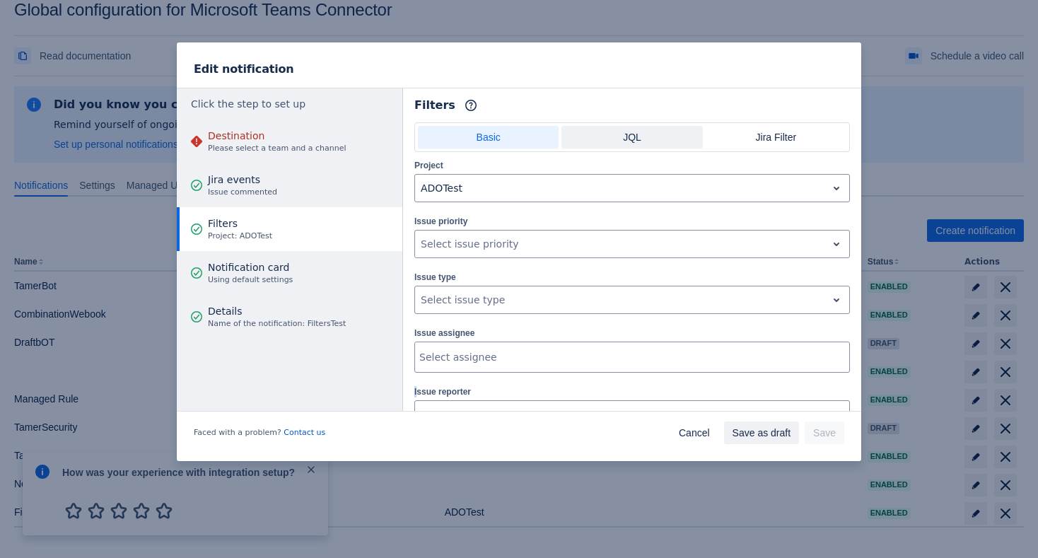
click at [634, 142] on span "JQL" at bounding box center [632, 137] width 124 height 23
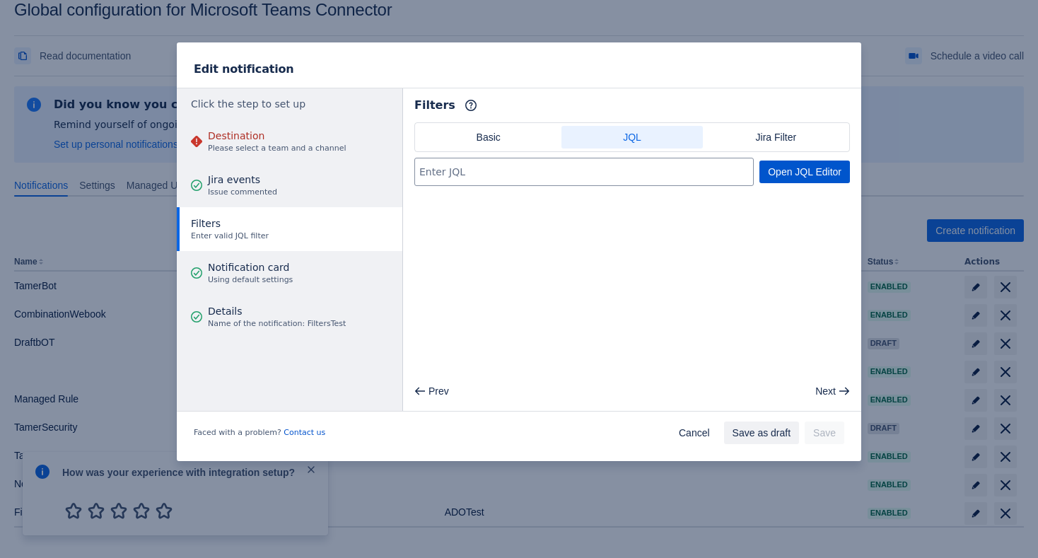
click at [800, 180] on span "Open JQL Editor" at bounding box center [805, 172] width 74 height 23
click at [755, 146] on span "Jira Filter" at bounding box center [776, 137] width 124 height 23
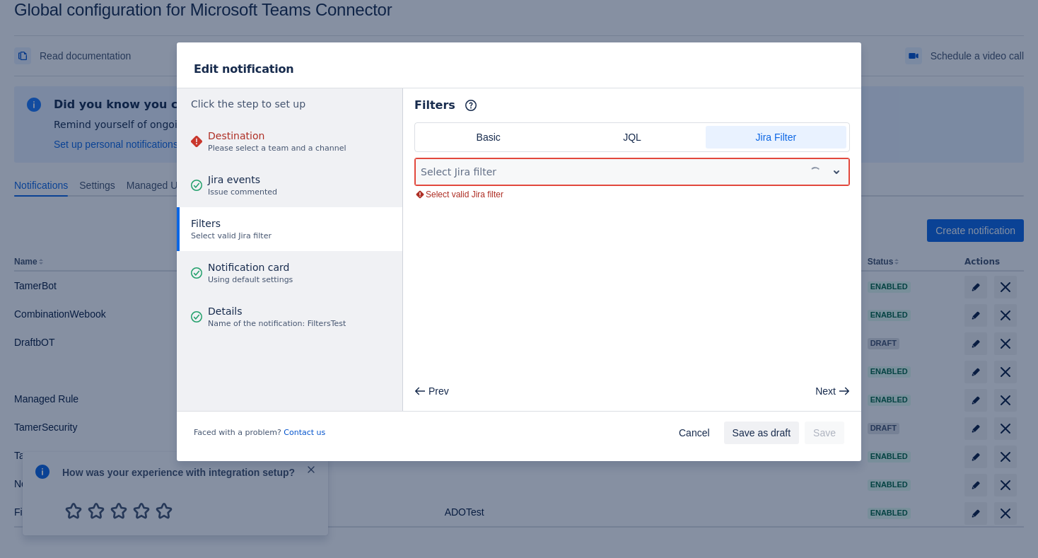
click at [701, 168] on div at bounding box center [610, 171] width 378 height 17
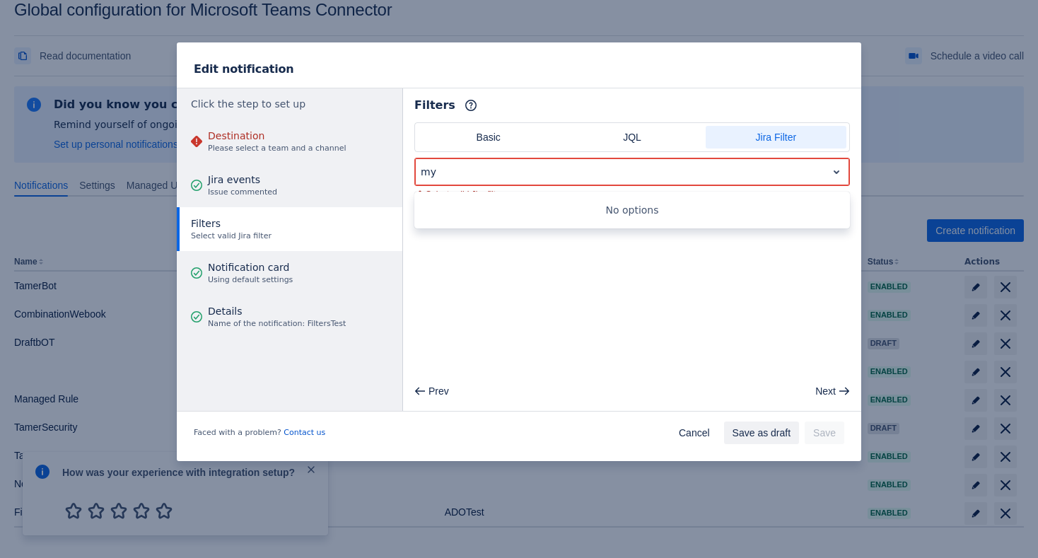
type input "m"
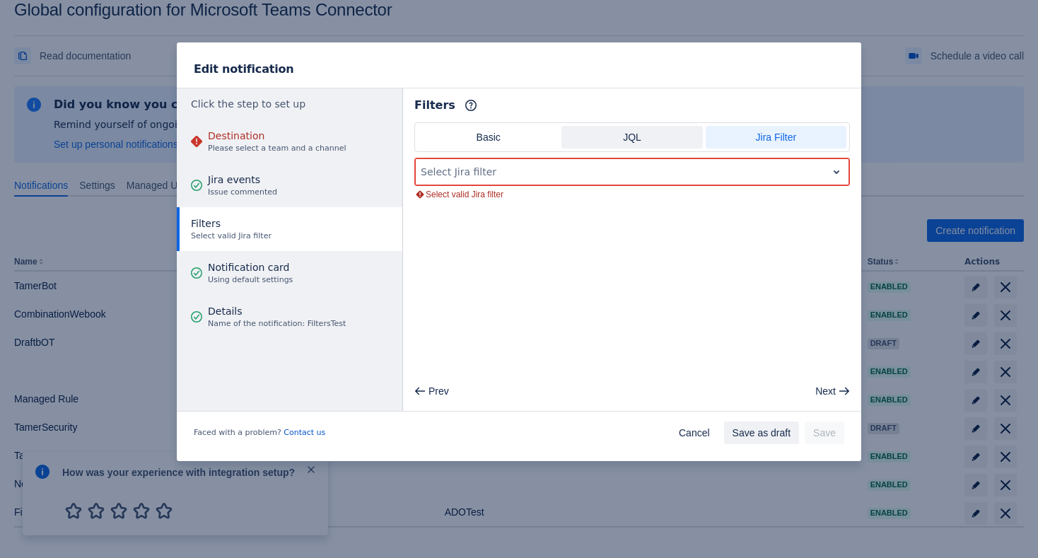
click at [608, 134] on span "JQL" at bounding box center [632, 137] width 124 height 23
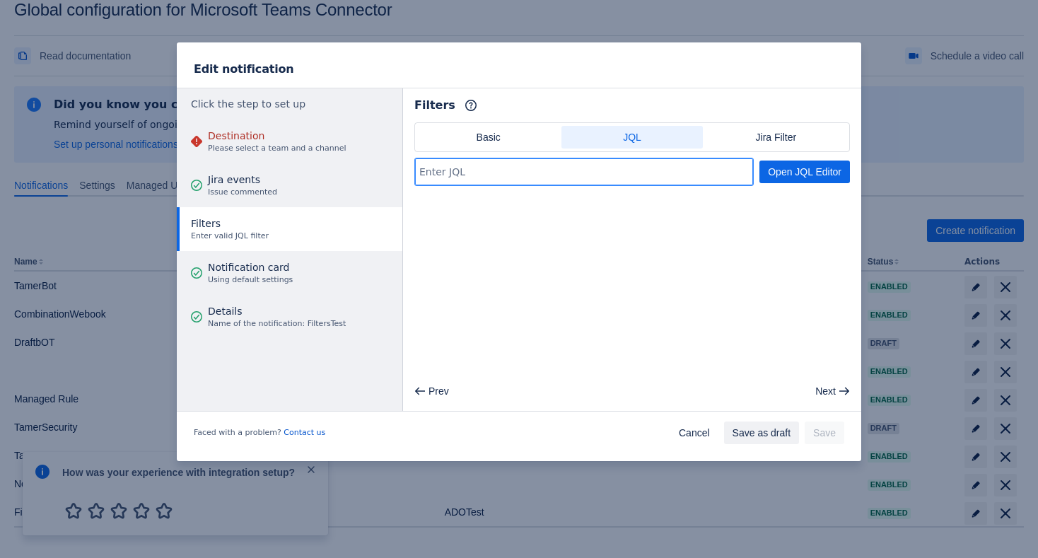
click at [560, 170] on input at bounding box center [584, 171] width 338 height 25
paste input "assignee = currentUser() AND resolution = Unresolved order by updated DESC"
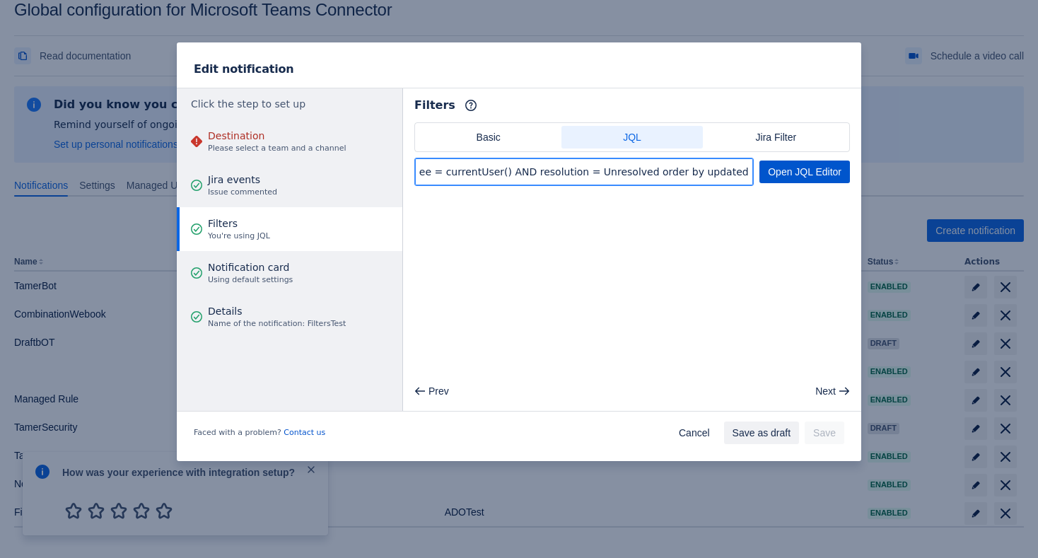
type input "assignee = currentUser() AND resolution = Unresolved order by updated DESC"
click at [829, 171] on span "Open JQL Editor" at bounding box center [805, 172] width 74 height 23
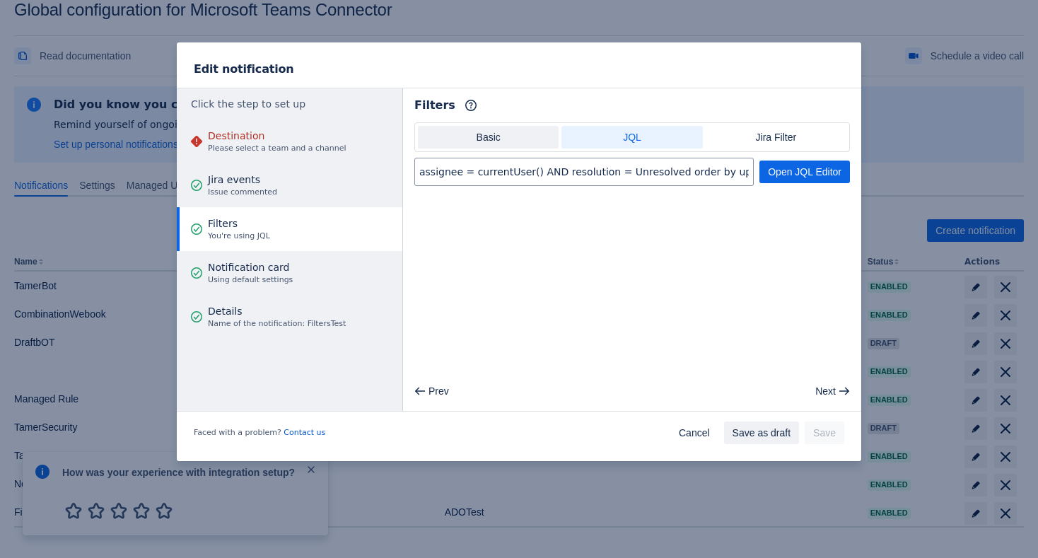
click at [531, 129] on span "Basic" at bounding box center [489, 137] width 124 height 23
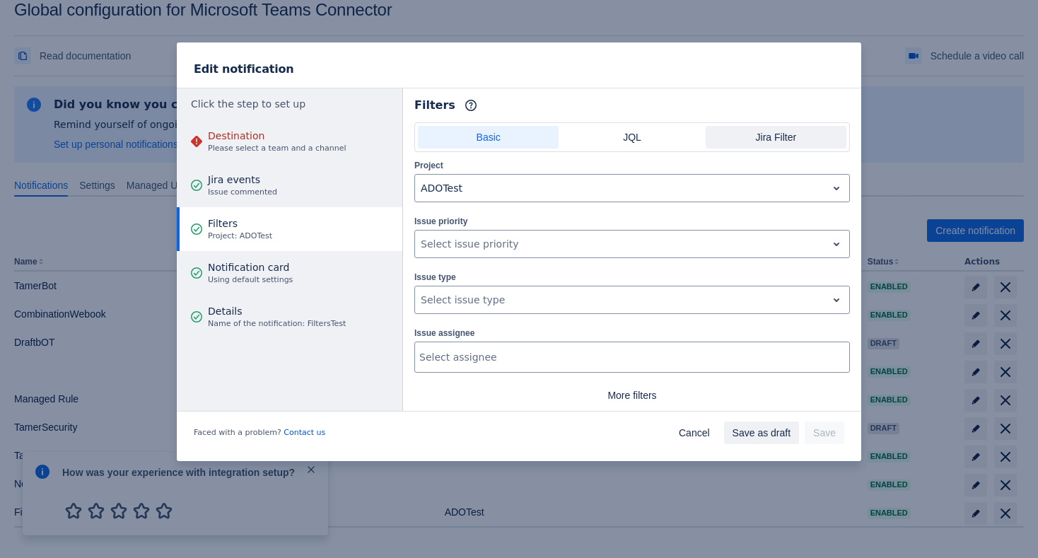
click at [765, 140] on span "Jira Filter" at bounding box center [776, 137] width 124 height 23
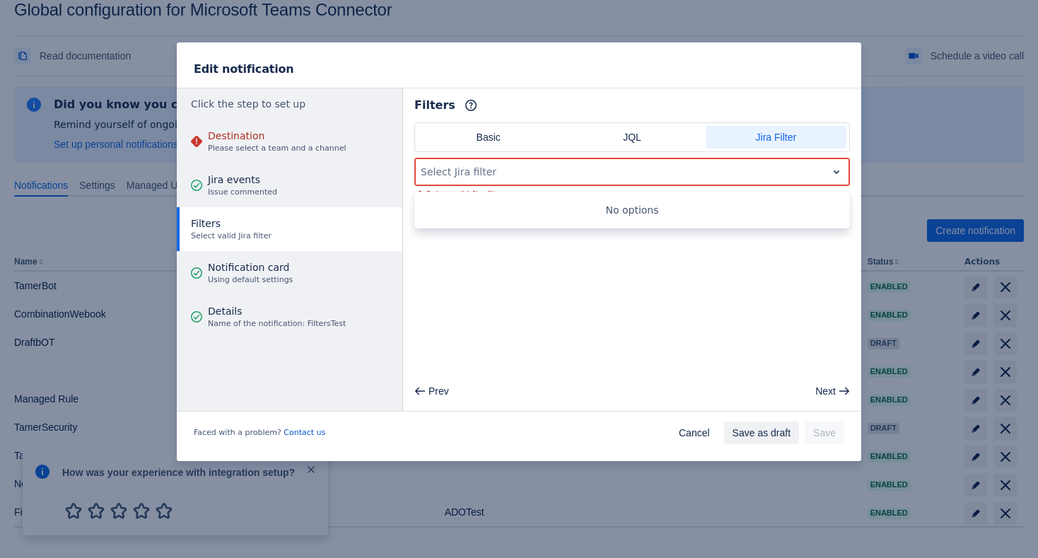
click at [693, 170] on div at bounding box center [621, 171] width 400 height 17
click at [691, 425] on span "Cancel" at bounding box center [694, 433] width 31 height 23
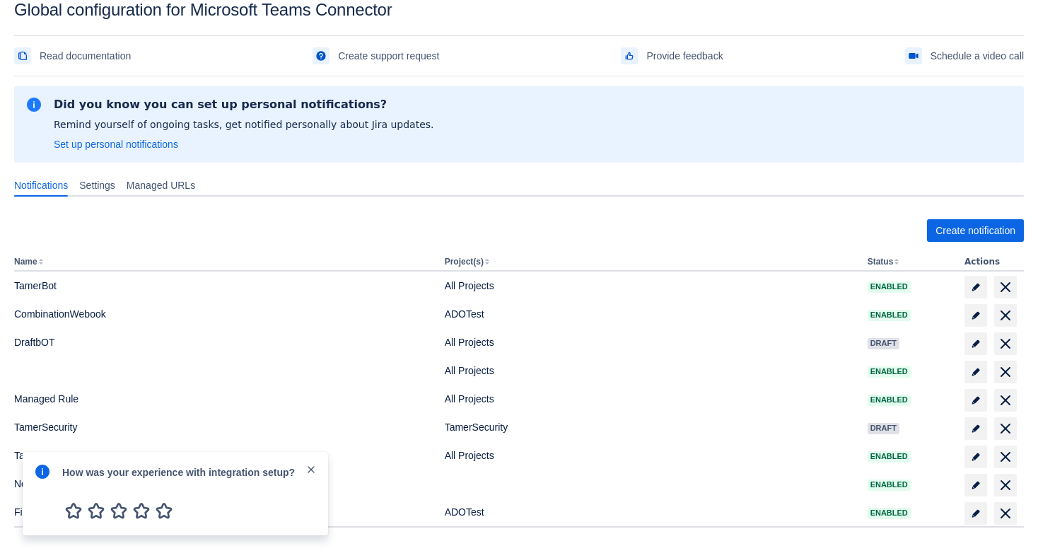
scroll to position [36, 0]
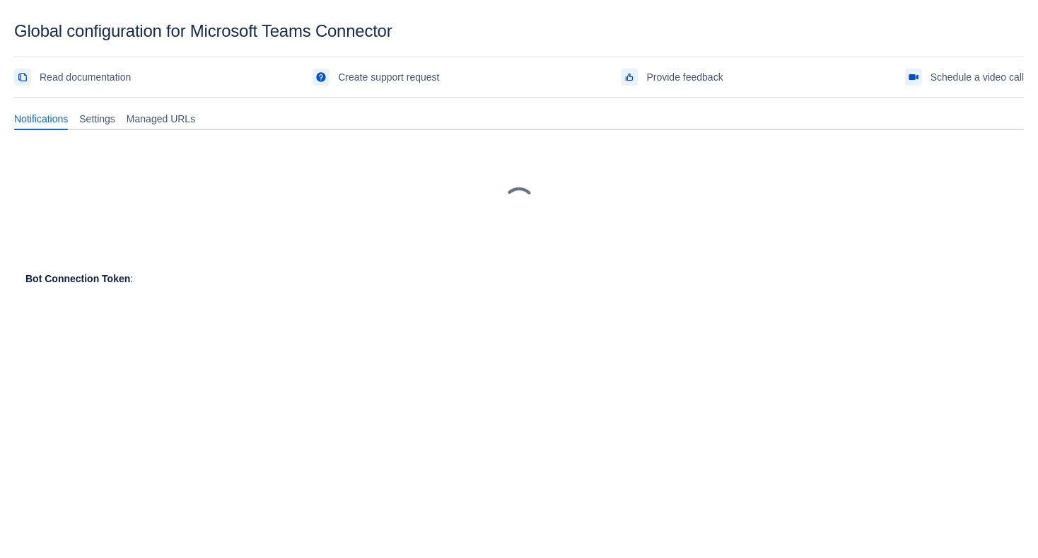
scroll to position [21, 0]
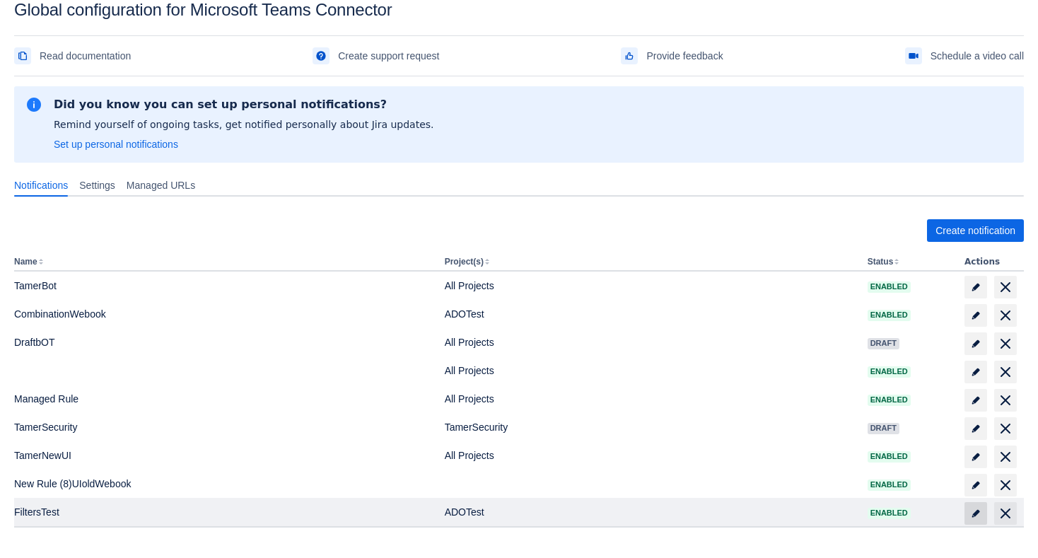
click at [973, 514] on span "edit" at bounding box center [976, 513] width 11 height 11
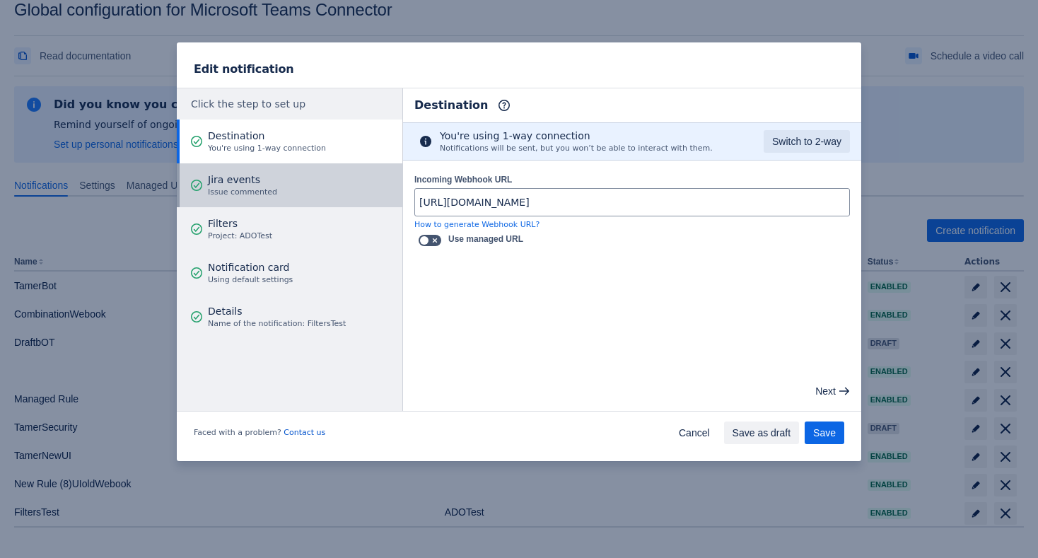
click at [305, 192] on button "Jira events Issue commented" at bounding box center [290, 185] width 226 height 44
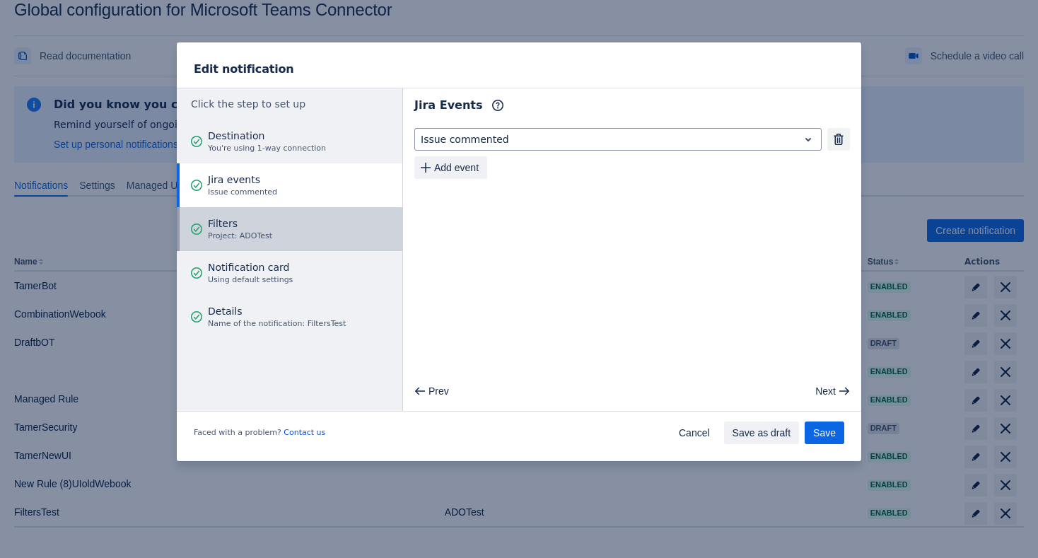
click at [294, 231] on button "Filters Project: ADOTest" at bounding box center [290, 229] width 226 height 44
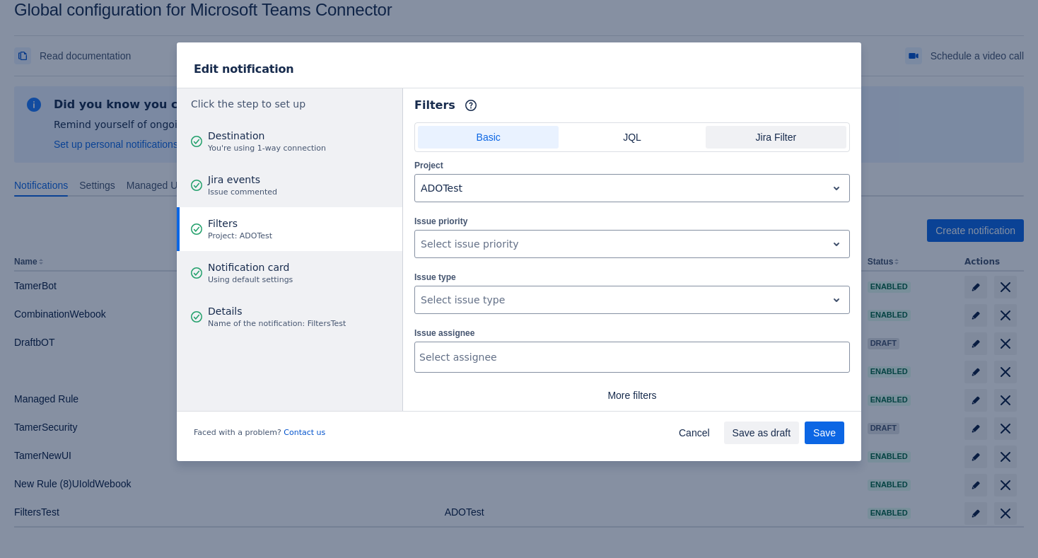
click at [777, 136] on span "Jira Filter" at bounding box center [776, 137] width 124 height 23
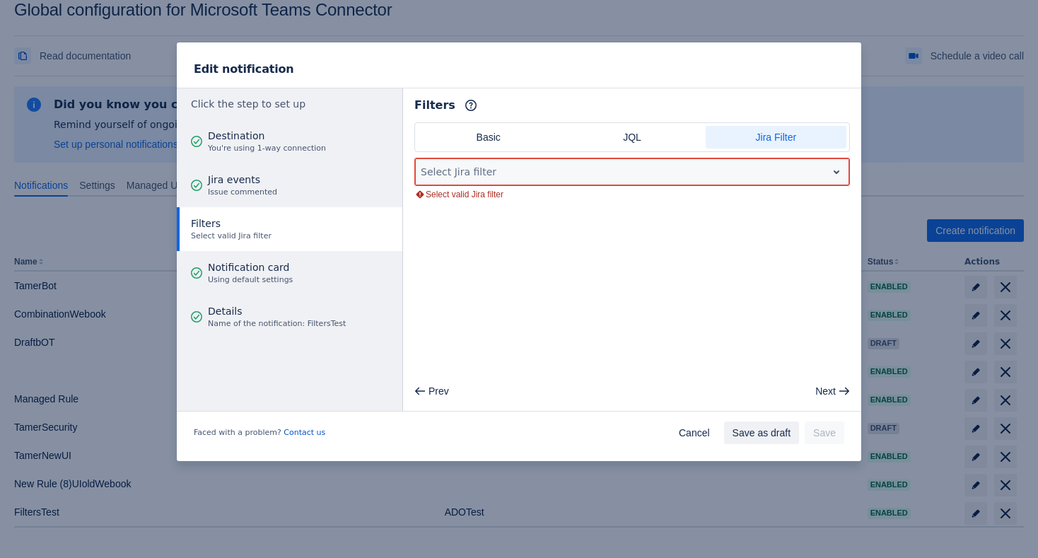
click at [681, 159] on div "Select Jira filter" at bounding box center [633, 172] width 436 height 28
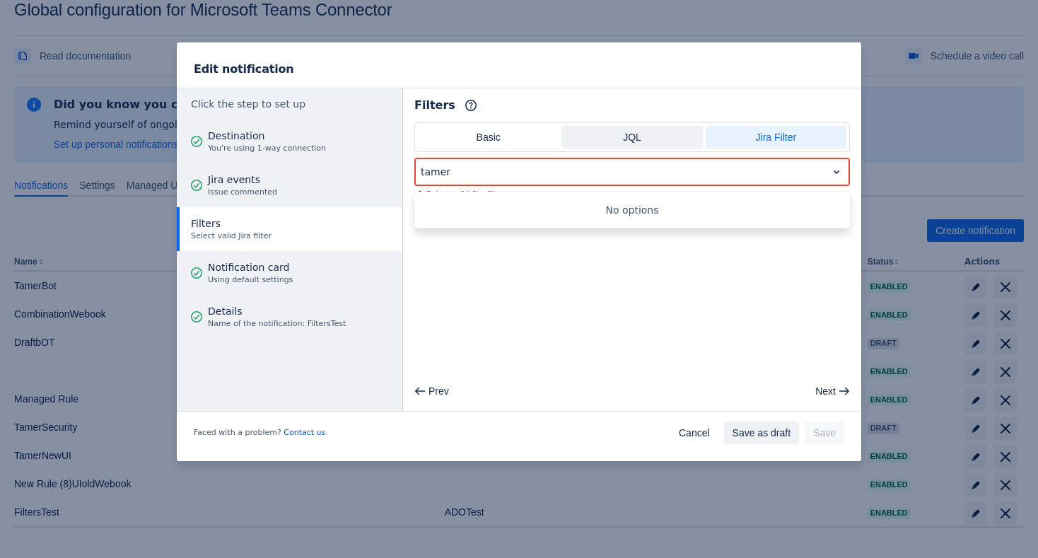
type input "tamer"
click at [644, 137] on span "JQL" at bounding box center [632, 137] width 124 height 23
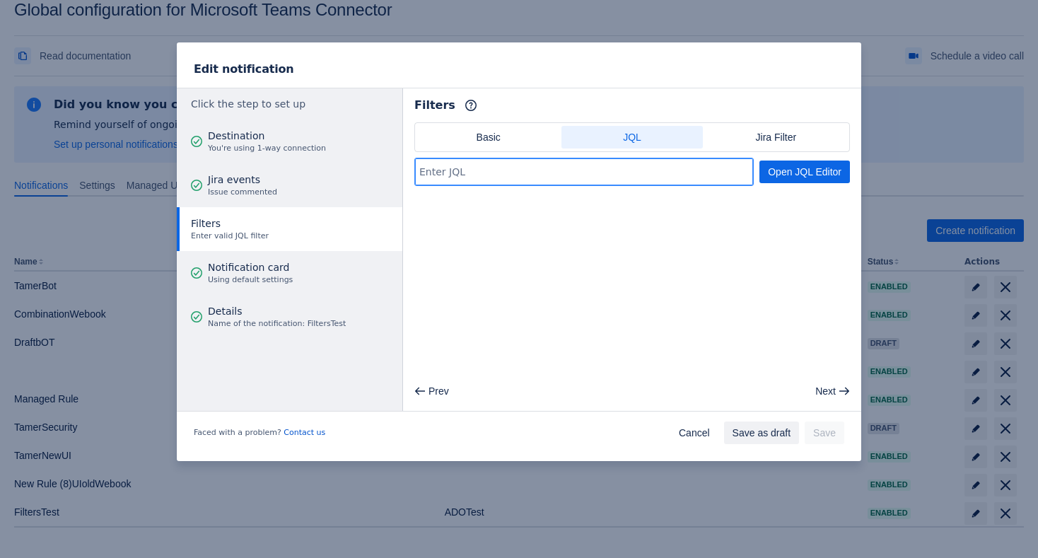
click at [627, 165] on input at bounding box center [584, 171] width 338 height 25
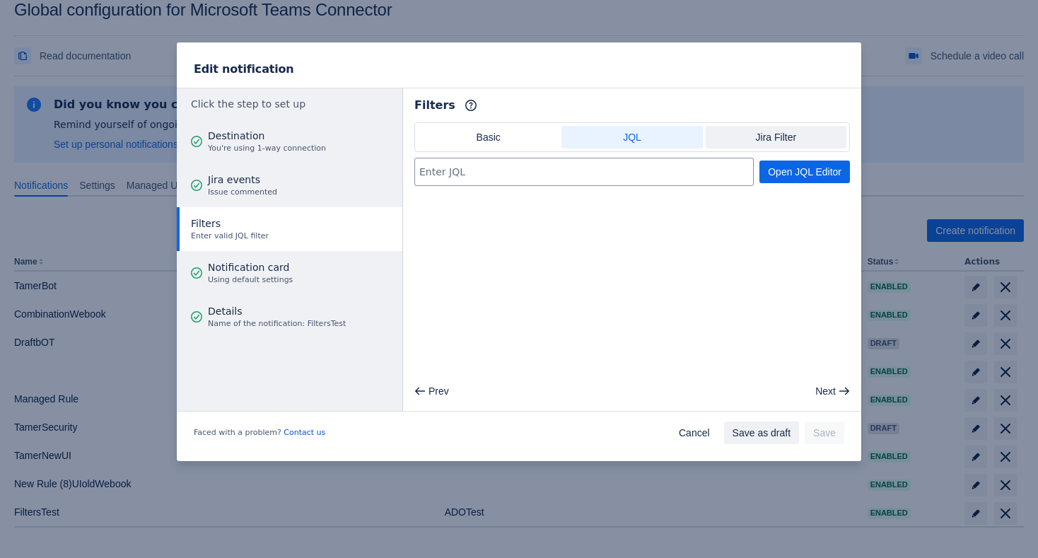
click at [797, 137] on span "Jira Filter" at bounding box center [776, 137] width 124 height 23
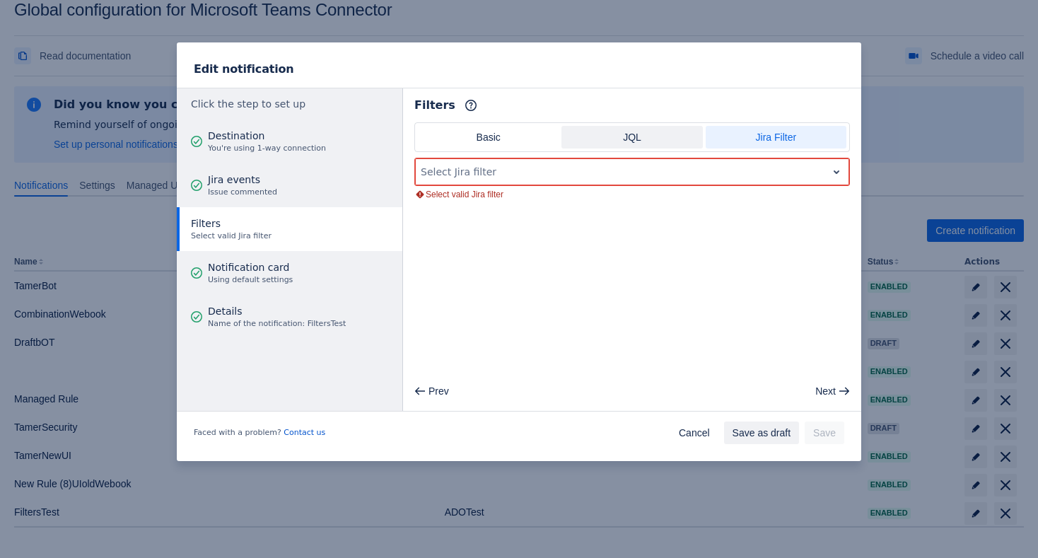
click at [690, 134] on span "JQL" at bounding box center [632, 137] width 124 height 23
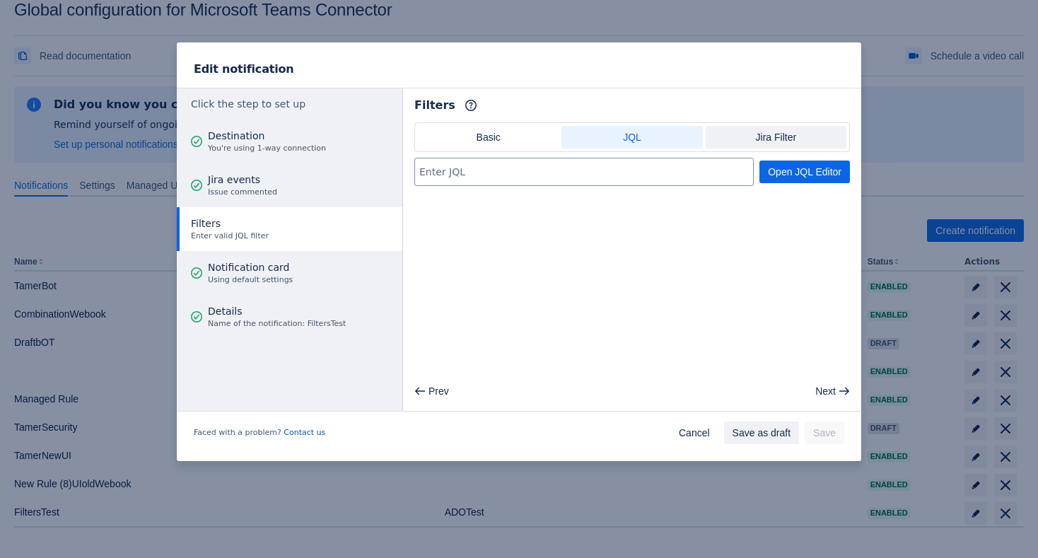
click at [729, 132] on span "Jira Filter" at bounding box center [776, 137] width 124 height 23
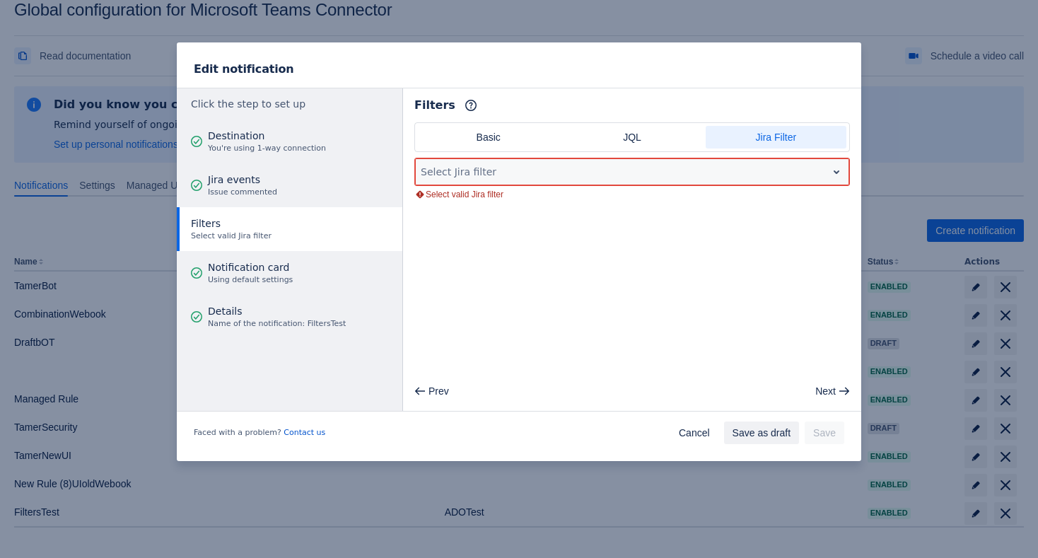
click at [637, 175] on div at bounding box center [621, 171] width 400 height 17
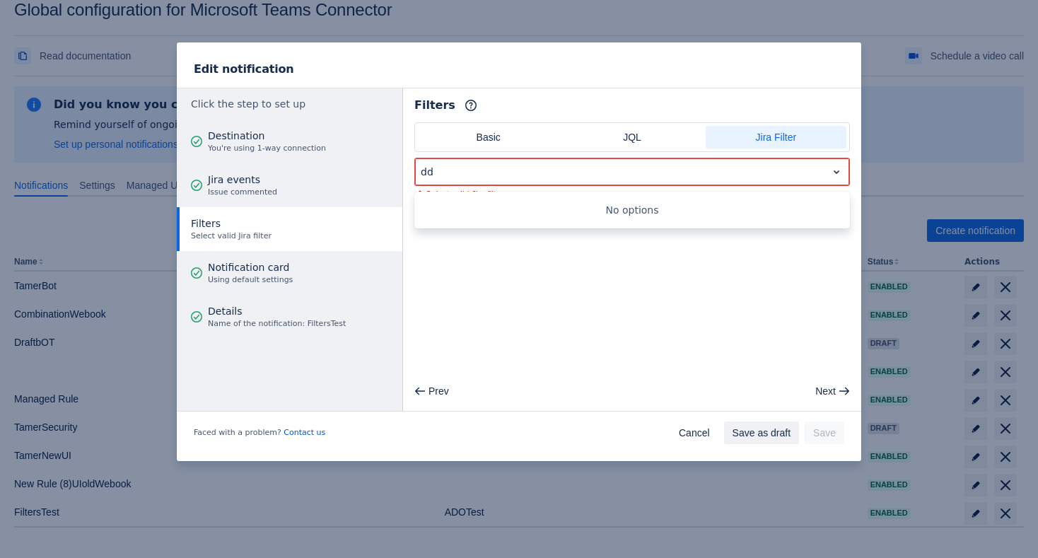
type input "dd"
click at [627, 131] on span "JQL" at bounding box center [632, 137] width 124 height 23
